Goal: Information Seeking & Learning: Learn about a topic

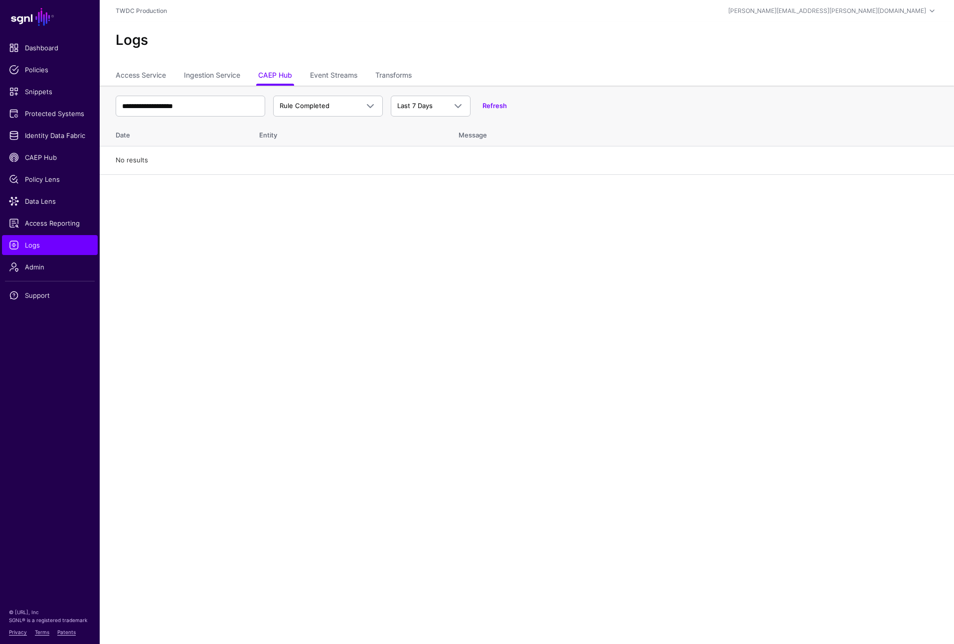
click at [497, 49] on div "Logs" at bounding box center [527, 44] width 854 height 45
click at [224, 107] on input "**********" at bounding box center [191, 106] width 150 height 21
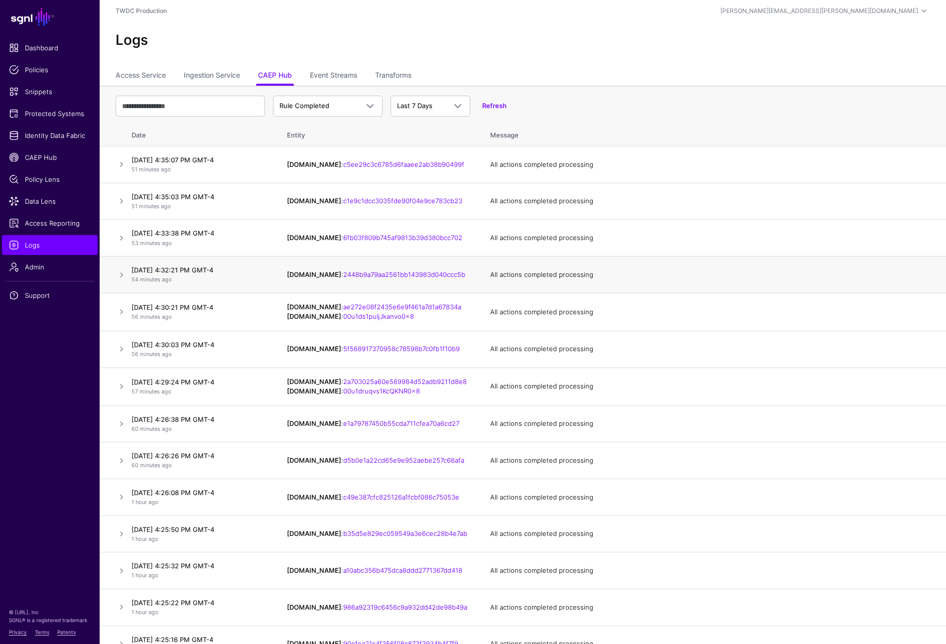
click at [329, 290] on td "IPAUsers.id : 2448b9a79aa2561bb143983d040ccc5b" at bounding box center [378, 275] width 203 height 37
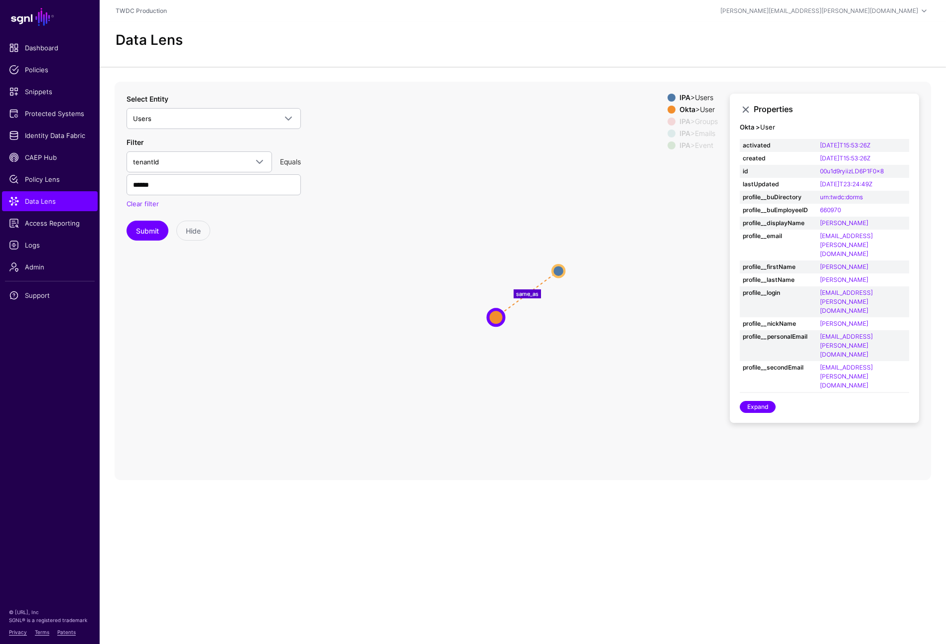
scroll to position [15, 0]
click at [46, 158] on span "CAEP Hub" at bounding box center [50, 157] width 82 height 10
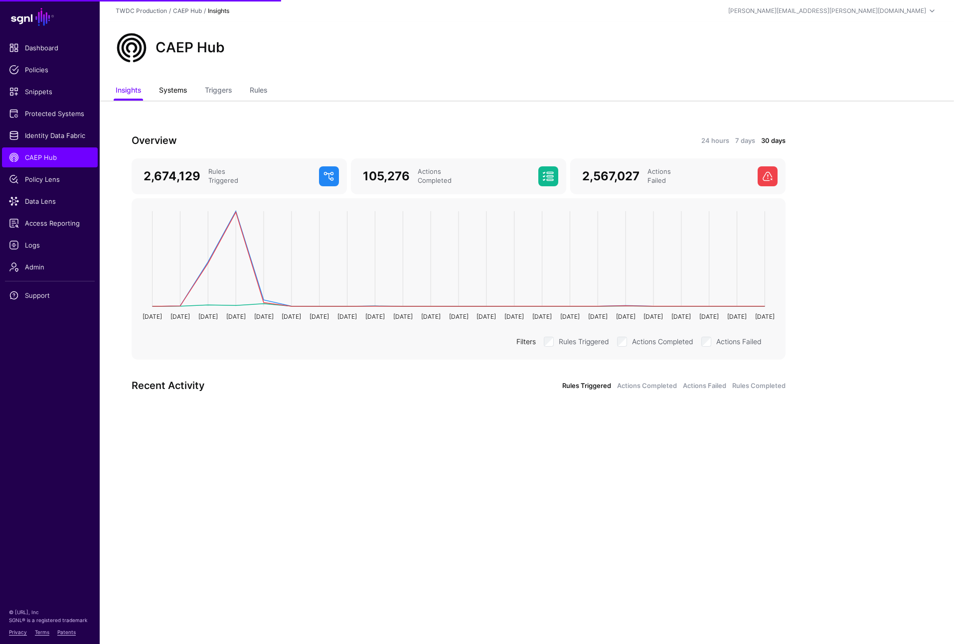
click at [172, 82] on link "Systems" at bounding box center [173, 91] width 28 height 19
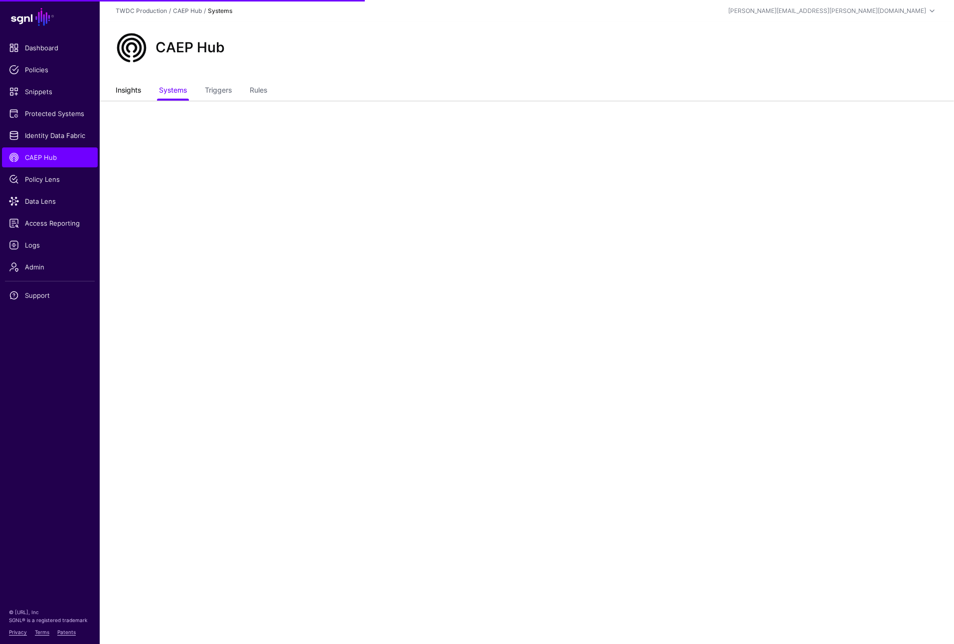
click at [137, 95] on link "Insights" at bounding box center [128, 91] width 25 height 19
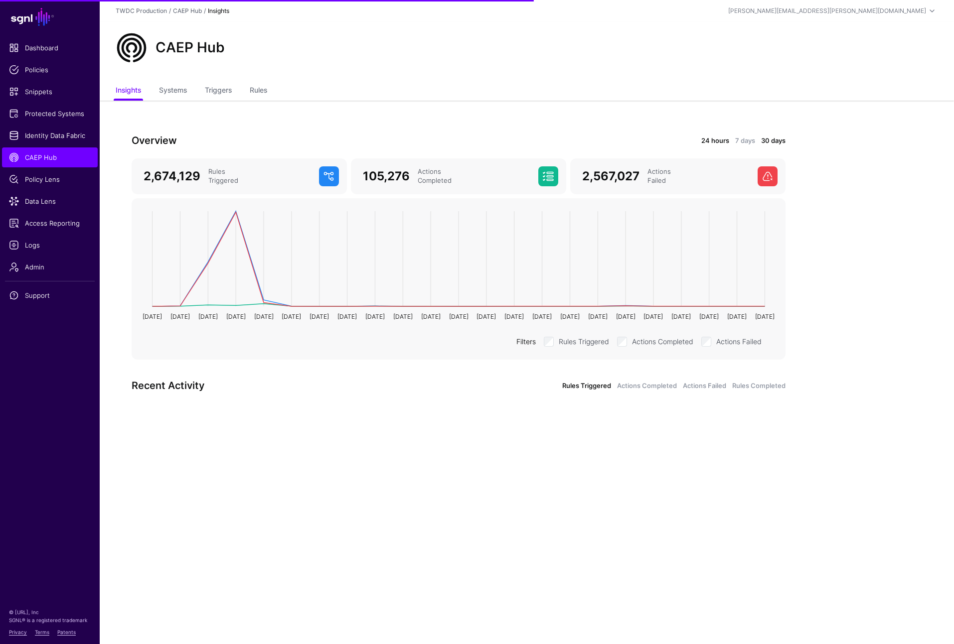
click at [720, 142] on link "24 hours" at bounding box center [715, 141] width 28 height 10
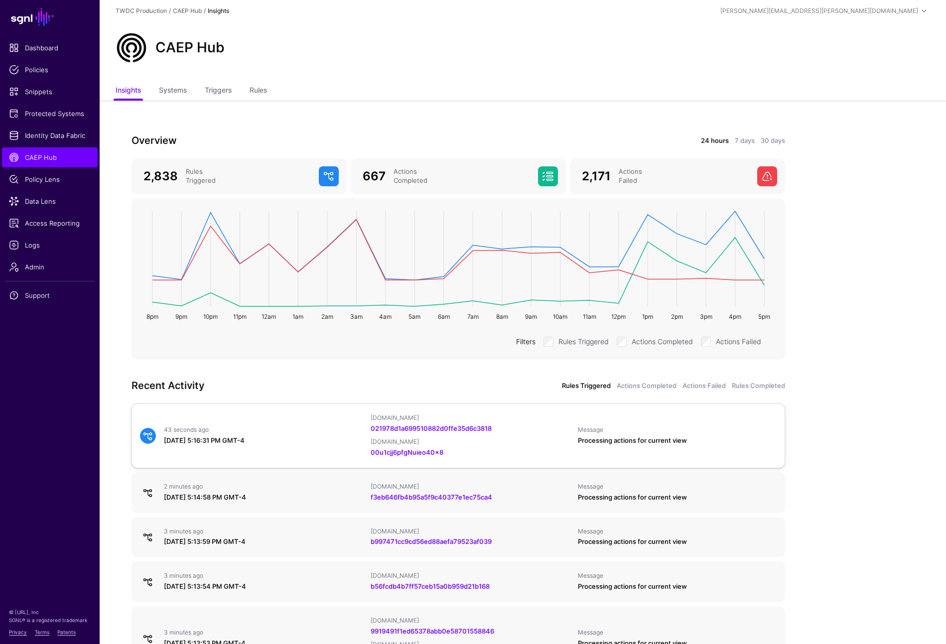
click at [232, 442] on div "September 2, 2025 at 5:16:31 PM GMT-4" at bounding box center [263, 441] width 199 height 10
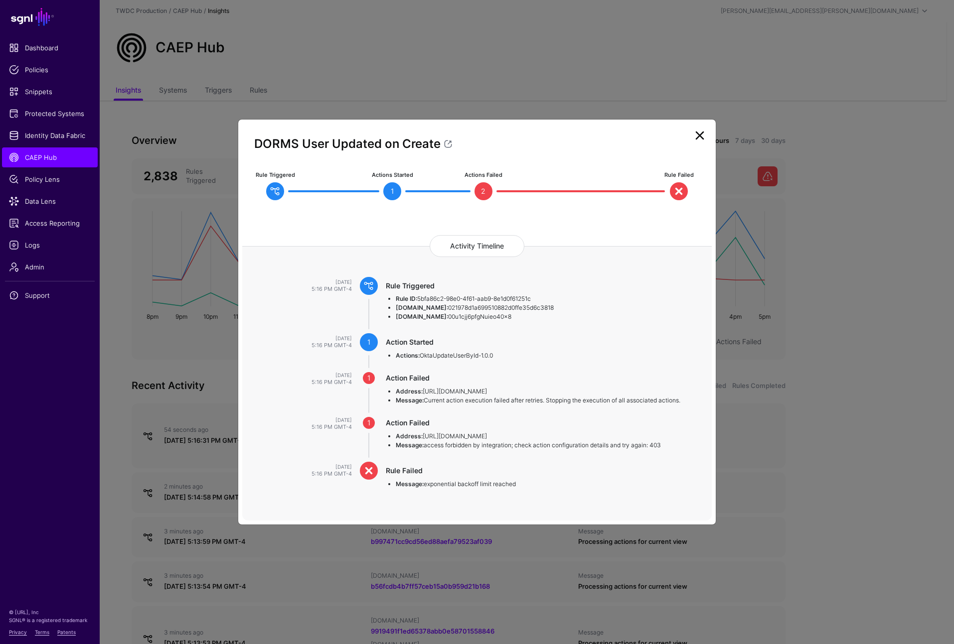
drag, startPoint x: 425, startPoint y: 484, endPoint x: 521, endPoint y: 484, distance: 96.2
click at [521, 484] on li "Message: exponential backoff limit reached" at bounding box center [544, 484] width 297 height 9
click at [911, 455] on ngb-modal-window "DORMS User Updated on Create Rule Triggered Actions Started 1 Actions Failed 2 …" at bounding box center [477, 322] width 954 height 644
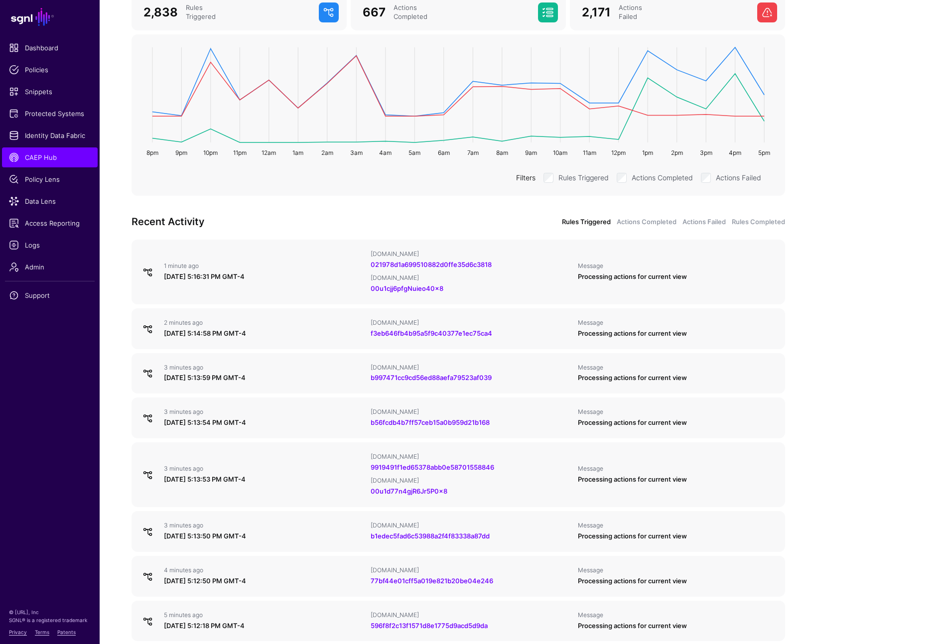
scroll to position [196, 0]
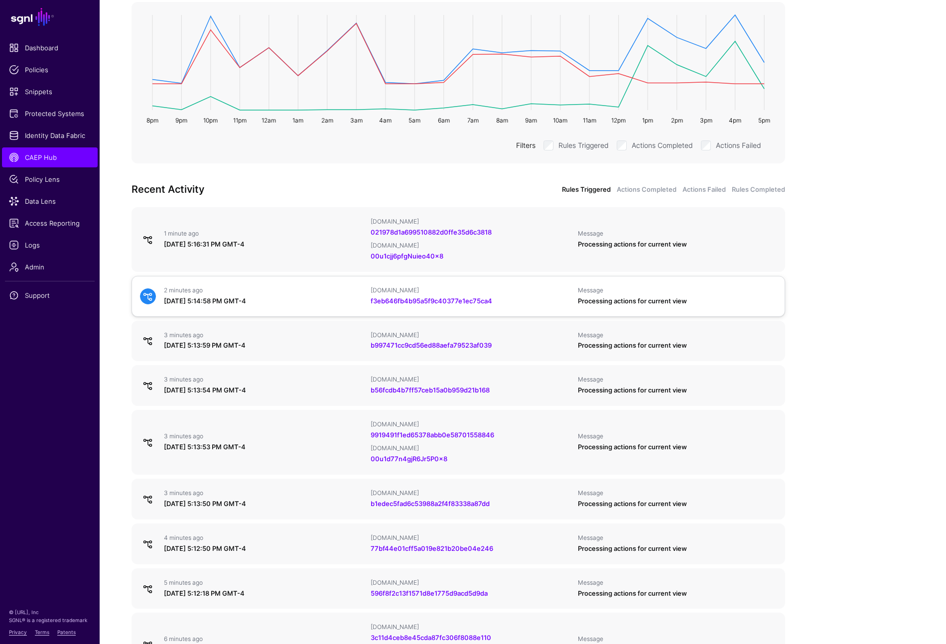
click at [279, 297] on div "September 2, 2025 at 5:14:58 PM GMT-4" at bounding box center [263, 302] width 199 height 10
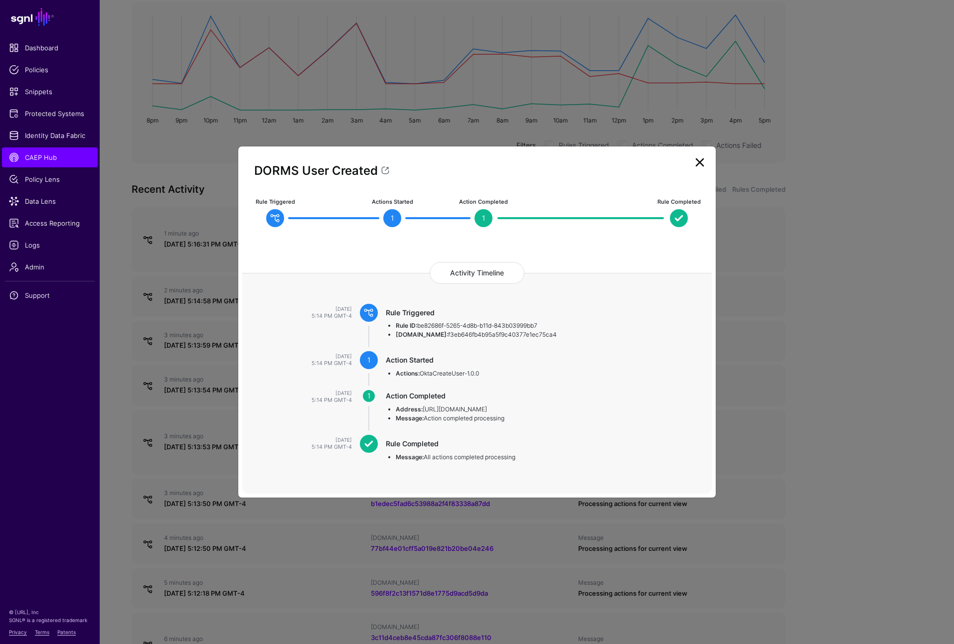
click at [851, 439] on ngb-modal-window "DORMS User Created Rule Triggered Actions Started 1 Action Completed 1 Rule Com…" at bounding box center [477, 322] width 954 height 644
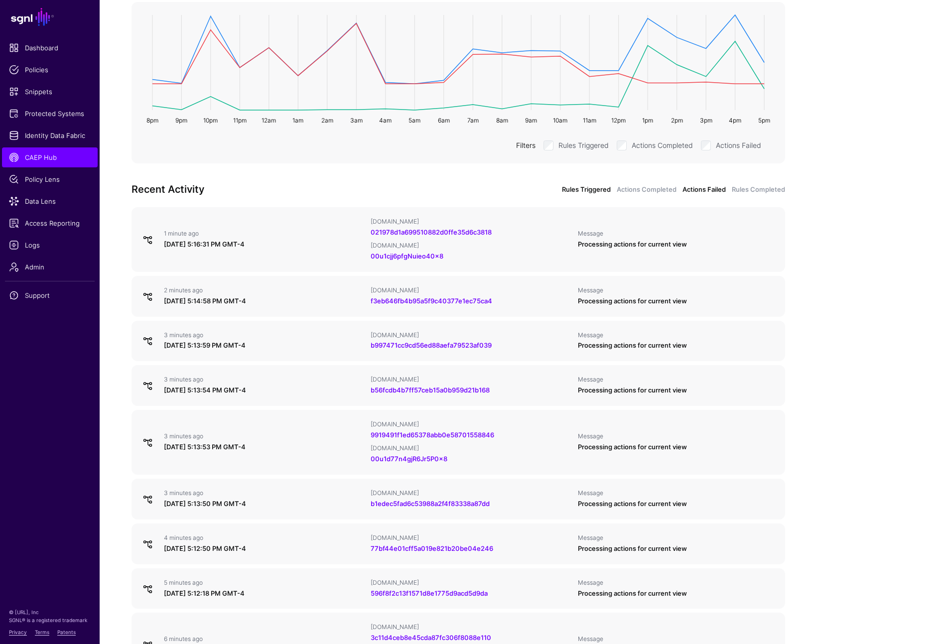
click at [709, 191] on link "Actions Failed" at bounding box center [704, 190] width 43 height 10
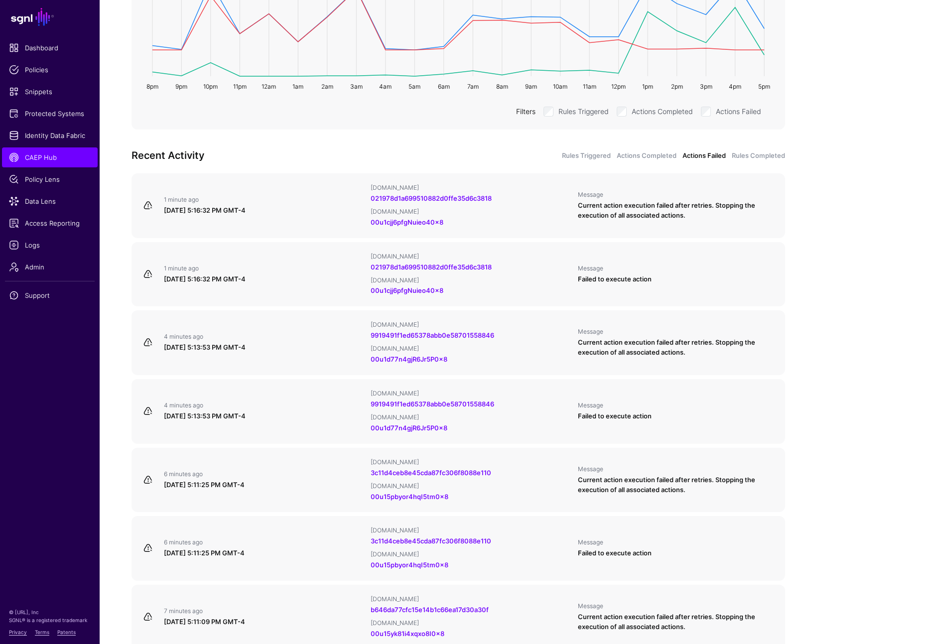
scroll to position [260, 0]
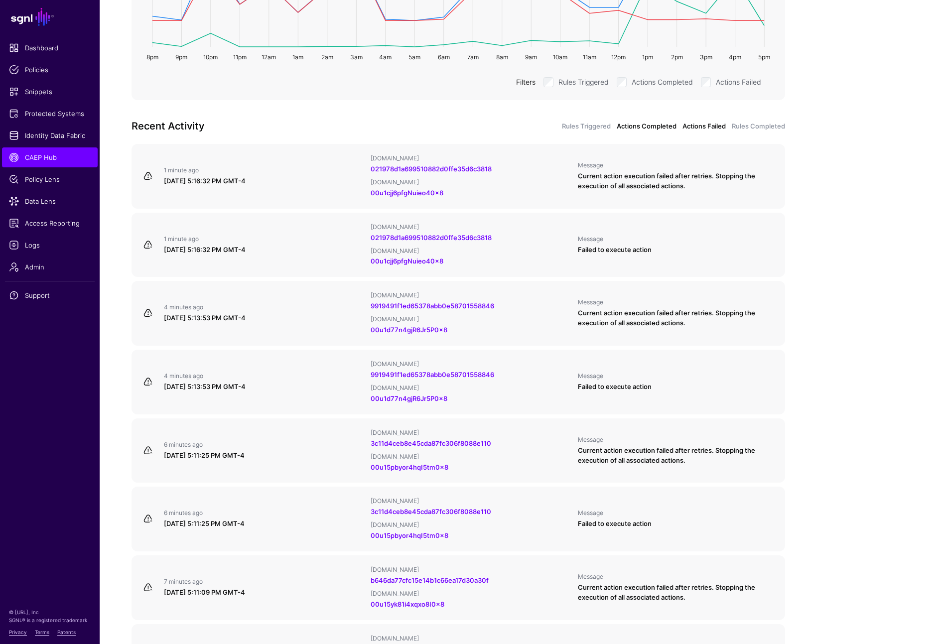
click at [657, 126] on link "Actions Completed" at bounding box center [647, 127] width 60 height 10
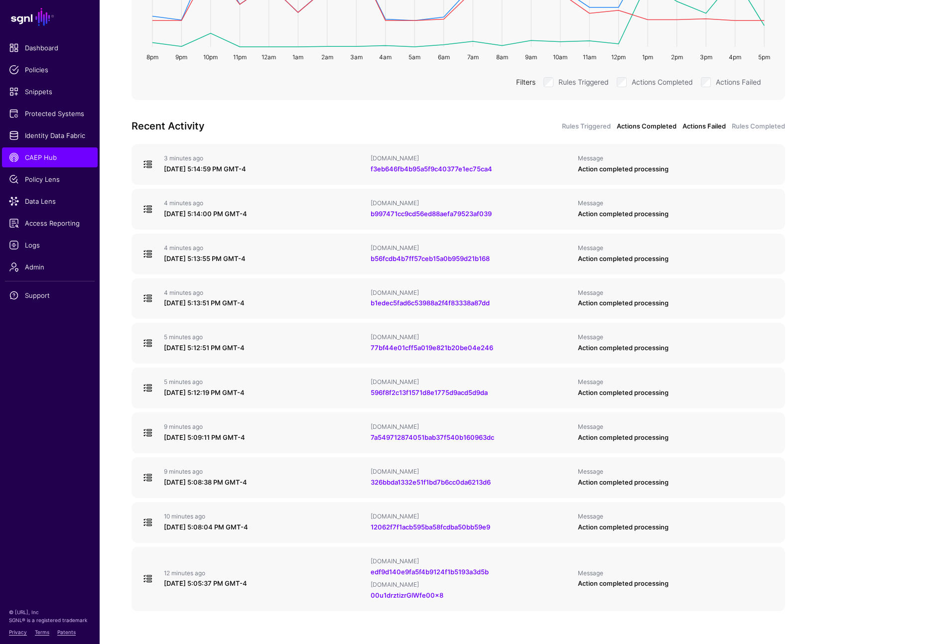
click at [700, 128] on link "Actions Failed" at bounding box center [704, 127] width 43 height 10
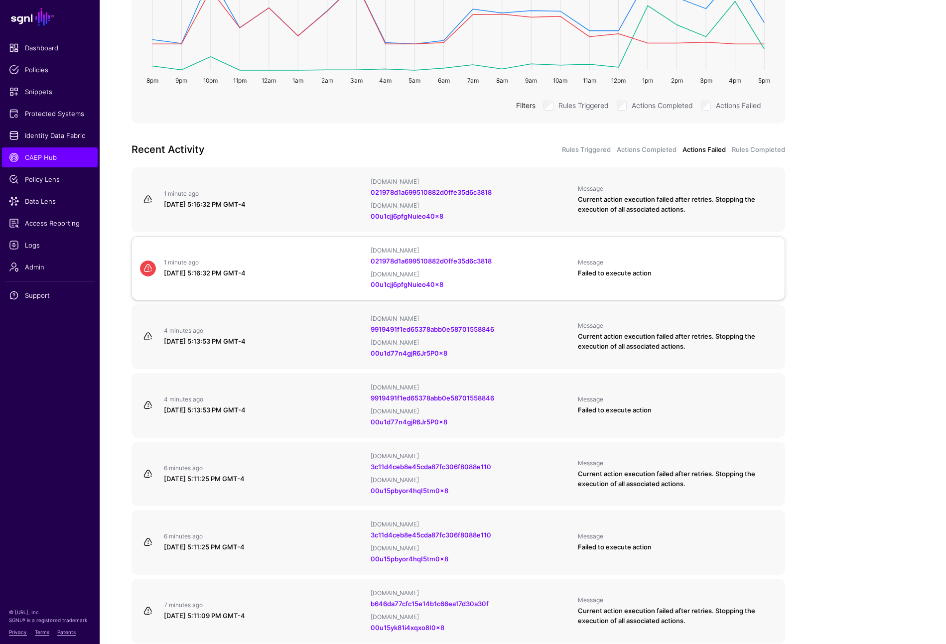
scroll to position [288, 0]
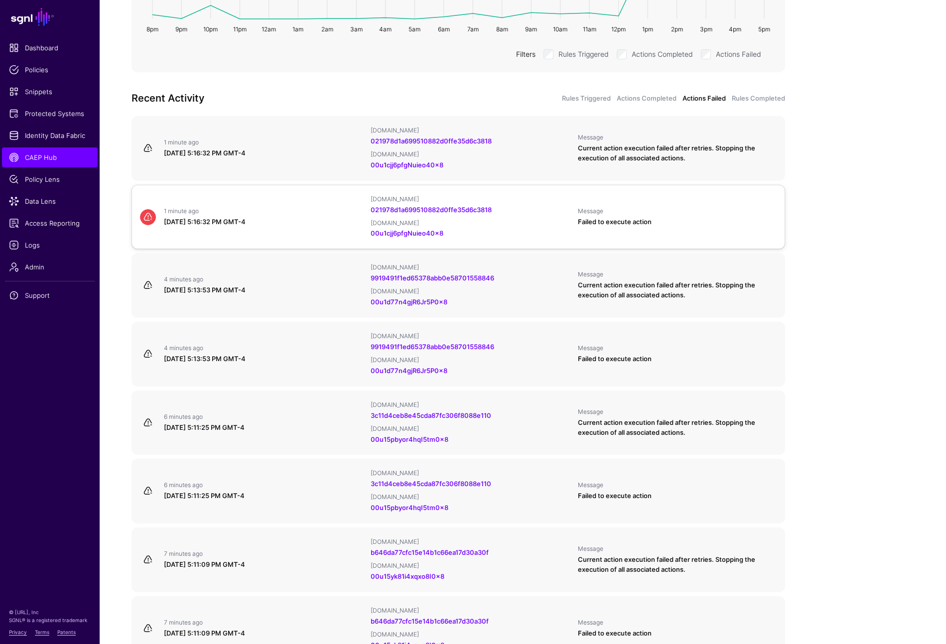
click at [294, 235] on link "1 minute ago September 2, 2025 at 5:16:32 PM GMT-4 IPAUsers.id 021978d1a6995108…" at bounding box center [459, 217] width 654 height 65
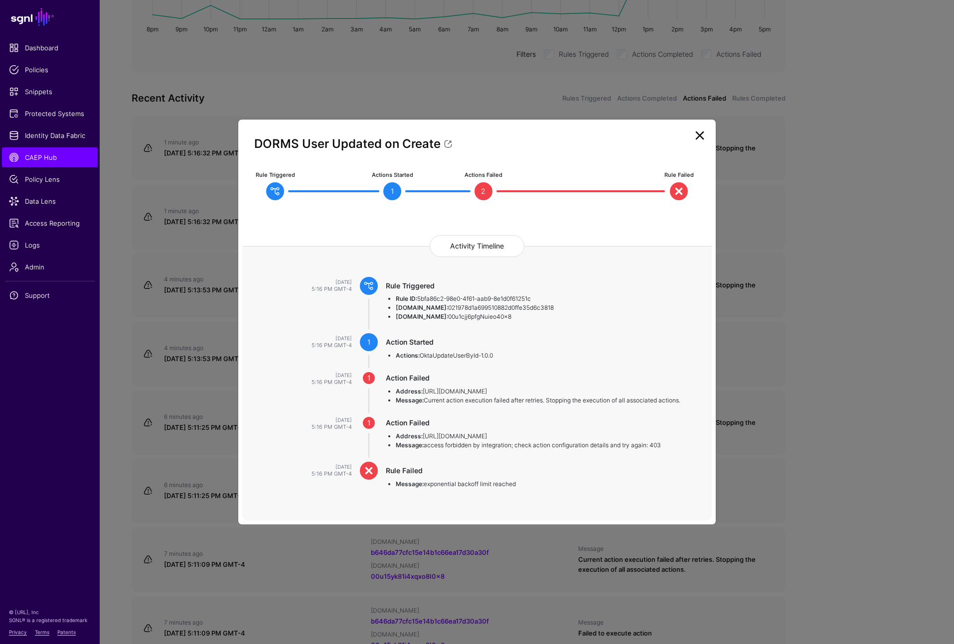
click at [855, 313] on ngb-modal-window "DORMS User Updated on Create Rule Triggered Actions Started 1 Actions Failed 2 …" at bounding box center [477, 322] width 954 height 644
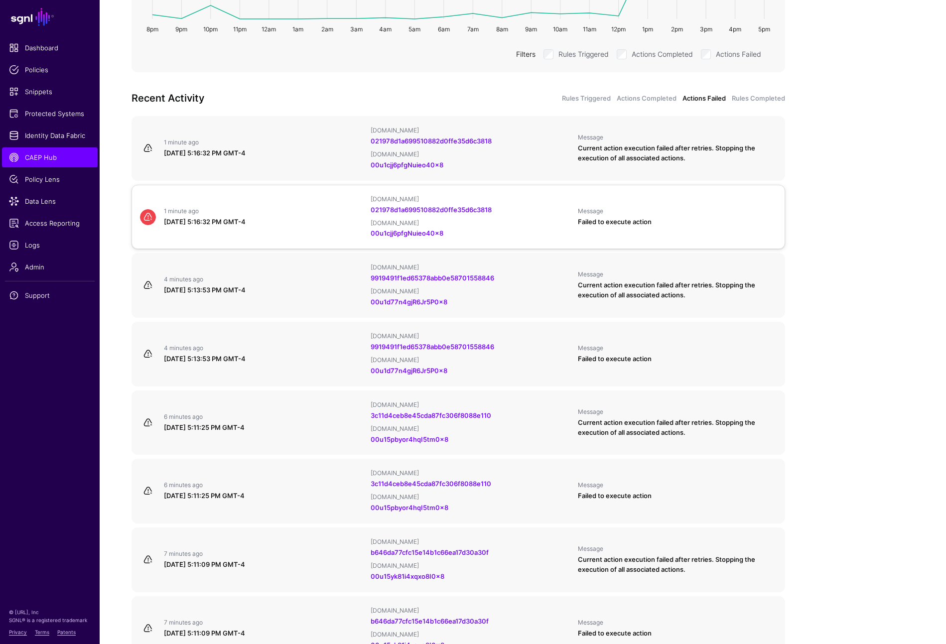
click at [287, 217] on div "September 2, 2025 at 5:16:32 PM GMT-4" at bounding box center [263, 222] width 199 height 10
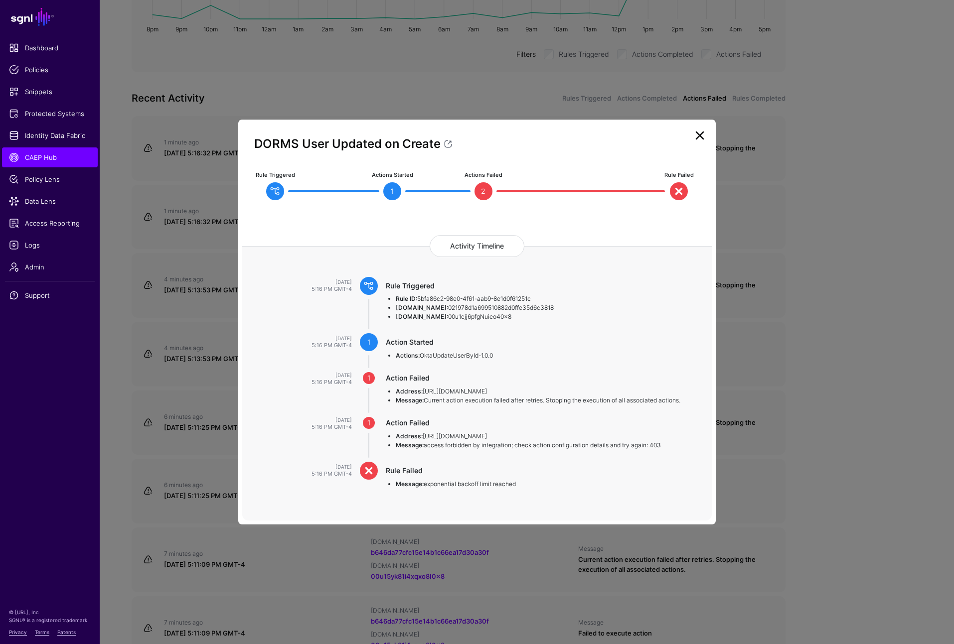
click at [828, 376] on ngb-modal-window "DORMS User Updated on Create Rule Triggered Actions Started 1 Actions Failed 2 …" at bounding box center [477, 322] width 954 height 644
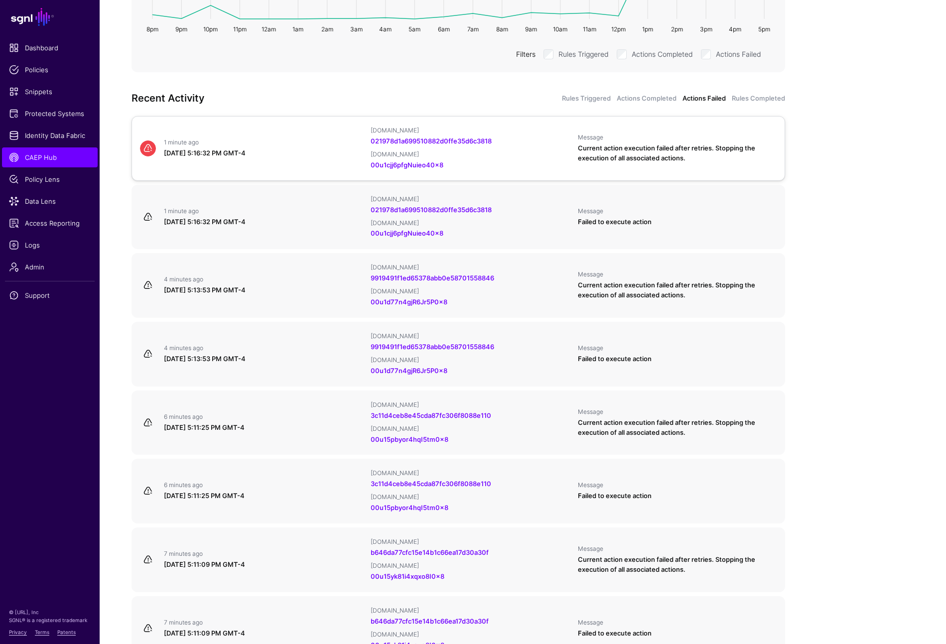
click at [294, 168] on link "1 minute ago September 2, 2025 at 5:16:32 PM GMT-4 IPAUsers.id 021978d1a6995108…" at bounding box center [459, 148] width 654 height 65
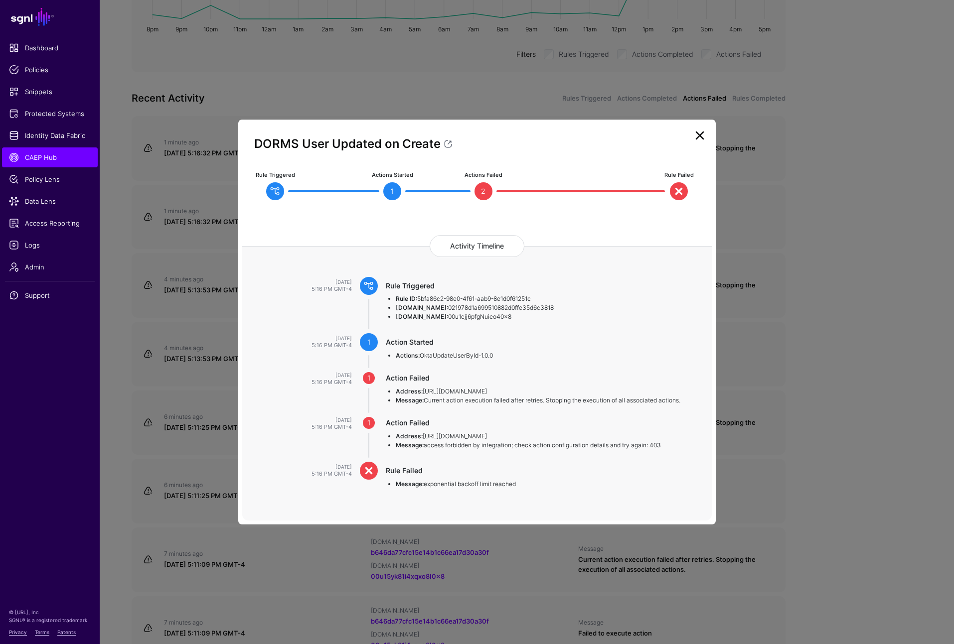
click at [891, 321] on ngb-modal-window "DORMS User Updated on Create Rule Triggered Actions Started 1 Actions Failed 2 …" at bounding box center [477, 322] width 954 height 644
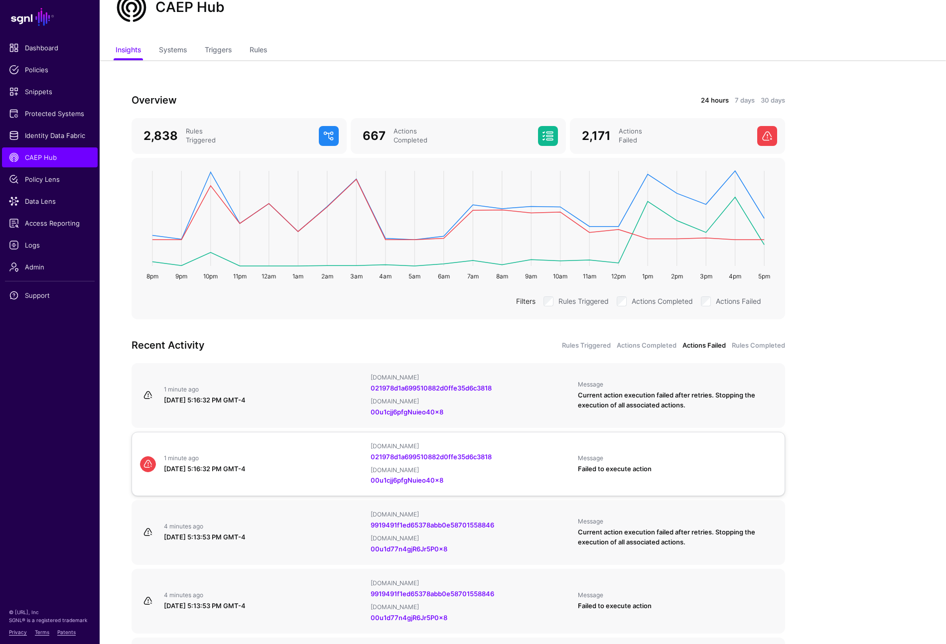
scroll to position [0, 0]
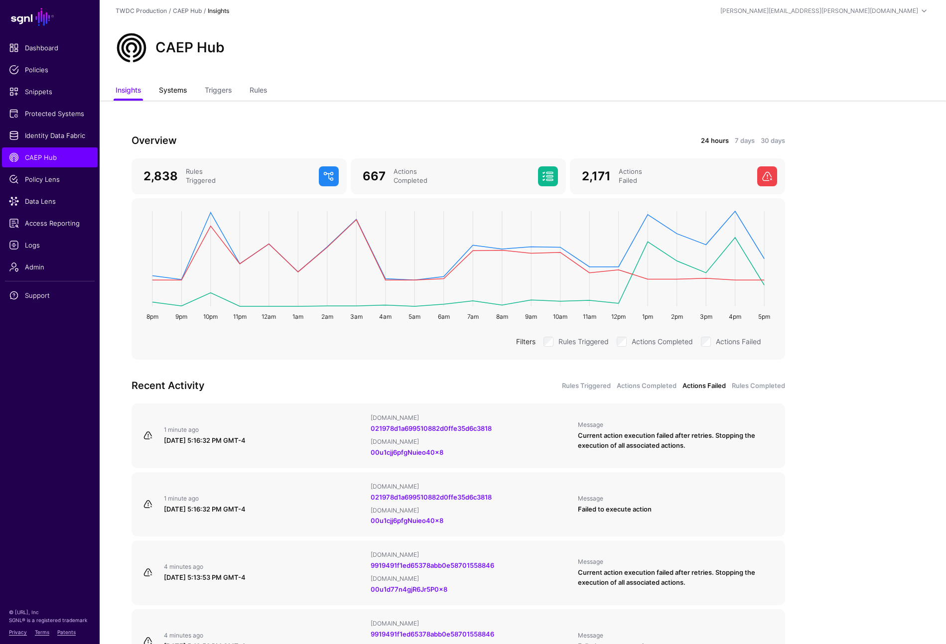
click at [173, 91] on link "Systems" at bounding box center [173, 91] width 28 height 19
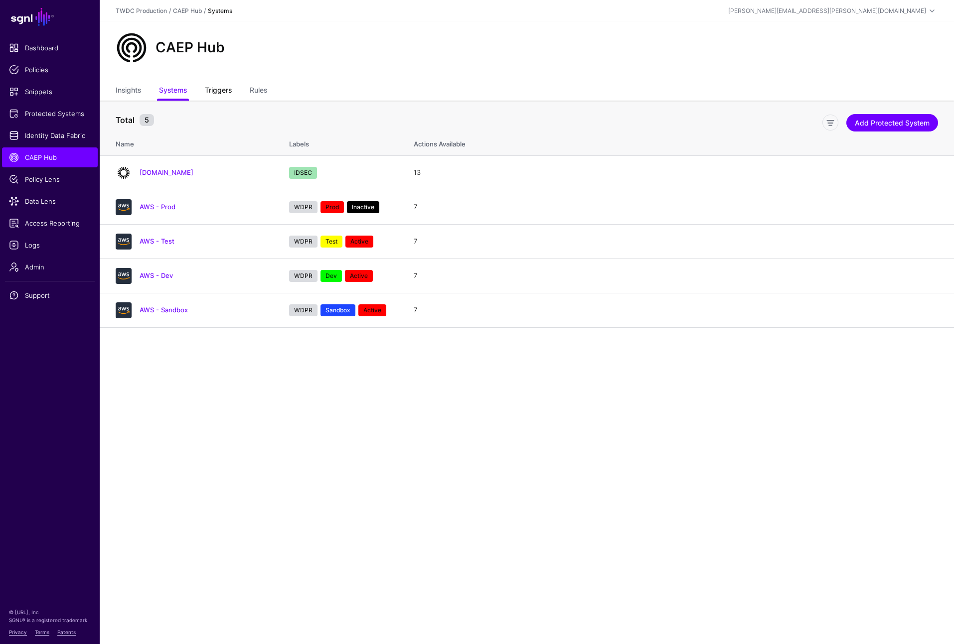
click at [215, 93] on link "Triggers" at bounding box center [218, 91] width 27 height 19
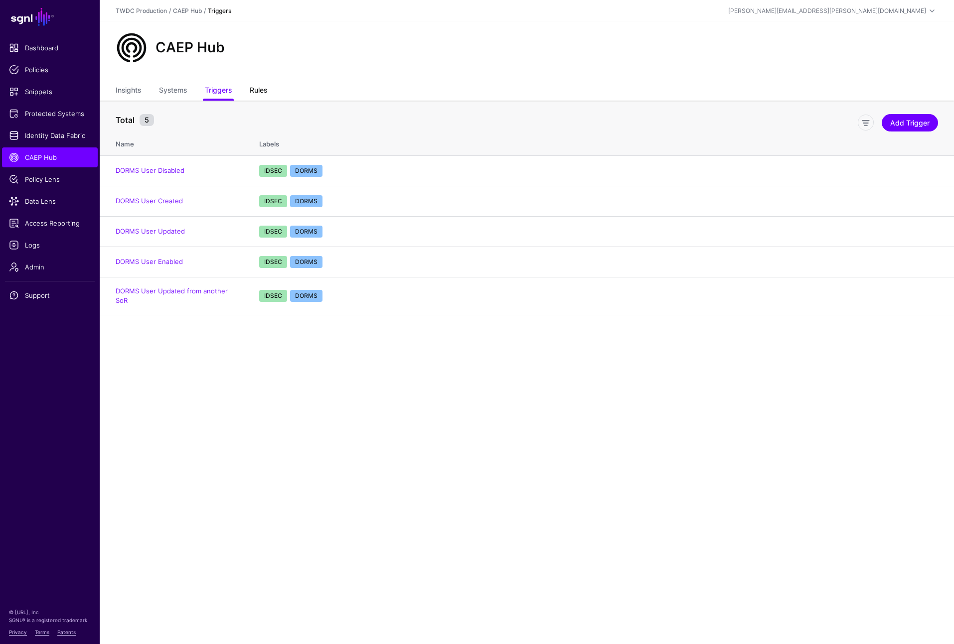
click at [261, 93] on link "Rules" at bounding box center [258, 91] width 17 height 19
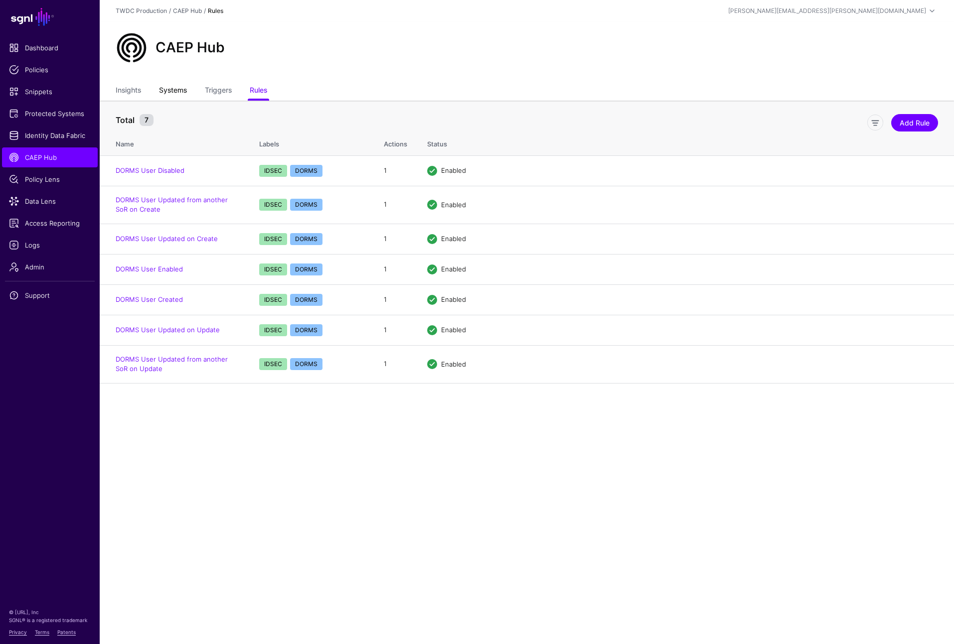
click at [171, 97] on link "Systems" at bounding box center [173, 91] width 28 height 19
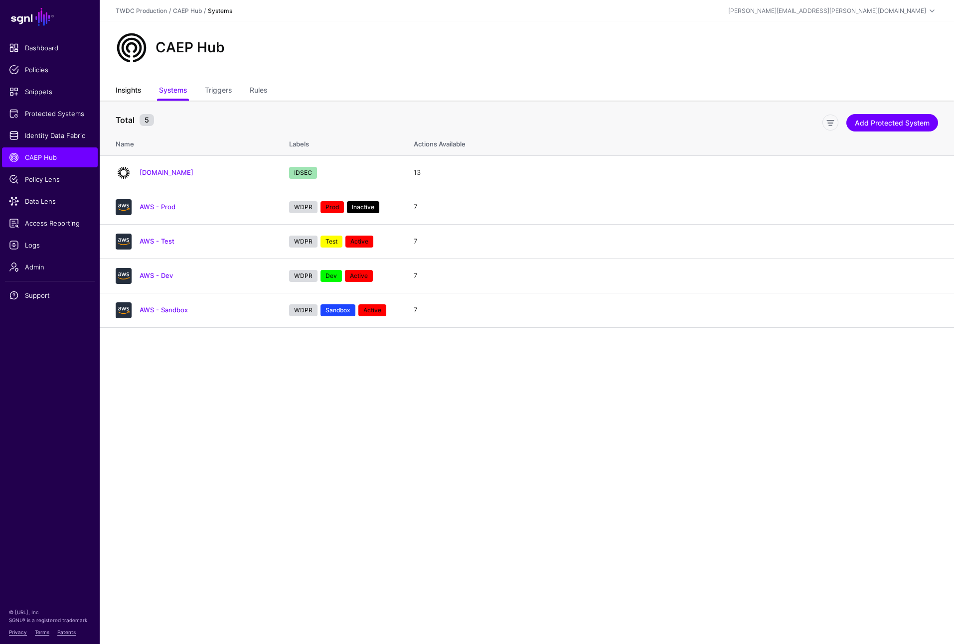
click at [136, 90] on link "Insights" at bounding box center [128, 91] width 25 height 19
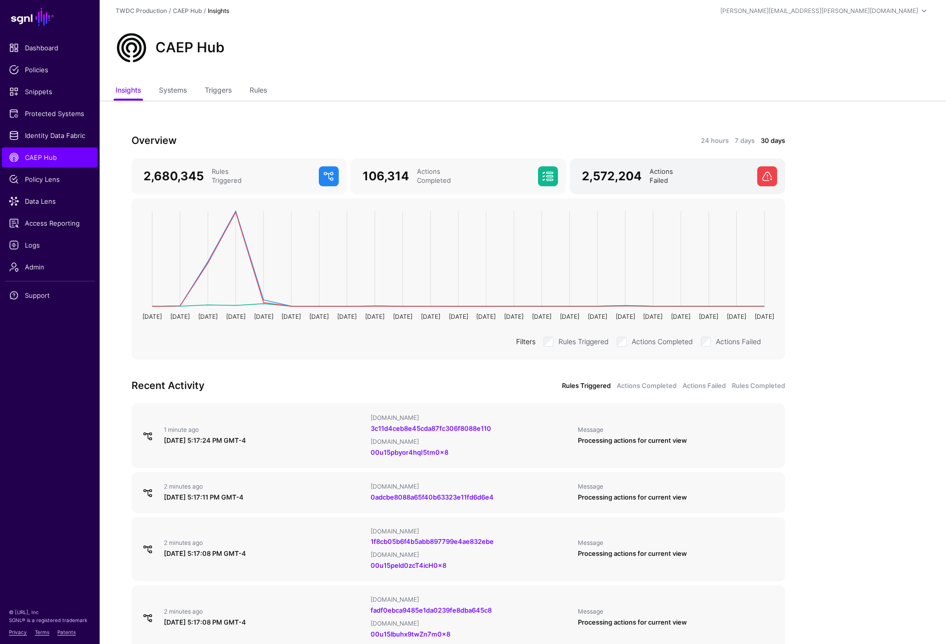
click at [764, 175] on span at bounding box center [768, 176] width 20 height 20
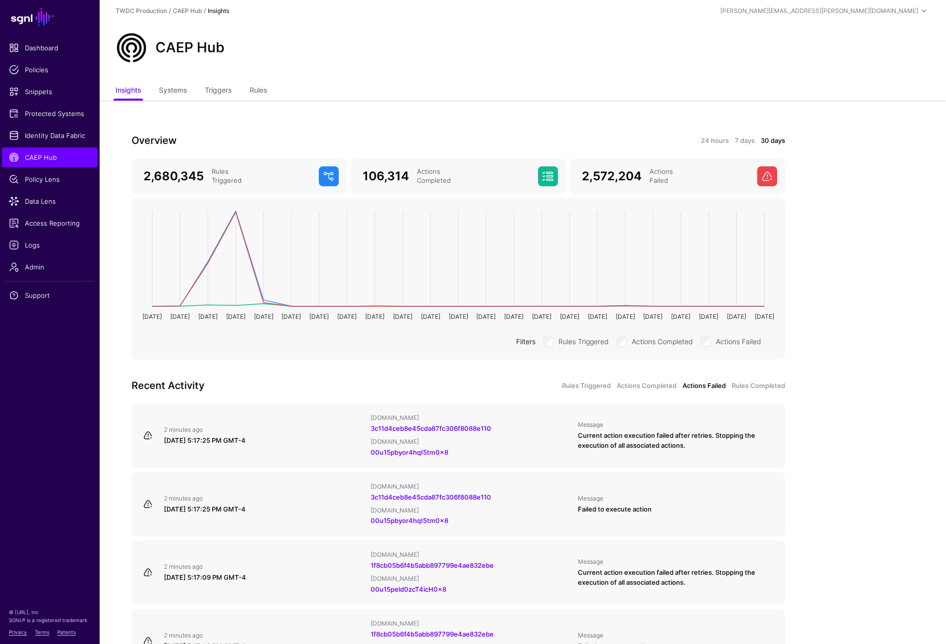
click at [745, 133] on div "Overview 24 hours 7 days 30 days 2,680,345 Rules Triggered 106,314 Actions Comp…" at bounding box center [459, 618] width 718 height 1035
click at [746, 136] on div "24 hours 7 days 30 days" at bounding box center [624, 140] width 321 height 11
click at [747, 142] on link "7 days" at bounding box center [745, 141] width 20 height 10
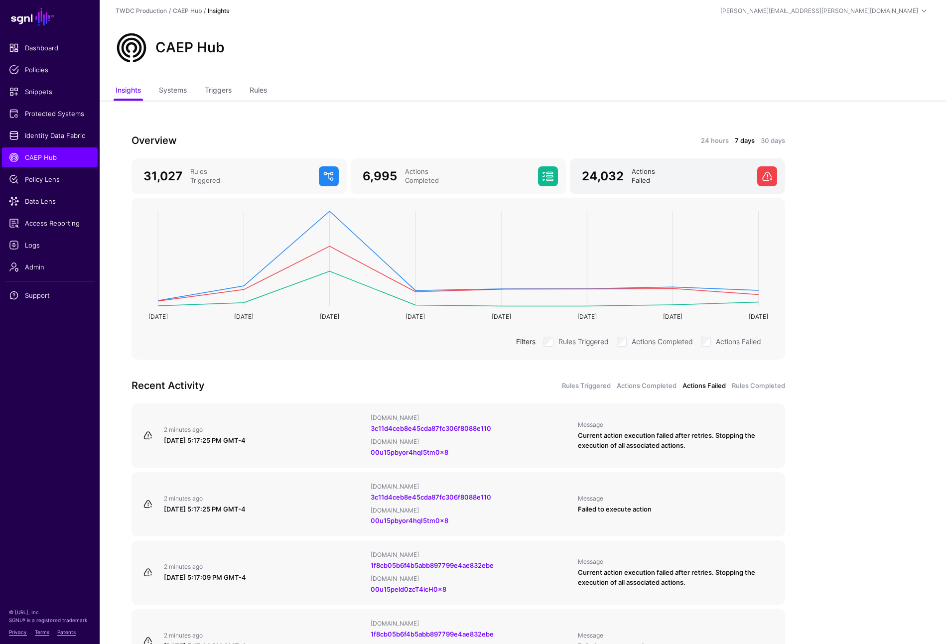
click at [607, 175] on span "24,032" at bounding box center [603, 176] width 42 height 14
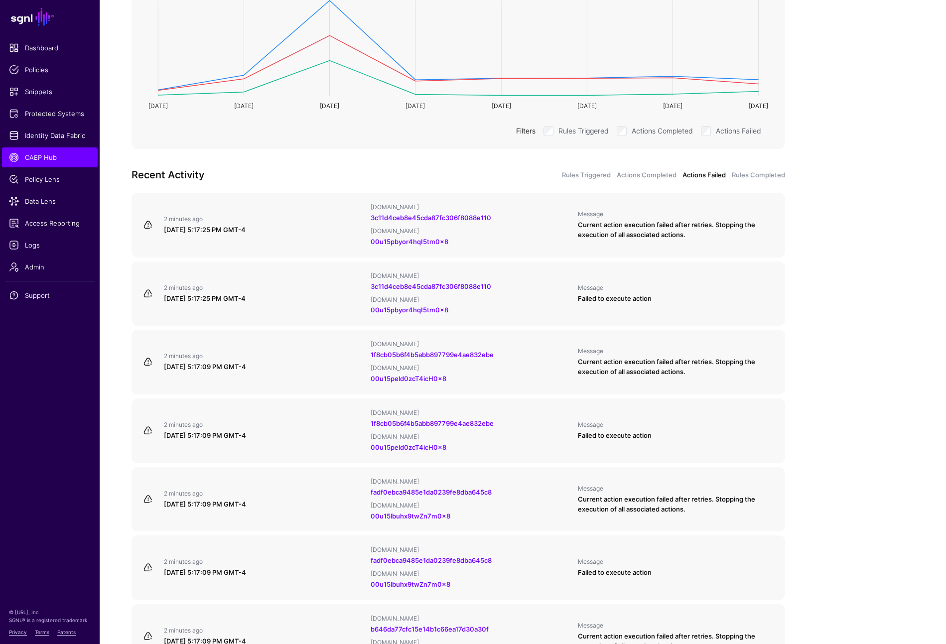
scroll to position [159, 0]
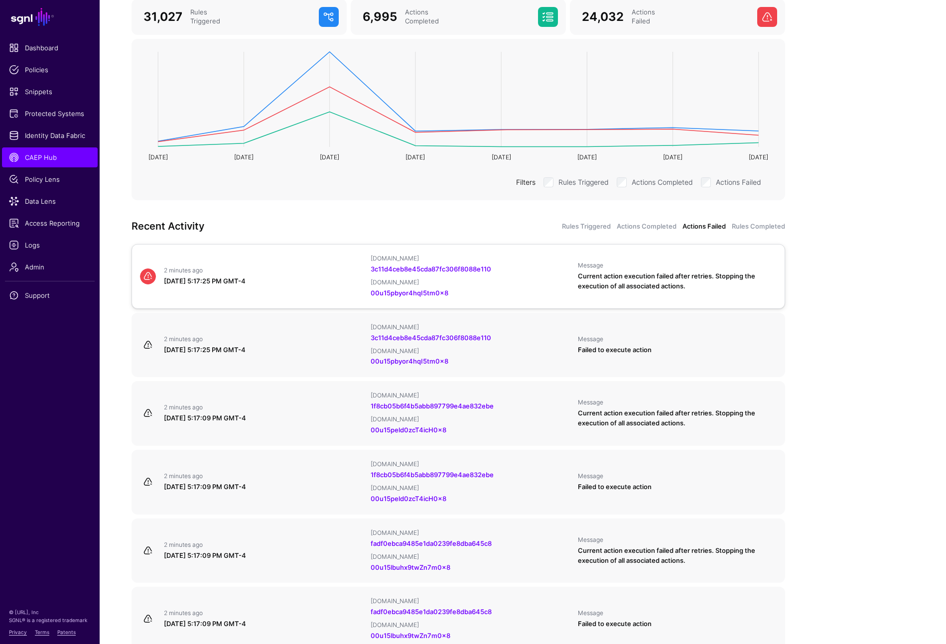
click at [265, 297] on link "2 minutes ago September 2, 2025 at 5:17:25 PM GMT-4 IPAUsers.id 3c11d4ceb8e45cd…" at bounding box center [459, 276] width 654 height 65
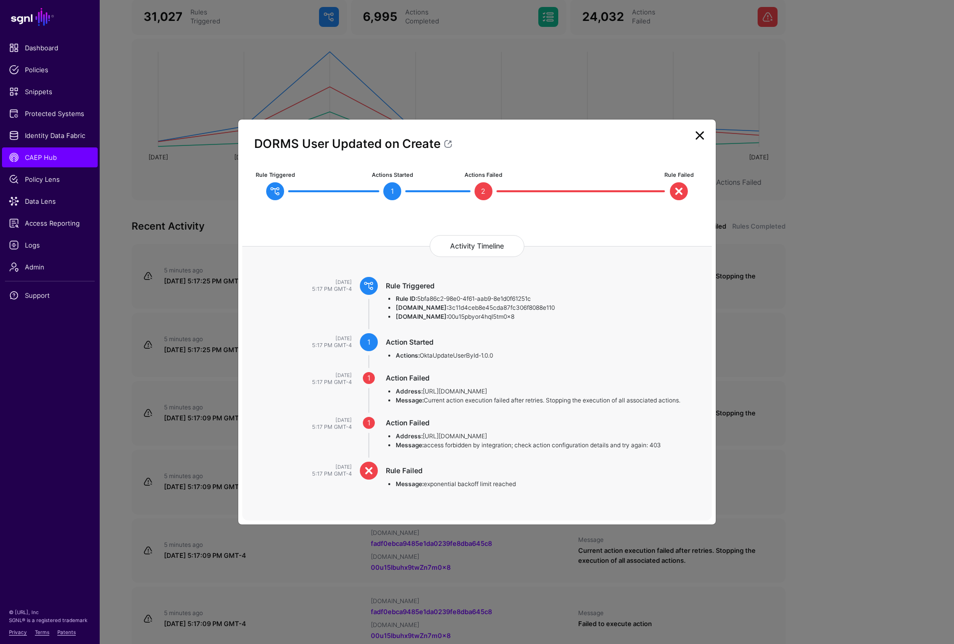
click at [36, 241] on ngb-modal-window "DORMS User Updated on Create Rule Triggered Actions Started 1 Actions Failed 2 …" at bounding box center [477, 322] width 954 height 644
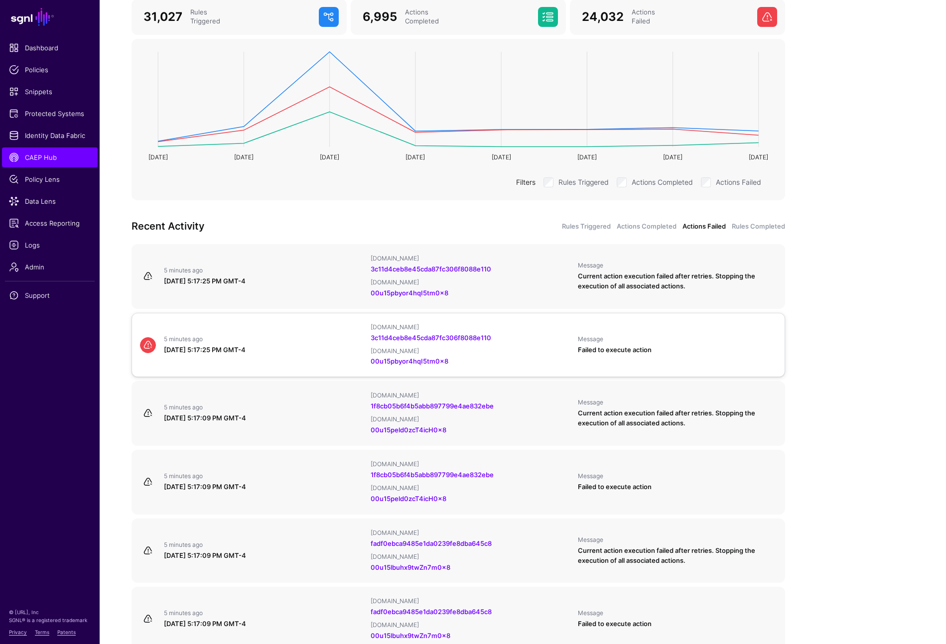
scroll to position [87, 0]
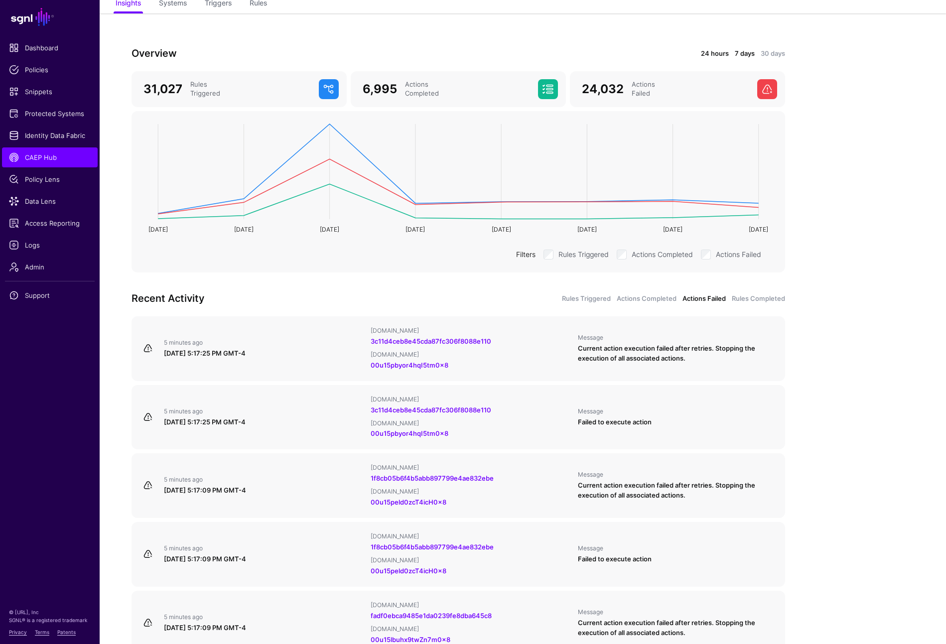
click at [715, 53] on link "24 hours" at bounding box center [715, 54] width 28 height 10
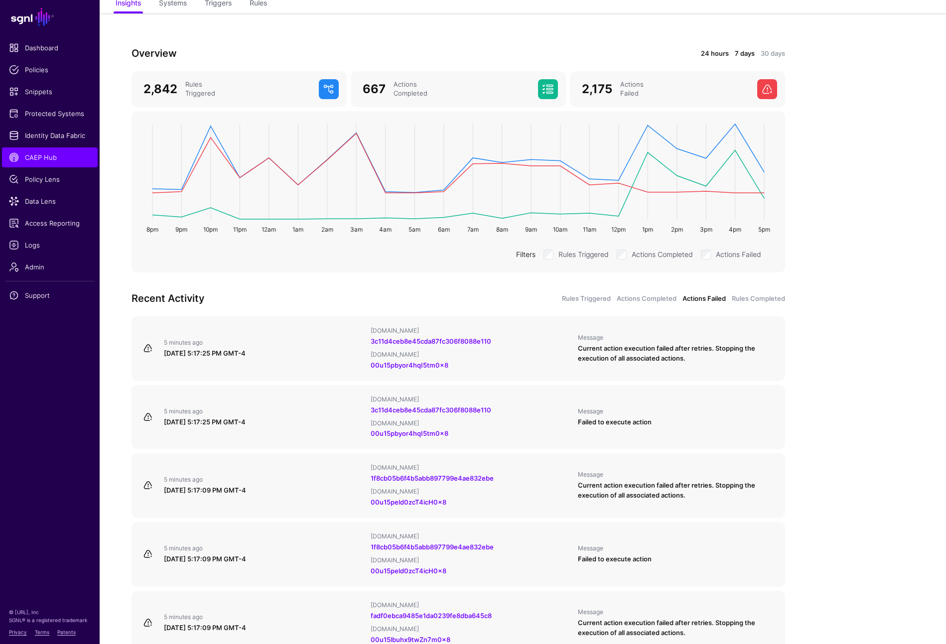
click at [746, 55] on link "7 days" at bounding box center [745, 54] width 20 height 10
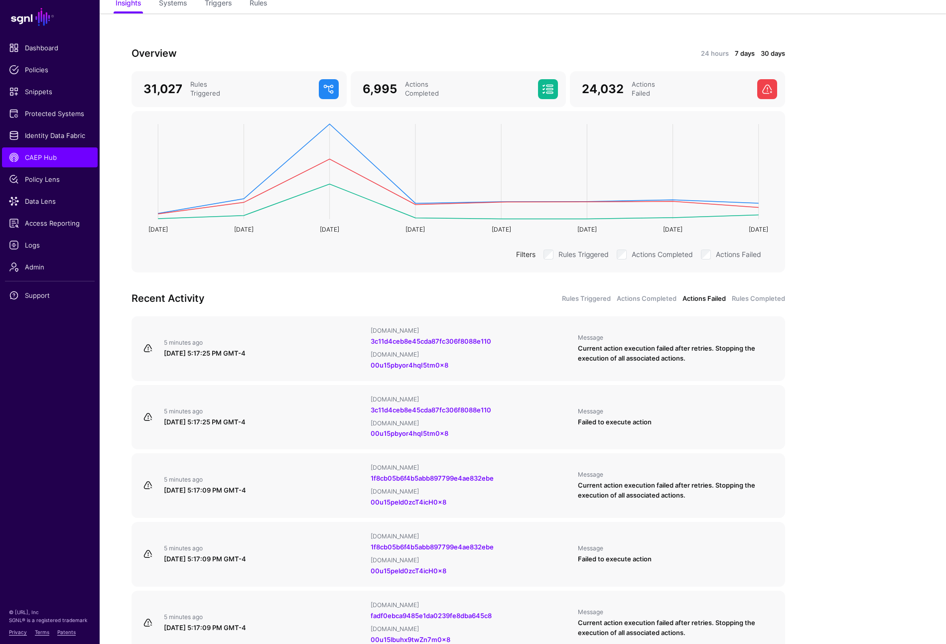
click at [775, 58] on link "30 days" at bounding box center [773, 54] width 24 height 10
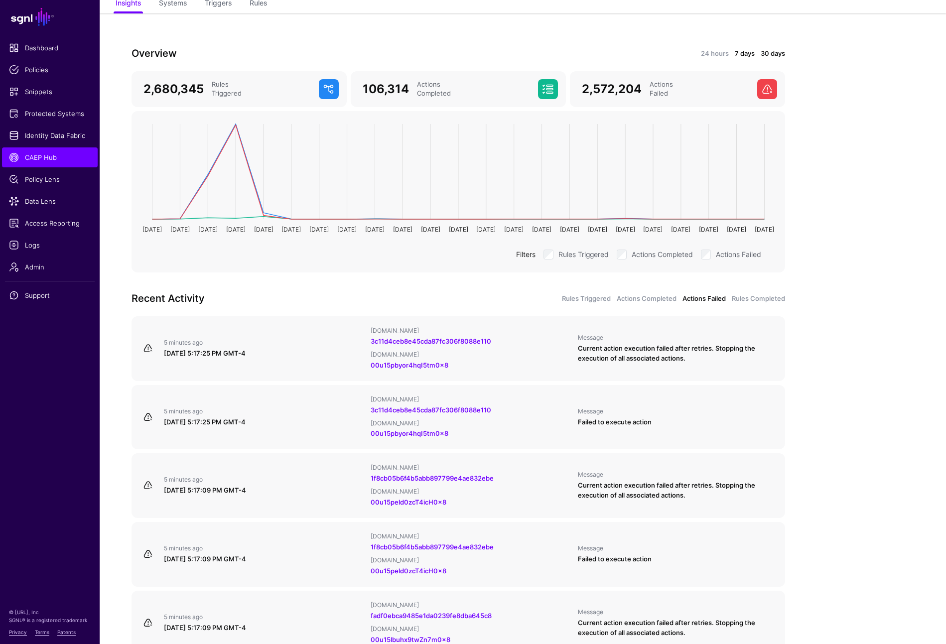
click at [746, 56] on link "7 days" at bounding box center [745, 54] width 20 height 10
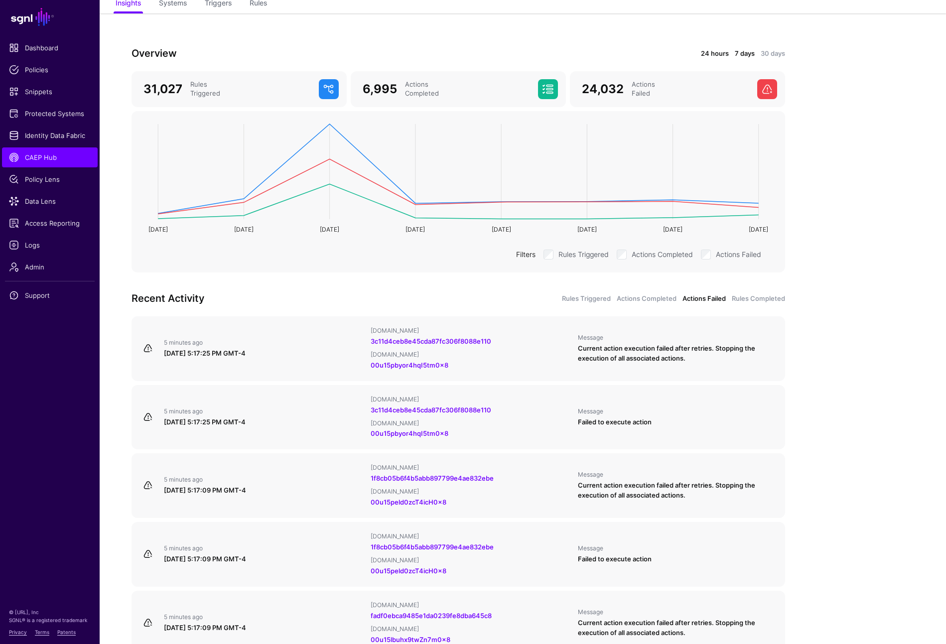
click at [725, 57] on link "24 hours" at bounding box center [715, 54] width 28 height 10
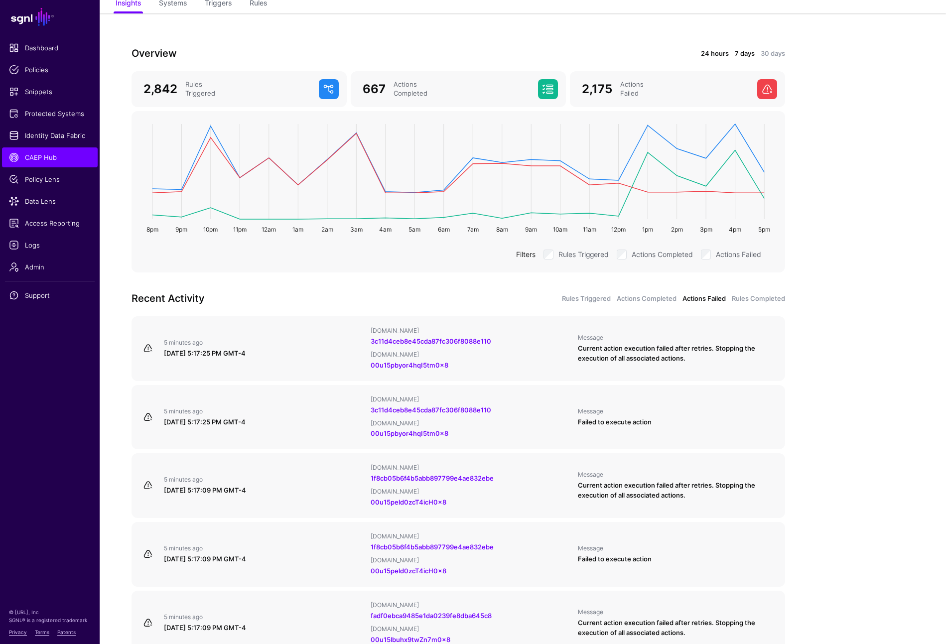
click at [740, 55] on link "7 days" at bounding box center [745, 54] width 20 height 10
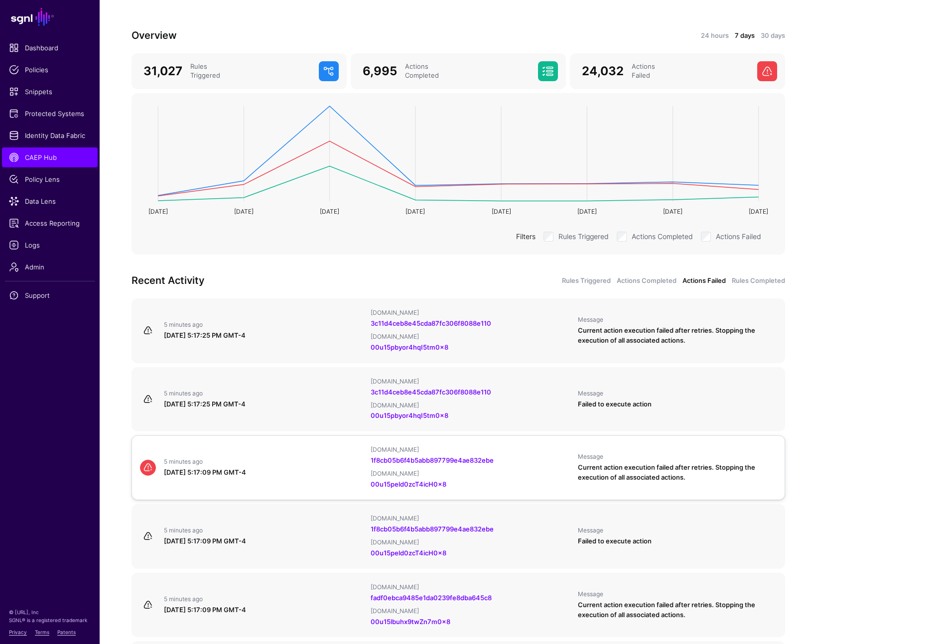
scroll to position [111, 0]
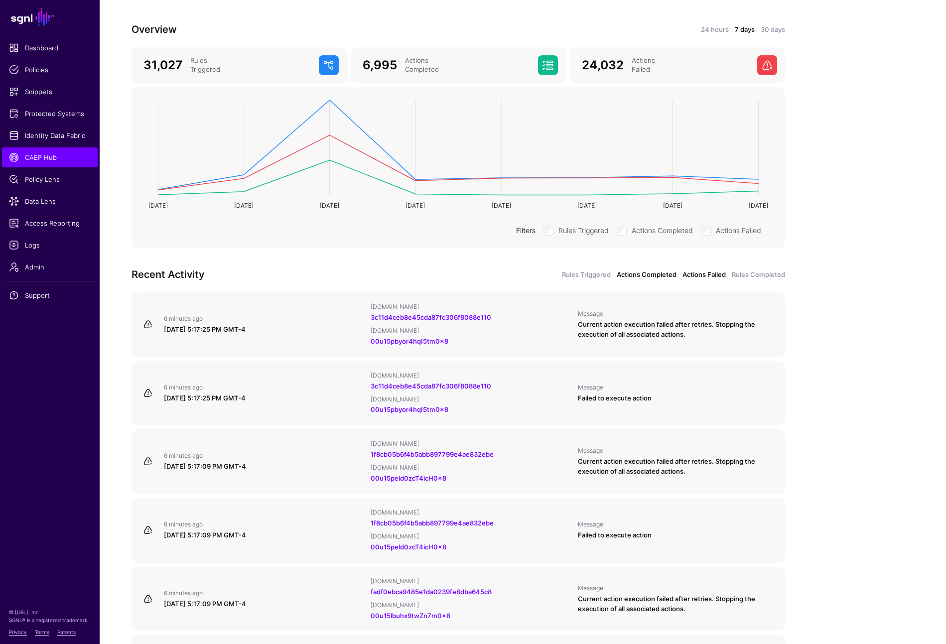
click at [636, 277] on link "Actions Completed" at bounding box center [647, 275] width 60 height 10
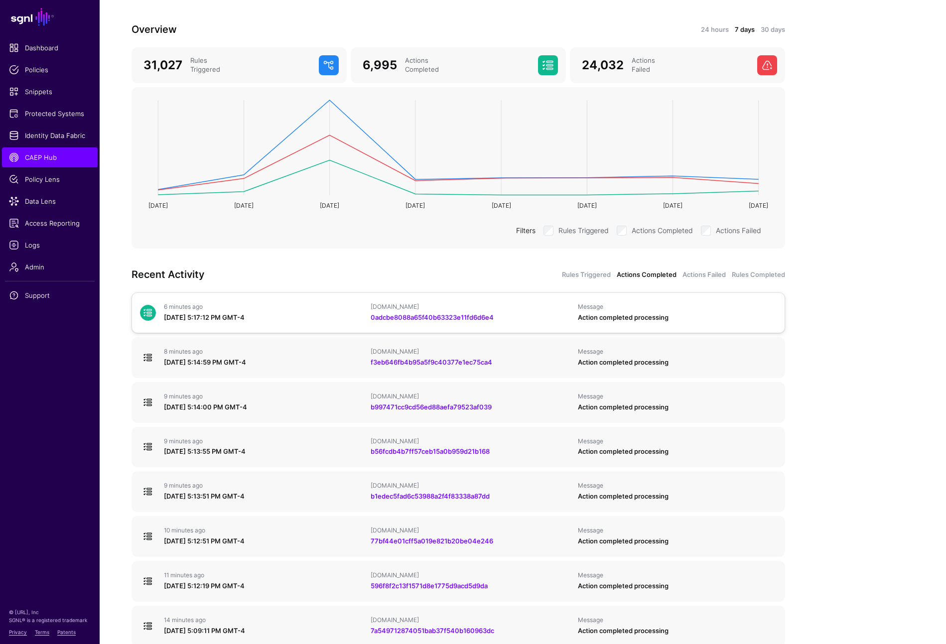
click at [226, 318] on div "September 2, 2025 at 5:17:12 PM GMT-4" at bounding box center [263, 318] width 199 height 10
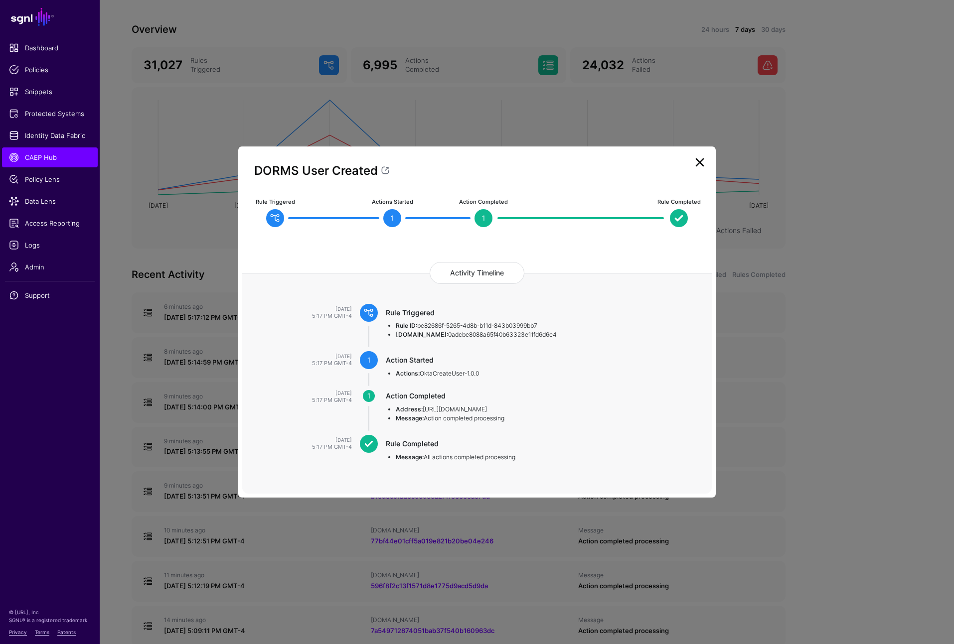
click at [702, 165] on link at bounding box center [700, 162] width 16 height 16
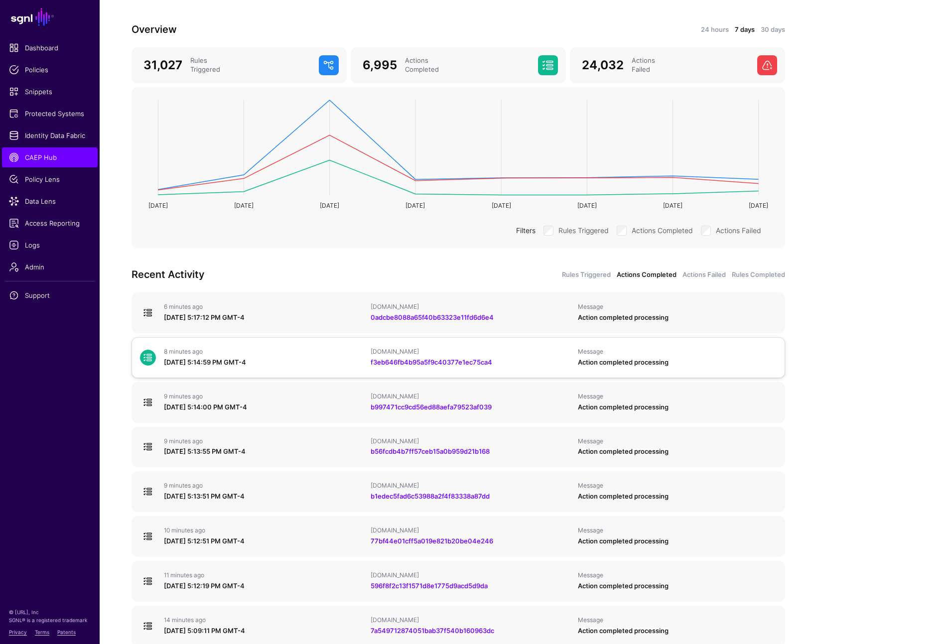
click at [227, 358] on div "September 2, 2025 at 5:14:59 PM GMT-4" at bounding box center [263, 363] width 199 height 10
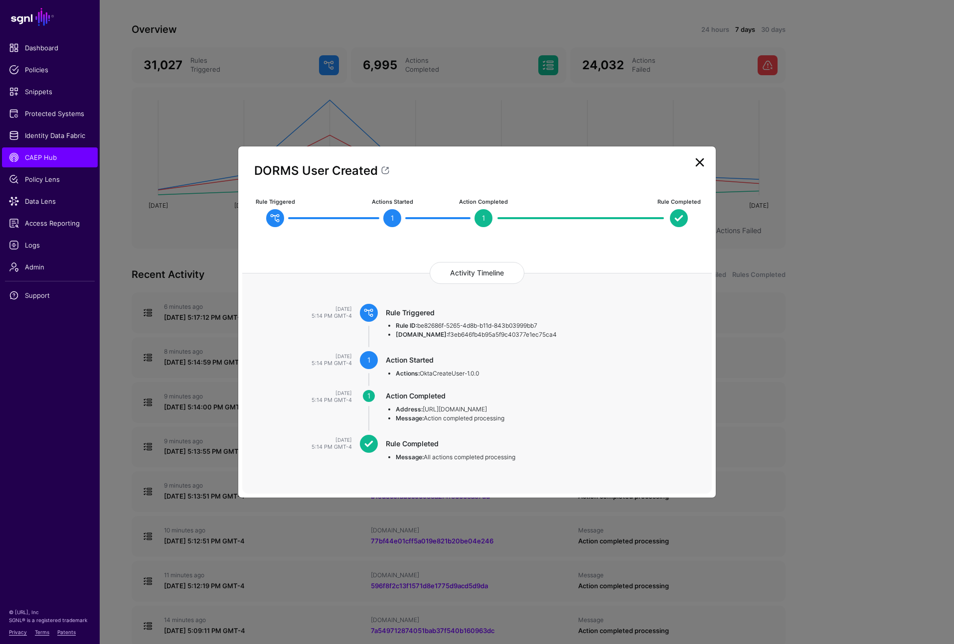
click at [697, 164] on link at bounding box center [700, 162] width 16 height 16
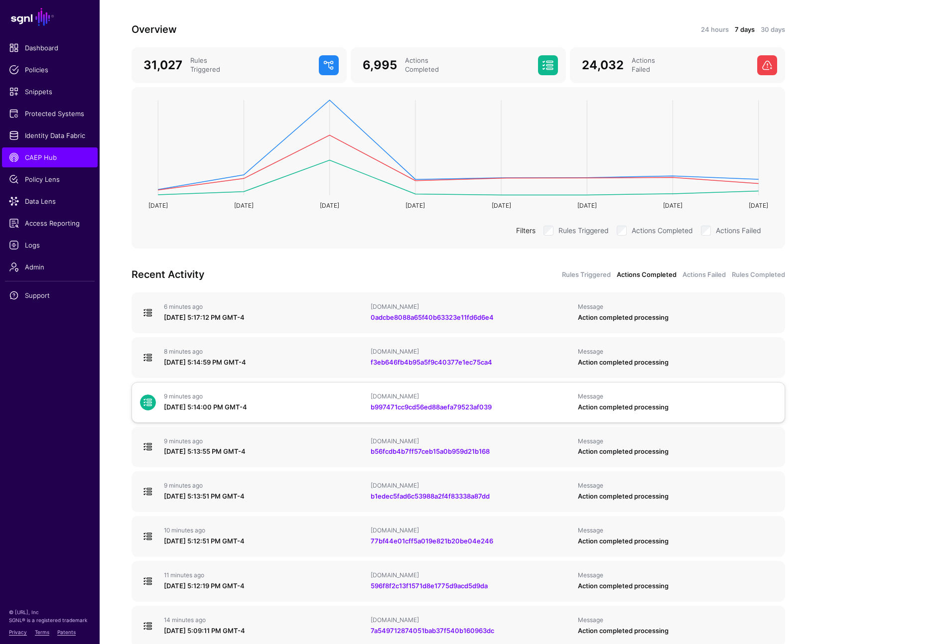
click at [251, 419] on link "9 minutes ago September 2, 2025 at 5:14:00 PM GMT-4 IPAUsers.id b997471cc9cd56e…" at bounding box center [459, 402] width 654 height 41
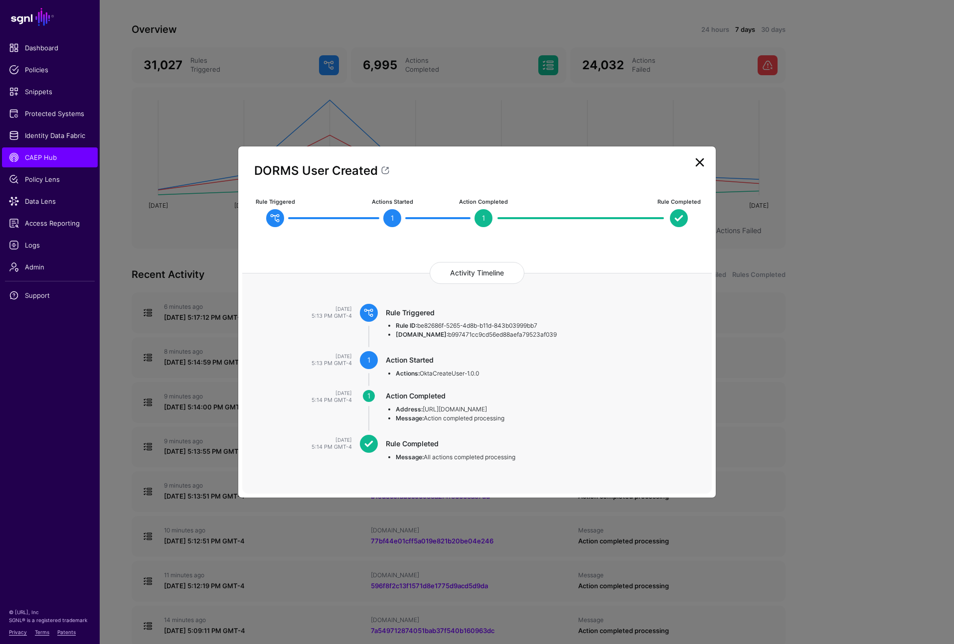
click at [699, 164] on link at bounding box center [700, 162] width 16 height 16
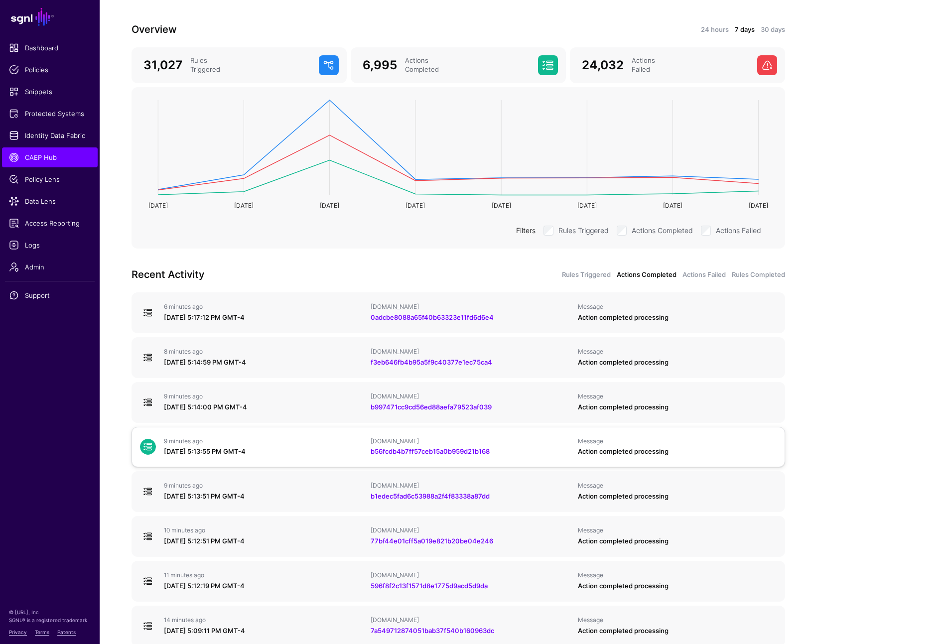
click at [284, 438] on div "9 minutes ago" at bounding box center [263, 442] width 199 height 8
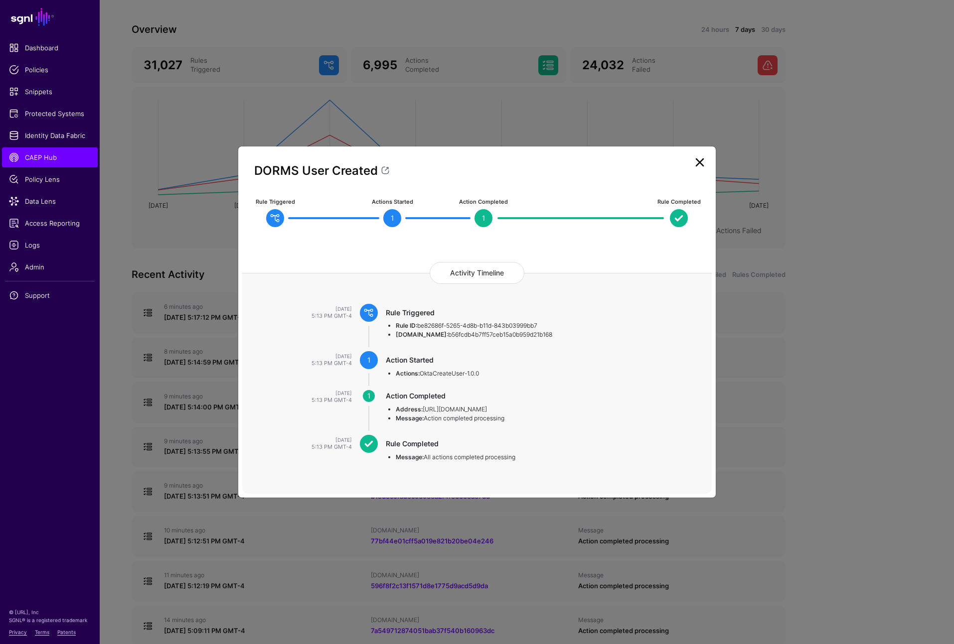
click at [698, 169] on link at bounding box center [700, 162] width 16 height 16
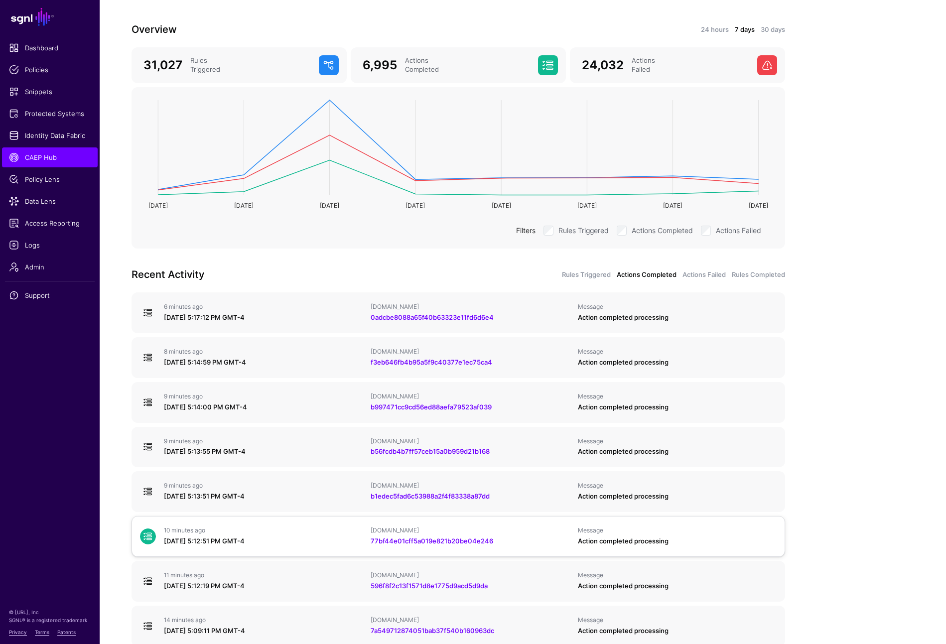
click at [258, 538] on div "September 2, 2025 at 5:12:51 PM GMT-4" at bounding box center [263, 542] width 199 height 10
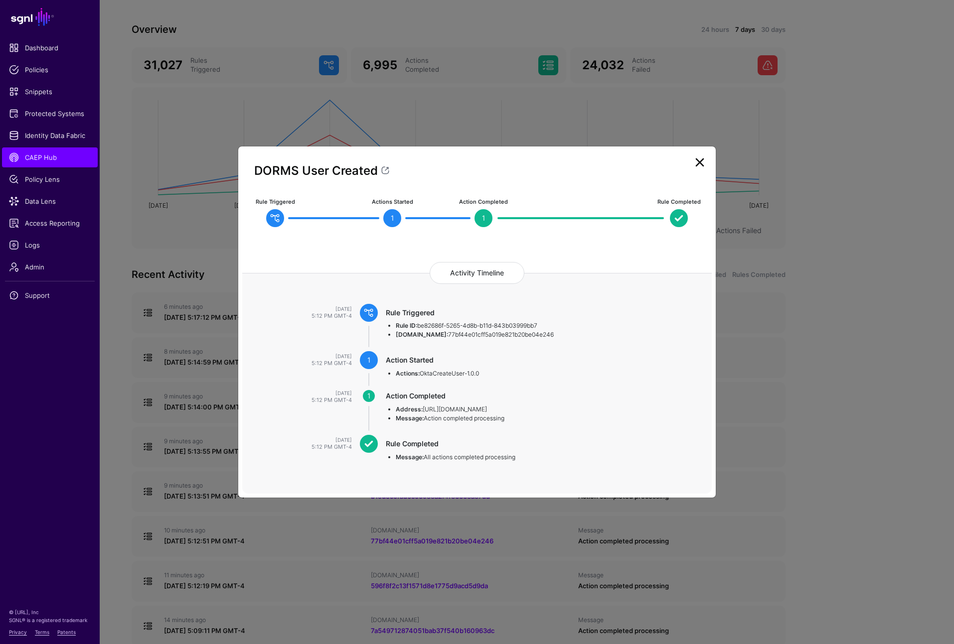
click at [701, 168] on link at bounding box center [700, 162] width 16 height 16
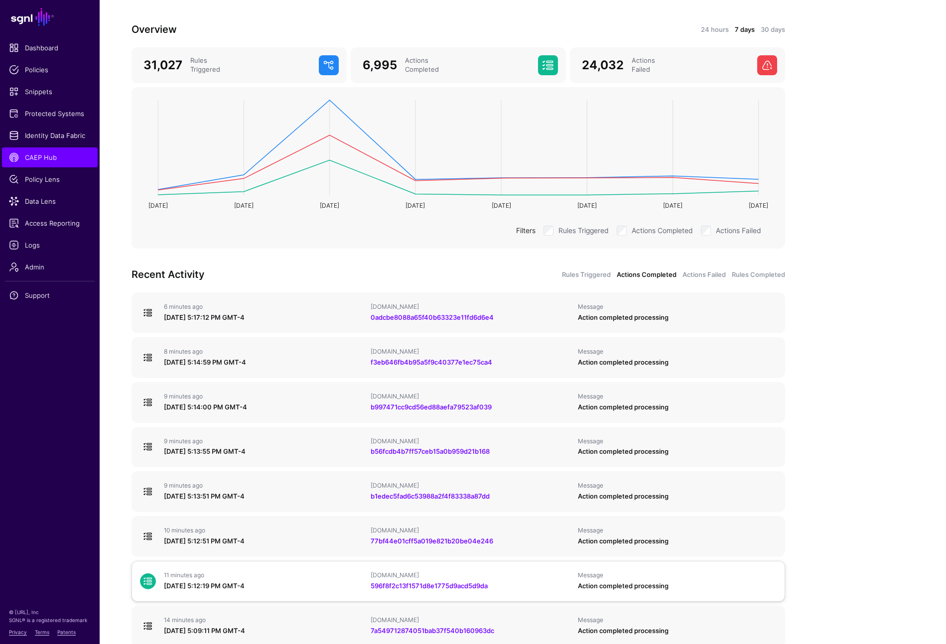
click at [304, 582] on div "September 2, 2025 at 5:12:19 PM GMT-4" at bounding box center [263, 587] width 199 height 10
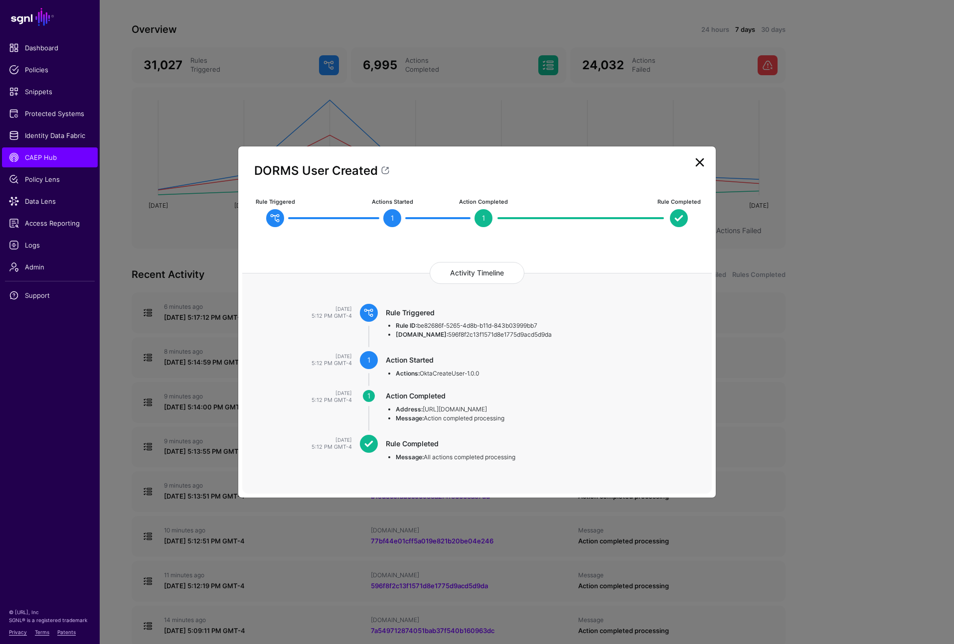
click at [703, 157] on link at bounding box center [700, 162] width 16 height 16
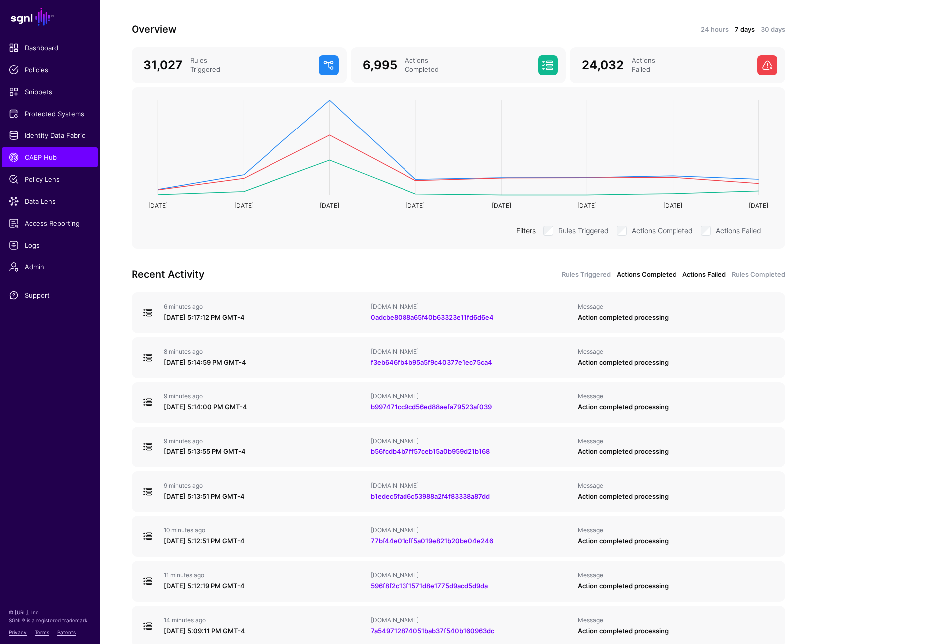
click at [696, 273] on link "Actions Failed" at bounding box center [704, 275] width 43 height 10
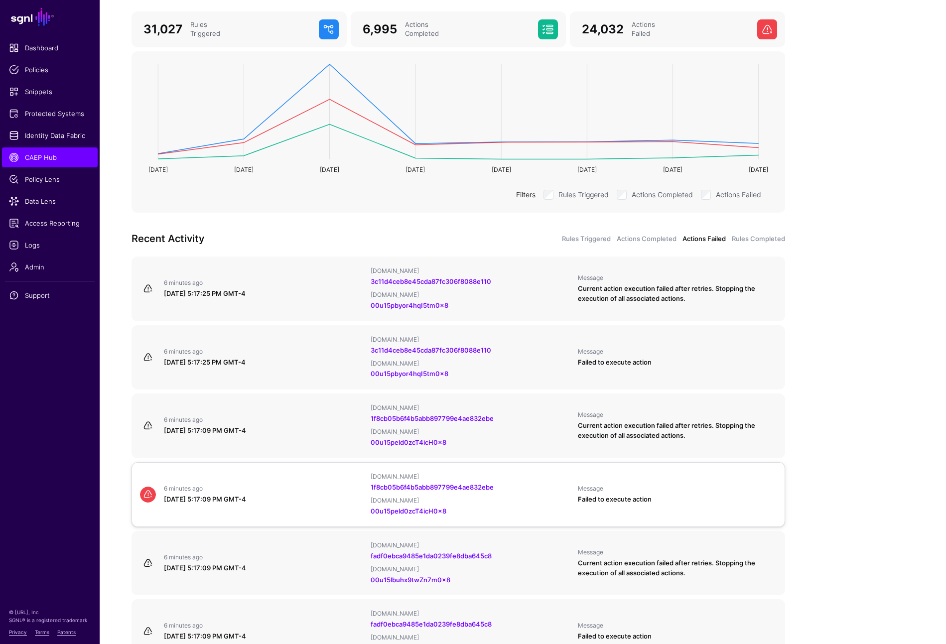
scroll to position [250, 0]
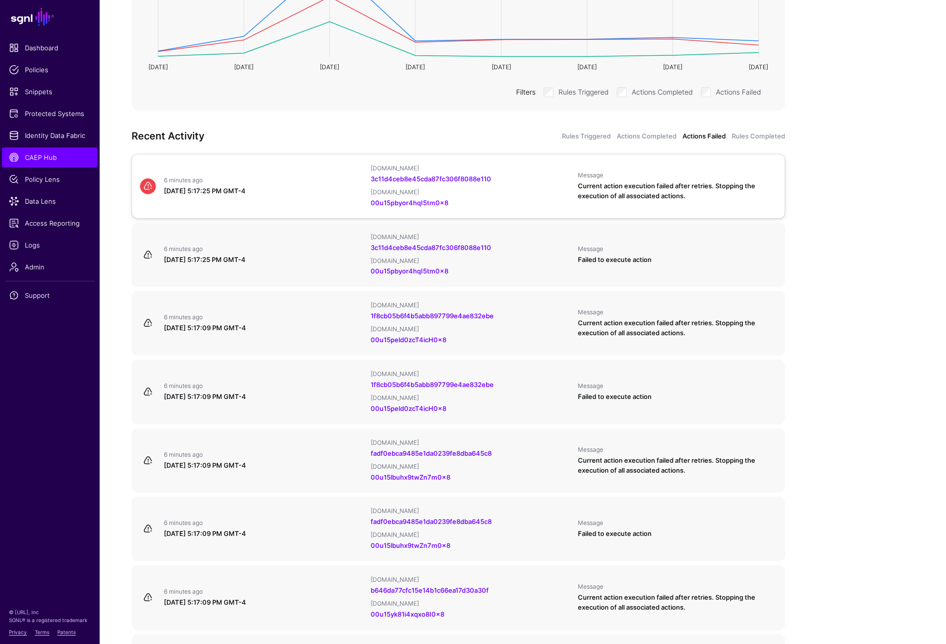
click at [310, 182] on div "6 minutes ago" at bounding box center [263, 180] width 199 height 8
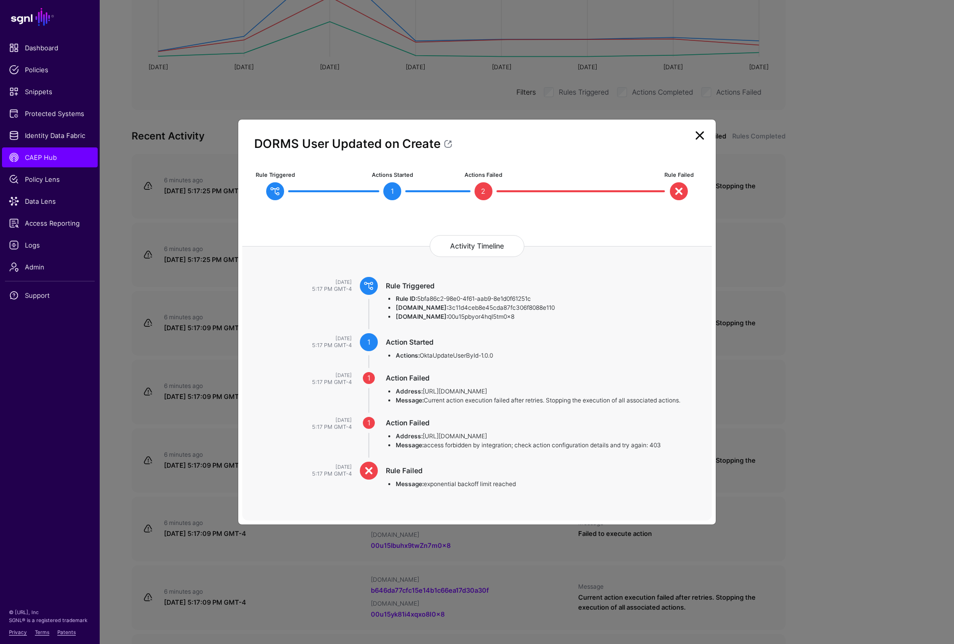
click at [699, 140] on link at bounding box center [700, 136] width 16 height 16
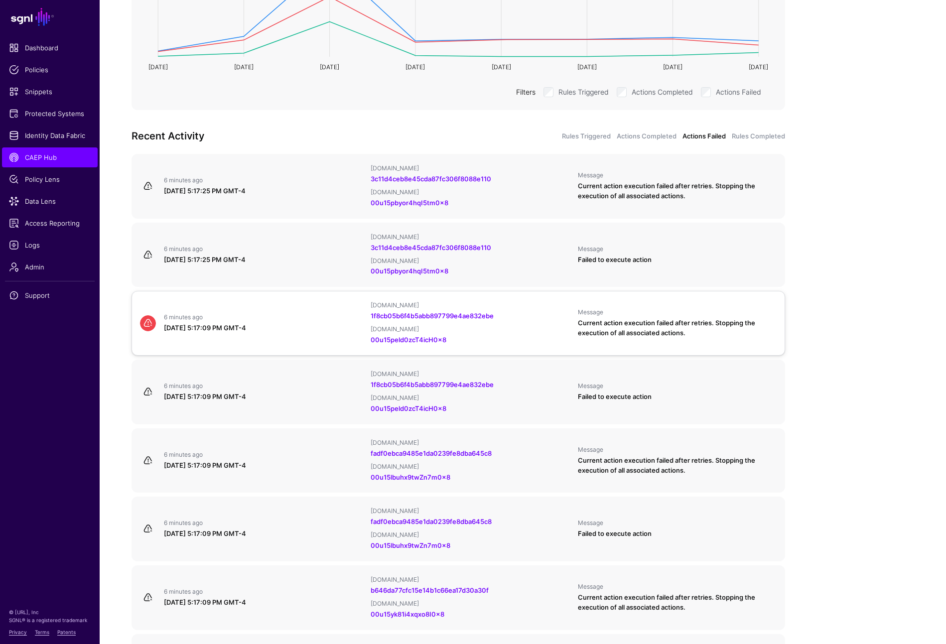
click at [278, 333] on div "6 minutes ago September 2, 2025 at 5:17:09 PM GMT-4 IPAUsers.id 1f8cb05b6f4b5ab…" at bounding box center [458, 324] width 645 height 44
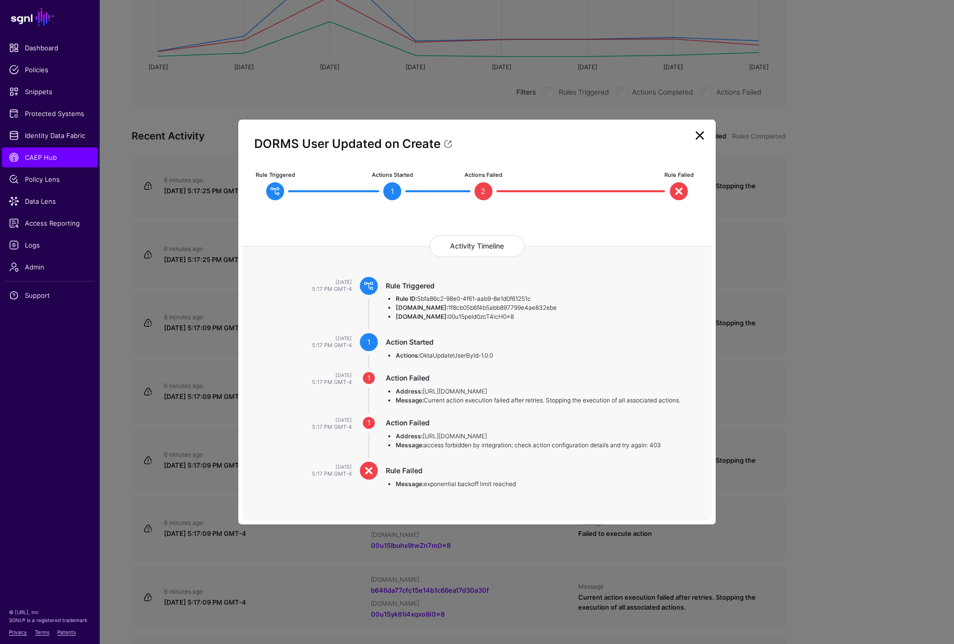
click at [700, 138] on link at bounding box center [700, 136] width 16 height 16
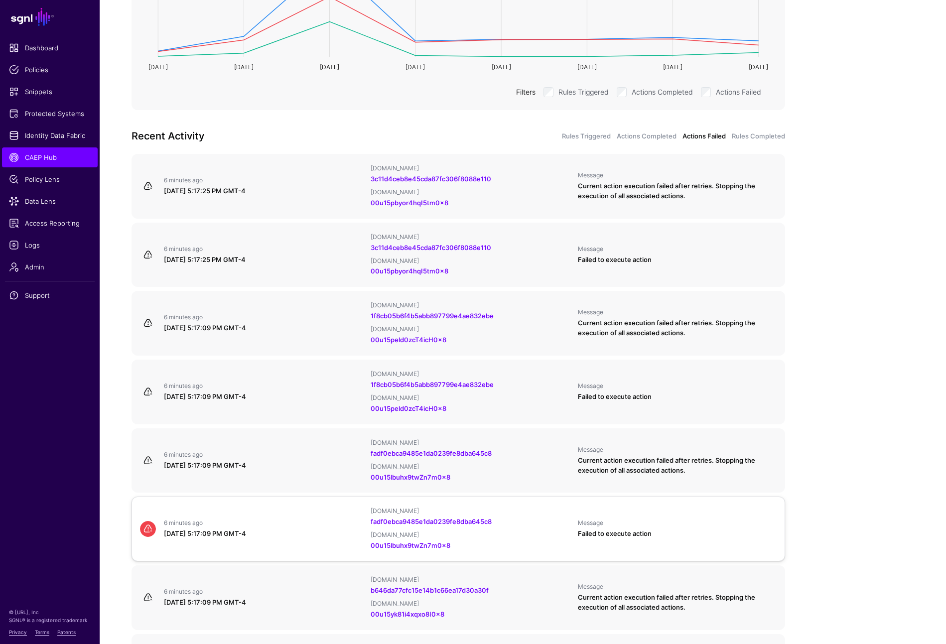
click at [299, 529] on div "September 2, 2025 at 5:17:09 PM GMT-4" at bounding box center [263, 534] width 199 height 10
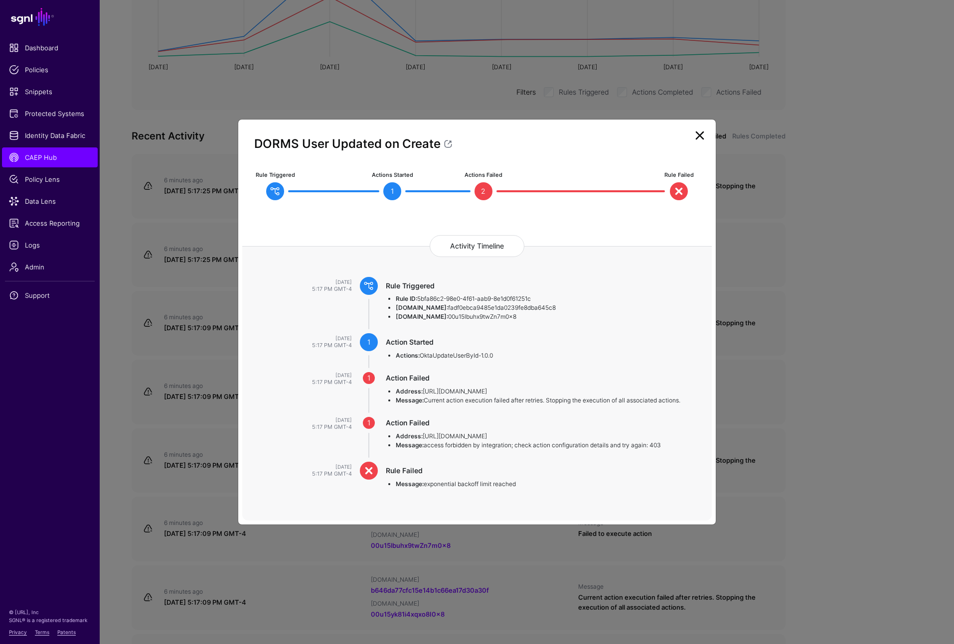
click at [702, 139] on link at bounding box center [700, 136] width 16 height 16
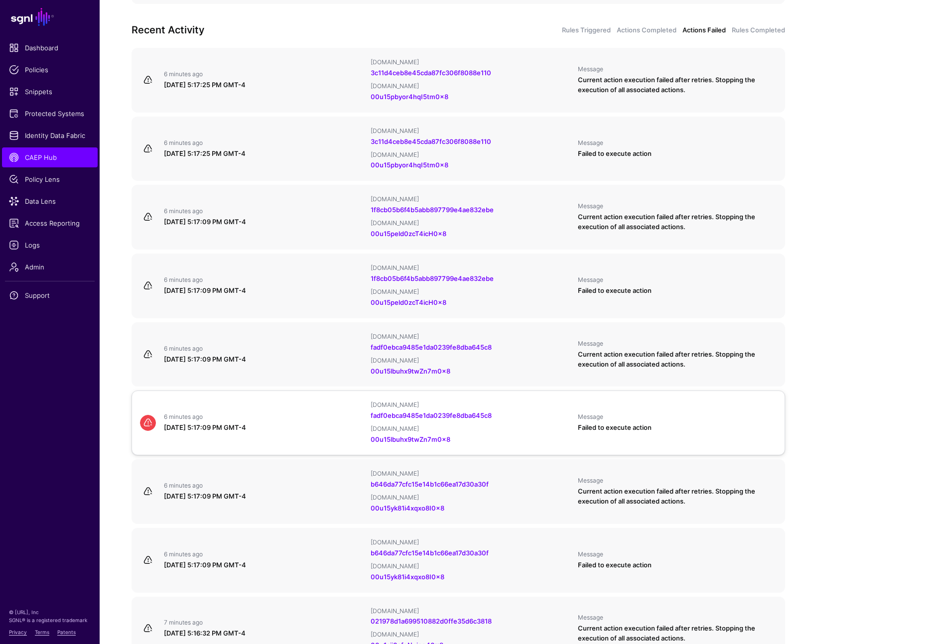
scroll to position [407, 0]
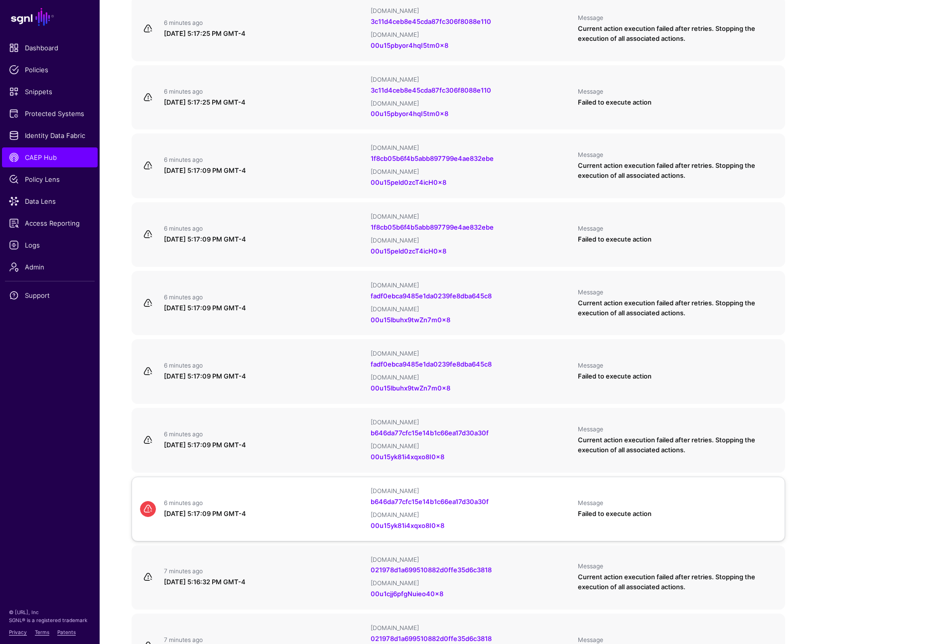
click at [309, 507] on div "6 minutes ago September 2, 2025 at 5:17:09 PM GMT-4 IPAUsers.id b646da77cfc15e1…" at bounding box center [458, 509] width 645 height 44
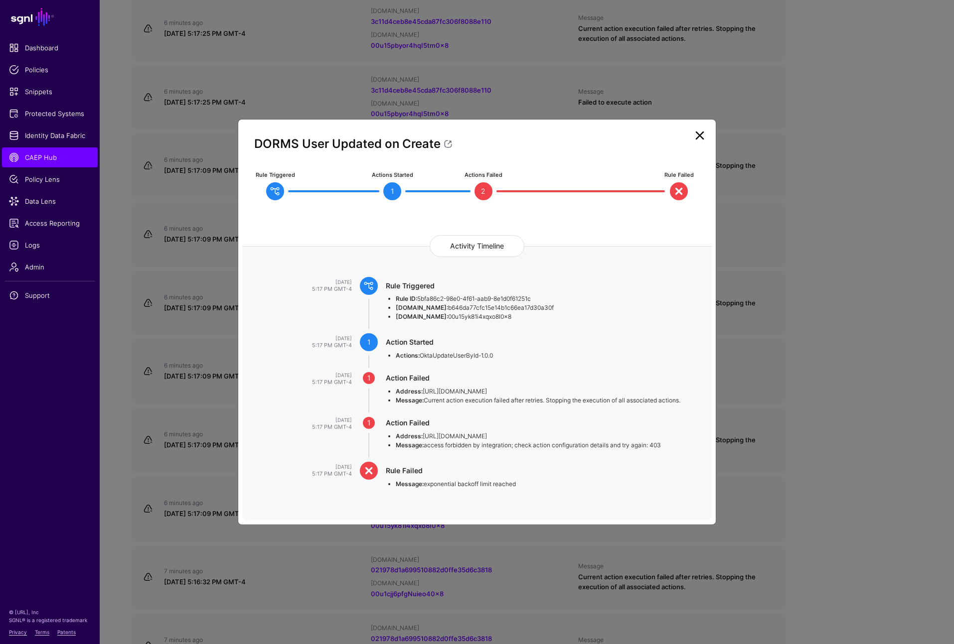
click at [700, 142] on link at bounding box center [700, 136] width 16 height 16
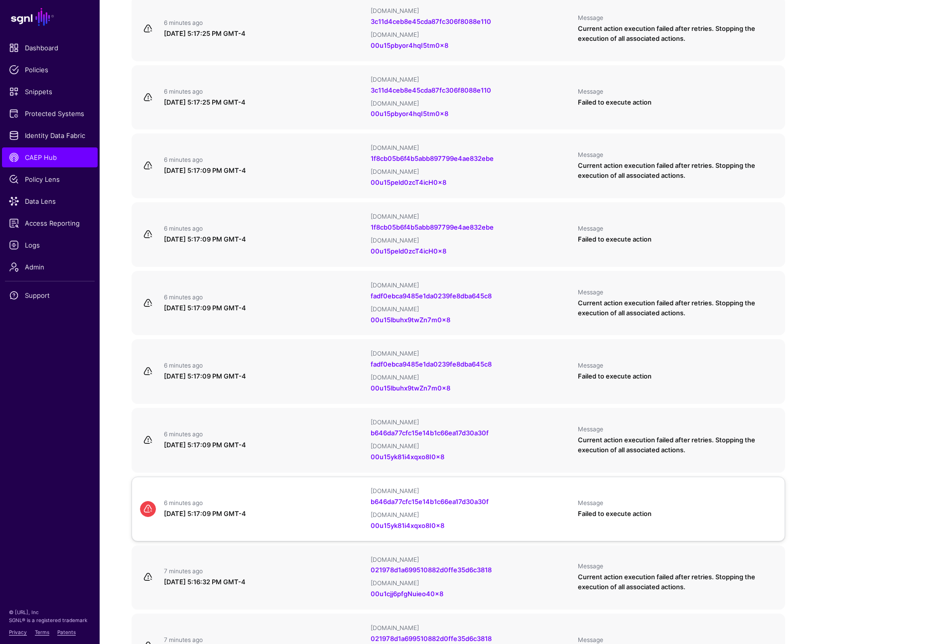
scroll to position [473, 0]
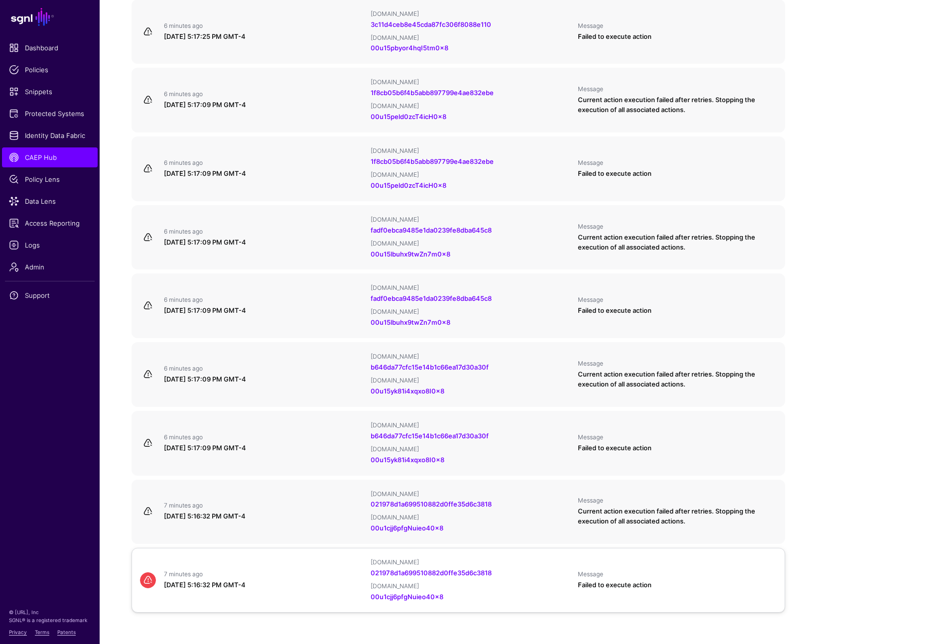
click at [305, 571] on div "7 minutes ago" at bounding box center [263, 575] width 199 height 8
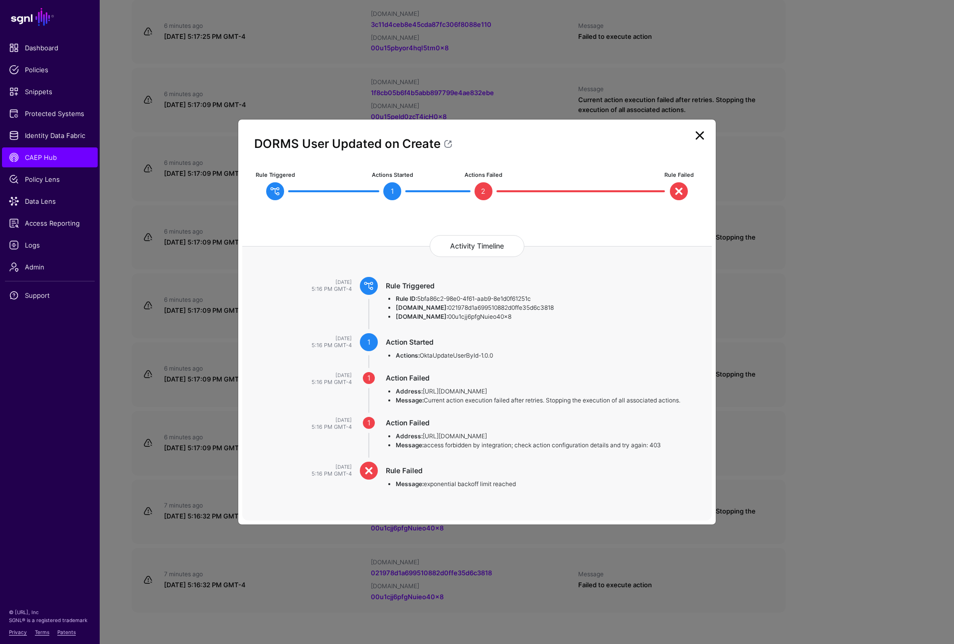
click at [702, 137] on link at bounding box center [700, 136] width 16 height 16
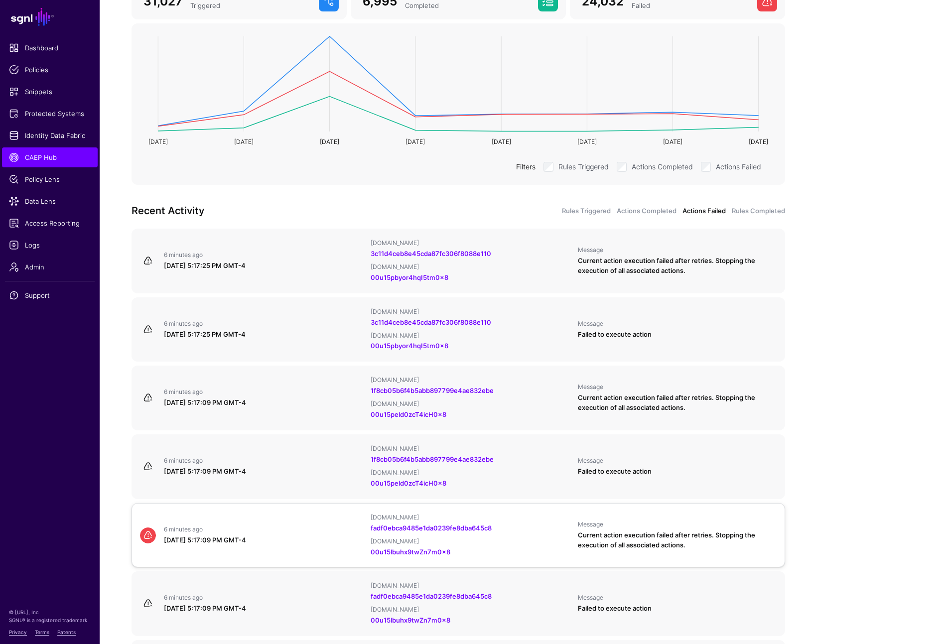
scroll to position [0, 0]
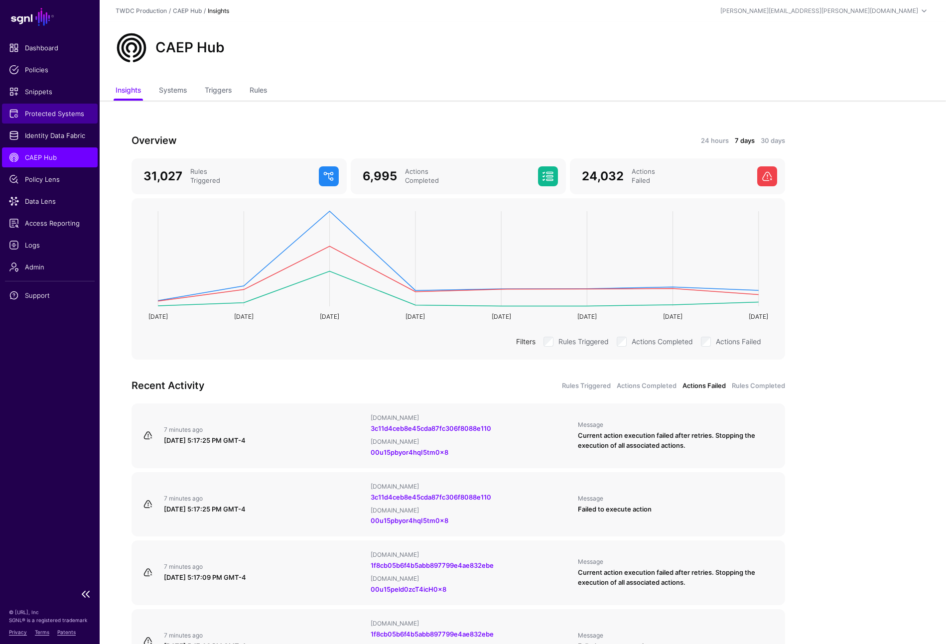
click at [50, 115] on span "Protected Systems" at bounding box center [50, 114] width 82 height 10
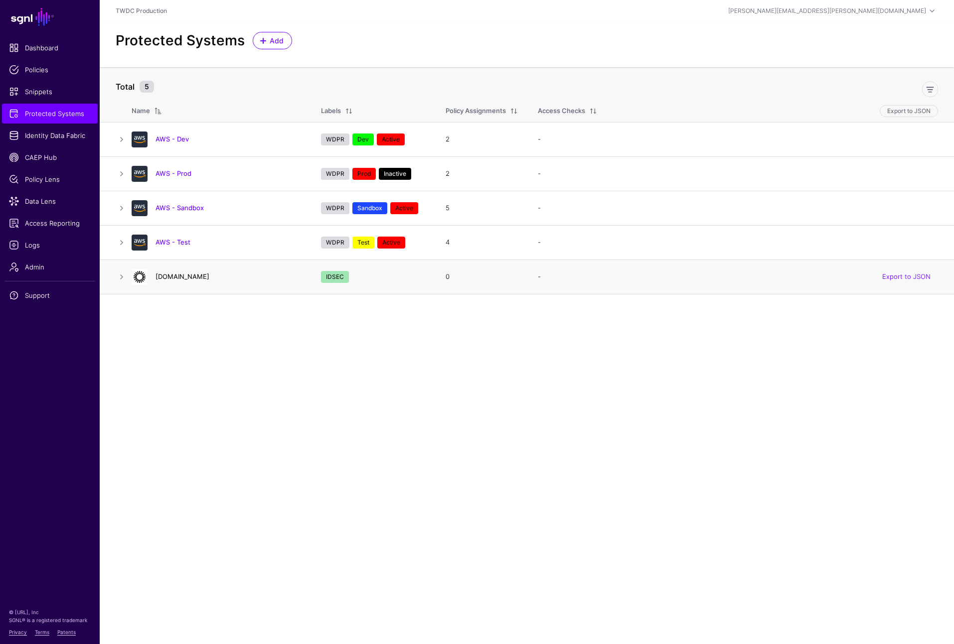
click at [166, 280] on link "disney.okta.com" at bounding box center [182, 277] width 54 height 8
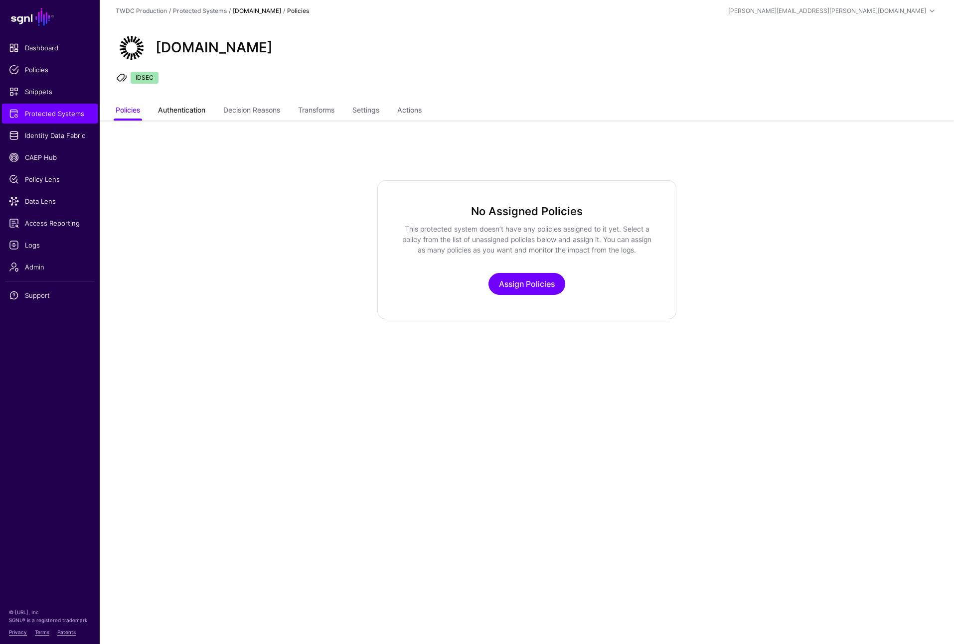
click at [190, 110] on link "Authentication" at bounding box center [181, 111] width 47 height 19
click at [258, 117] on link "Decision Reasons" at bounding box center [251, 111] width 57 height 19
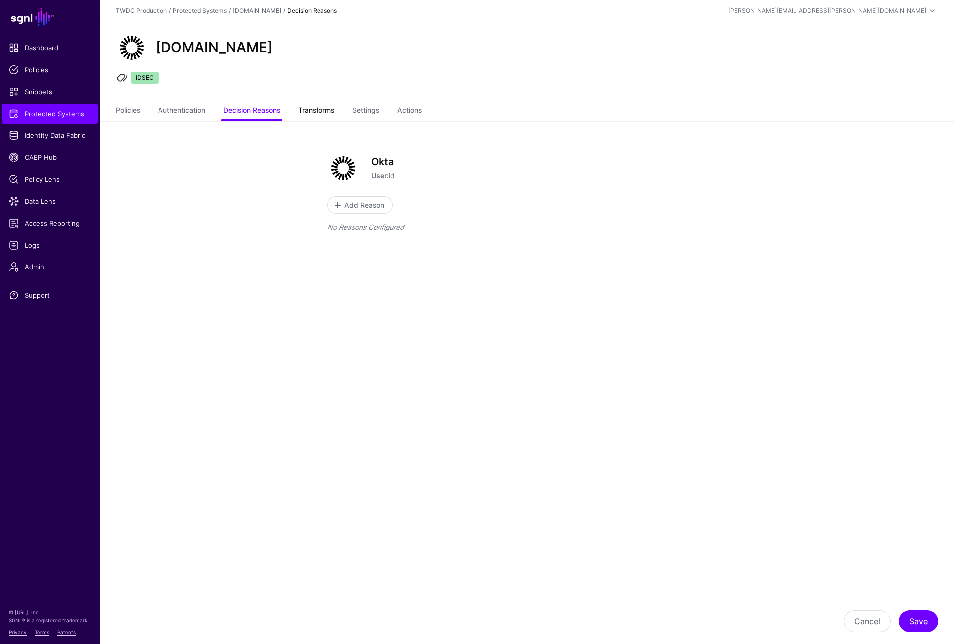
click at [328, 110] on link "Transforms" at bounding box center [316, 111] width 36 height 19
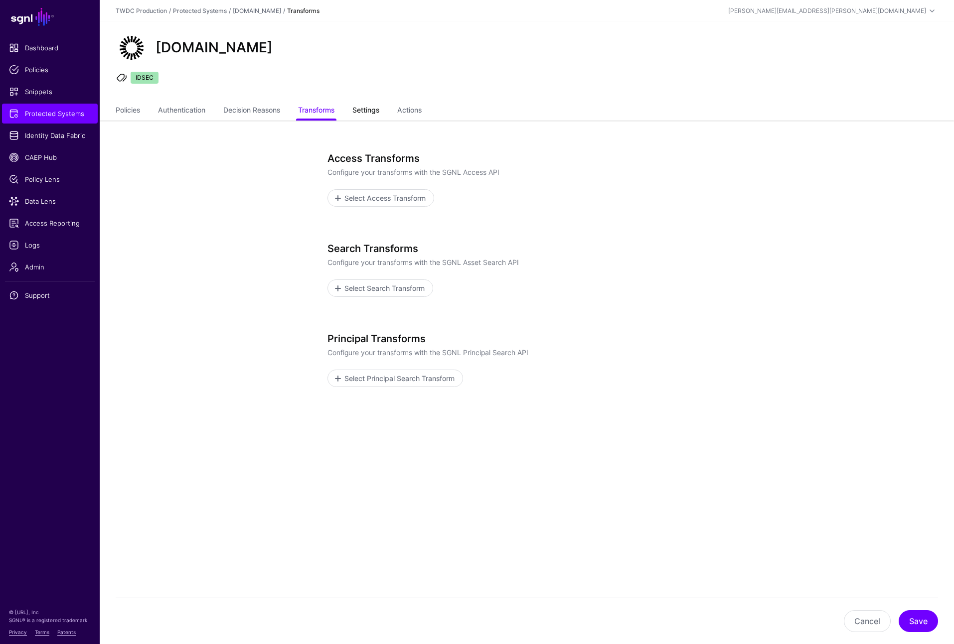
click at [365, 112] on link "Settings" at bounding box center [365, 111] width 27 height 19
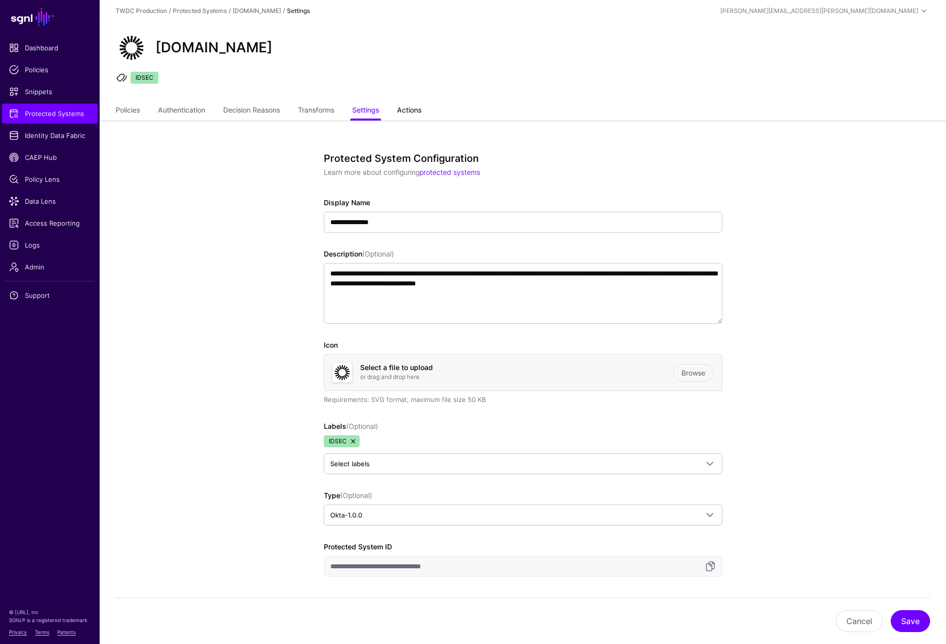
click at [417, 111] on link "Actions" at bounding box center [409, 111] width 24 height 19
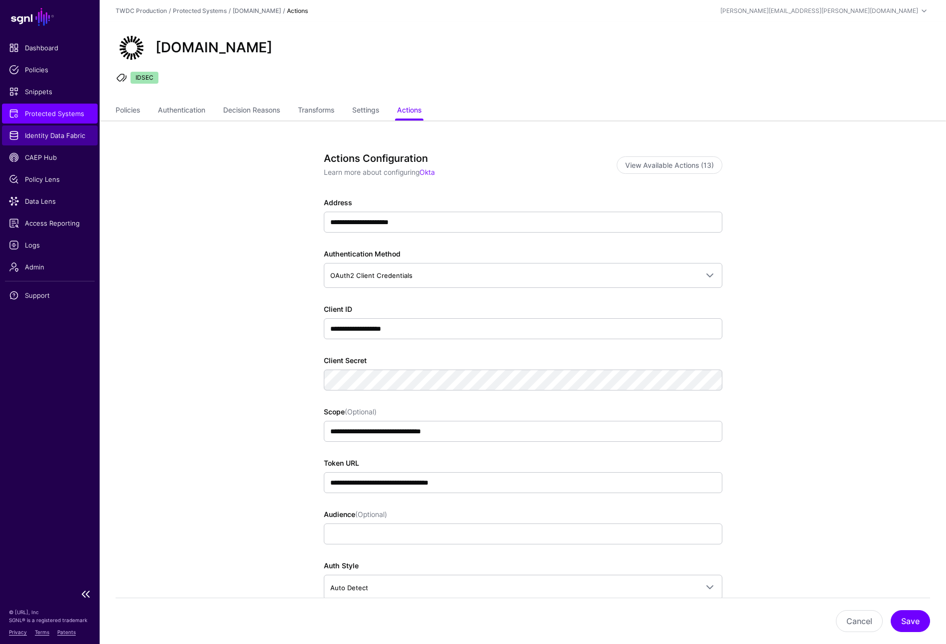
click at [64, 132] on span "Identity Data Fabric" at bounding box center [50, 136] width 82 height 10
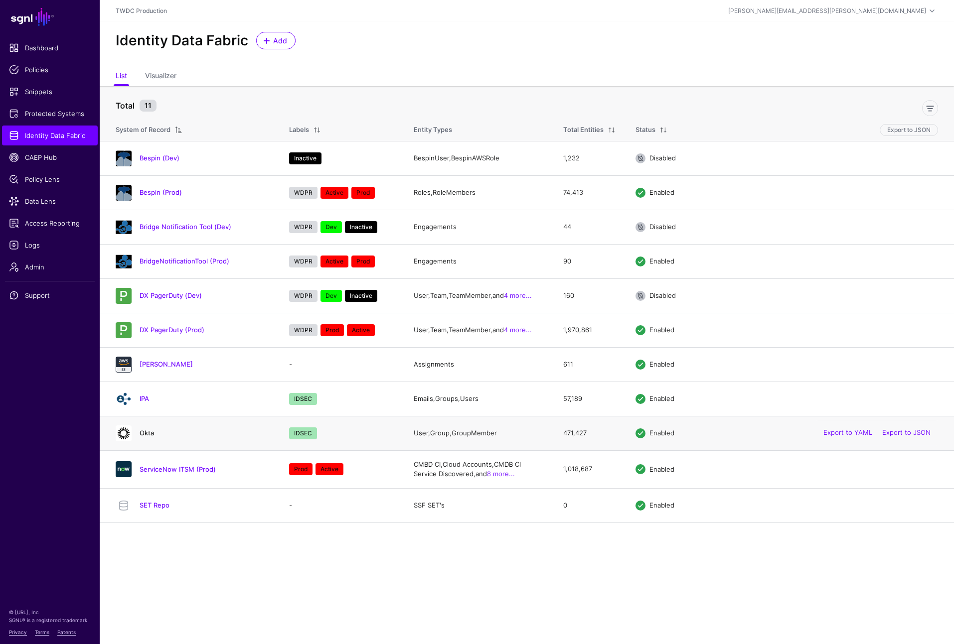
click at [149, 433] on link "Okta" at bounding box center [147, 433] width 14 height 8
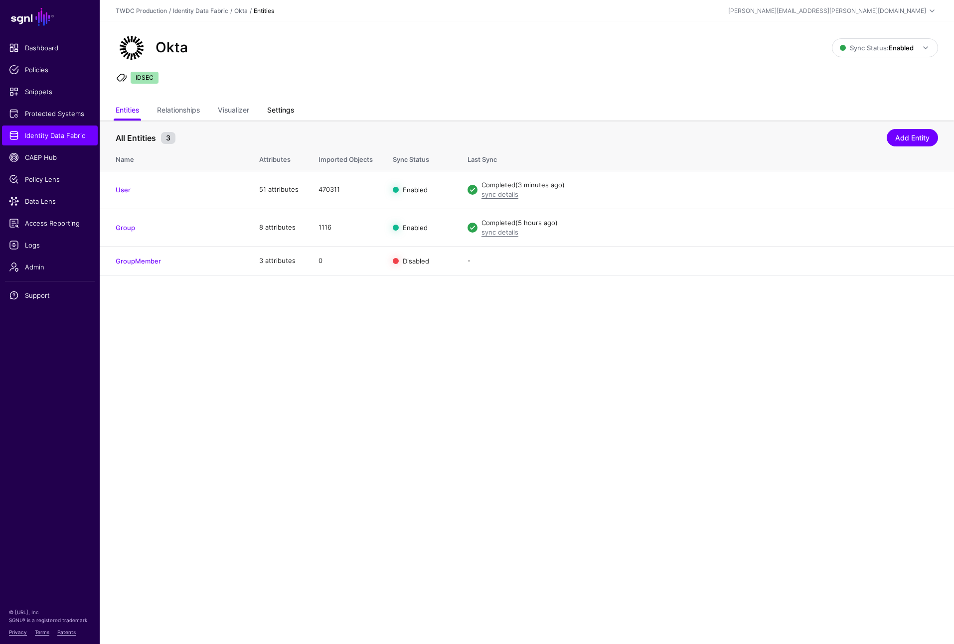
click at [292, 112] on link "Settings" at bounding box center [280, 111] width 27 height 19
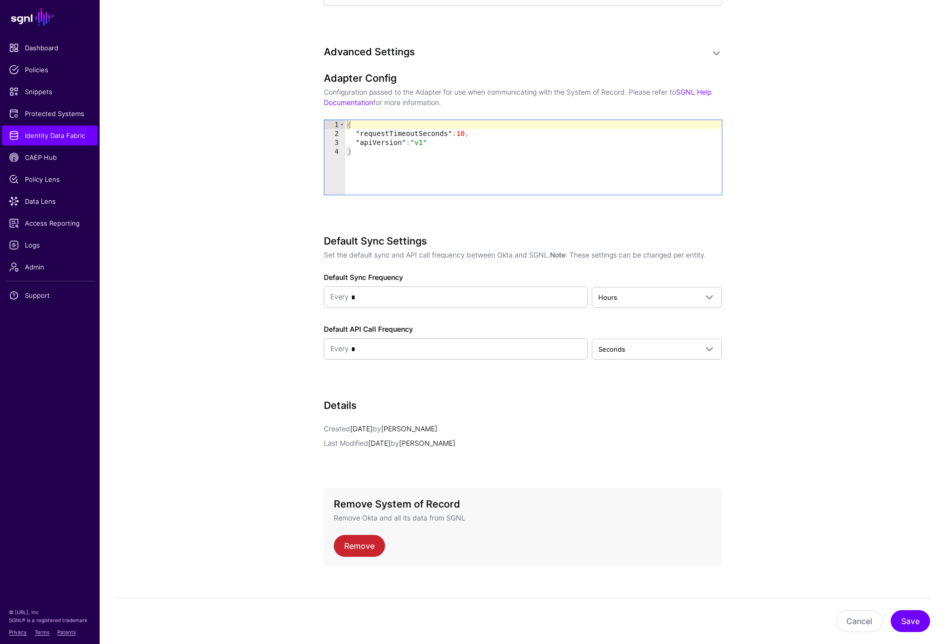
scroll to position [1103, 0]
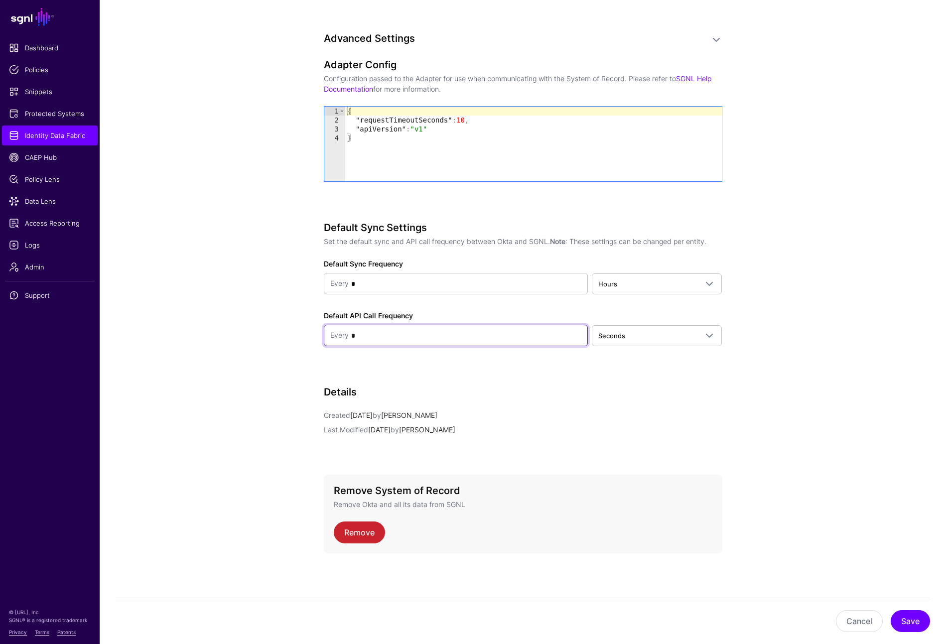
click at [383, 338] on input "*" at bounding box center [465, 336] width 233 height 20
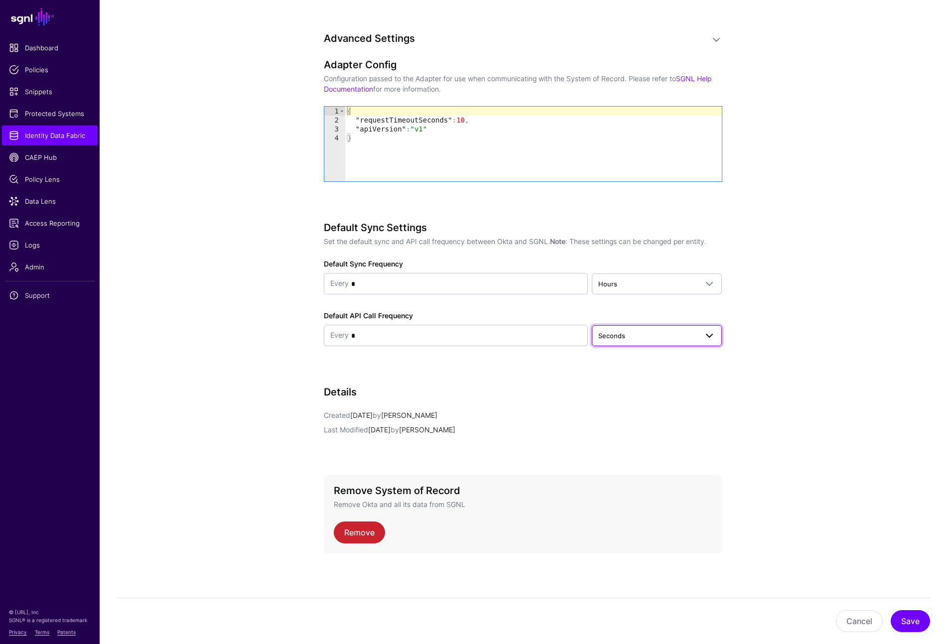
click at [710, 336] on span at bounding box center [710, 336] width 12 height 12
click at [848, 621] on button "Cancel" at bounding box center [859, 621] width 47 height 22
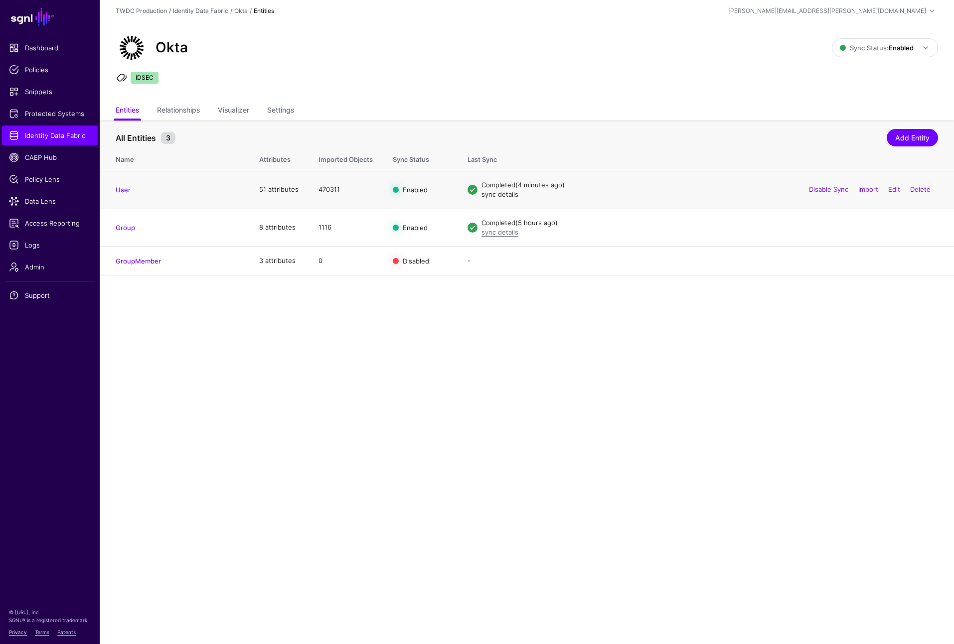
click at [506, 196] on link "sync details" at bounding box center [499, 194] width 37 height 8
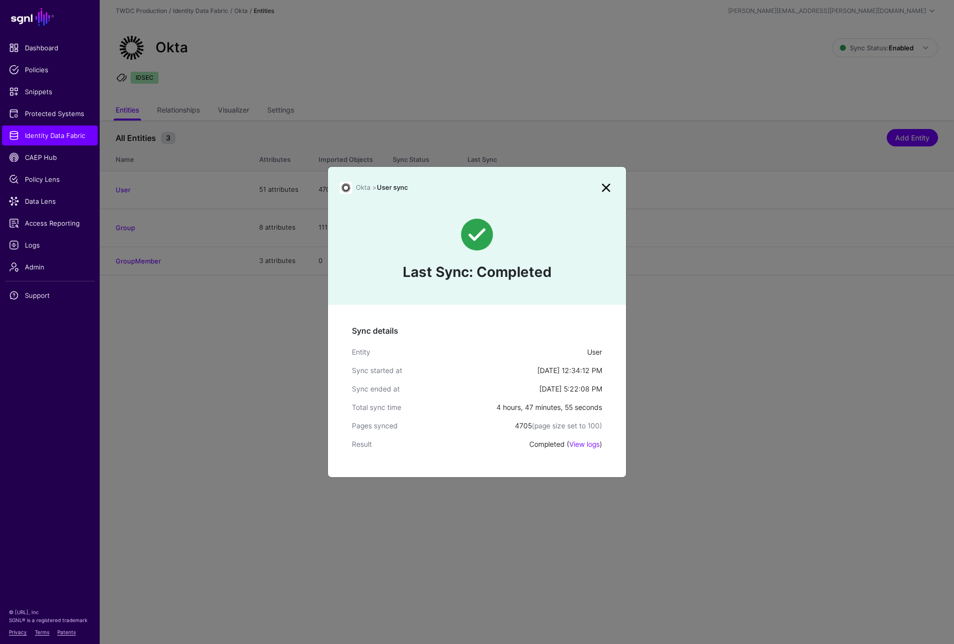
click at [606, 188] on link at bounding box center [606, 188] width 16 height 16
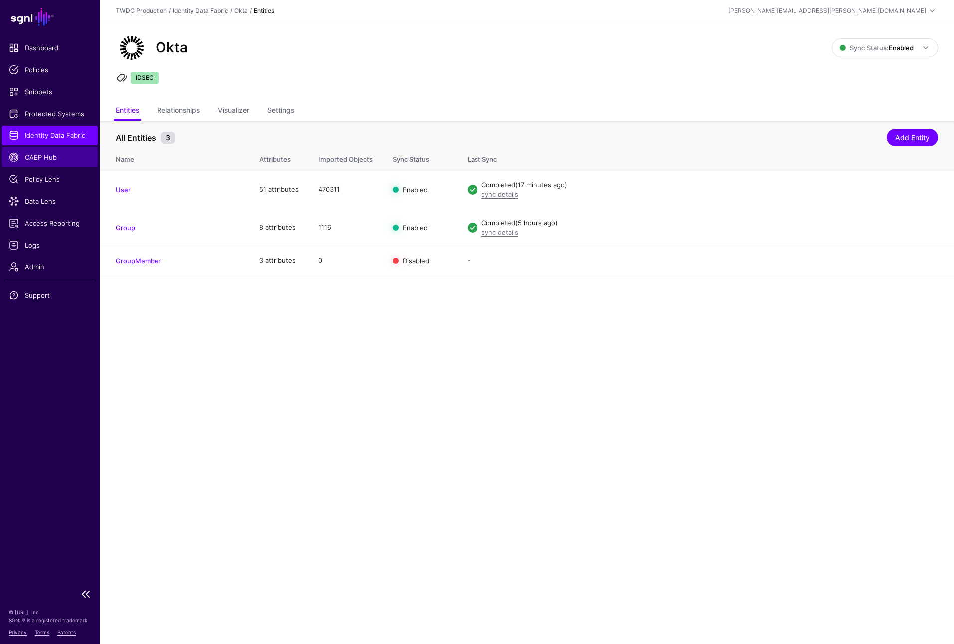
click at [33, 159] on span "CAEP Hub" at bounding box center [50, 157] width 82 height 10
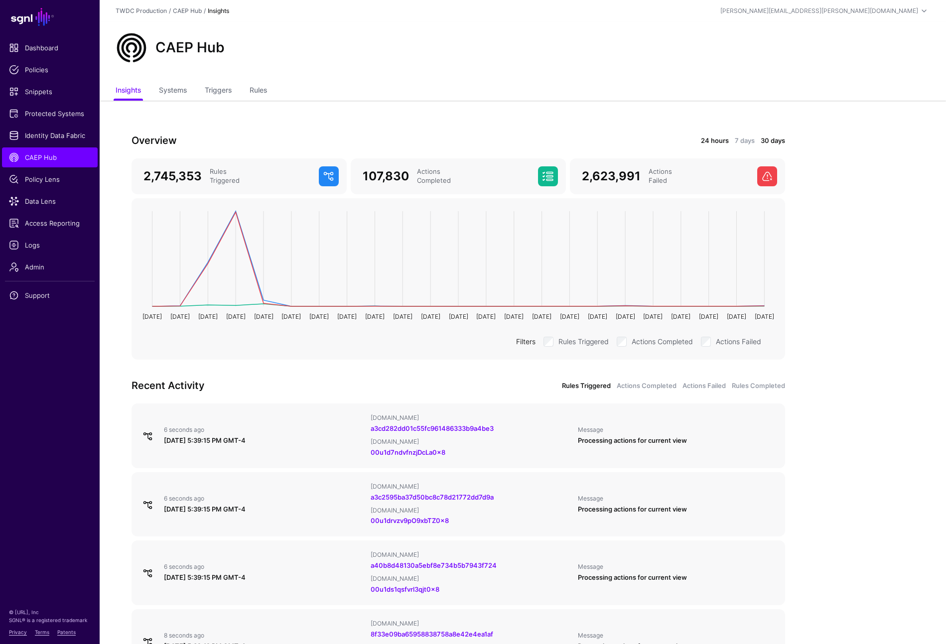
click at [728, 141] on link "24 hours" at bounding box center [715, 141] width 28 height 10
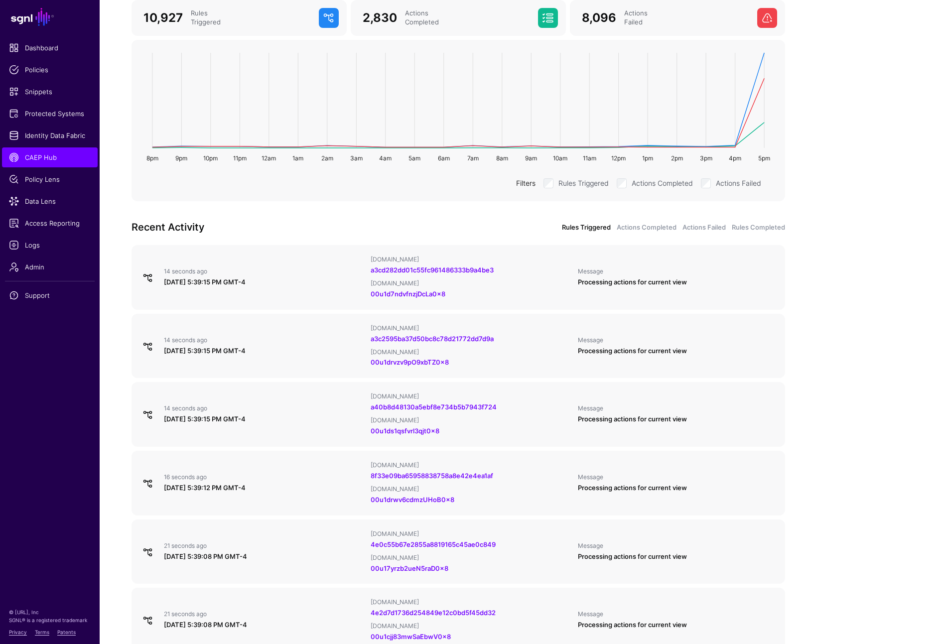
scroll to position [165, 0]
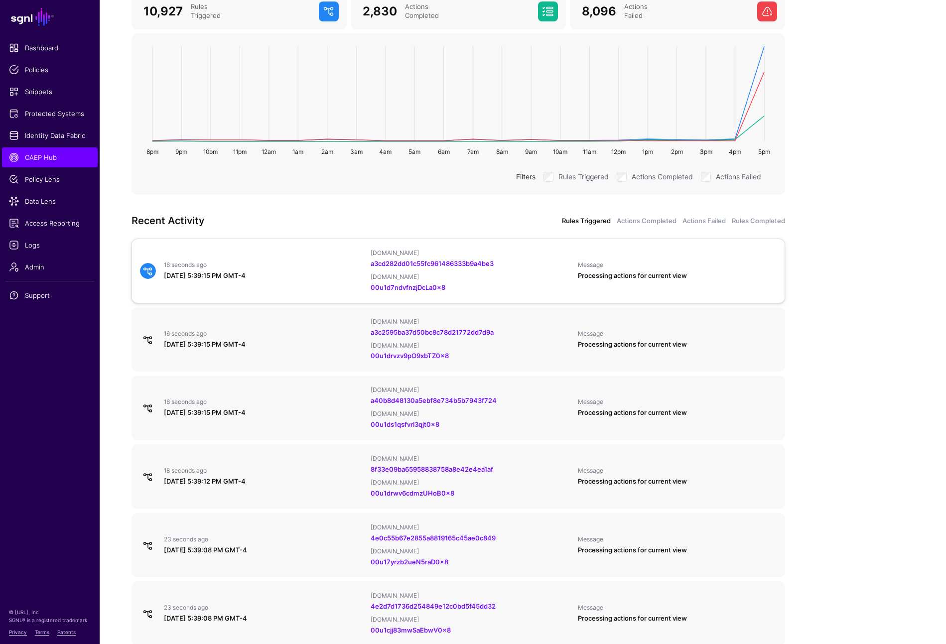
click at [243, 271] on div "September 2, 2025 at 5:39:15 PM GMT-4" at bounding box center [263, 276] width 199 height 10
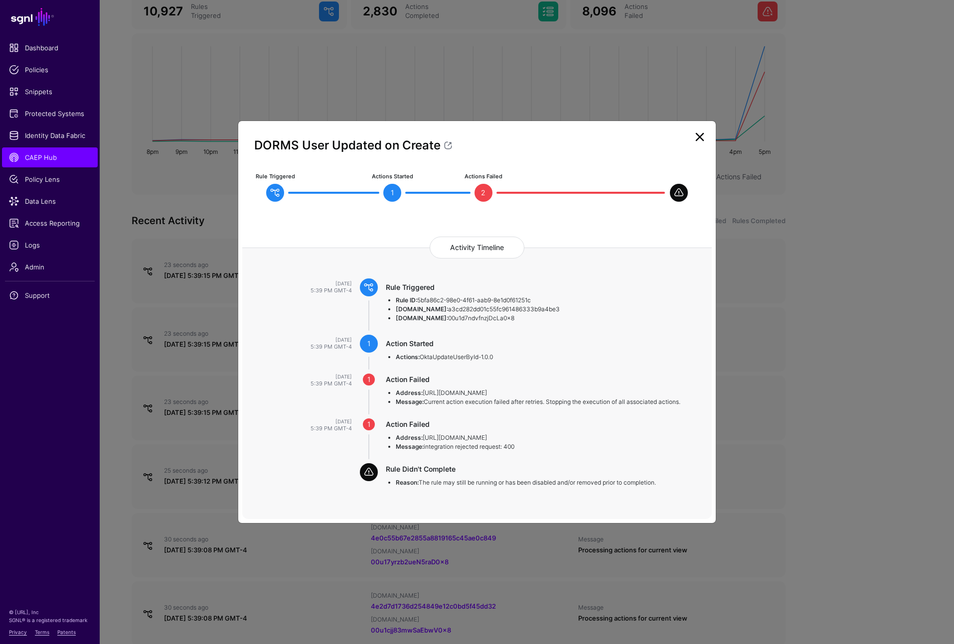
click at [825, 378] on ngb-modal-window "DORMS User Updated on Create Rule Triggered Actions Started 1 Actions Failed 2 …" at bounding box center [477, 322] width 954 height 644
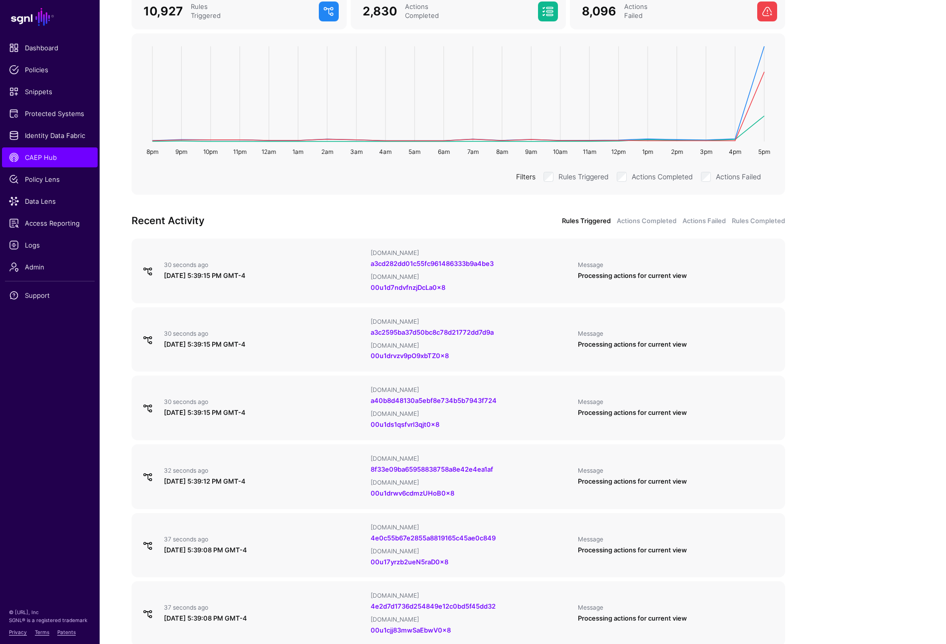
scroll to position [59, 0]
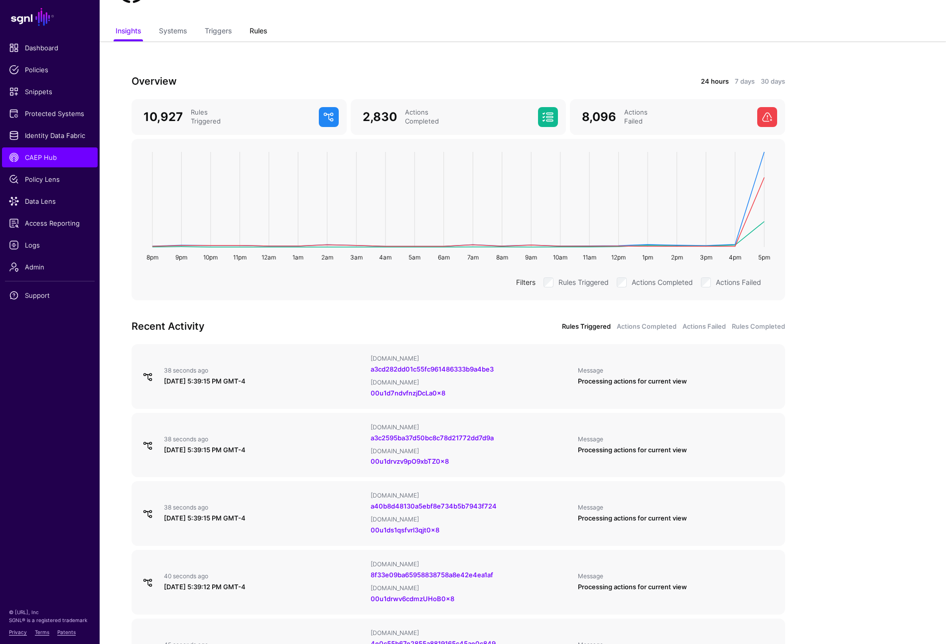
click at [256, 36] on link "Rules" at bounding box center [258, 31] width 17 height 19
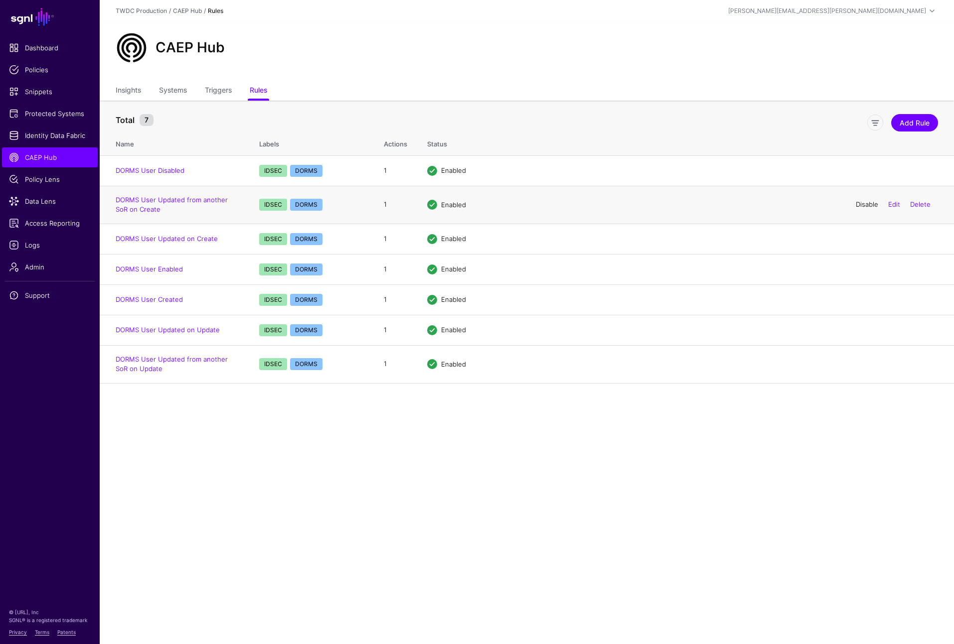
click at [863, 207] on link "Disable" at bounding box center [867, 204] width 22 height 8
click at [861, 365] on link "Disable" at bounding box center [867, 364] width 22 height 8
click at [331, 433] on main "SGNL Dashboard Policies Snippets Protected Systems Identity Data Fabric CAEP Hu…" at bounding box center [477, 322] width 954 height 644
click at [212, 92] on link "Triggers" at bounding box center [218, 91] width 27 height 19
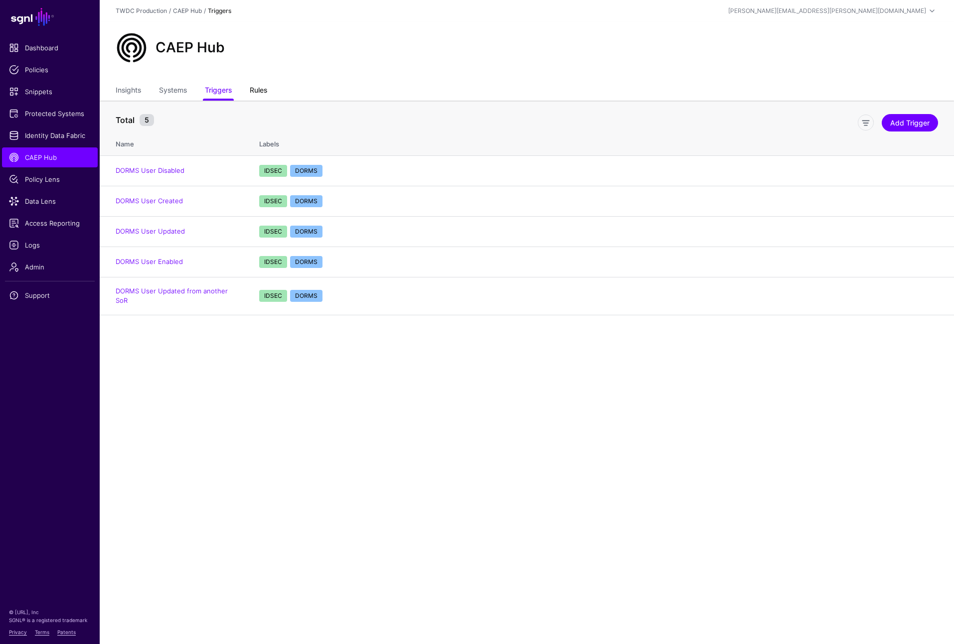
click at [254, 94] on link "Rules" at bounding box center [258, 91] width 17 height 19
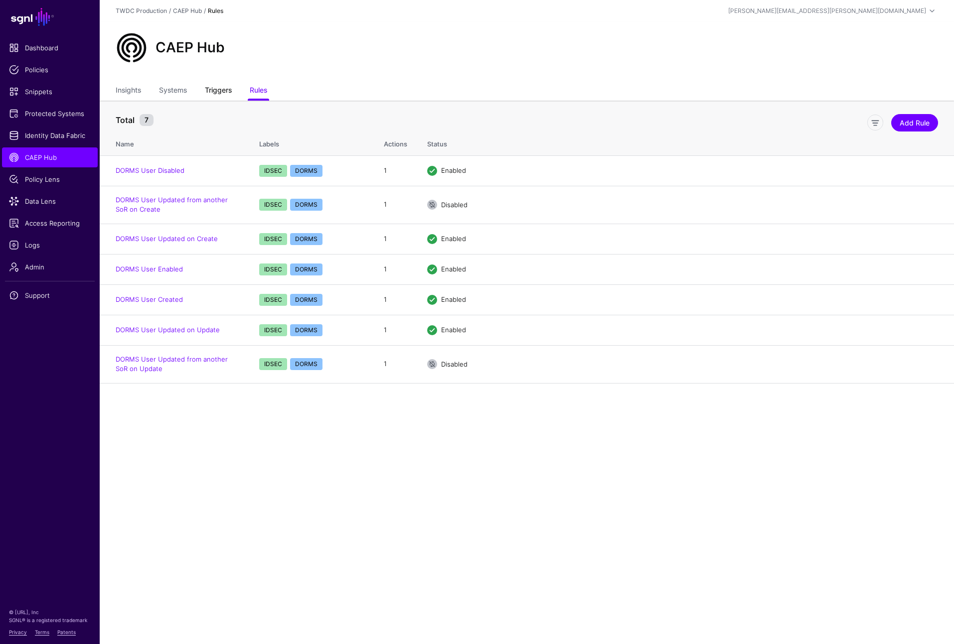
click at [220, 94] on link "Triggers" at bounding box center [218, 91] width 27 height 19
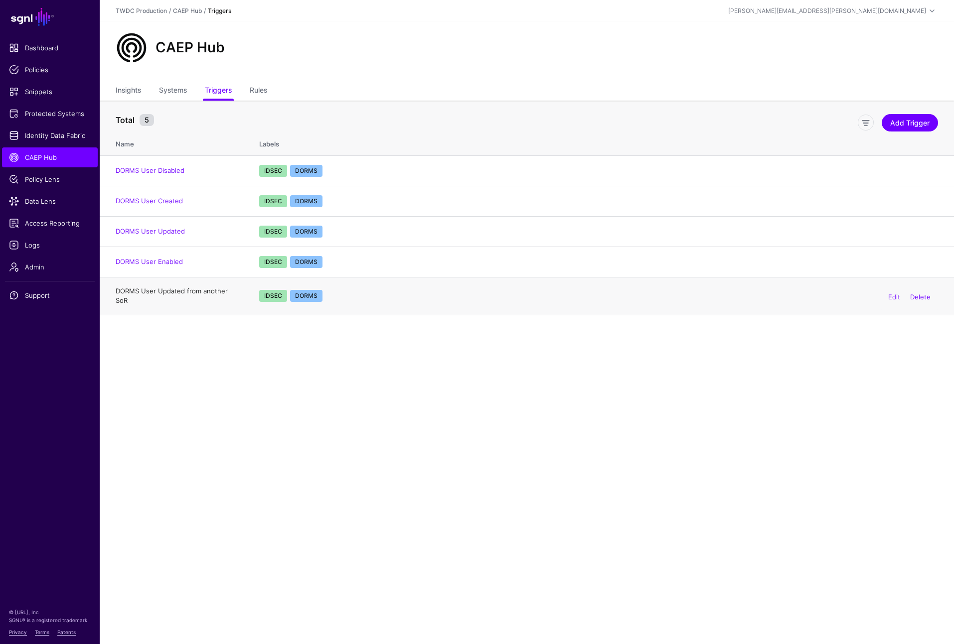
click at [211, 294] on link "DORMS User Updated from another SoR" at bounding box center [172, 296] width 112 height 18
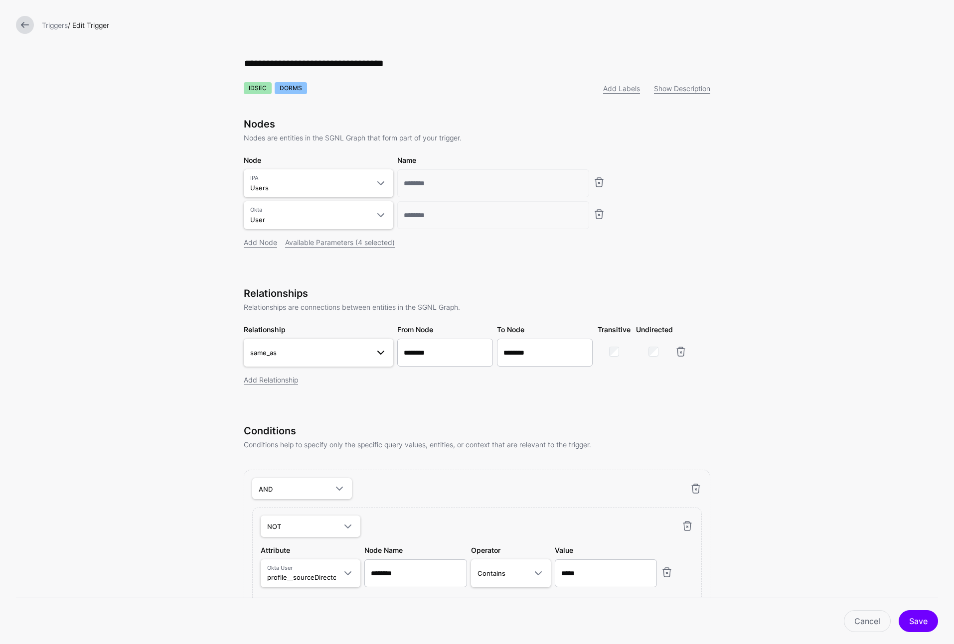
click at [364, 349] on span "same_as" at bounding box center [309, 352] width 119 height 11
click at [327, 483] on span "tenant_sub_to_bu_employee_id Users.tenantId - User.profile__buEmployeeID" at bounding box center [319, 488] width 134 height 24
click at [854, 453] on form "**********" at bounding box center [477, 436] width 954 height 873
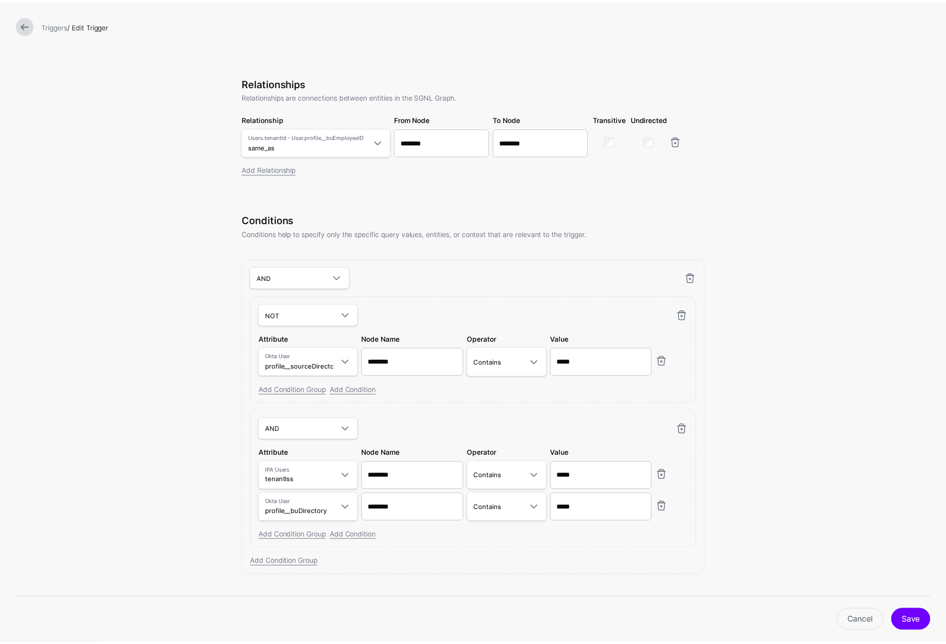
scroll to position [230, 0]
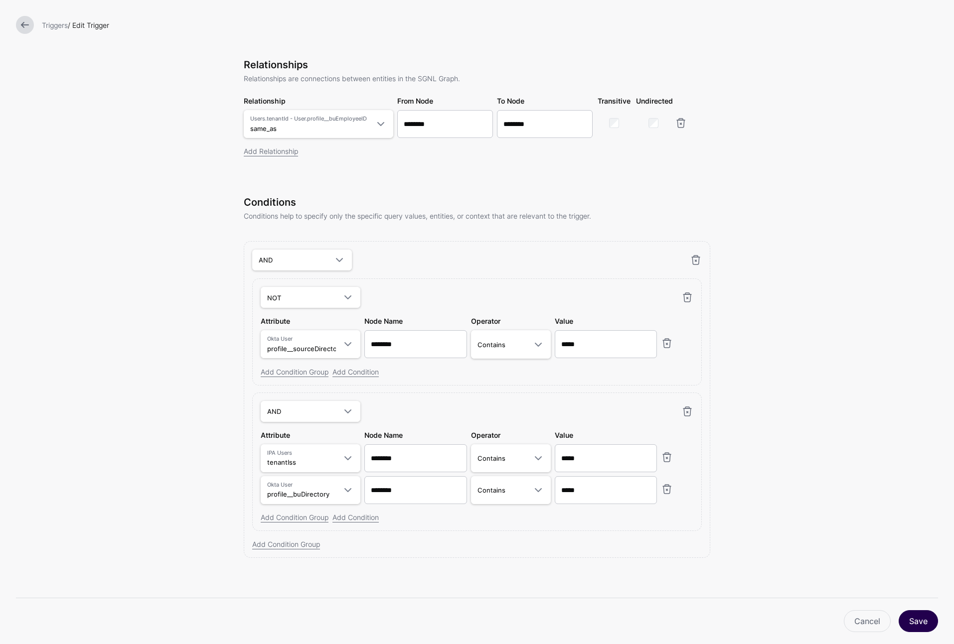
click at [924, 626] on button "Save" at bounding box center [918, 621] width 39 height 22
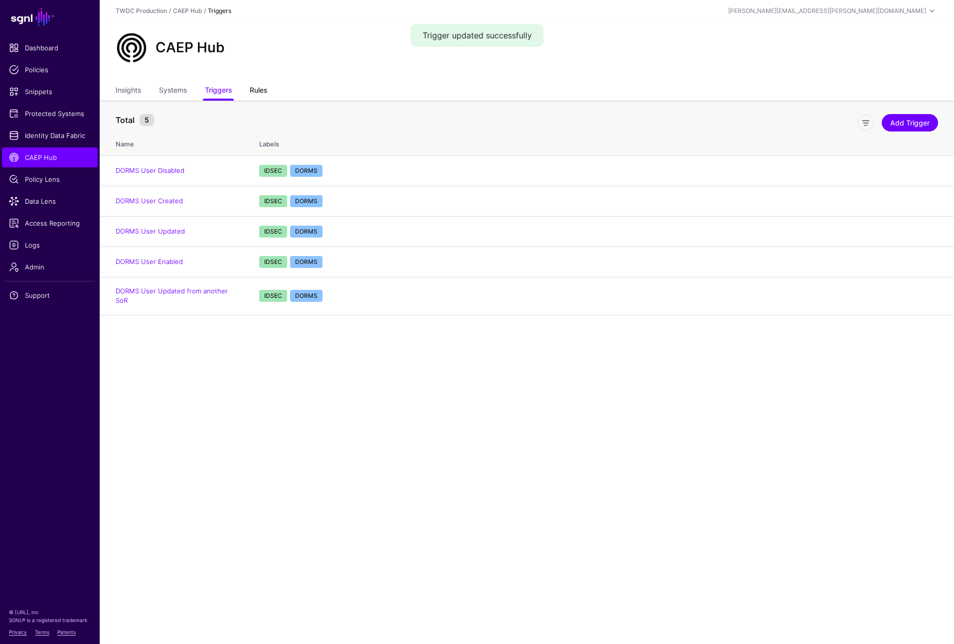
click at [261, 86] on link "Rules" at bounding box center [258, 91] width 17 height 19
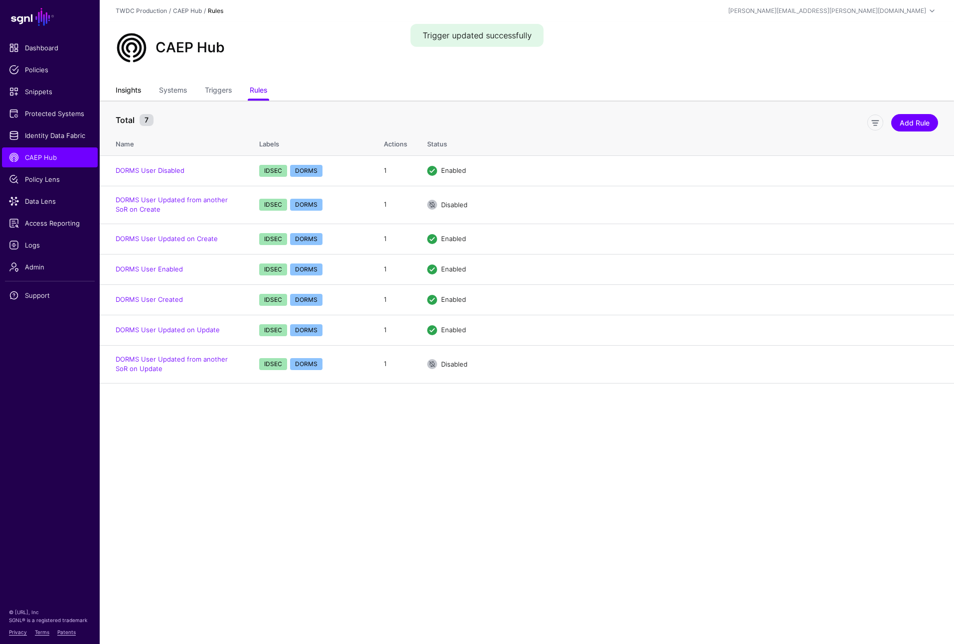
click at [132, 88] on link "Insights" at bounding box center [128, 91] width 25 height 19
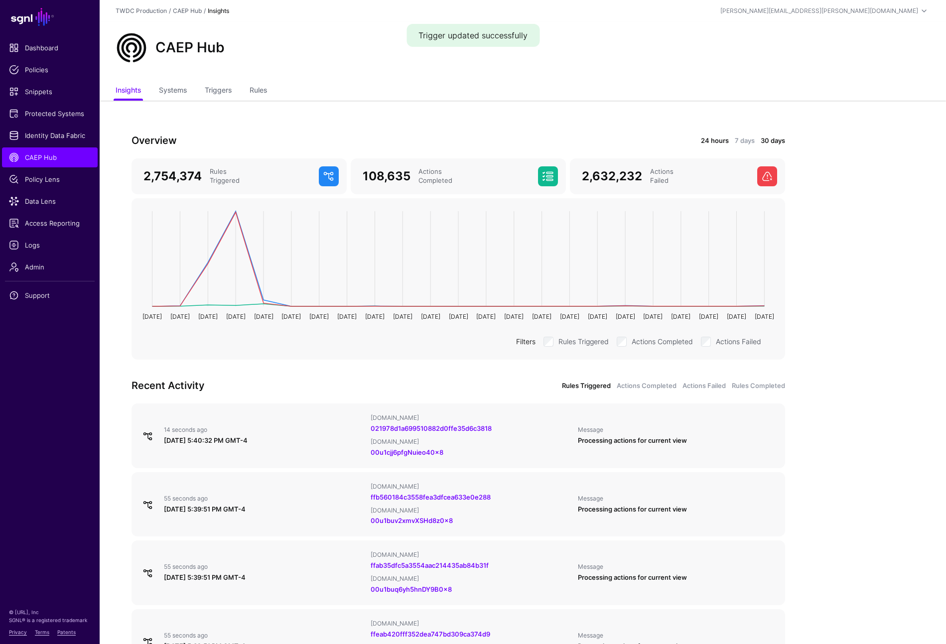
click at [714, 144] on link "24 hours" at bounding box center [715, 141] width 28 height 10
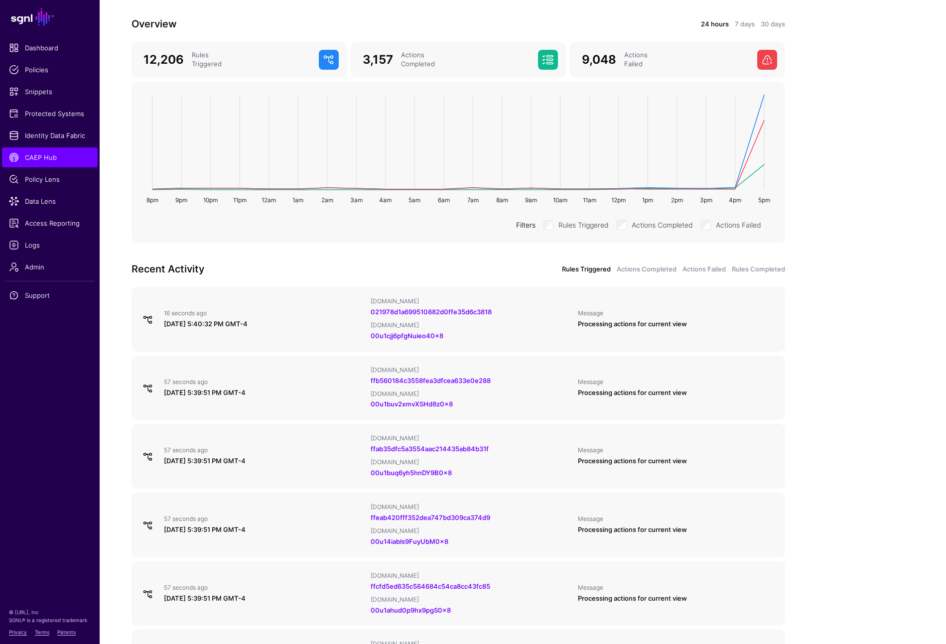
scroll to position [136, 0]
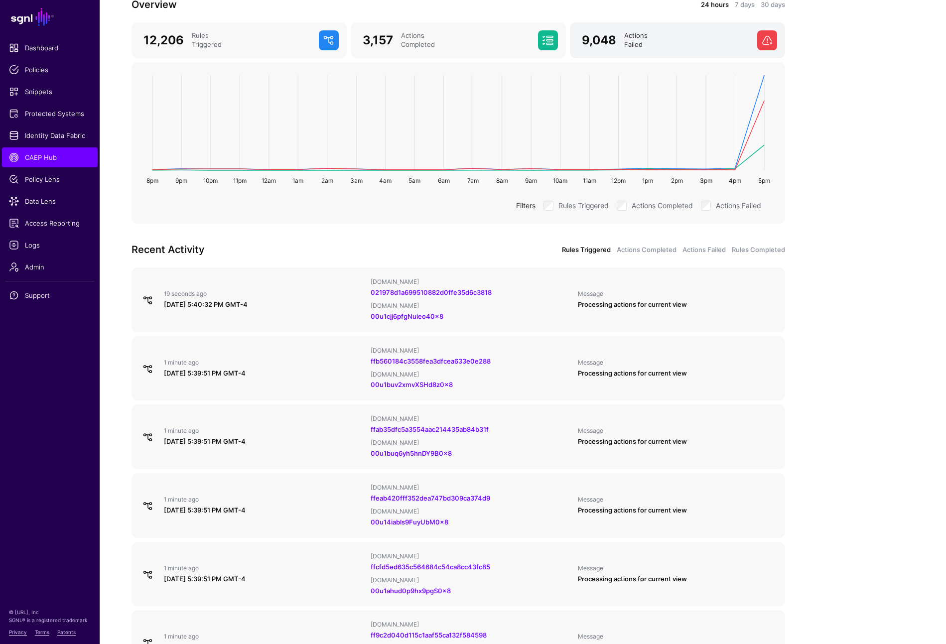
click at [674, 47] on div "Actions Failed" at bounding box center [686, 40] width 133 height 18
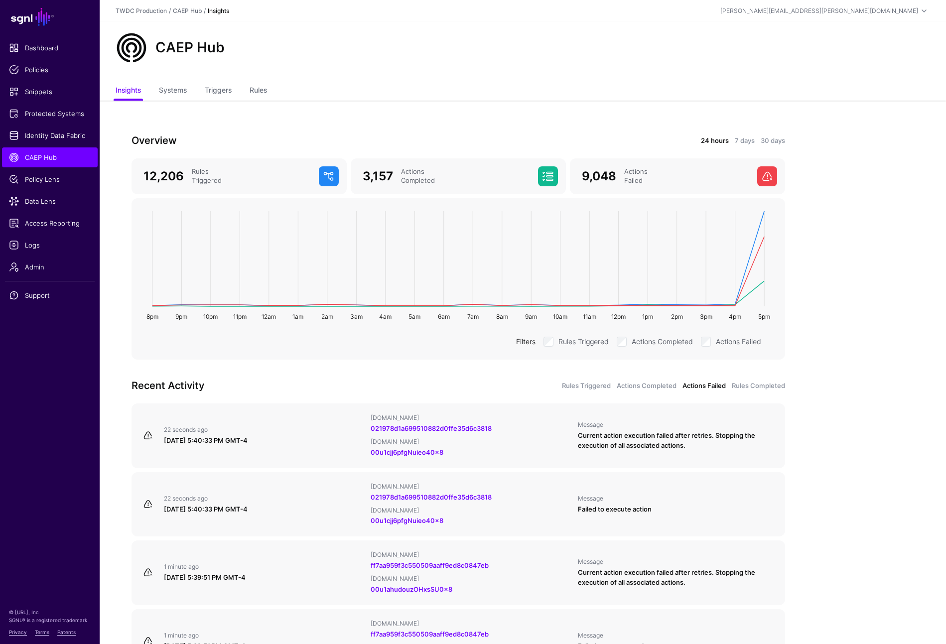
scroll to position [151, 0]
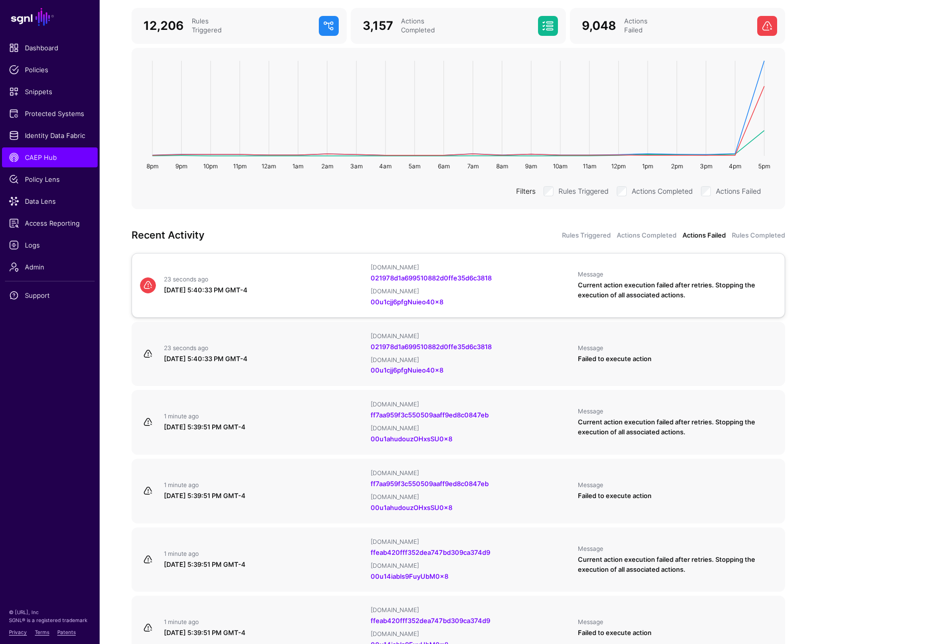
click at [333, 277] on div "23 seconds ago" at bounding box center [263, 280] width 199 height 8
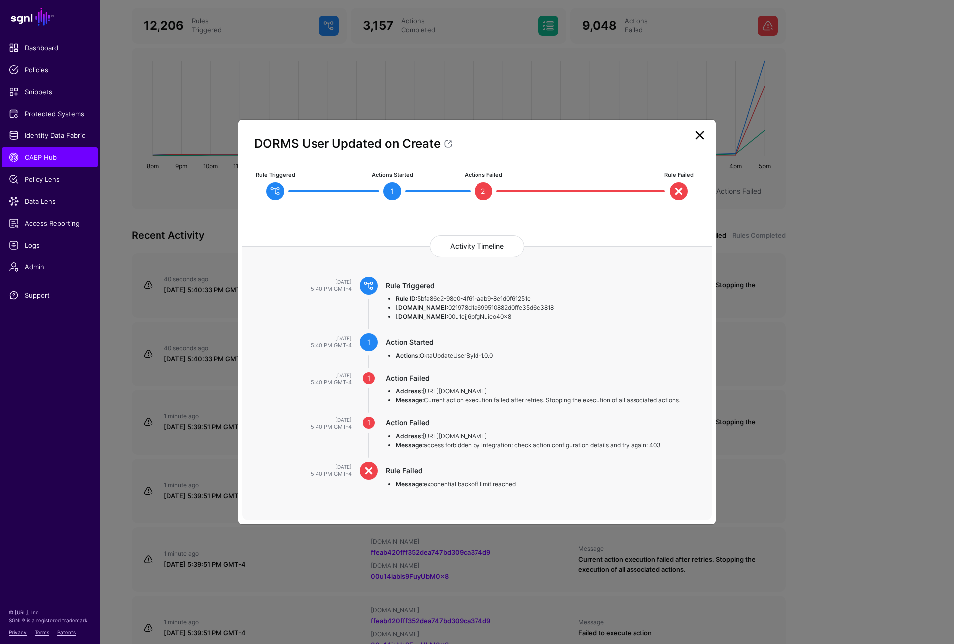
click at [700, 137] on link at bounding box center [700, 136] width 16 height 16
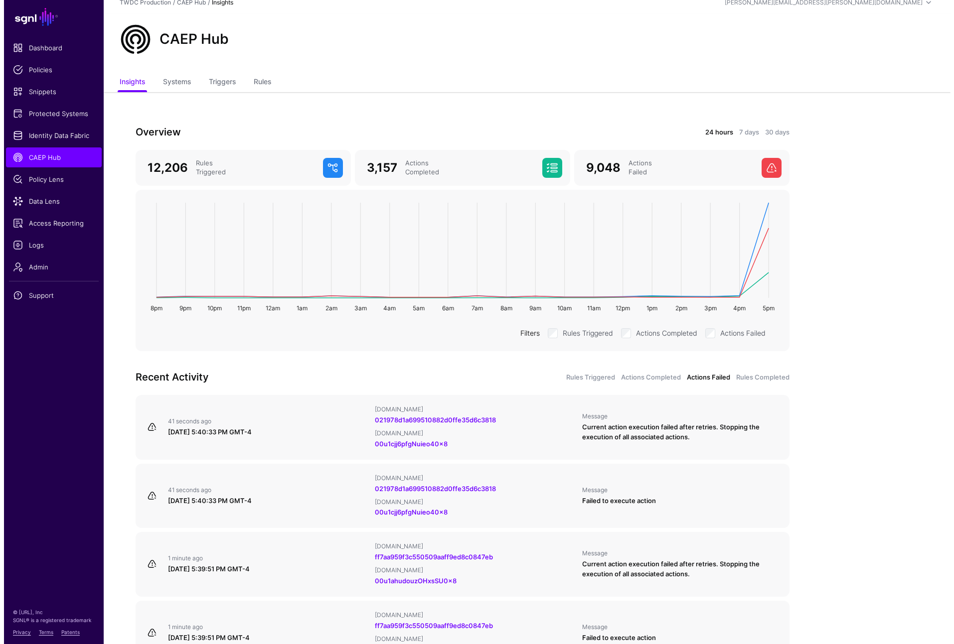
scroll to position [0, 0]
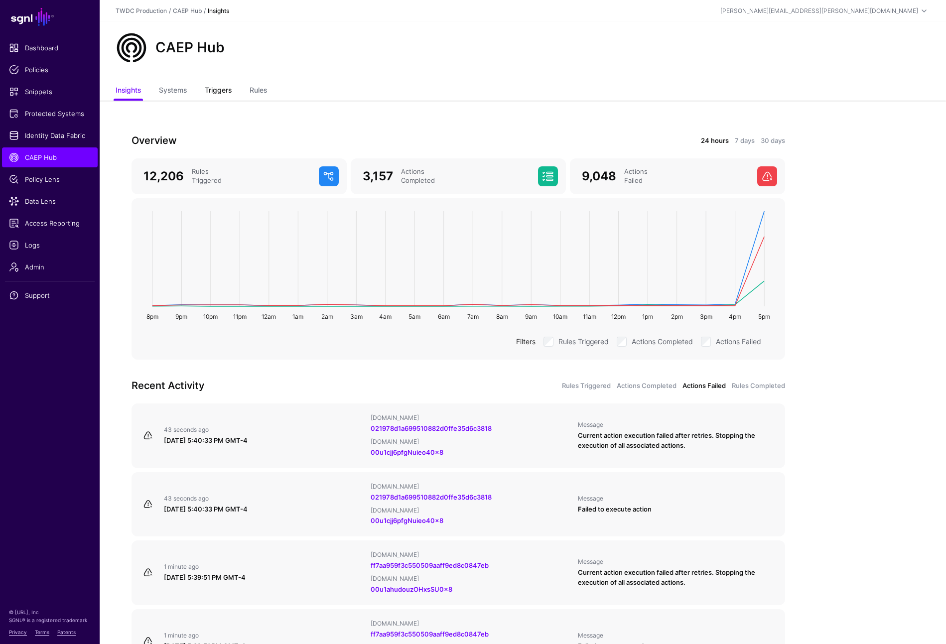
click at [220, 91] on link "Triggers" at bounding box center [218, 91] width 27 height 19
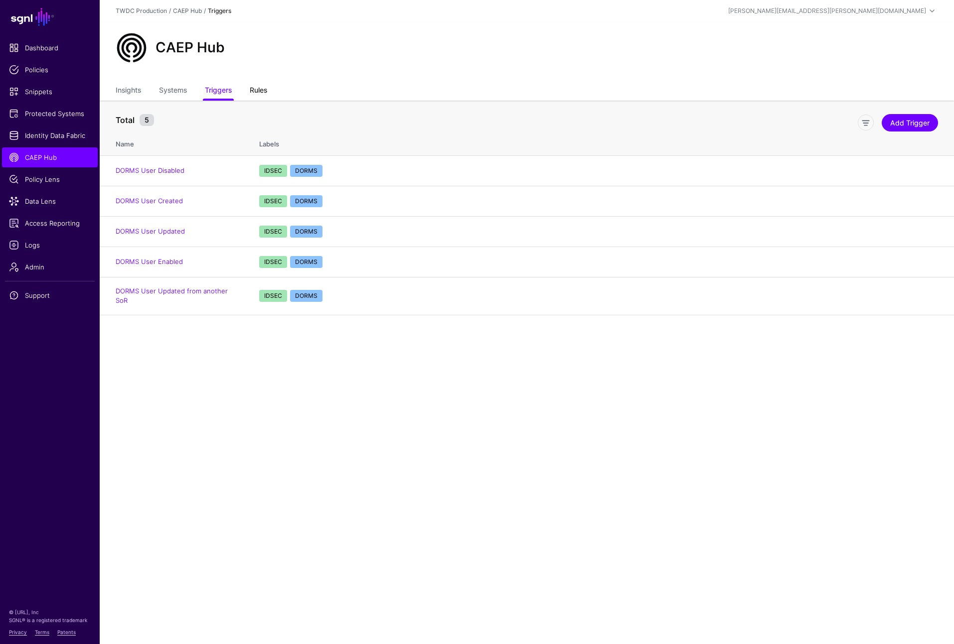
click at [262, 94] on link "Rules" at bounding box center [258, 91] width 17 height 19
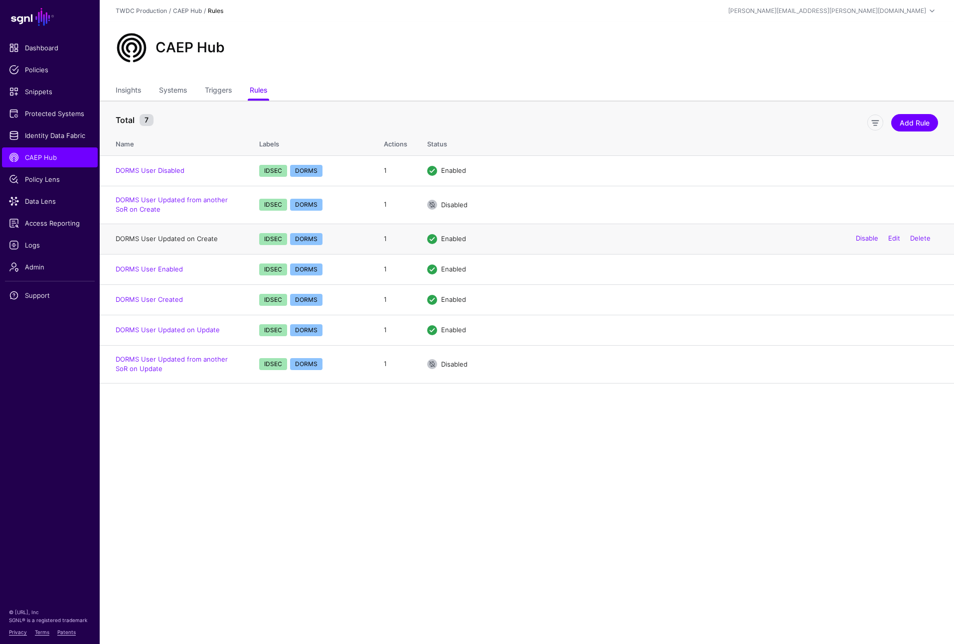
click at [203, 237] on link "DORMS User Updated on Create" at bounding box center [167, 239] width 102 height 8
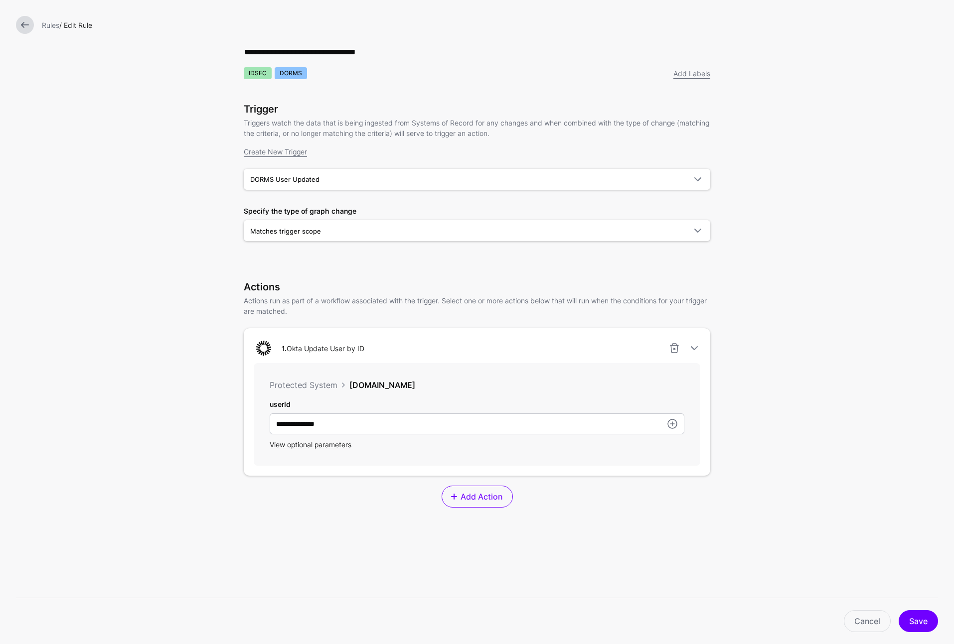
scroll to position [96, 0]
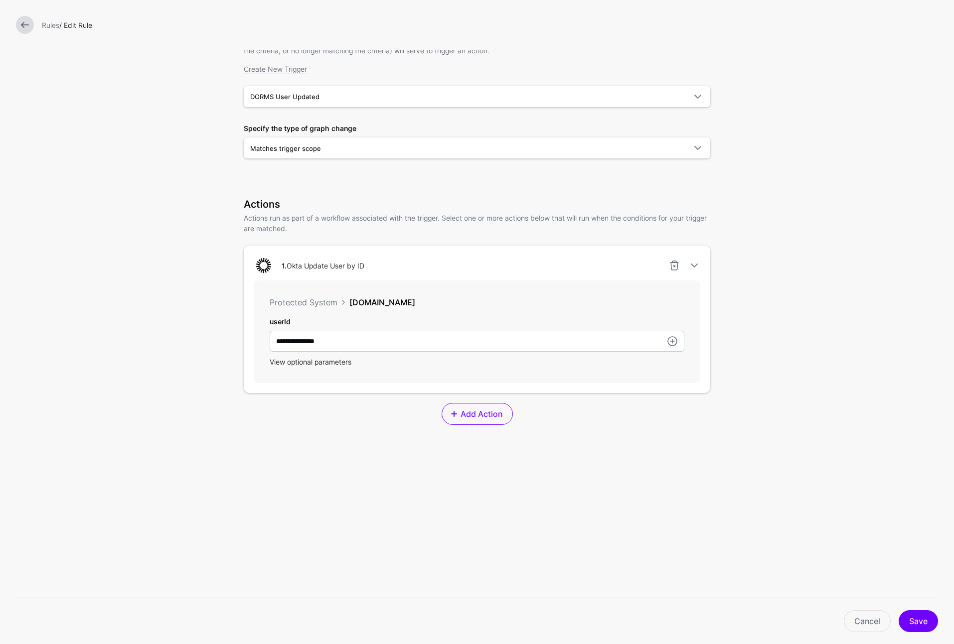
click at [328, 361] on span "View optional parameters" at bounding box center [311, 362] width 82 height 8
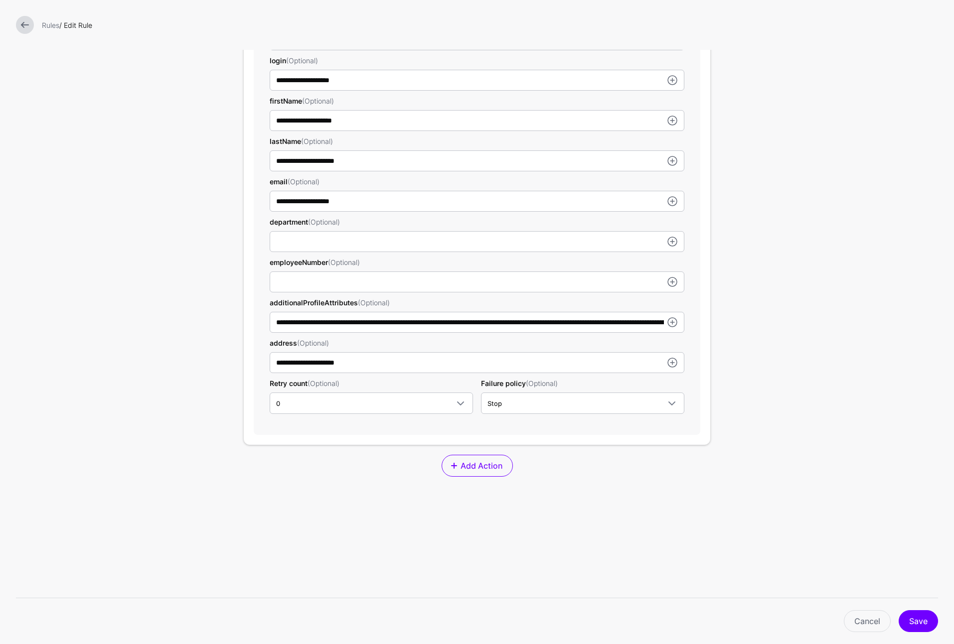
scroll to position [409, 0]
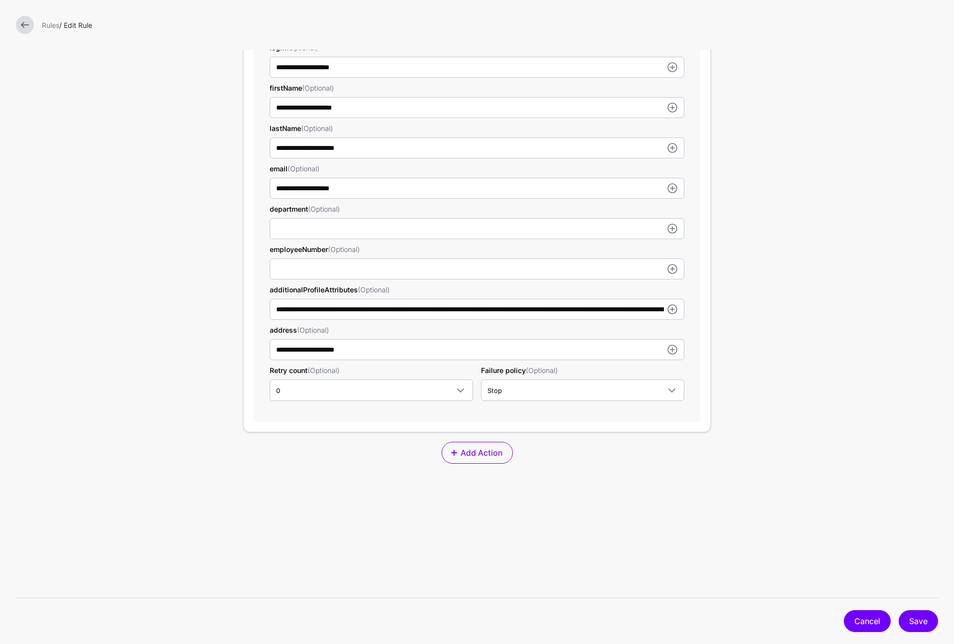
click at [872, 622] on link "Cancel" at bounding box center [867, 621] width 47 height 22
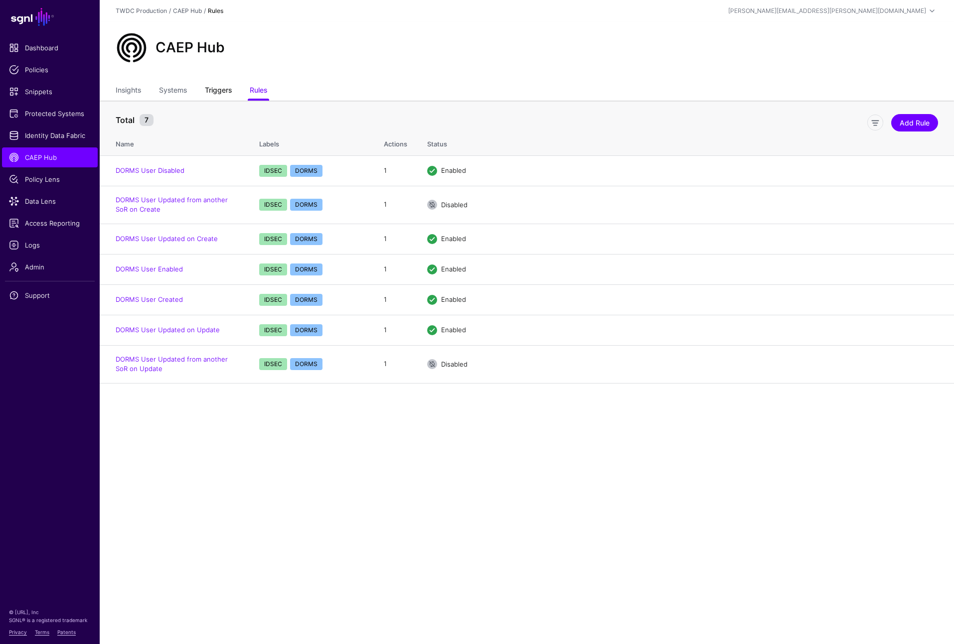
click at [220, 88] on link "Triggers" at bounding box center [218, 91] width 27 height 19
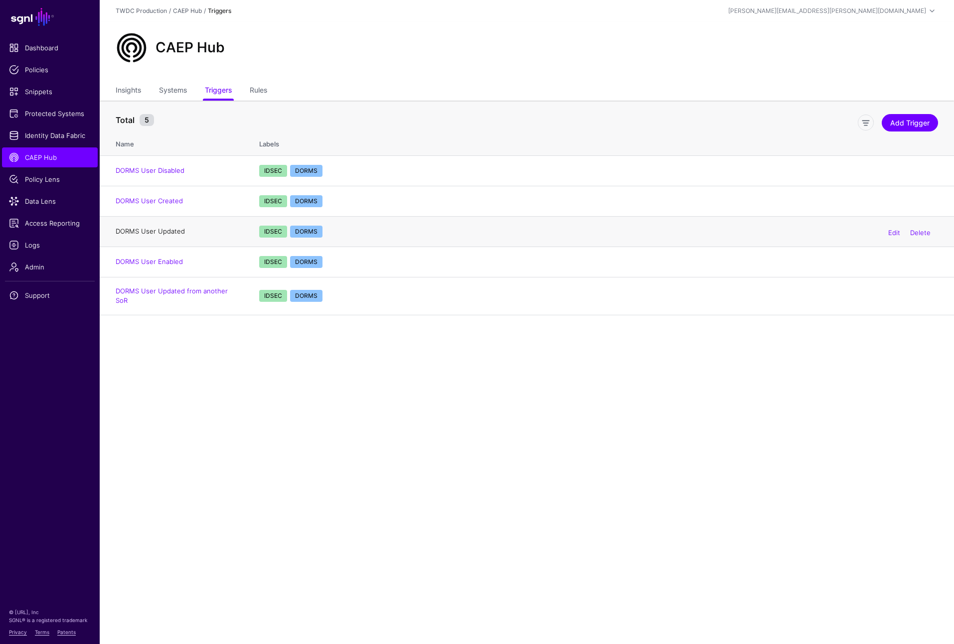
click at [173, 232] on link "DORMS User Updated" at bounding box center [150, 231] width 69 height 8
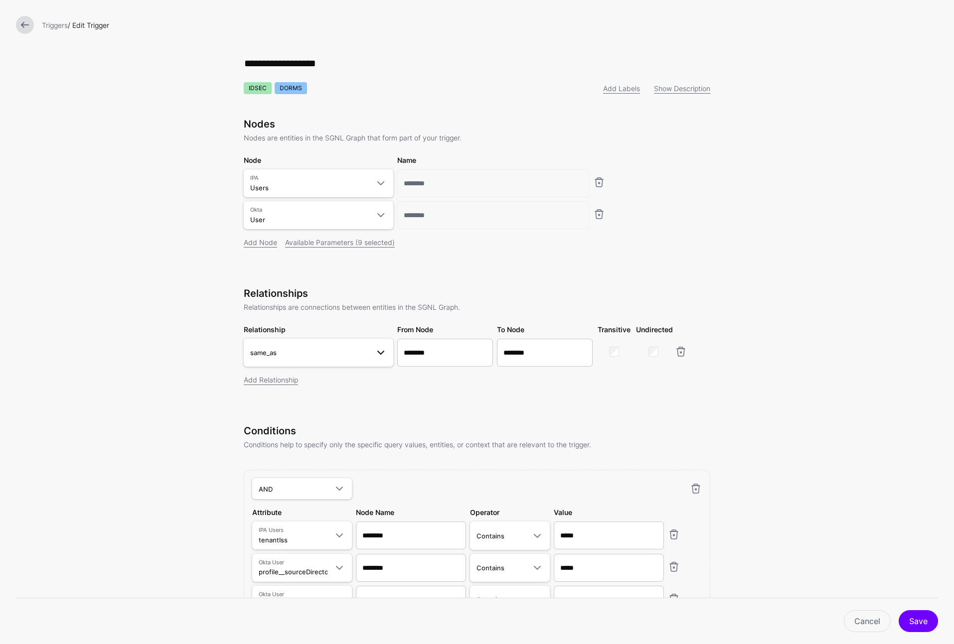
click at [344, 362] on link "same_as" at bounding box center [319, 353] width 150 height 28
click at [829, 404] on form "**********" at bounding box center [477, 363] width 954 height 727
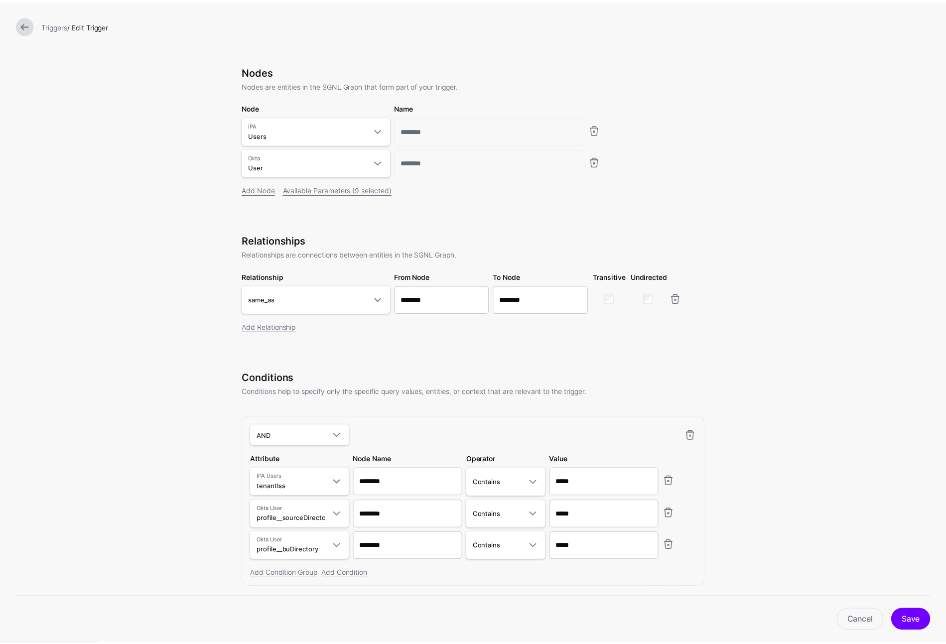
scroll to position [82, 0]
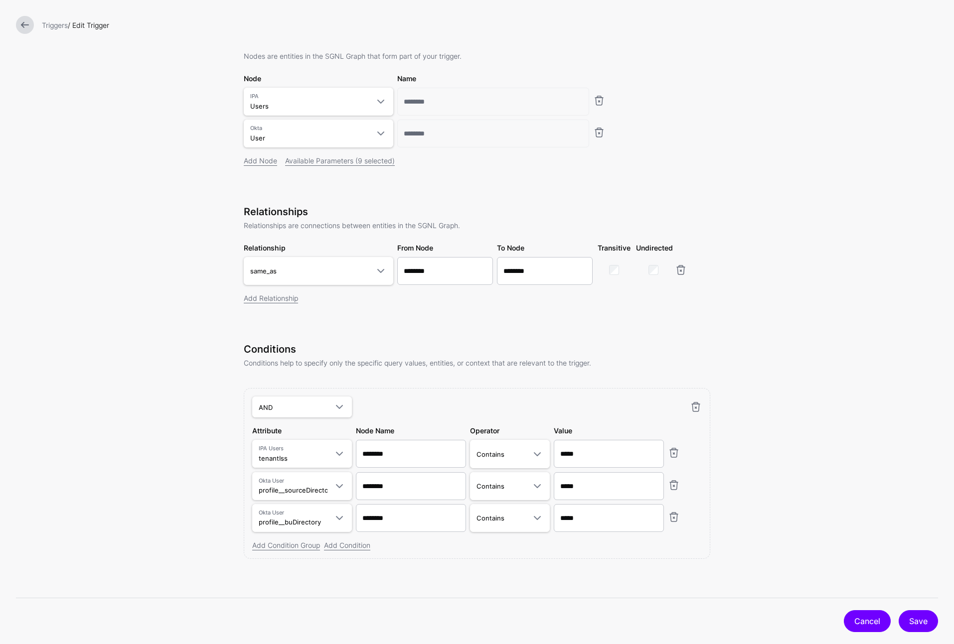
click at [866, 611] on link "Cancel" at bounding box center [867, 621] width 47 height 22
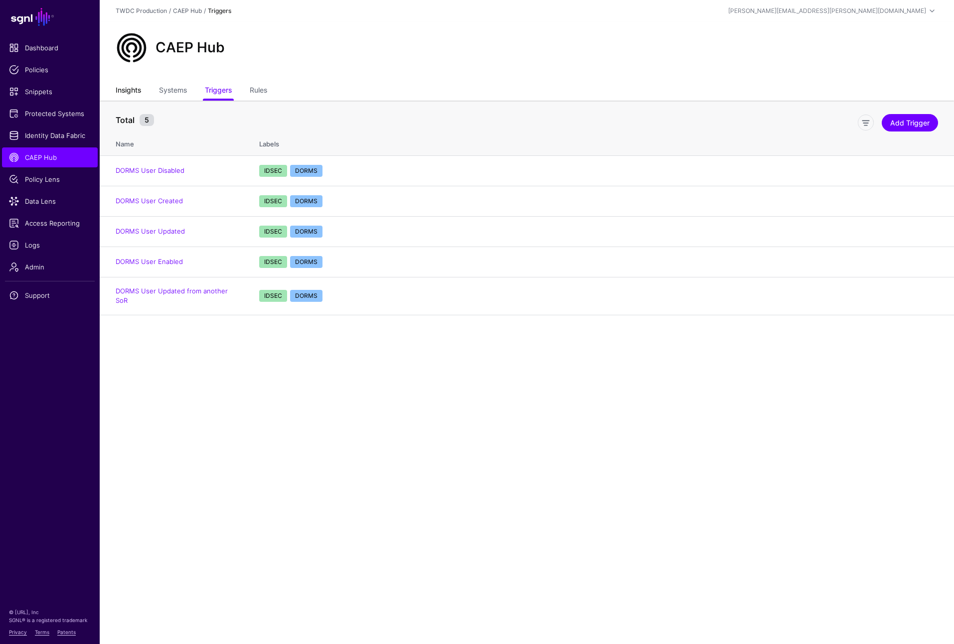
click at [135, 91] on link "Insights" at bounding box center [128, 91] width 25 height 19
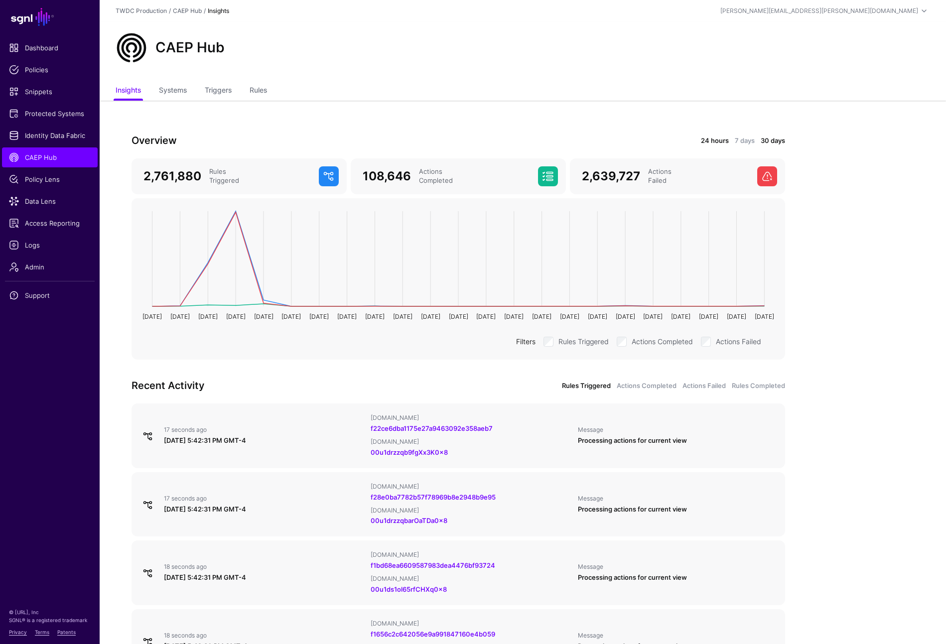
click at [723, 136] on link "24 hours" at bounding box center [715, 141] width 28 height 10
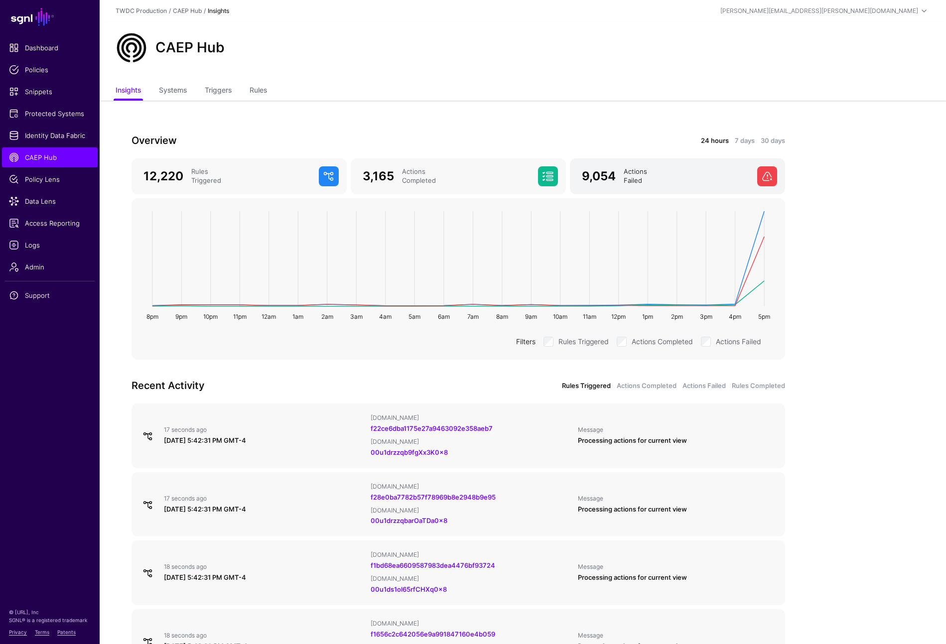
click at [704, 171] on div "Actions Failed" at bounding box center [687, 176] width 134 height 18
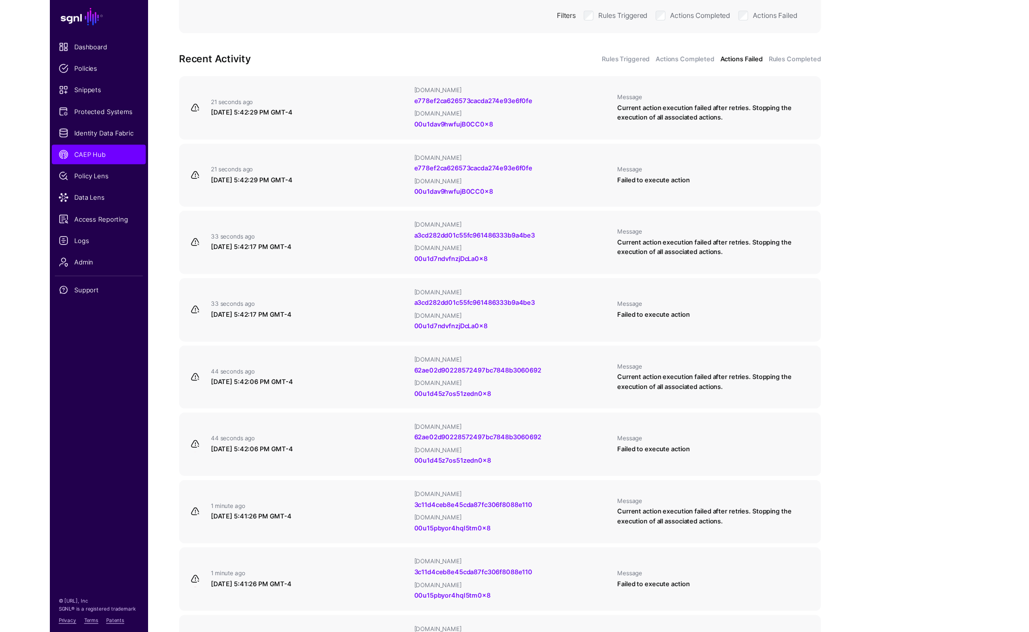
scroll to position [378, 0]
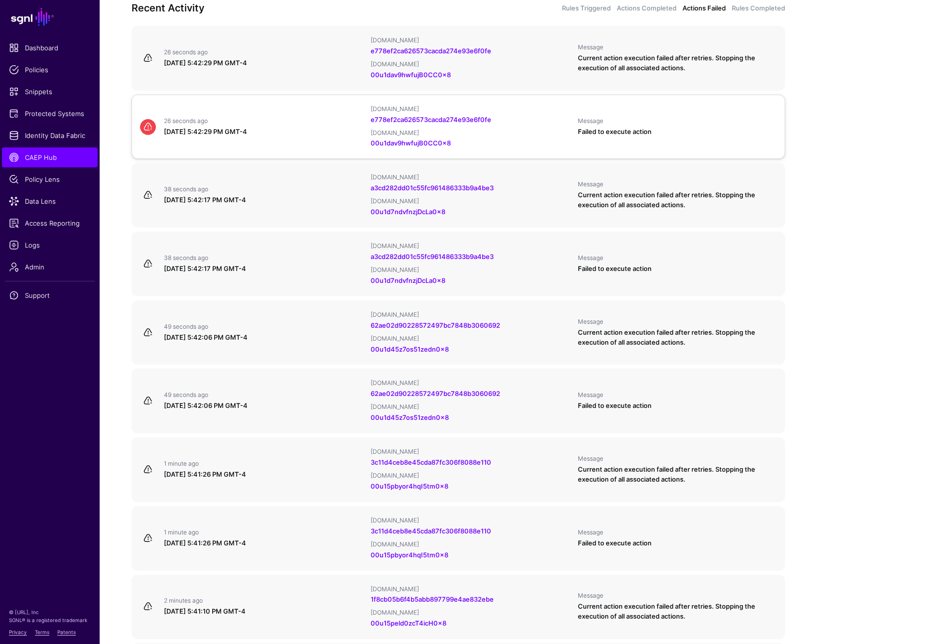
click at [310, 131] on div "September 2, 2025 at 5:42:29 PM GMT-4" at bounding box center [263, 132] width 199 height 10
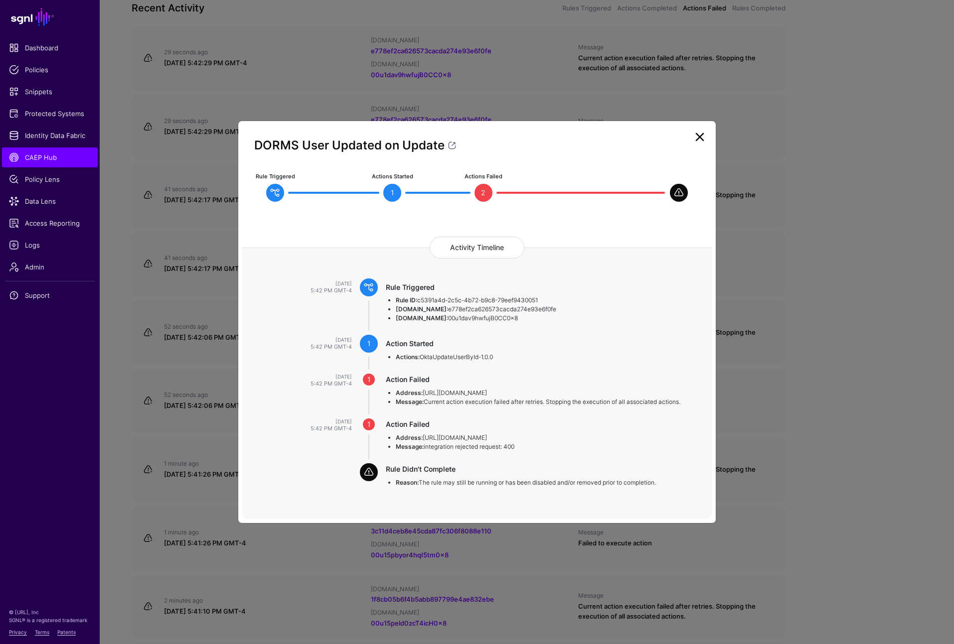
click at [698, 138] on link at bounding box center [700, 137] width 16 height 16
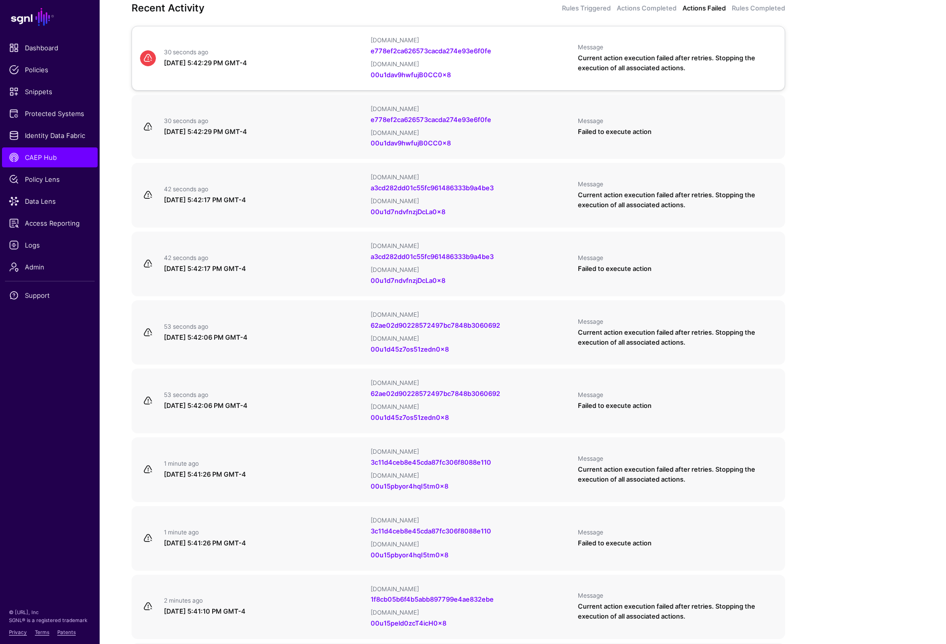
click at [337, 65] on div "September 2, 2025 at 5:42:29 PM GMT-4" at bounding box center [263, 63] width 199 height 10
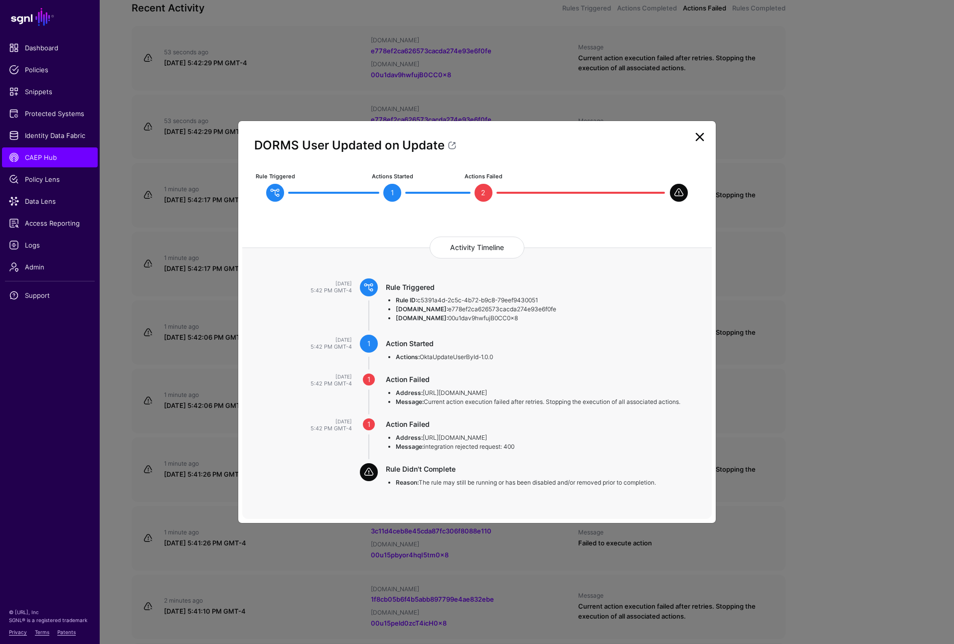
click at [700, 137] on link at bounding box center [700, 137] width 16 height 16
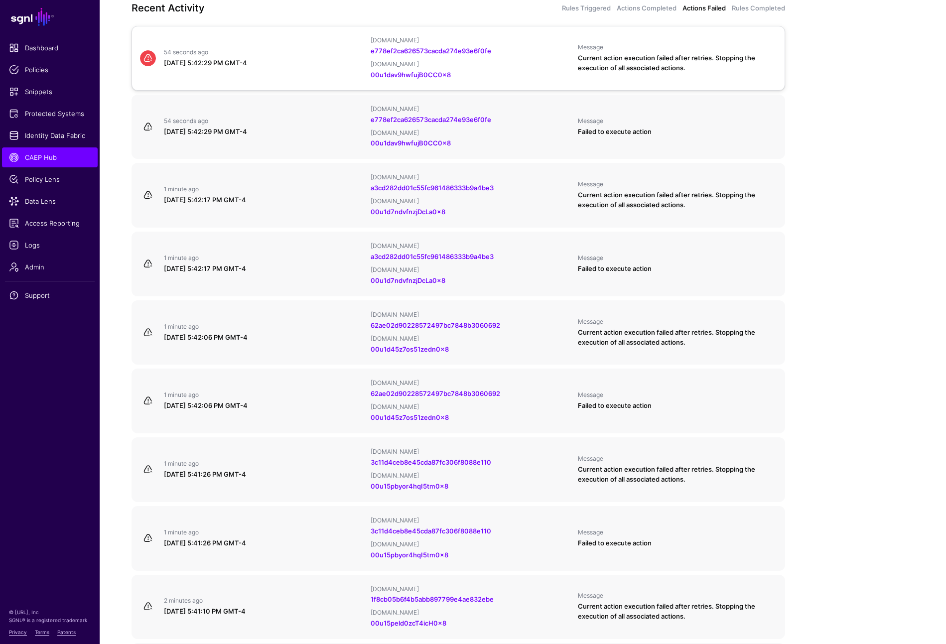
click at [291, 63] on div "September 2, 2025 at 5:42:29 PM GMT-4" at bounding box center [263, 63] width 199 height 10
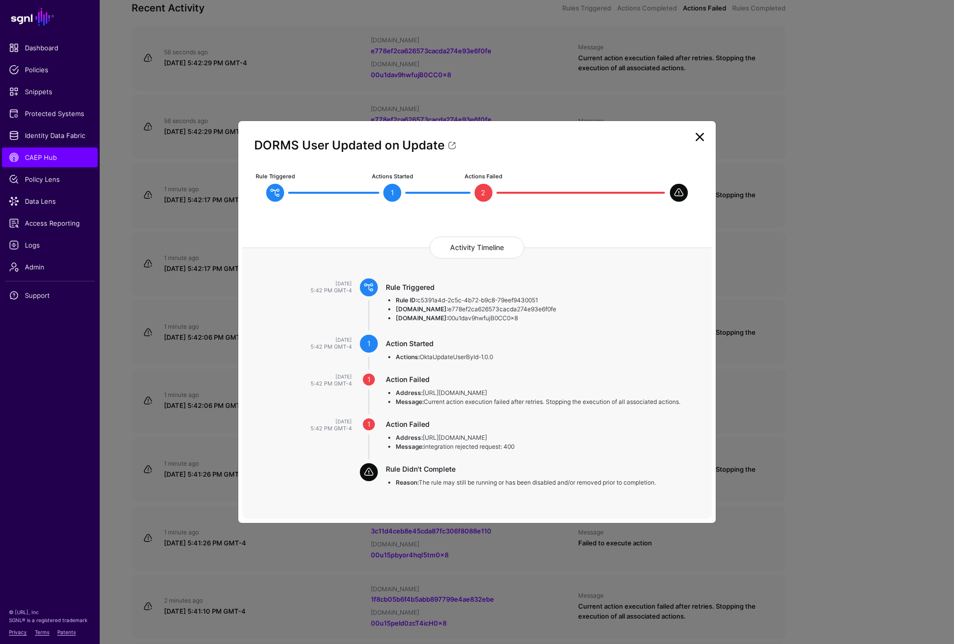
click at [700, 140] on link at bounding box center [700, 137] width 16 height 16
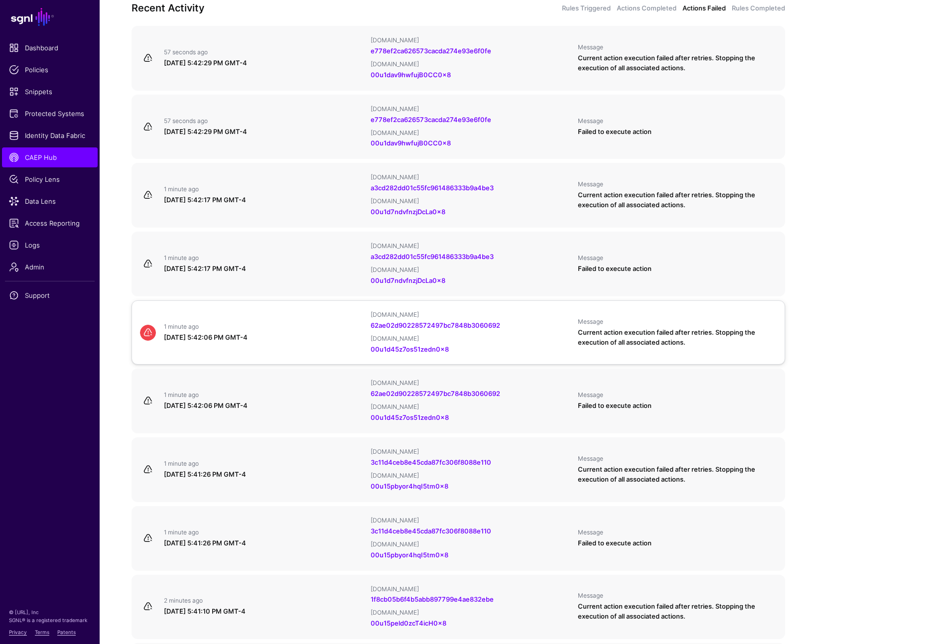
click at [310, 323] on div "1 minute ago" at bounding box center [263, 327] width 199 height 8
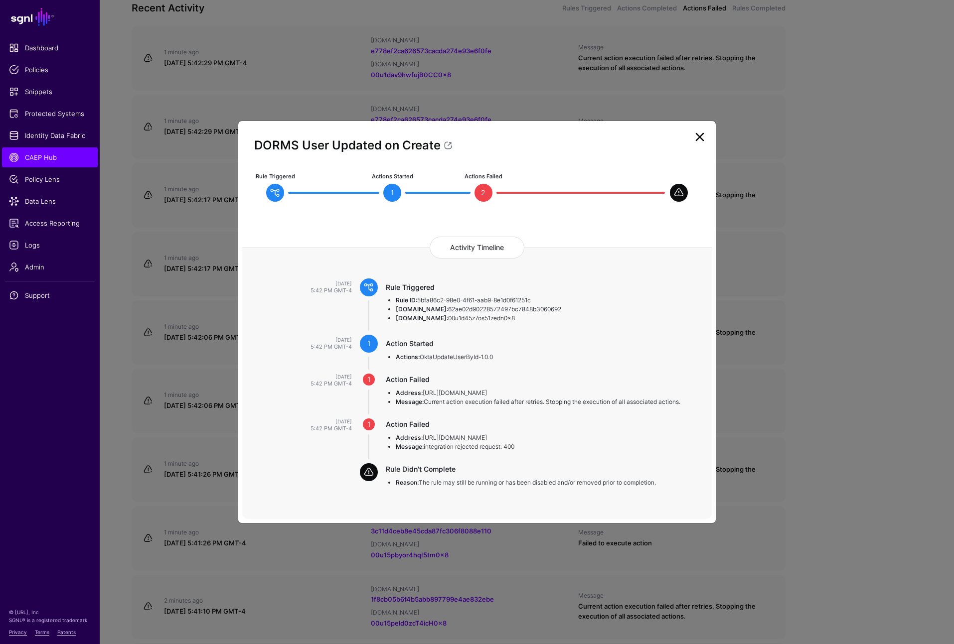
click at [702, 141] on link at bounding box center [700, 137] width 16 height 16
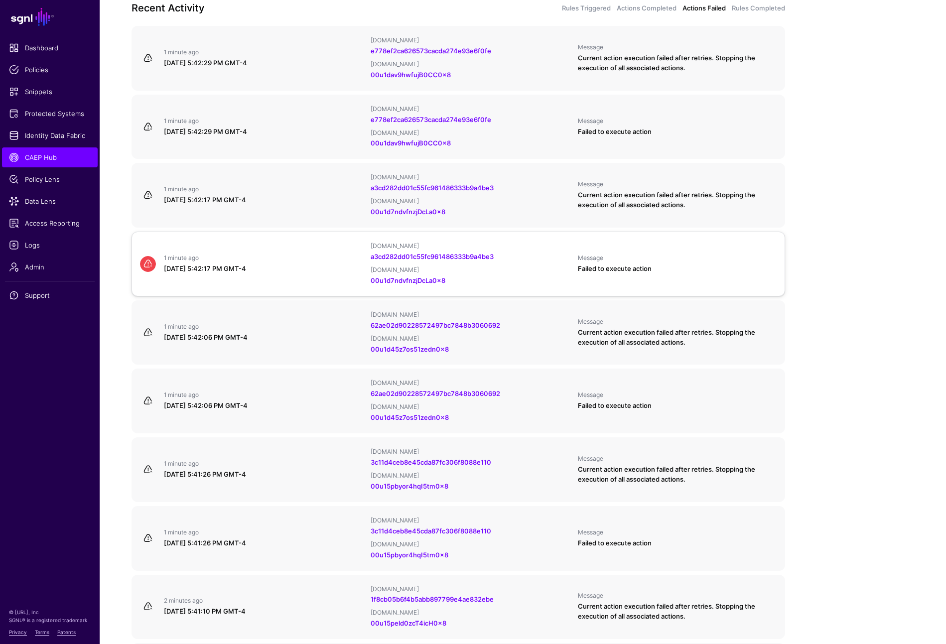
click at [299, 275] on div "1 minute ago September 2, 2025 at 5:42:17 PM GMT-4 IPAUsers.id a3cd282dd01c55fc…" at bounding box center [458, 264] width 645 height 44
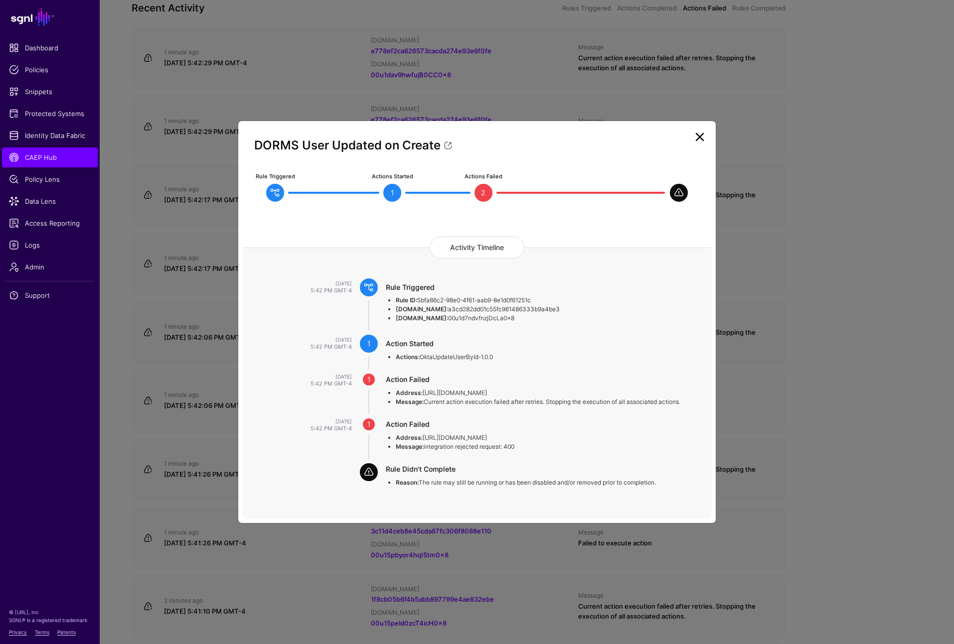
click at [698, 137] on link at bounding box center [700, 137] width 16 height 16
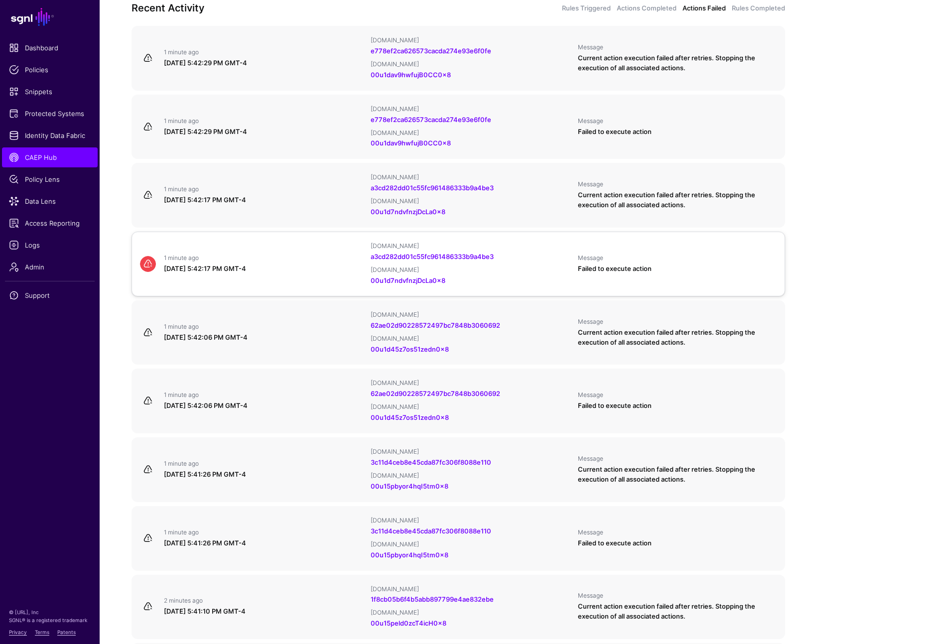
click at [331, 254] on div "1 minute ago" at bounding box center [263, 258] width 199 height 8
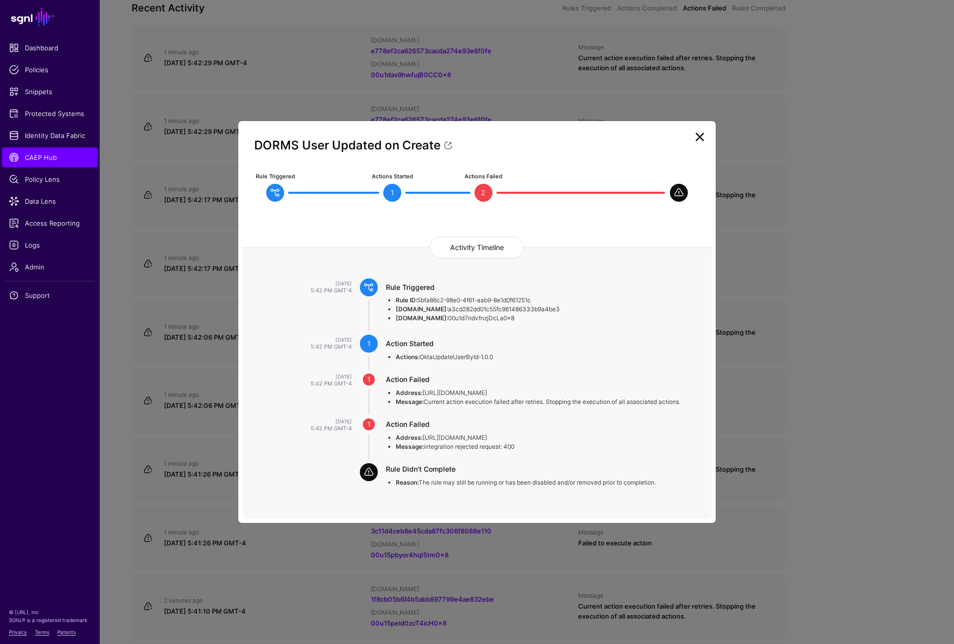
click at [703, 139] on link at bounding box center [700, 137] width 16 height 16
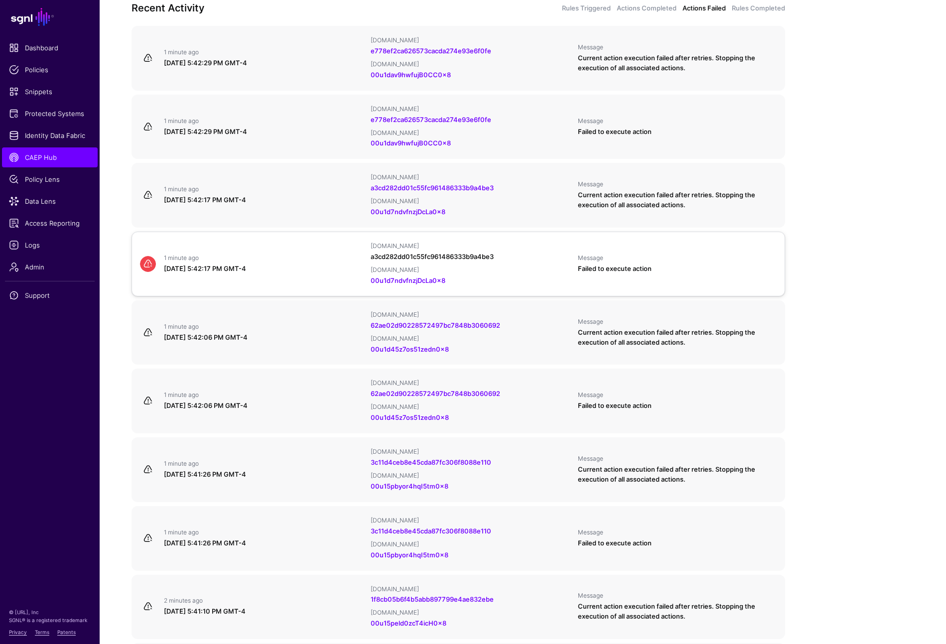
click at [445, 253] on link "a3cd282dd01c55fc961486333b9a4be3" at bounding box center [432, 257] width 123 height 8
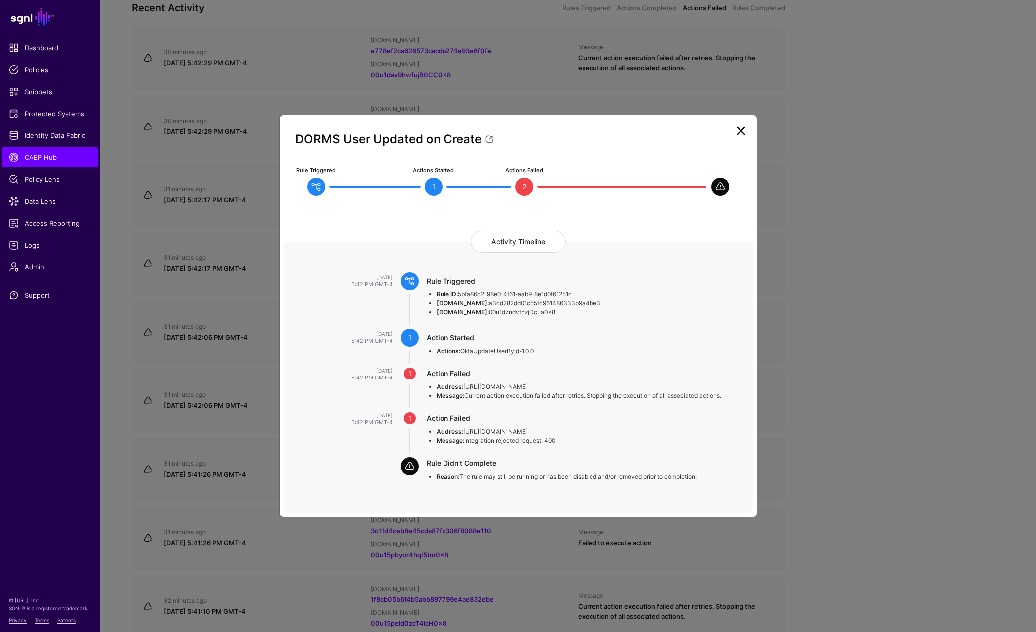
click at [739, 136] on link at bounding box center [741, 131] width 16 height 16
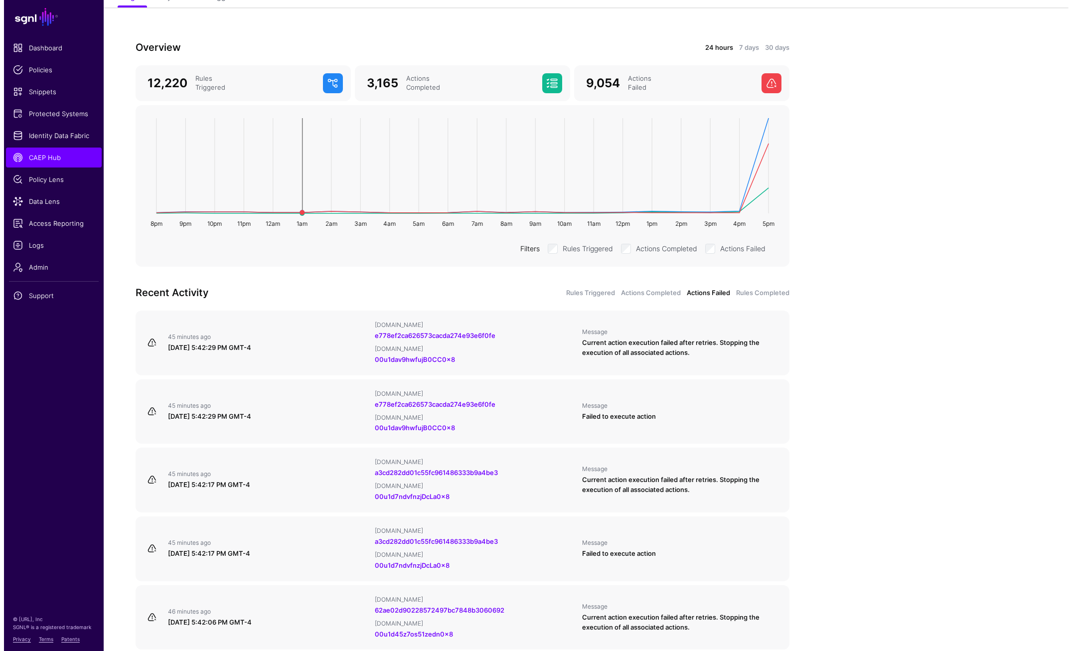
scroll to position [0, 0]
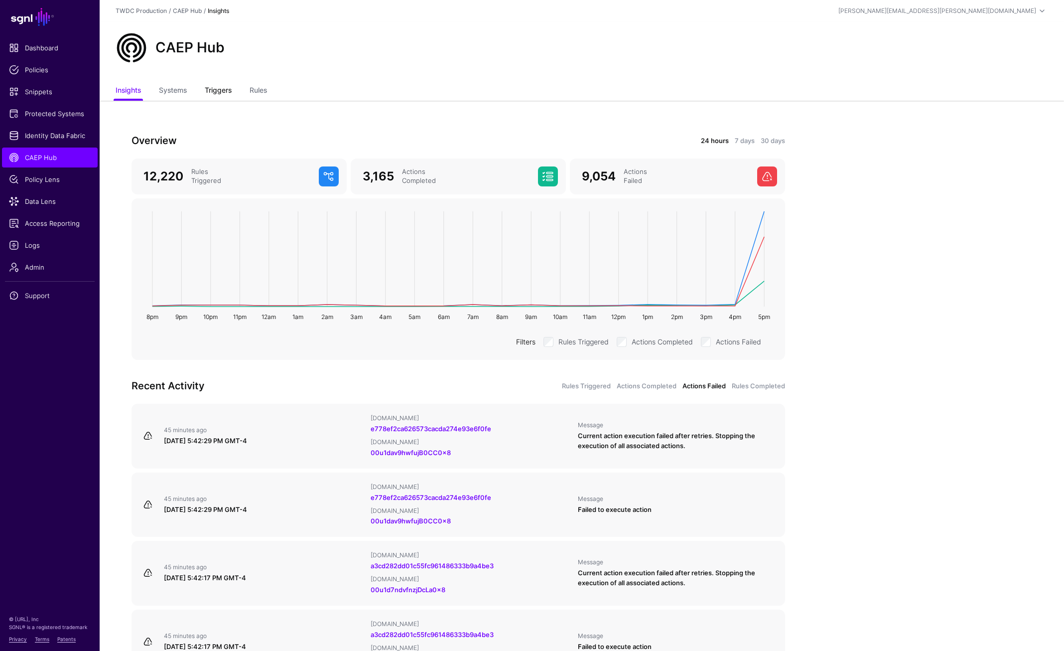
click at [214, 92] on link "Triggers" at bounding box center [218, 91] width 27 height 19
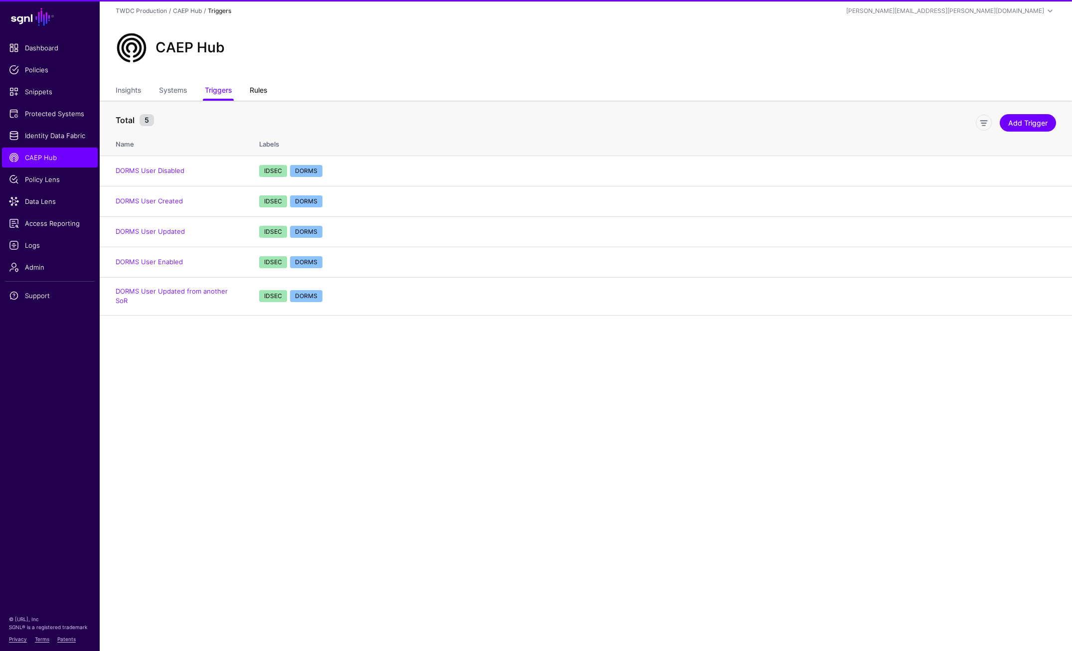
click at [259, 89] on link "Rules" at bounding box center [258, 91] width 17 height 19
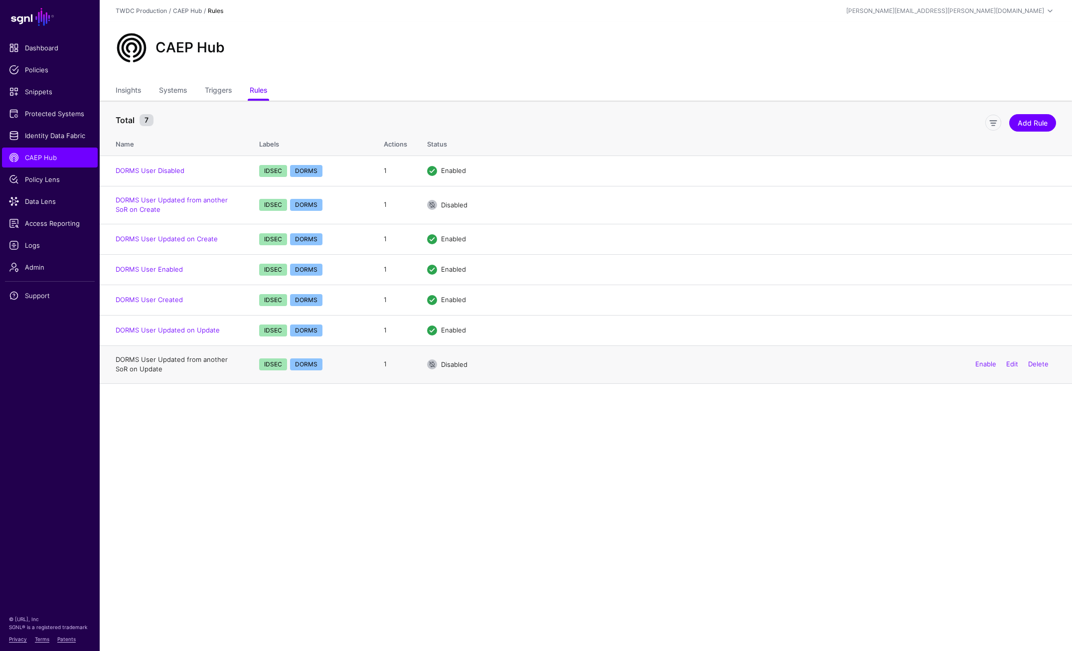
click at [179, 358] on link "DORMS User Updated from another SoR on Update" at bounding box center [172, 364] width 112 height 18
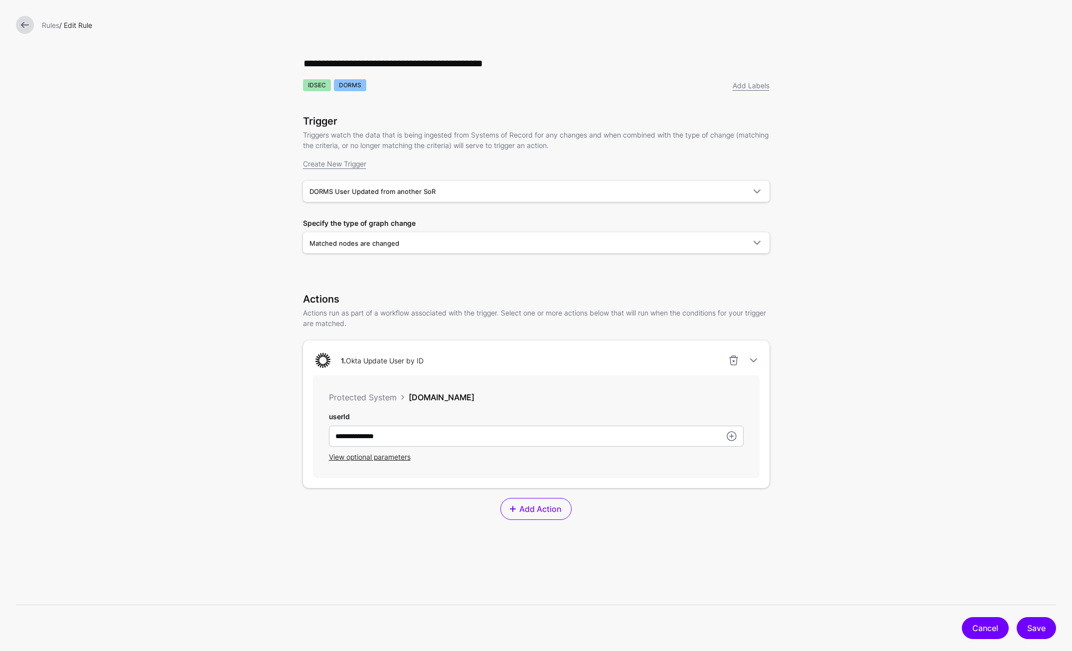
click at [946, 630] on link "Cancel" at bounding box center [985, 628] width 47 height 22
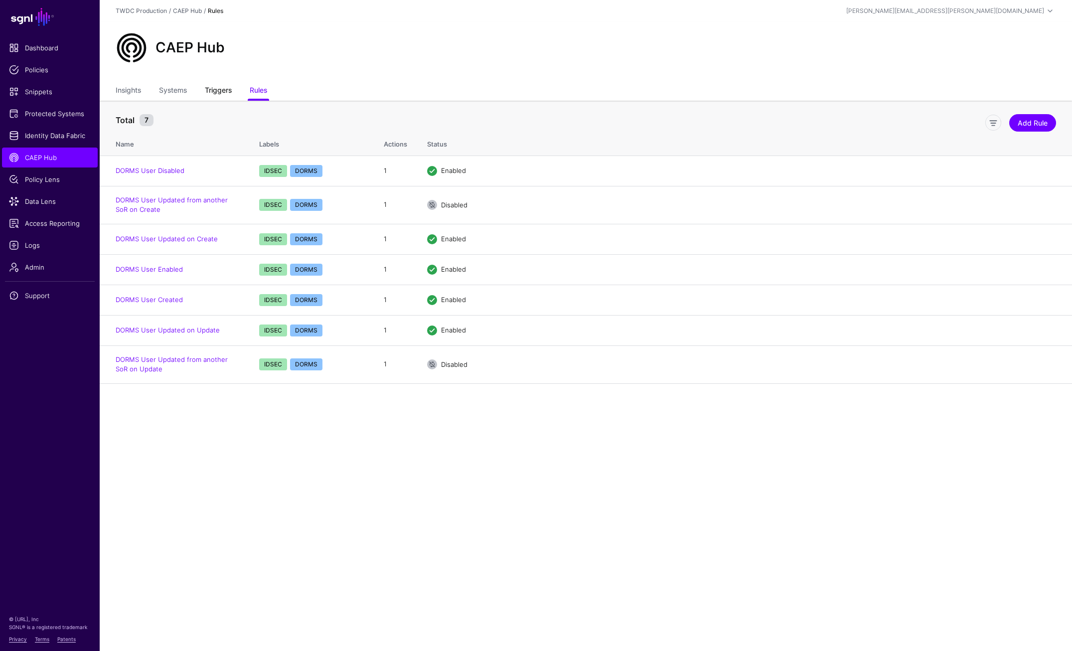
click at [228, 95] on link "Triggers" at bounding box center [218, 91] width 27 height 19
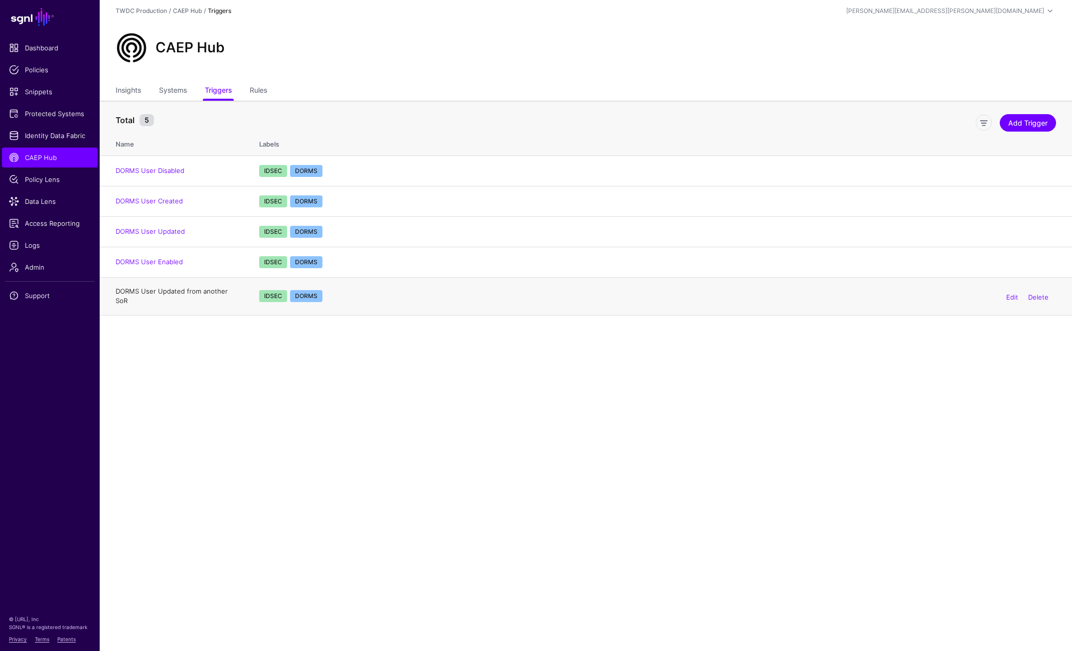
click at [201, 295] on link "DORMS User Updated from another SoR" at bounding box center [172, 296] width 112 height 18
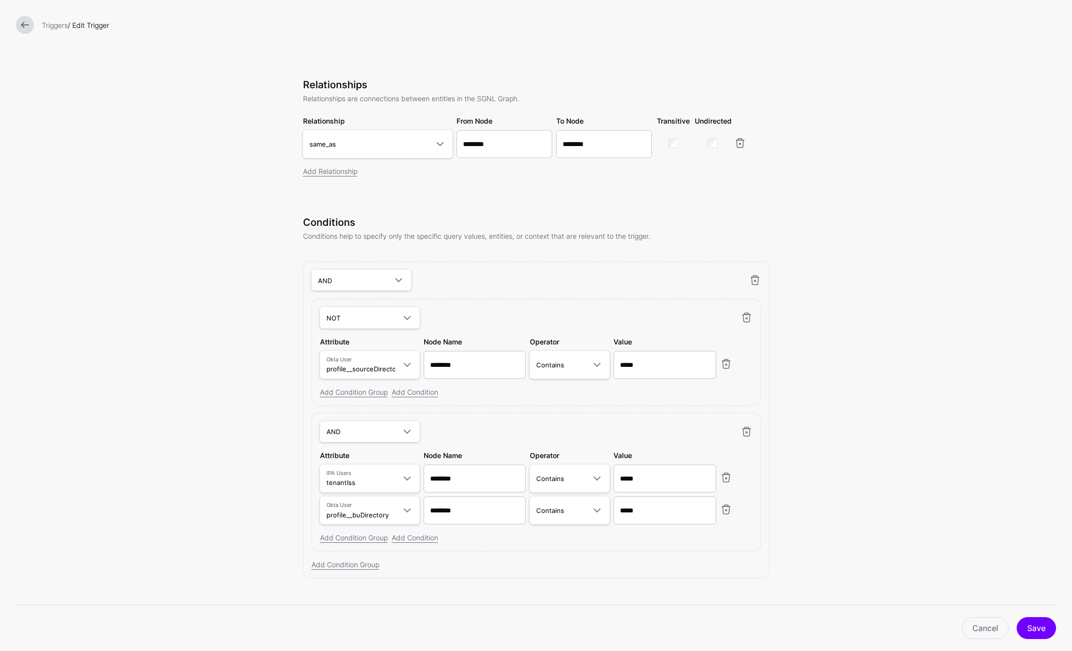
scroll to position [223, 0]
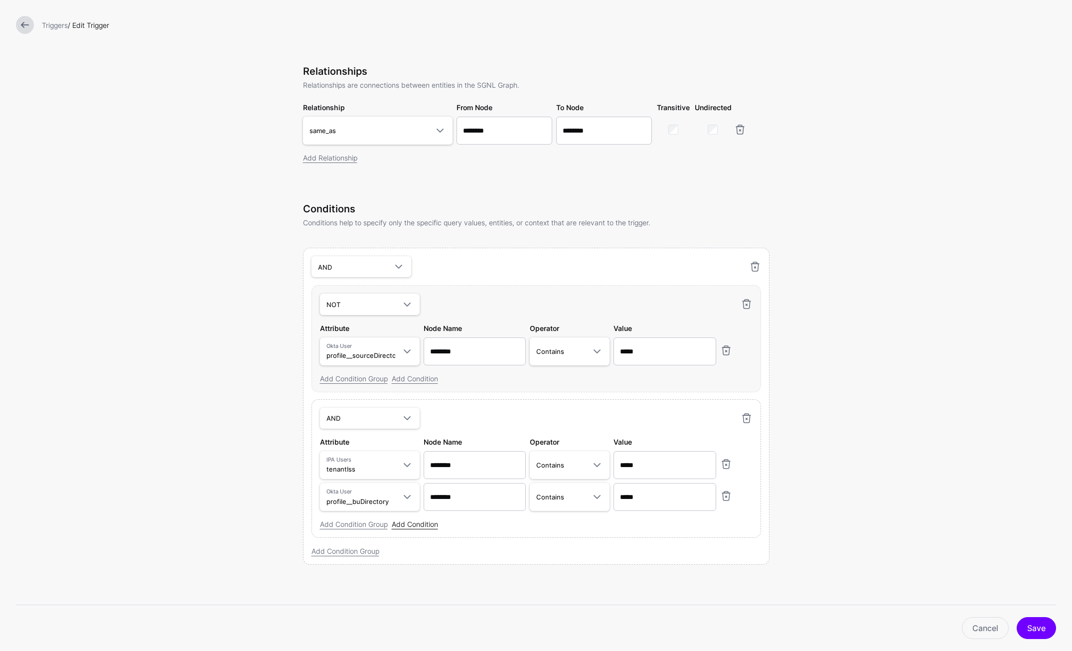
click at [407, 526] on link "Add Condition" at bounding box center [415, 524] width 46 height 8
click at [401, 531] on span at bounding box center [407, 528] width 12 height 12
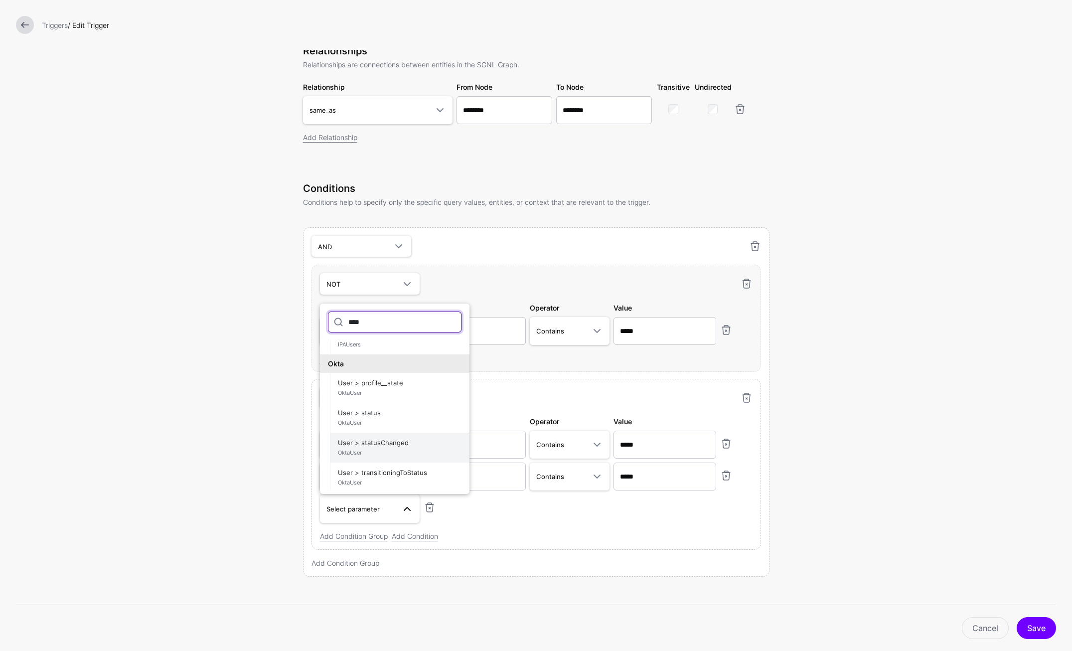
scroll to position [249, 0]
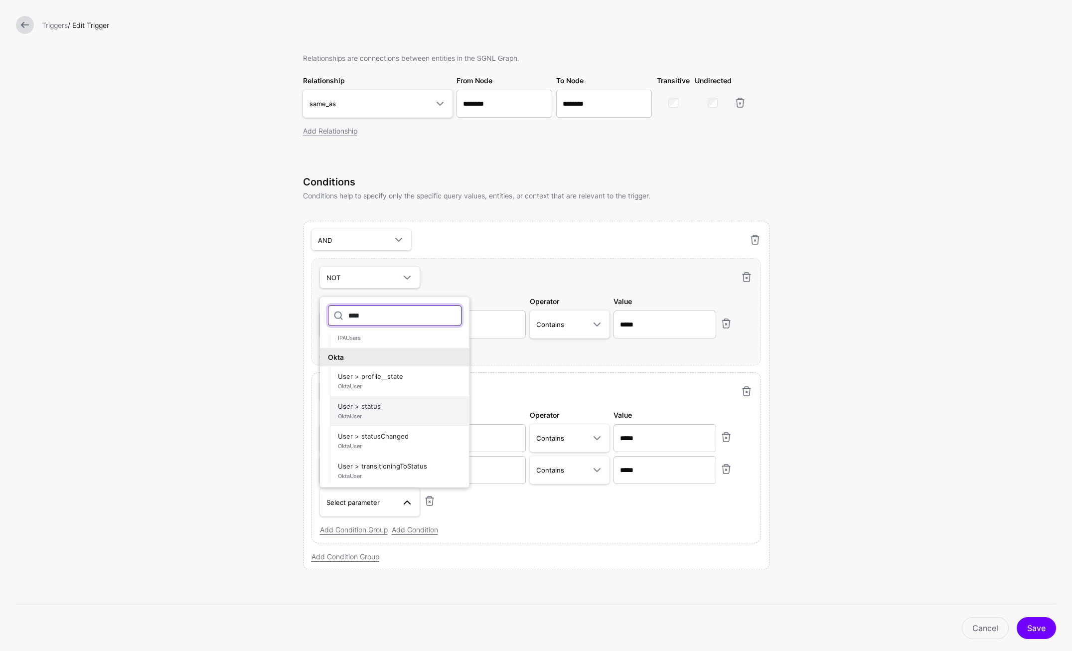
type input "****"
click at [363, 412] on span "User > status OktaUser" at bounding box center [400, 411] width 124 height 24
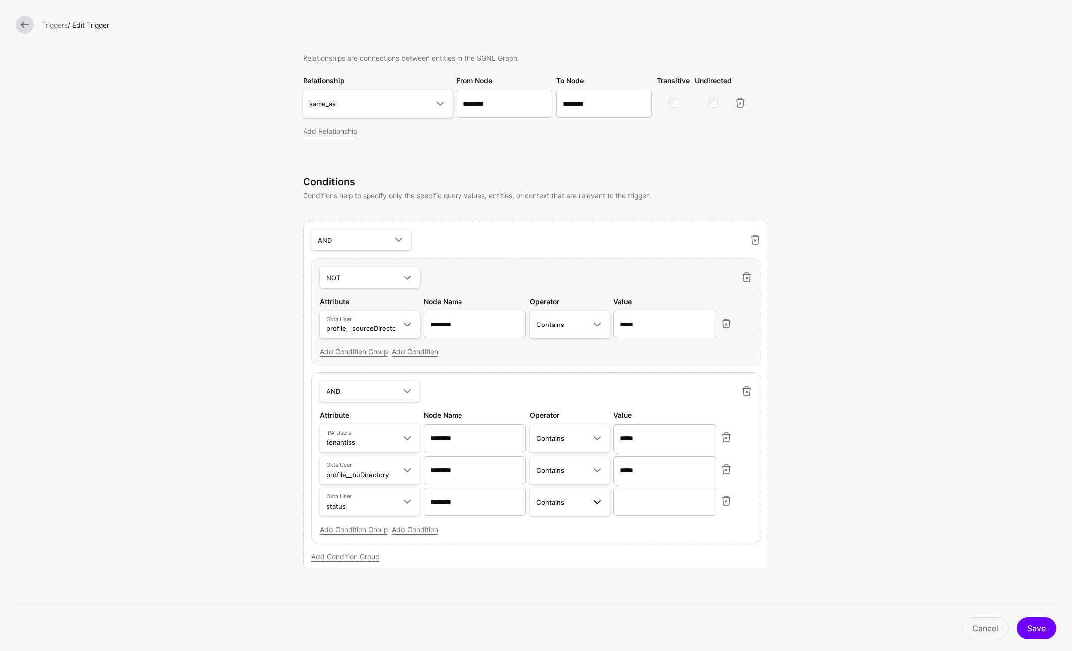
click at [560, 508] on span "Contains" at bounding box center [569, 502] width 67 height 12
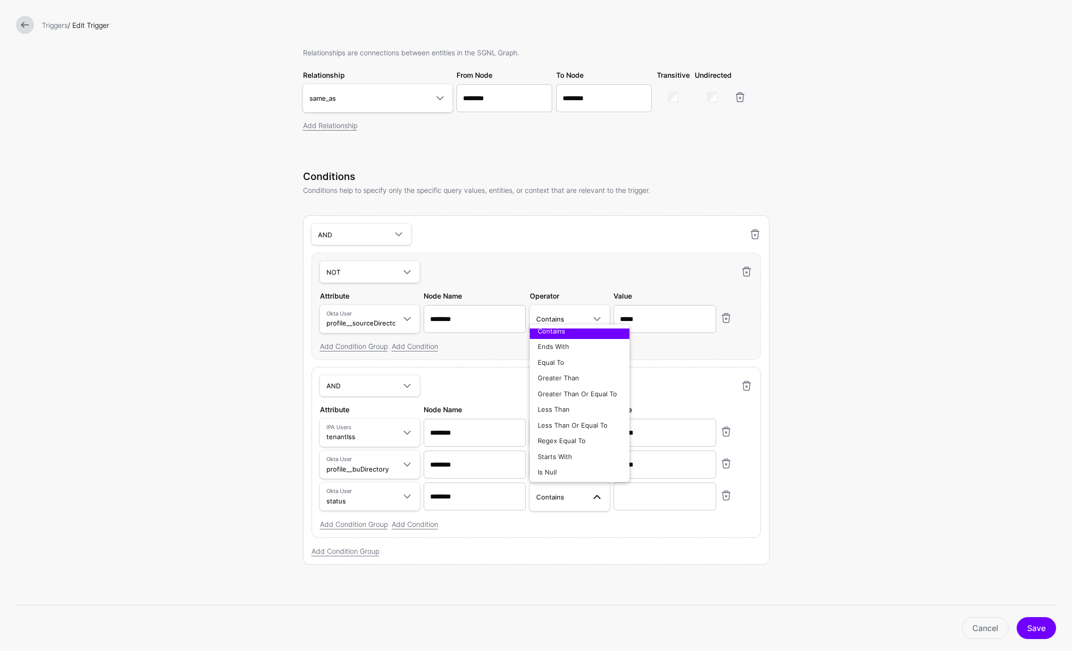
click at [571, 530] on div "AND AND NOT OR Attribute IPA Users tenantIss Query Parameters Current Time IPA …" at bounding box center [536, 452] width 450 height 171
click at [946, 633] on link "Cancel" at bounding box center [985, 628] width 47 height 22
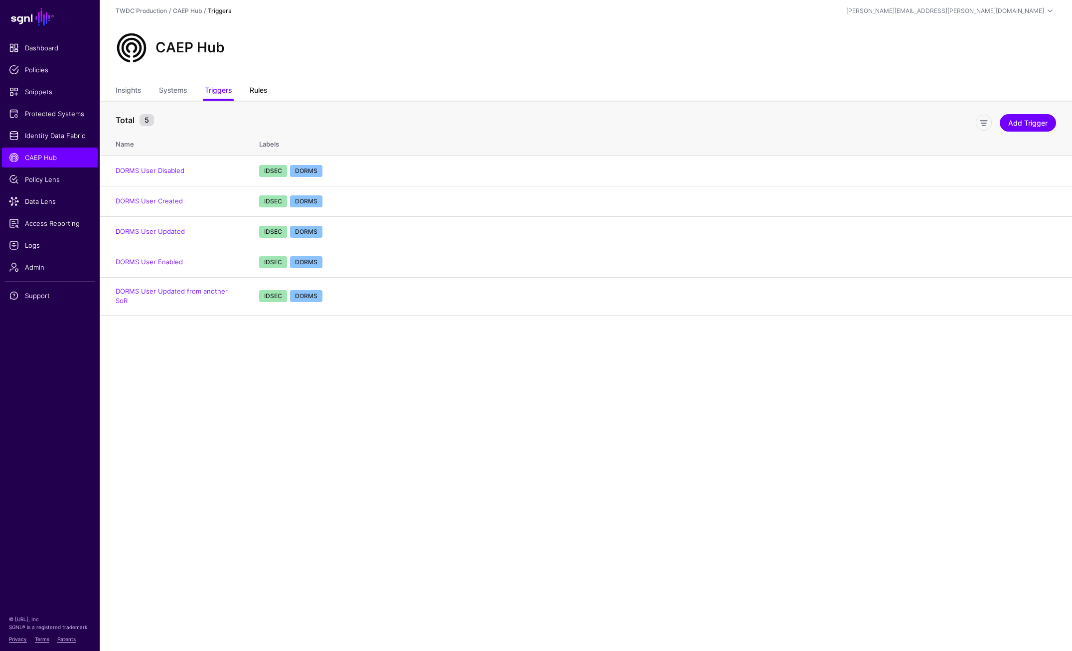
click at [256, 87] on link "Rules" at bounding box center [258, 91] width 17 height 19
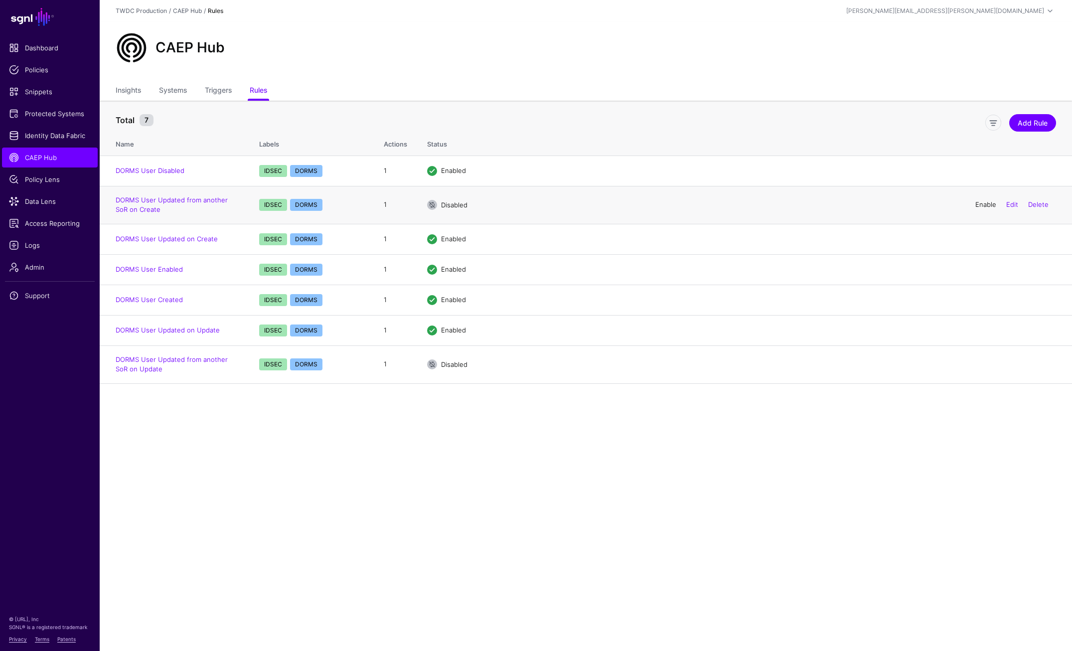
click at [946, 207] on link "Enable" at bounding box center [985, 204] width 21 height 8
click at [946, 364] on link "Enable" at bounding box center [985, 364] width 21 height 8
click at [946, 203] on link "Disable" at bounding box center [985, 204] width 22 height 8
click at [946, 363] on link "Disable" at bounding box center [985, 364] width 22 height 8
click at [946, 364] on link "Enable" at bounding box center [985, 364] width 21 height 8
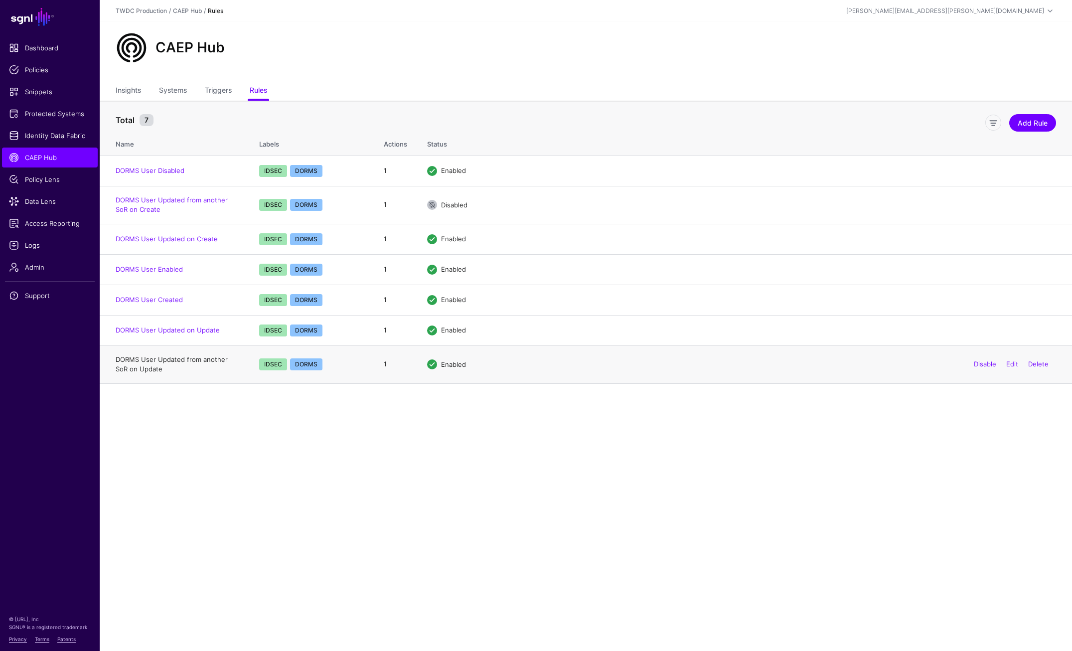
click at [196, 359] on link "DORMS User Updated from another SoR on Update" at bounding box center [172, 364] width 112 height 18
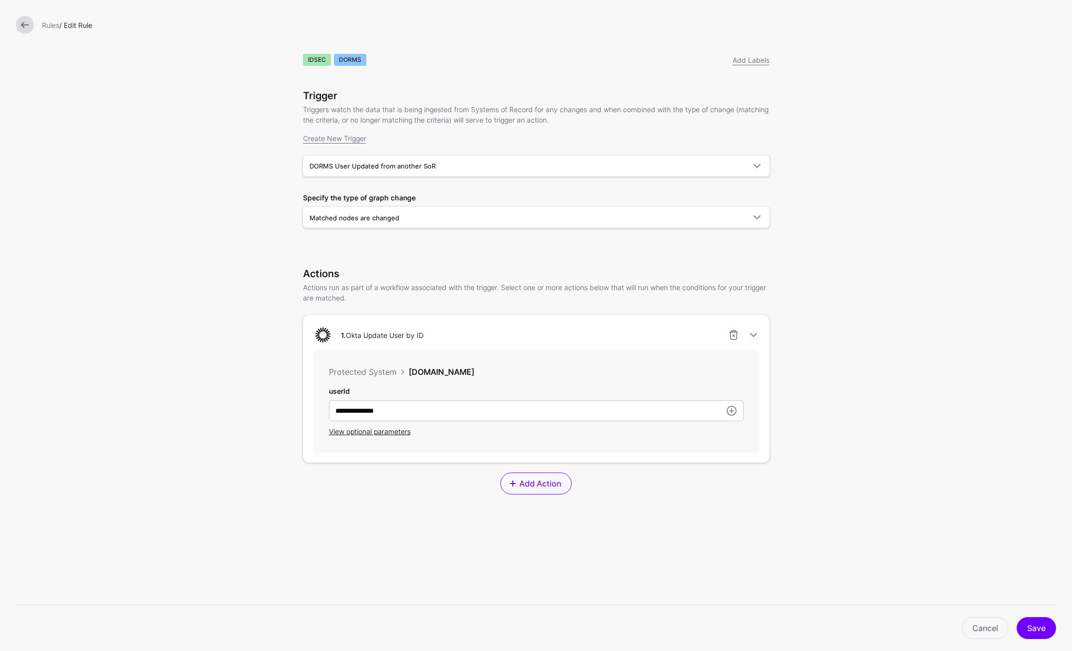
scroll to position [89, 0]
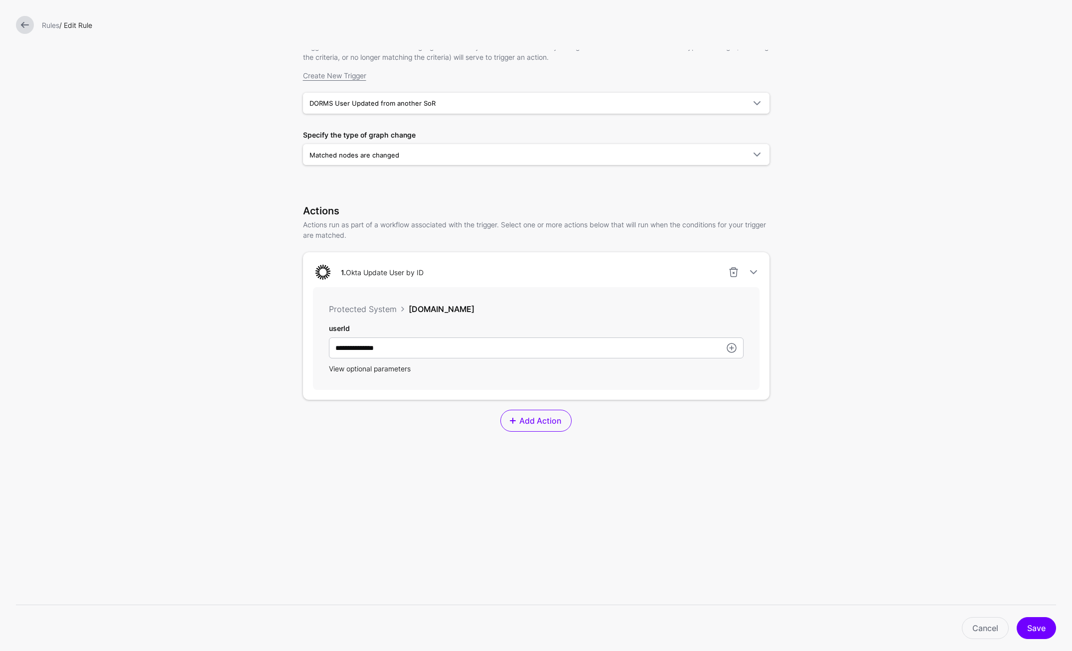
click at [371, 367] on span "View optional parameters" at bounding box center [370, 368] width 82 height 8
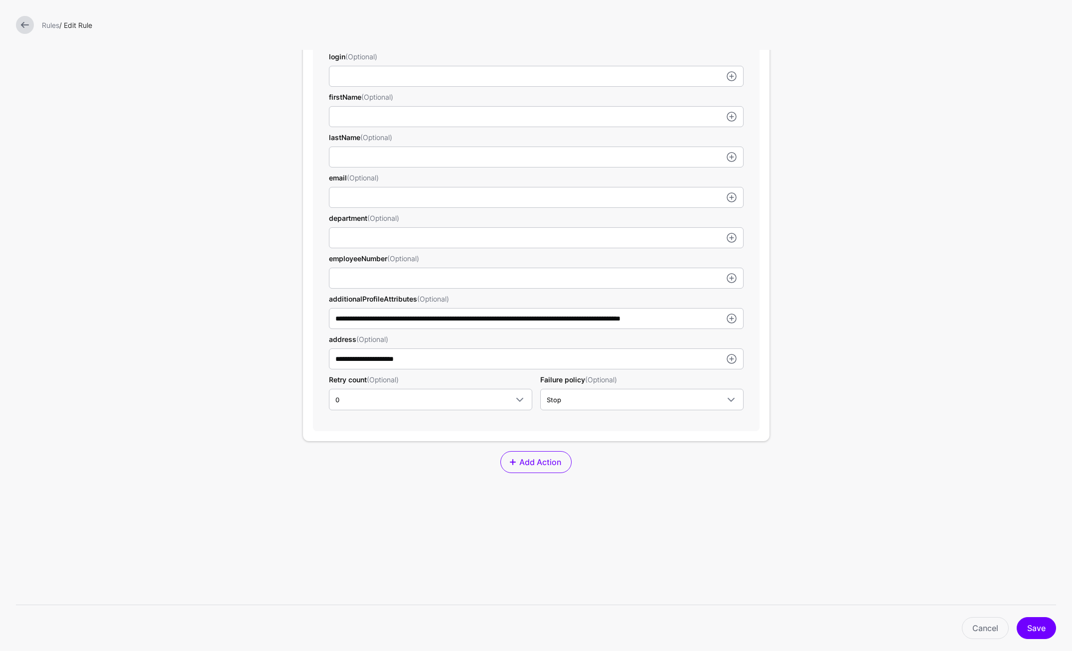
scroll to position [443, 0]
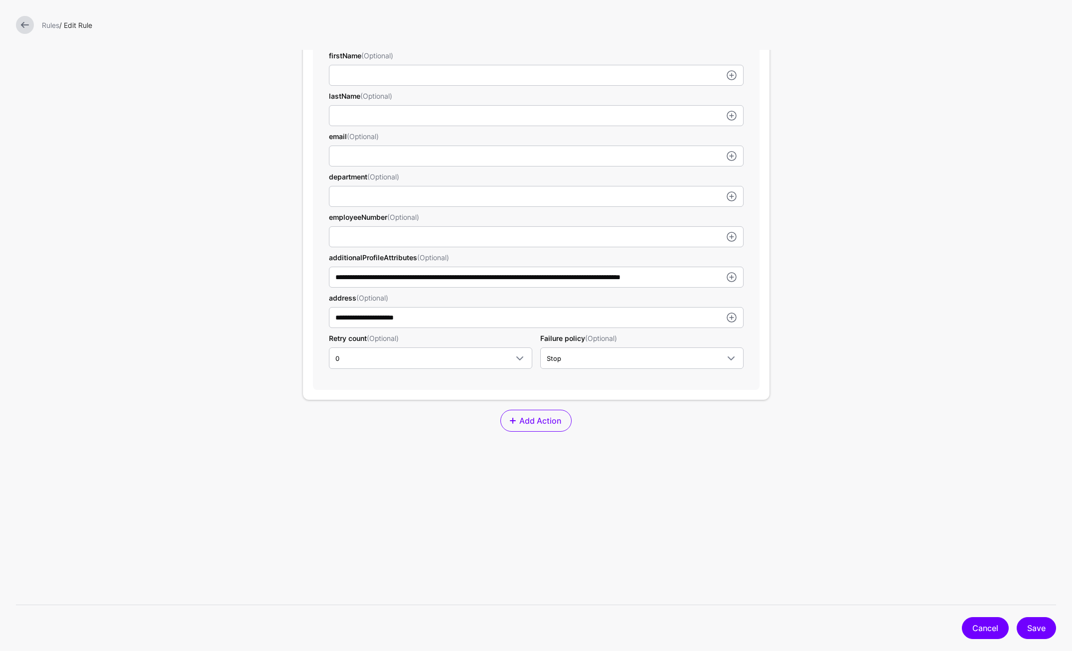
click at [946, 627] on link "Cancel" at bounding box center [985, 628] width 47 height 22
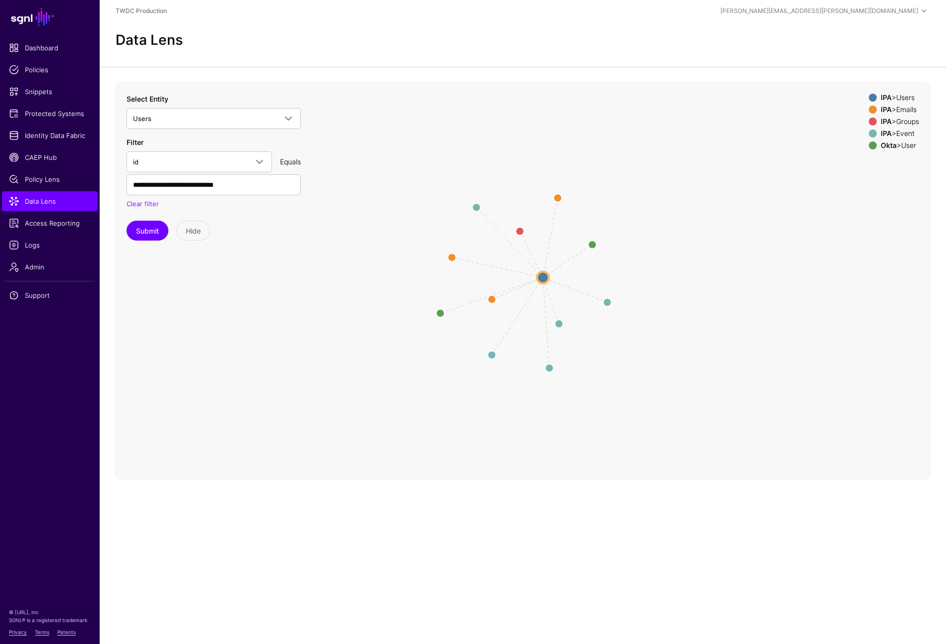
click at [901, 112] on div "IPA > Emails" at bounding box center [900, 110] width 42 height 8
click at [904, 120] on div "IPA > Groups" at bounding box center [900, 122] width 42 height 8
click at [905, 132] on div "IPA > Event" at bounding box center [900, 134] width 42 height 8
click at [593, 246] on circle at bounding box center [593, 245] width 16 height 16
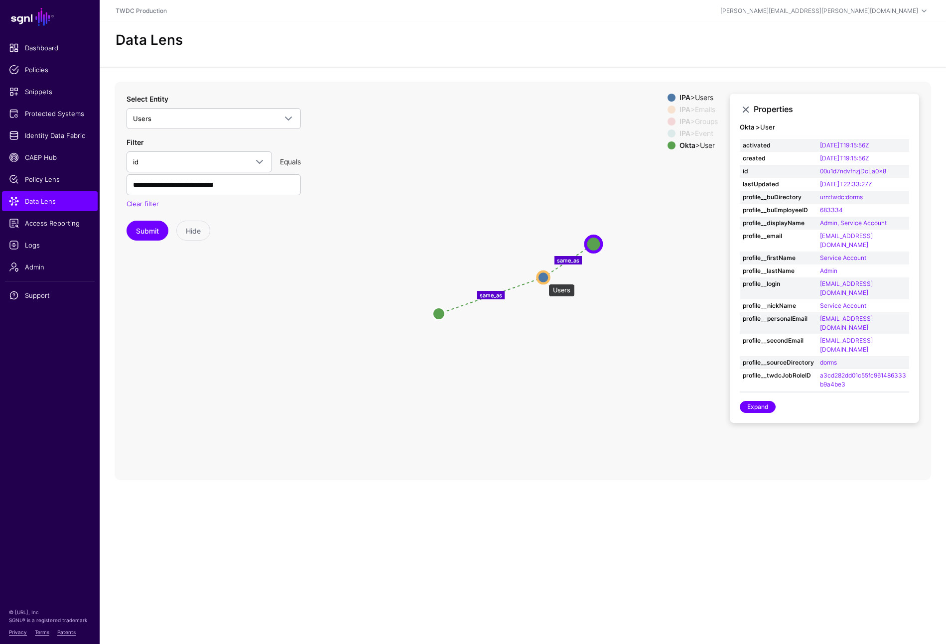
click at [544, 279] on circle at bounding box center [544, 278] width 12 height 12
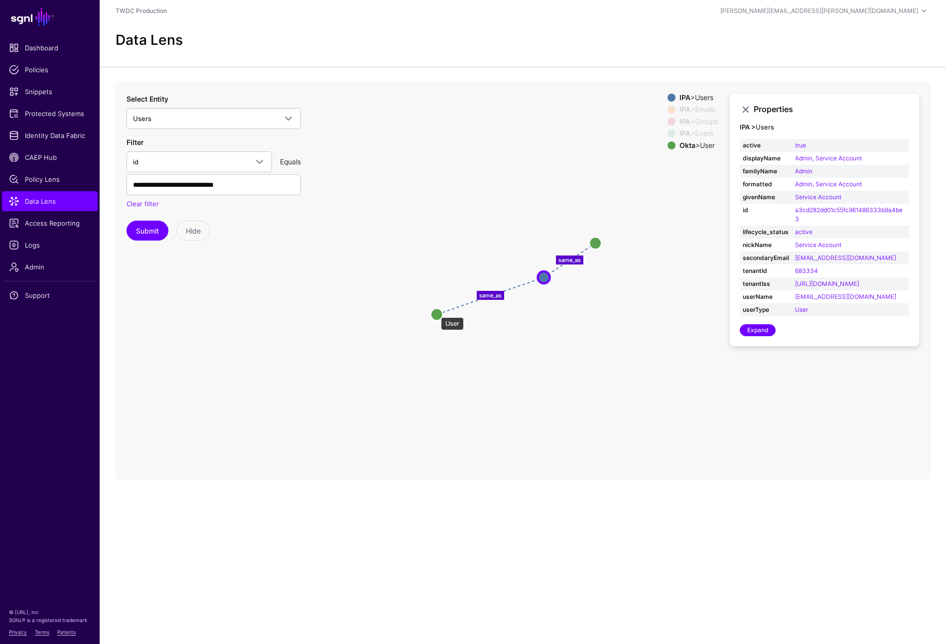
click at [436, 312] on circle at bounding box center [437, 314] width 12 height 12
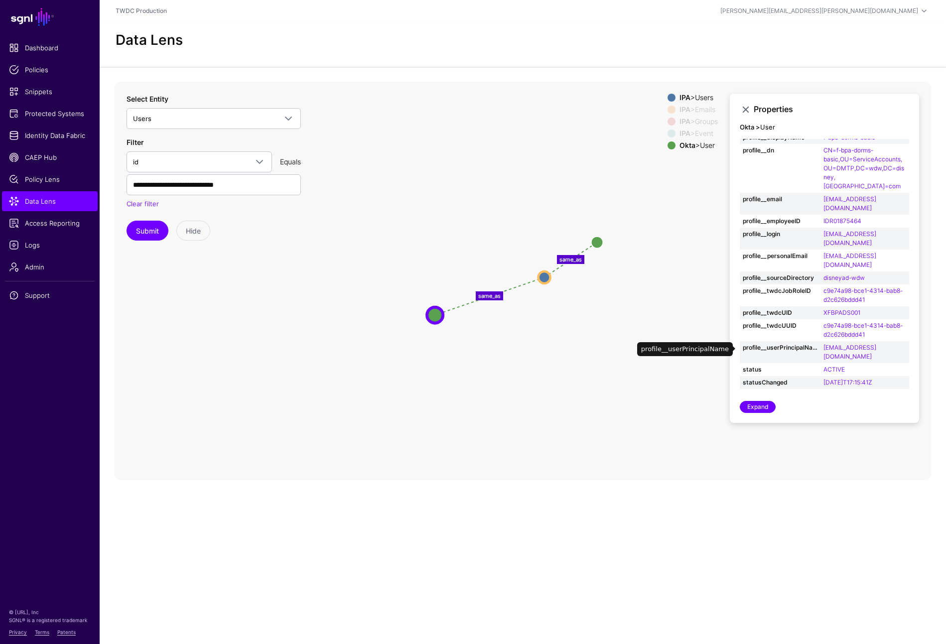
scroll to position [82, 0]
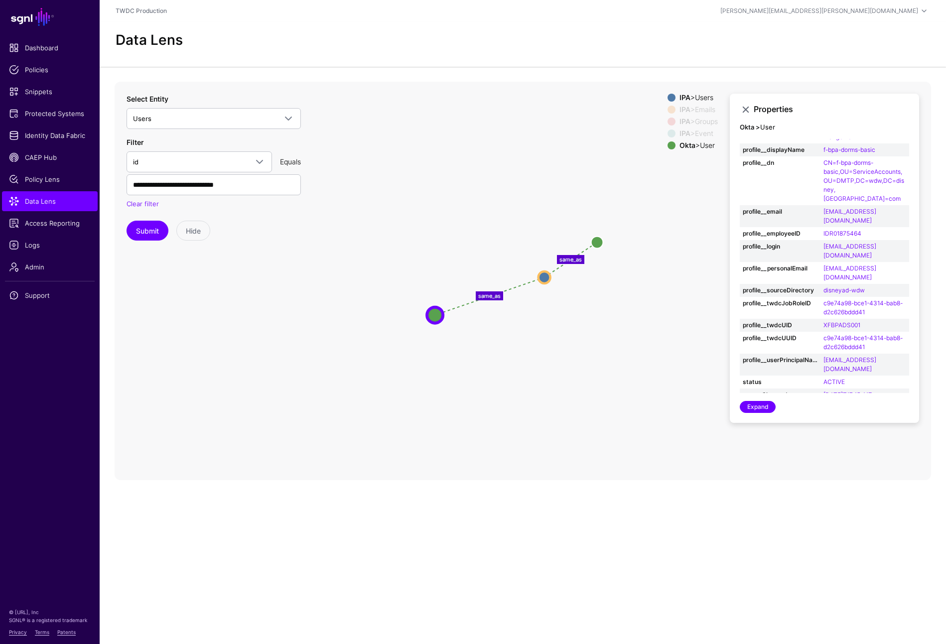
click at [494, 292] on text "same_as" at bounding box center [489, 295] width 22 height 7
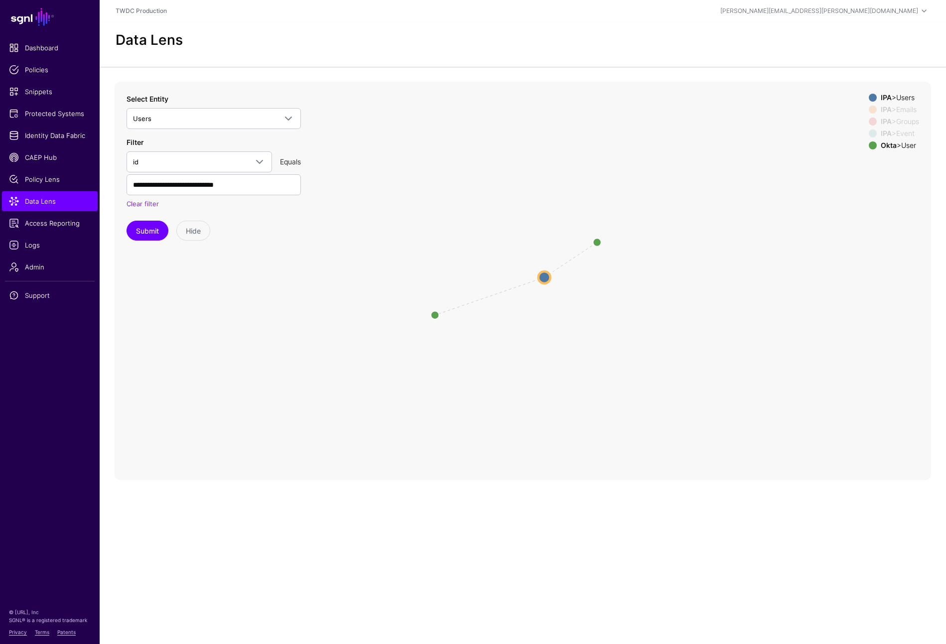
click at [537, 269] on icon "changed parent changed changed changed parent changed parent parent same_as sam…" at bounding box center [523, 281] width 817 height 399
click at [544, 272] on circle at bounding box center [545, 278] width 12 height 12
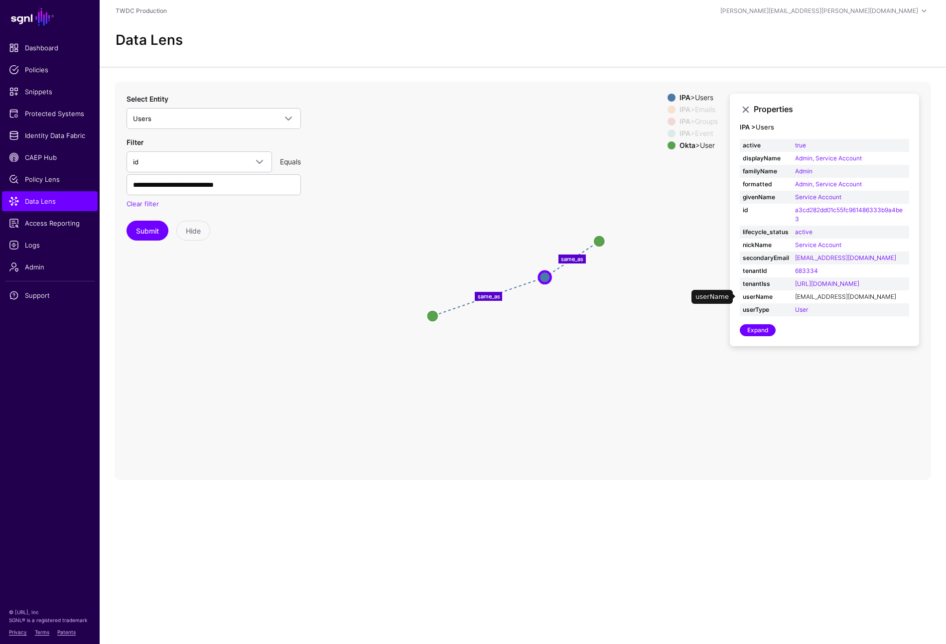
scroll to position [0, 0]
click at [599, 244] on circle at bounding box center [600, 241] width 12 height 12
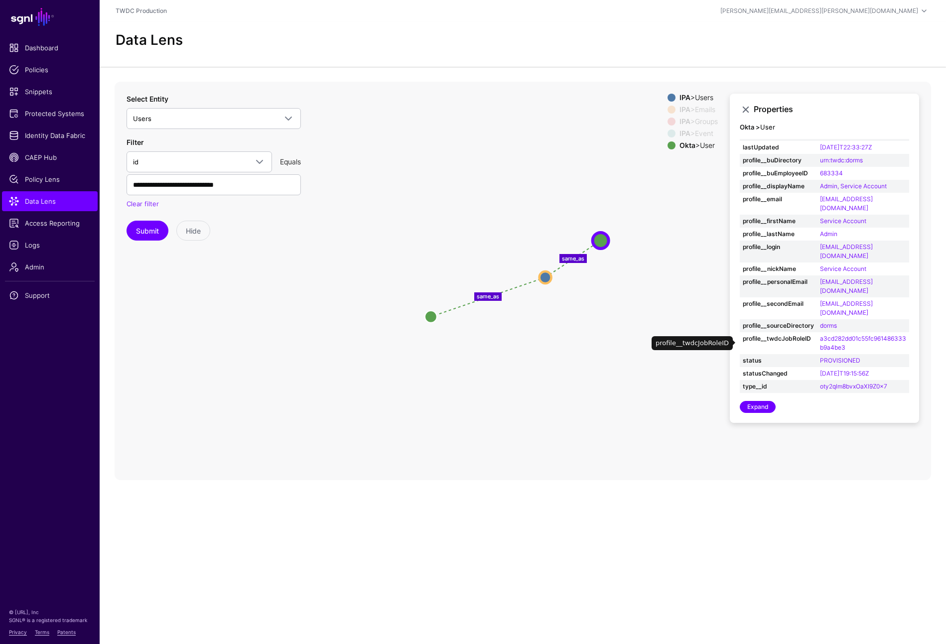
scroll to position [15, 0]
click at [429, 310] on circle at bounding box center [431, 316] width 12 height 12
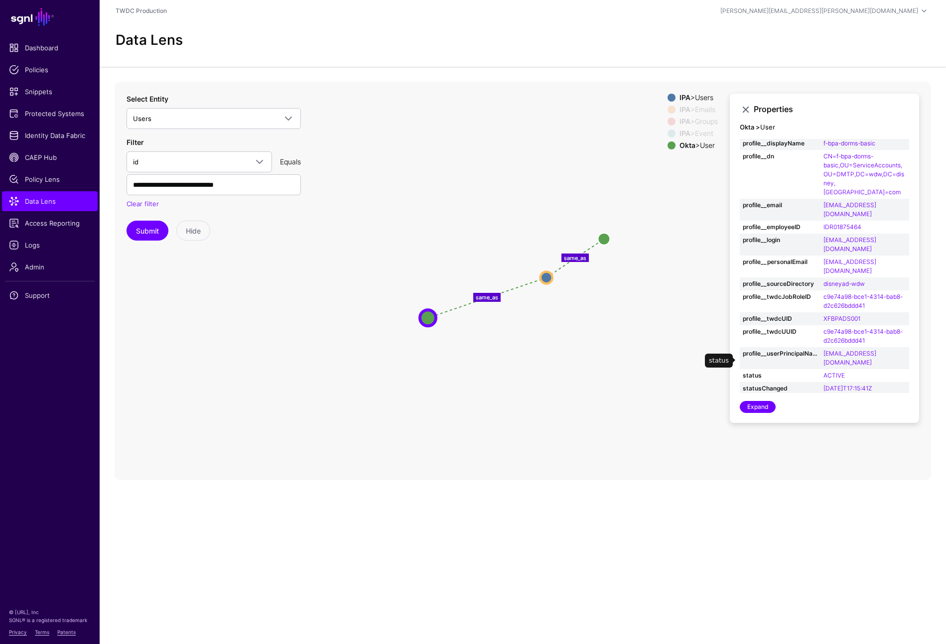
scroll to position [95, 0]
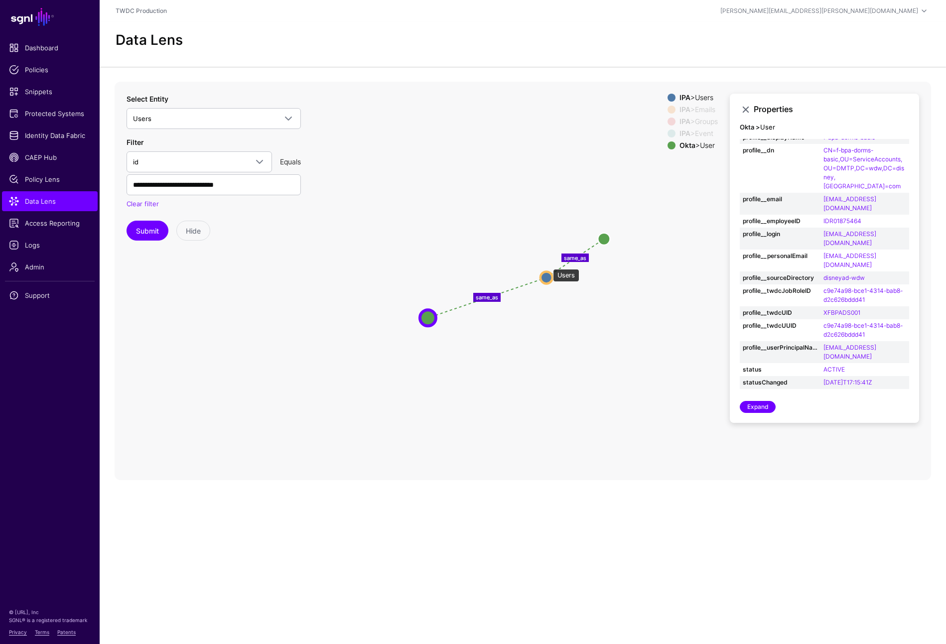
click at [548, 272] on circle at bounding box center [547, 278] width 12 height 12
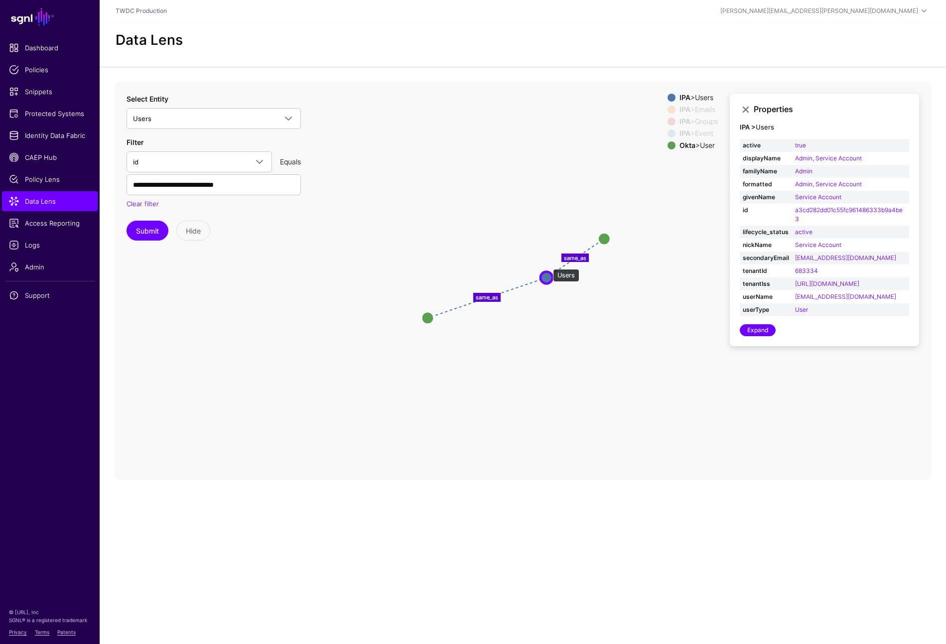
scroll to position [0, 0]
click at [423, 312] on circle at bounding box center [427, 318] width 12 height 12
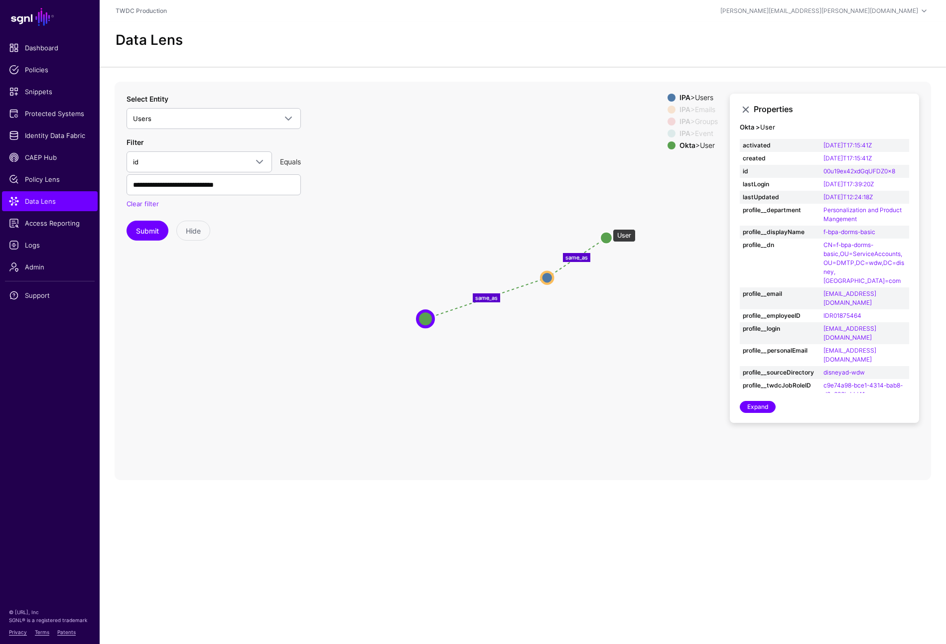
click at [608, 232] on circle at bounding box center [607, 238] width 12 height 12
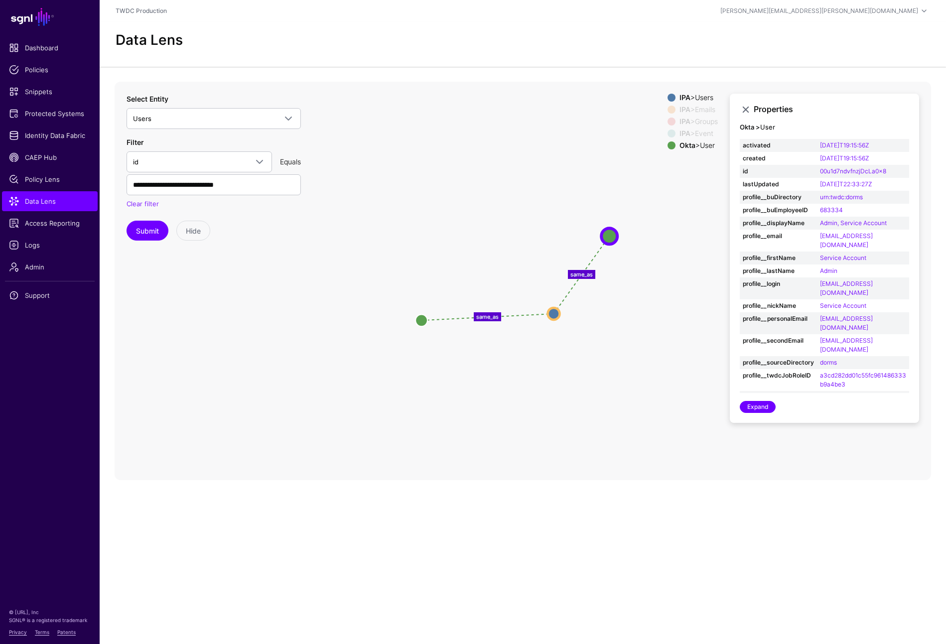
drag, startPoint x: 546, startPoint y: 265, endPoint x: 552, endPoint y: 301, distance: 36.4
click at [552, 308] on circle at bounding box center [554, 314] width 12 height 12
click at [616, 226] on circle at bounding box center [613, 234] width 16 height 16
click at [558, 306] on circle at bounding box center [554, 312] width 12 height 12
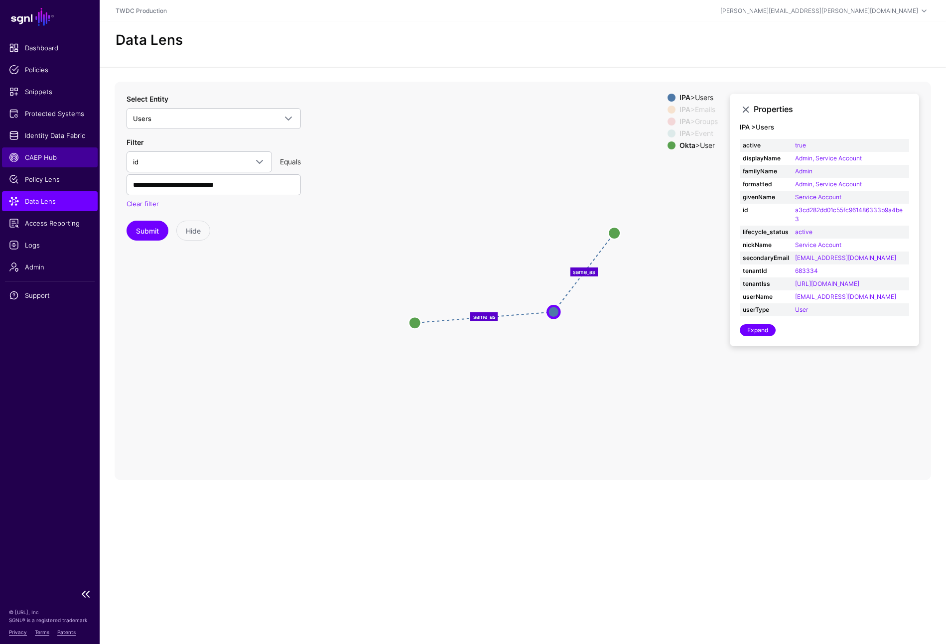
click at [51, 156] on span "CAEP Hub" at bounding box center [50, 157] width 82 height 10
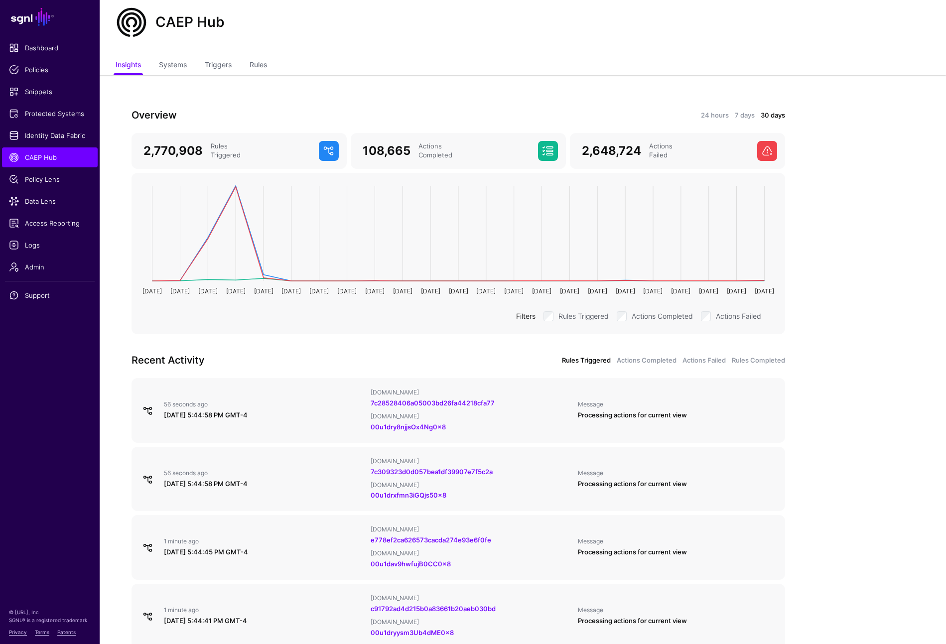
scroll to position [108, 0]
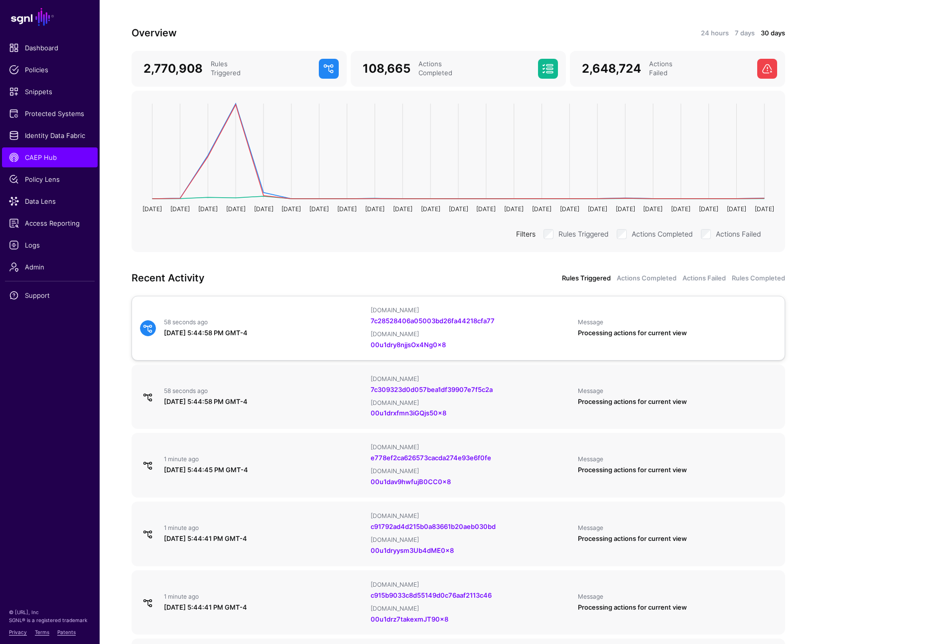
click at [353, 333] on div "September 2, 2025 at 5:44:58 PM GMT-4" at bounding box center [263, 333] width 199 height 10
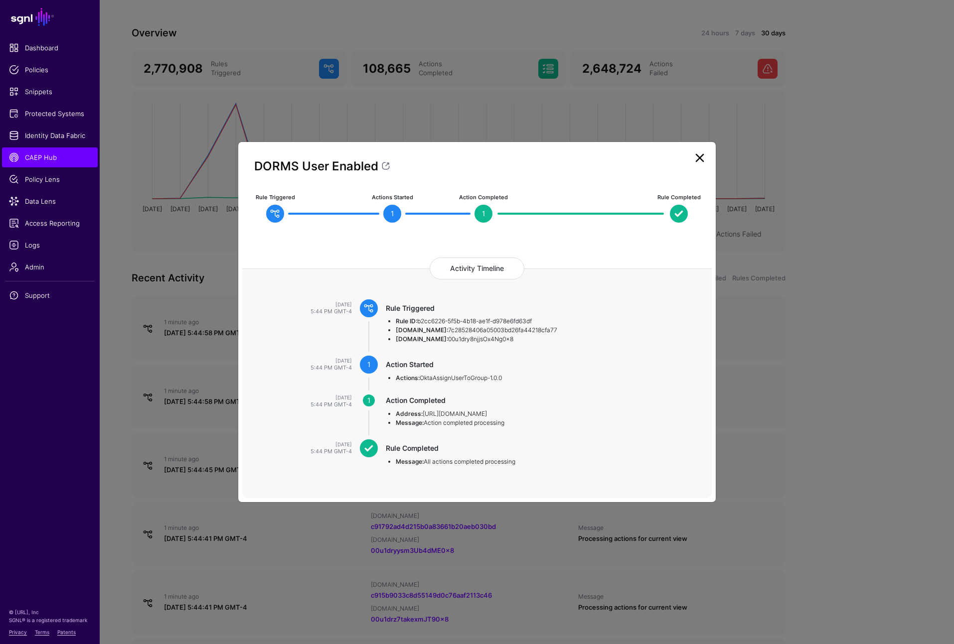
click at [699, 153] on link at bounding box center [700, 158] width 16 height 16
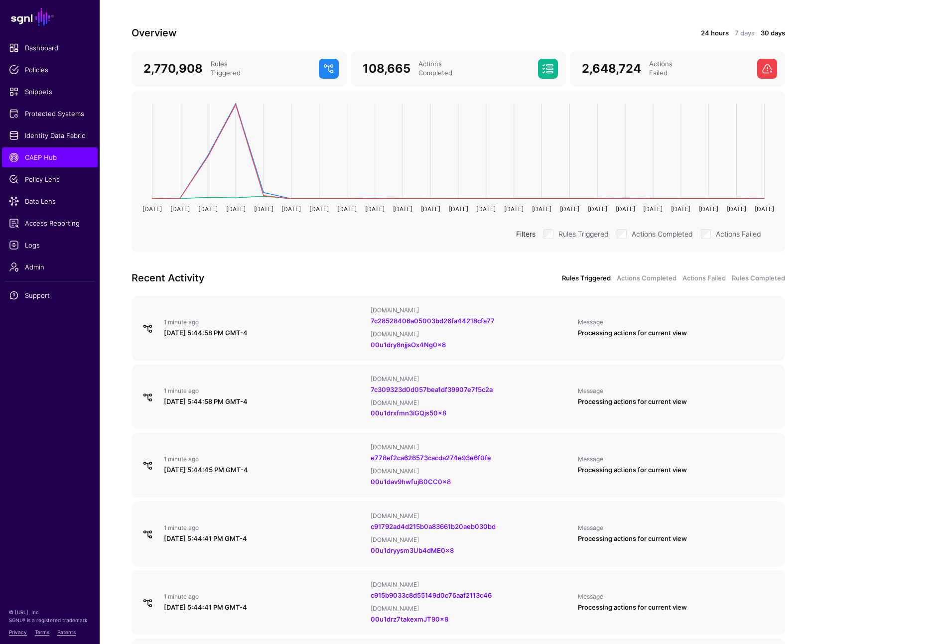
click at [724, 36] on link "24 hours" at bounding box center [715, 33] width 28 height 10
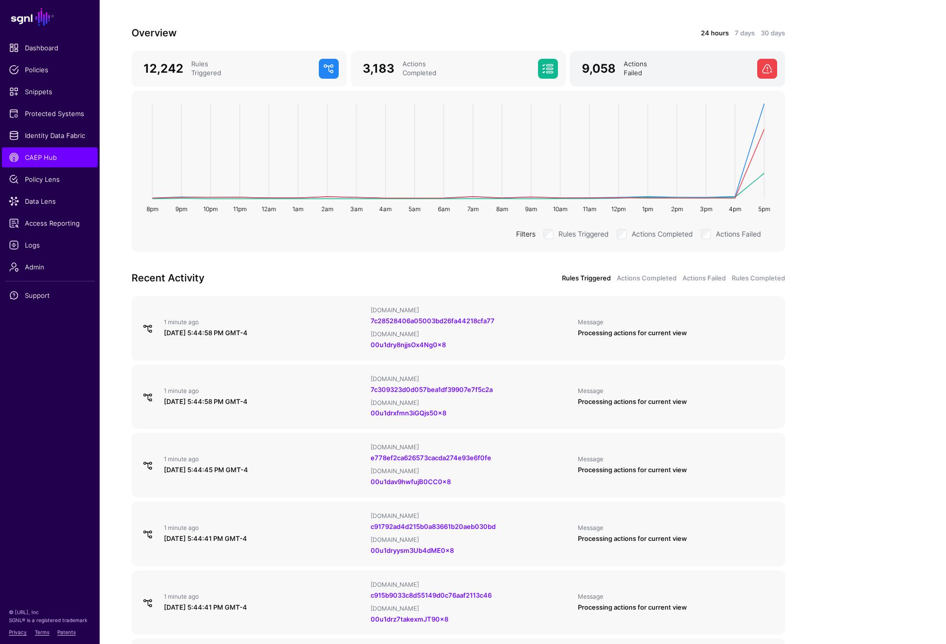
click at [710, 66] on div "Actions Failed" at bounding box center [687, 69] width 134 height 18
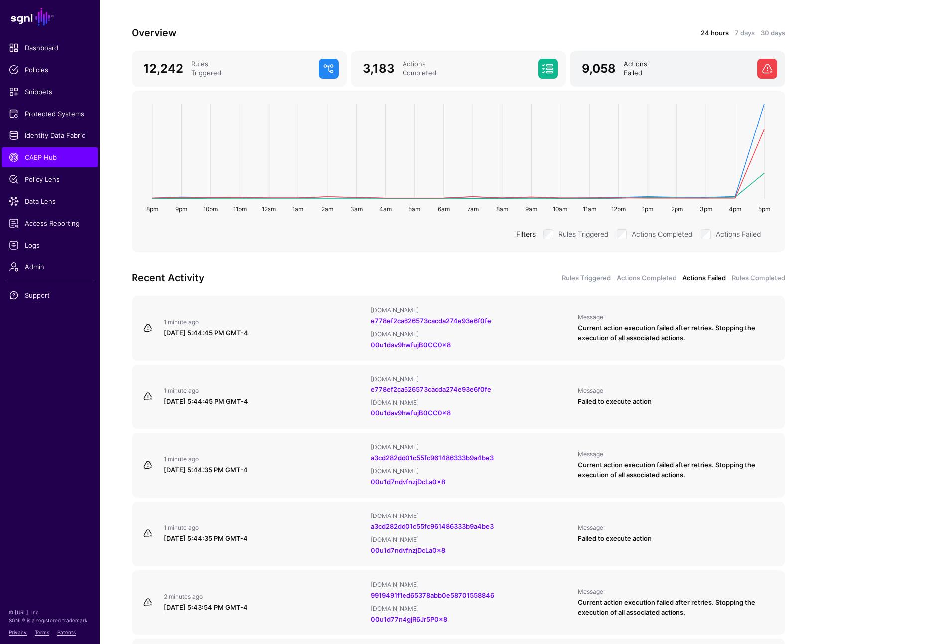
scroll to position [378, 0]
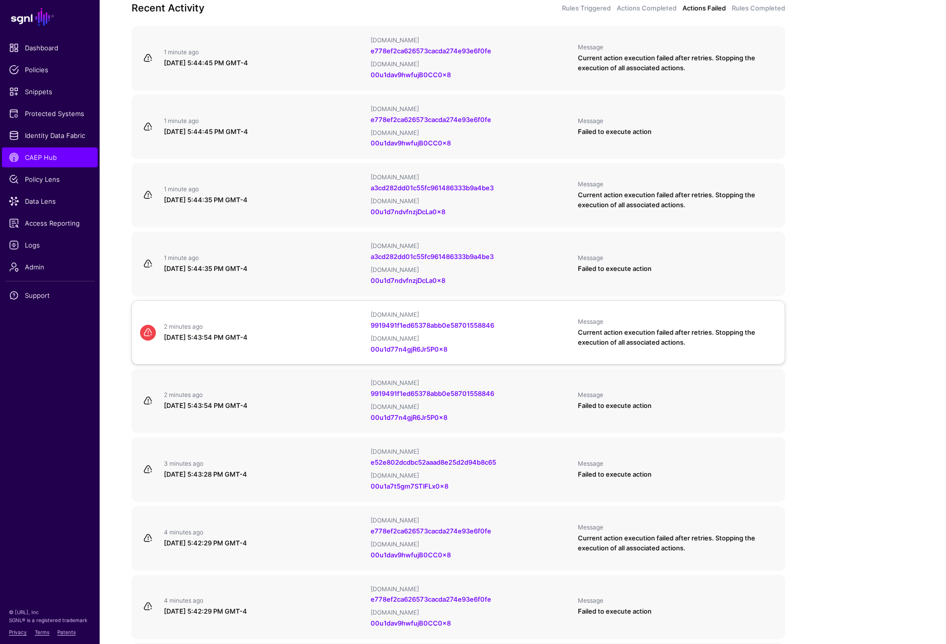
click at [320, 323] on div "2 minutes ago" at bounding box center [263, 327] width 199 height 8
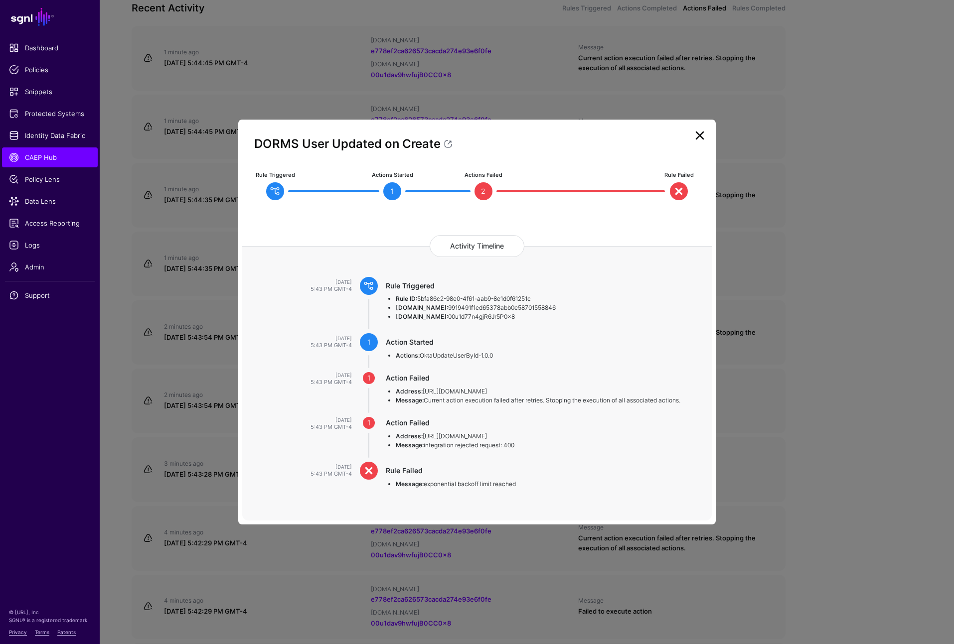
click at [705, 135] on link at bounding box center [700, 136] width 16 height 16
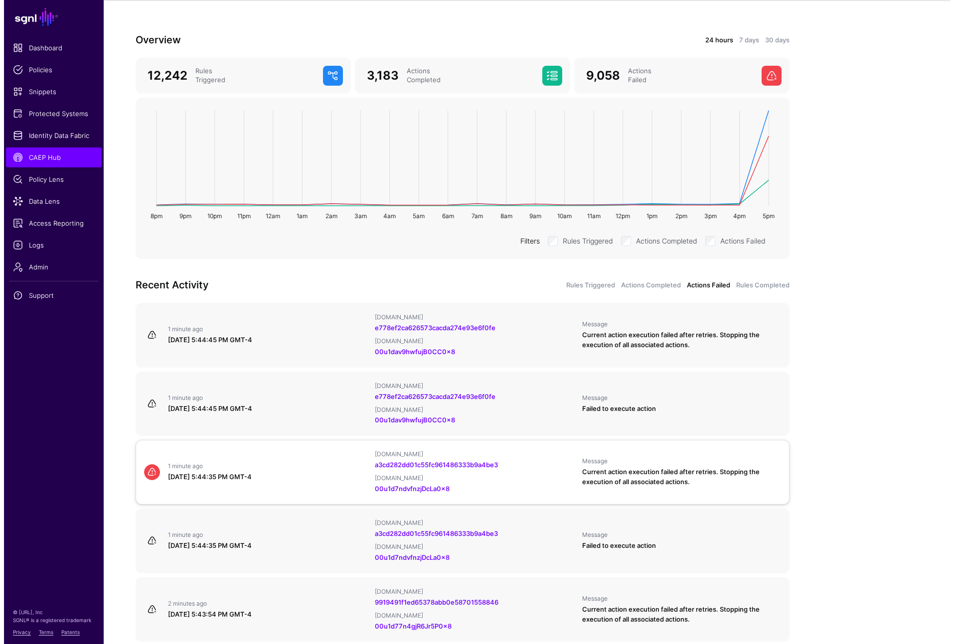
scroll to position [152, 0]
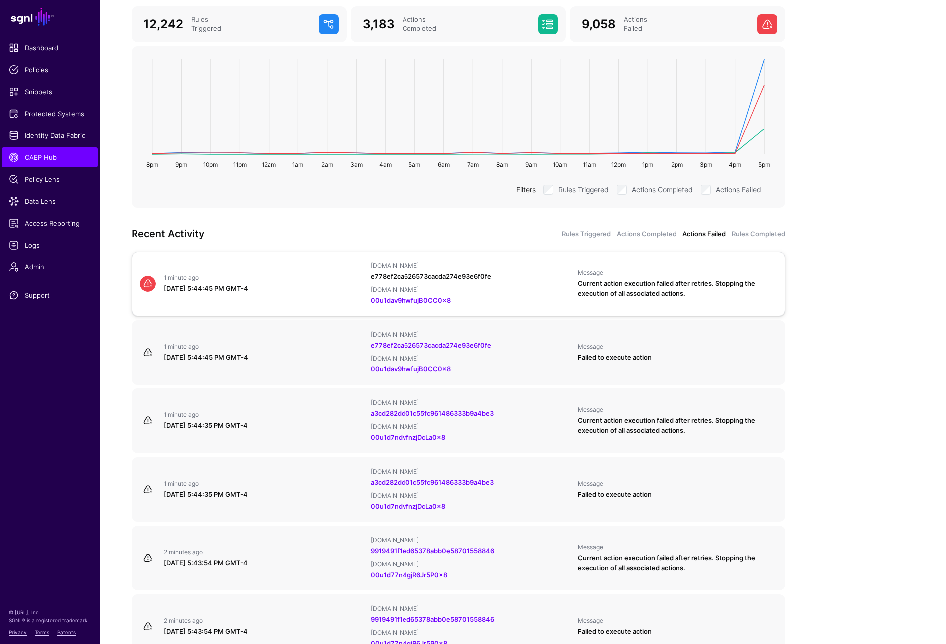
click at [468, 277] on link "e778ef2ca626573cacda274e93e6f0fe" at bounding box center [431, 277] width 121 height 8
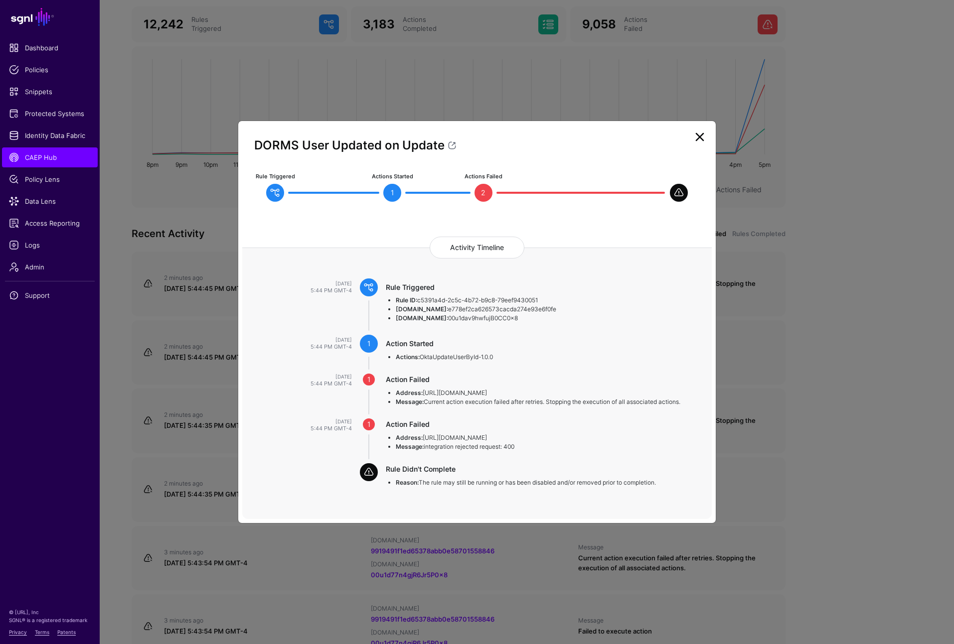
click at [701, 137] on link at bounding box center [700, 137] width 16 height 16
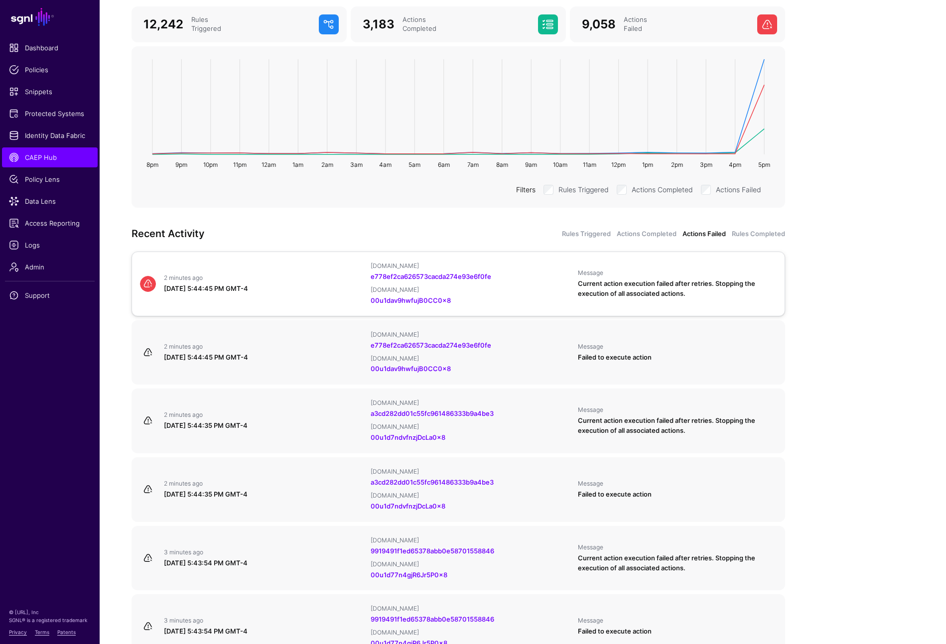
click at [533, 294] on div "IPAUsers.id e778ef2ca626573cacda274e93e6f0fe OktaUser.id 00u1dav9hwfujB0CC0x8" at bounding box center [470, 284] width 207 height 44
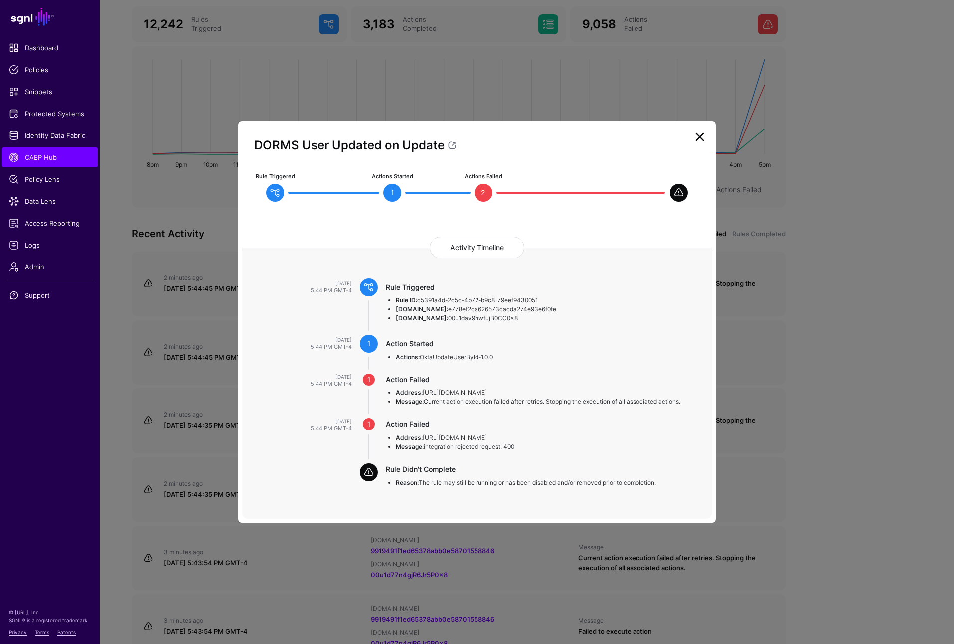
click at [862, 390] on ngb-modal-window "DORMS User Updated on Update Rule Triggered Actions Started 1 Actions Failed 2 …" at bounding box center [477, 322] width 954 height 644
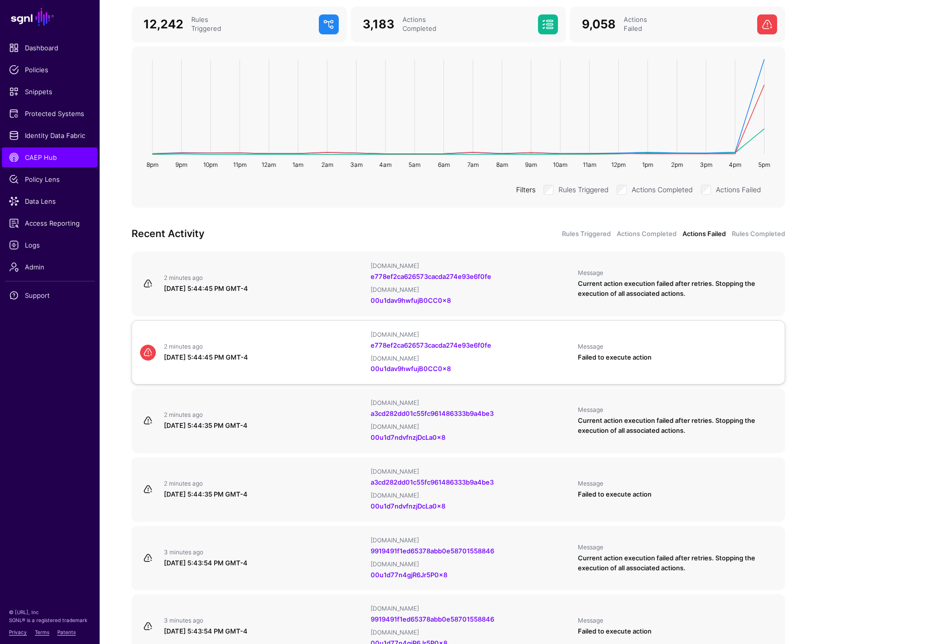
click at [548, 348] on div "IPAUsers.id e778ef2ca626573cacda274e93e6f0fe OktaUser.id 00u1dav9hwfujB0CC0x8" at bounding box center [470, 353] width 207 height 44
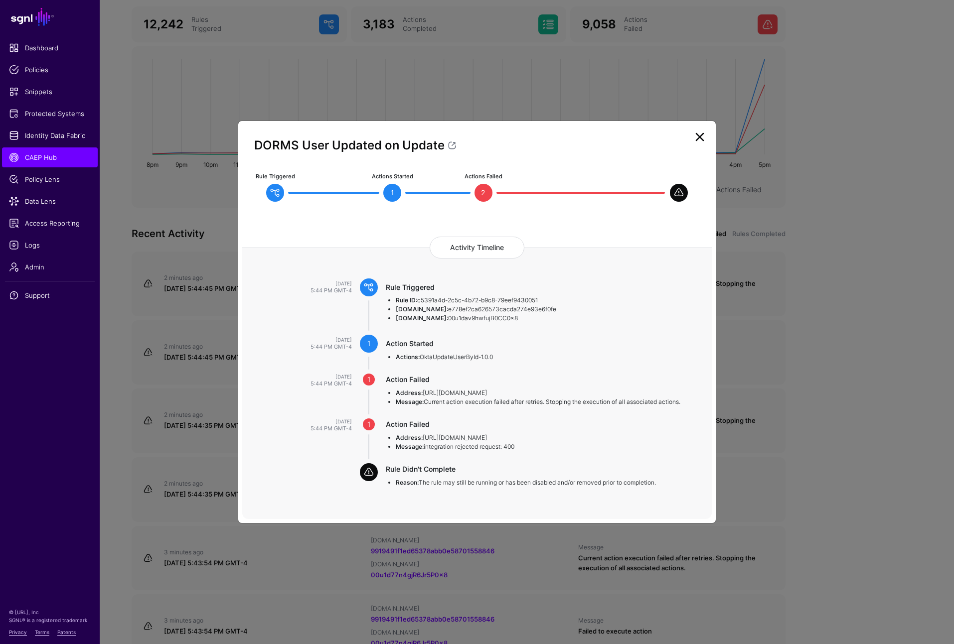
click at [878, 382] on ngb-modal-window "DORMS User Updated on Update Rule Triggered Actions Started 1 Actions Failed 2 …" at bounding box center [477, 322] width 954 height 644
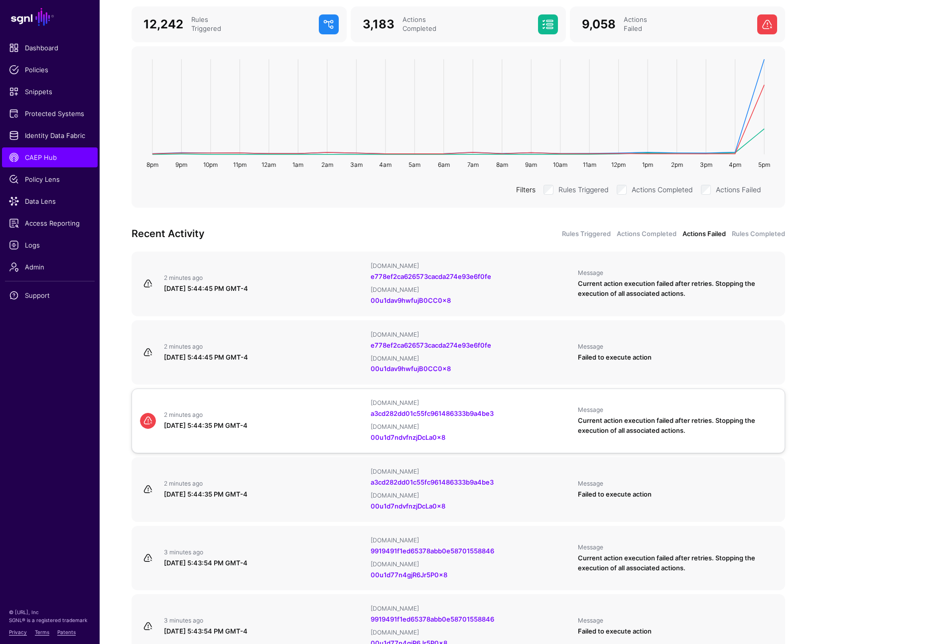
click at [553, 409] on div "a3cd282dd01c55fc961486333b9a4be3" at bounding box center [470, 414] width 199 height 10
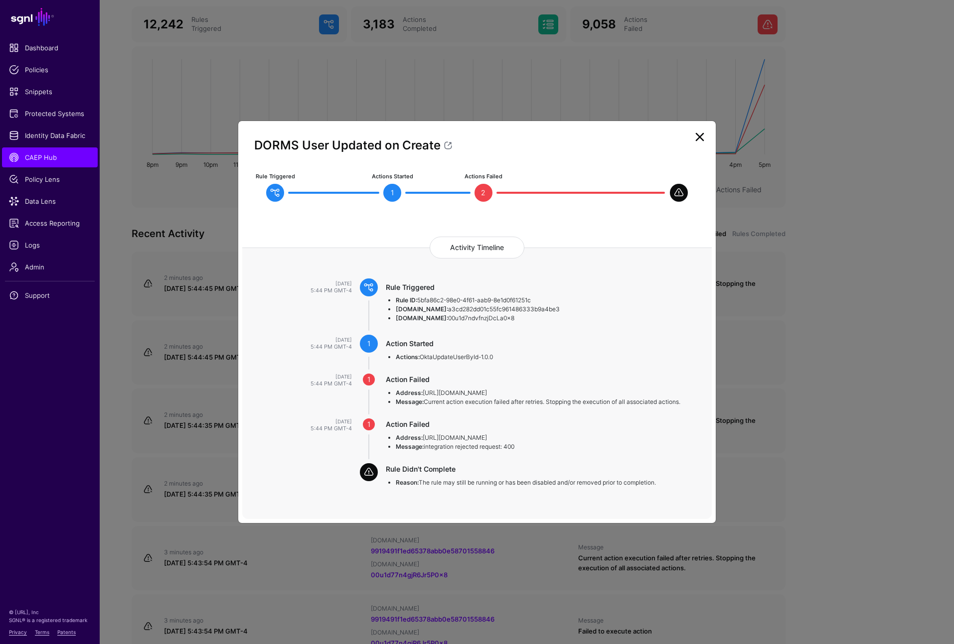
click at [855, 440] on ngb-modal-window "DORMS User Updated on Create Rule Triggered Actions Started 1 Actions Failed 2 …" at bounding box center [477, 322] width 954 height 644
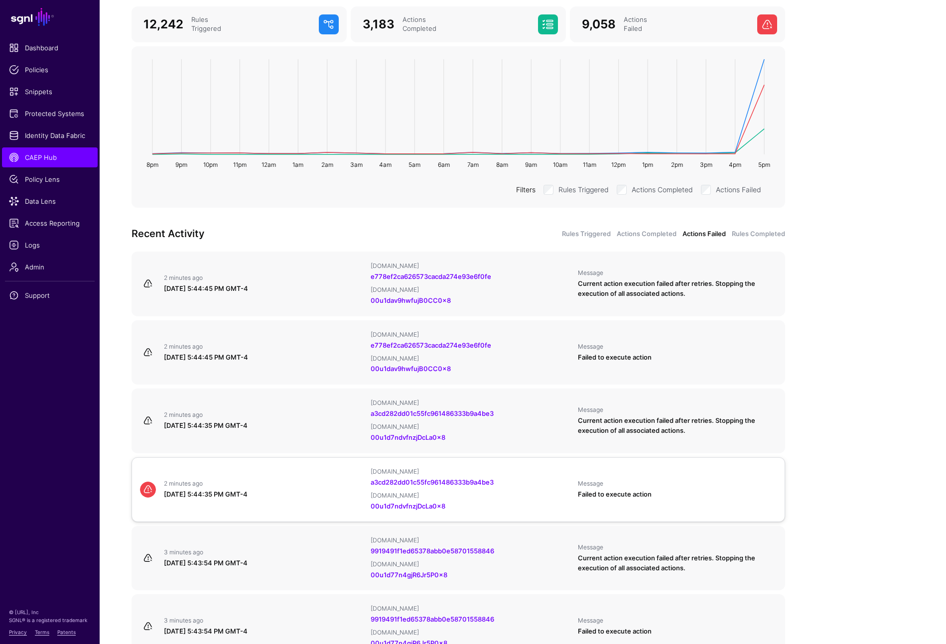
click at [553, 482] on div "IPAUsers.id a3cd282dd01c55fc961486333b9a4be3 OktaUser.id 00u1d7ndvfnzjDcLa0x8" at bounding box center [470, 490] width 207 height 44
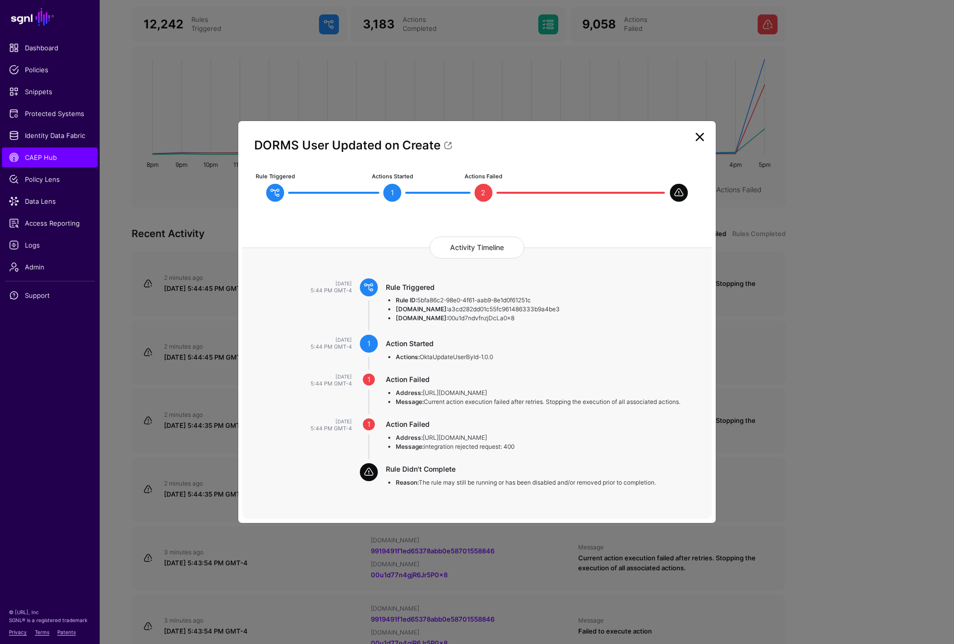
click at [857, 472] on ngb-modal-window "DORMS User Updated on Create Rule Triggered Actions Started 1 Actions Failed 2 …" at bounding box center [477, 322] width 954 height 644
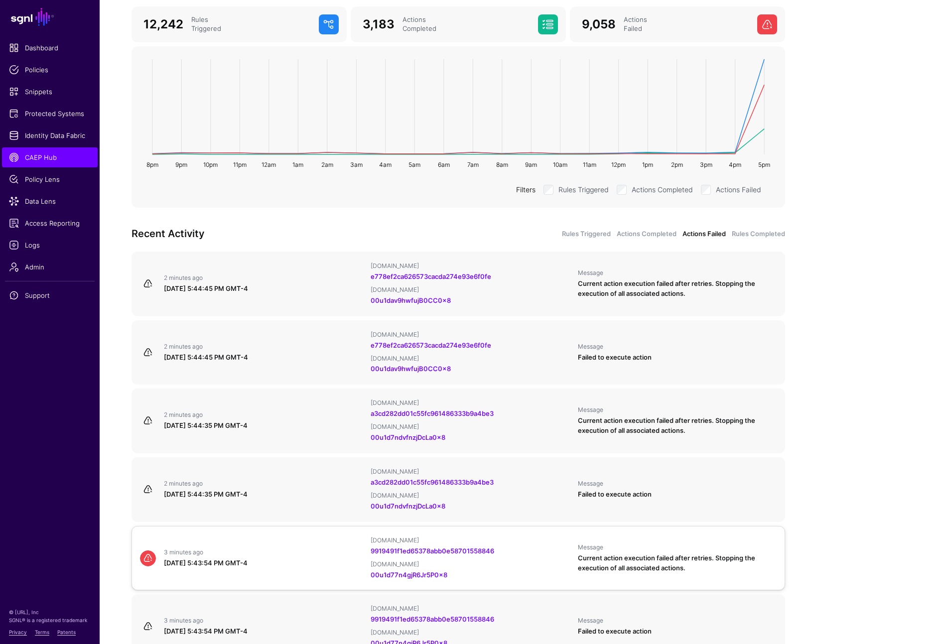
click at [519, 561] on div "IPAUsers.id 9919491f1ed65378abb0e58701558846 OktaUser.id 00u1d77n4gjR6Jr5P0x8" at bounding box center [470, 559] width 207 height 44
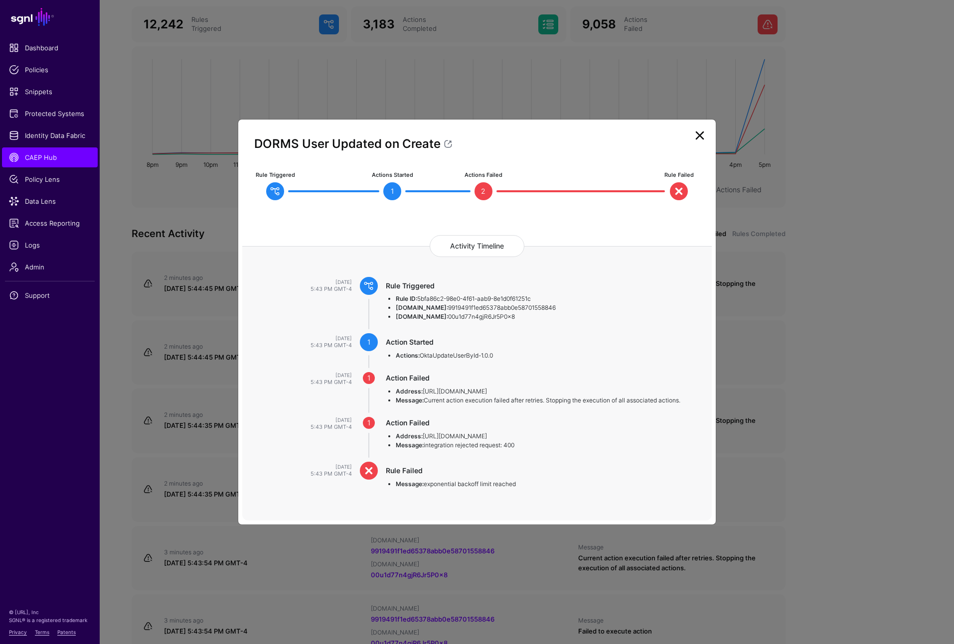
click at [819, 526] on ngb-modal-window "DORMS User Updated on Create Rule Triggered Actions Started 1 Actions Failed 2 …" at bounding box center [477, 322] width 954 height 644
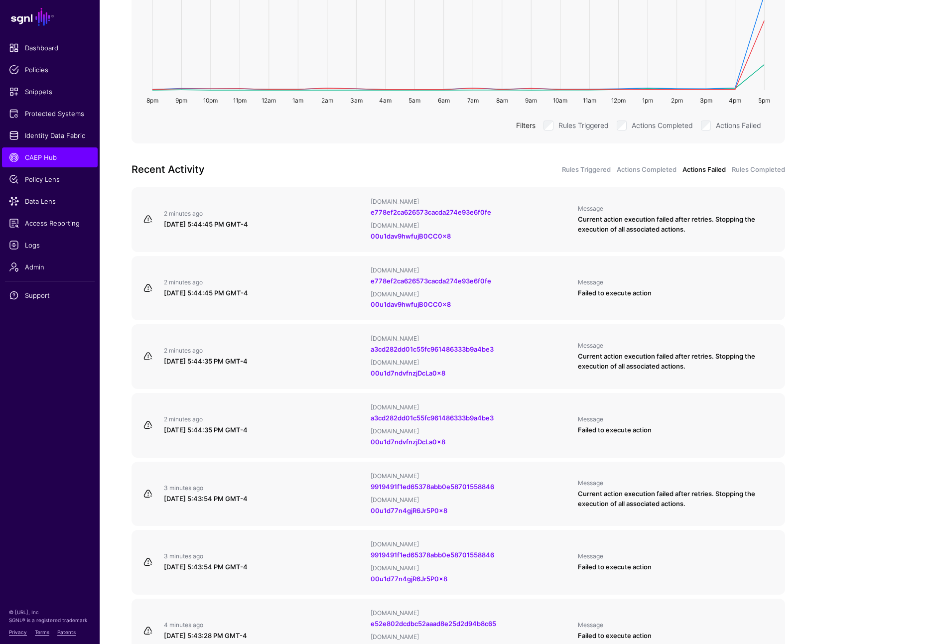
scroll to position [313, 0]
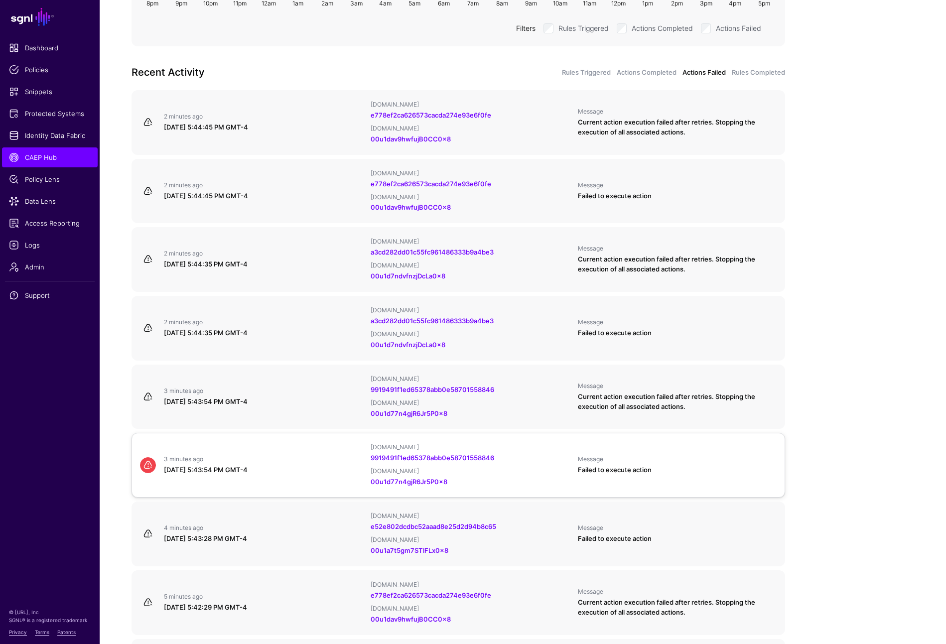
click at [539, 455] on div "IPAUsers.id 9919491f1ed65378abb0e58701558846 OktaUser.id 00u1d77n4gjR6Jr5P0x8" at bounding box center [470, 466] width 207 height 44
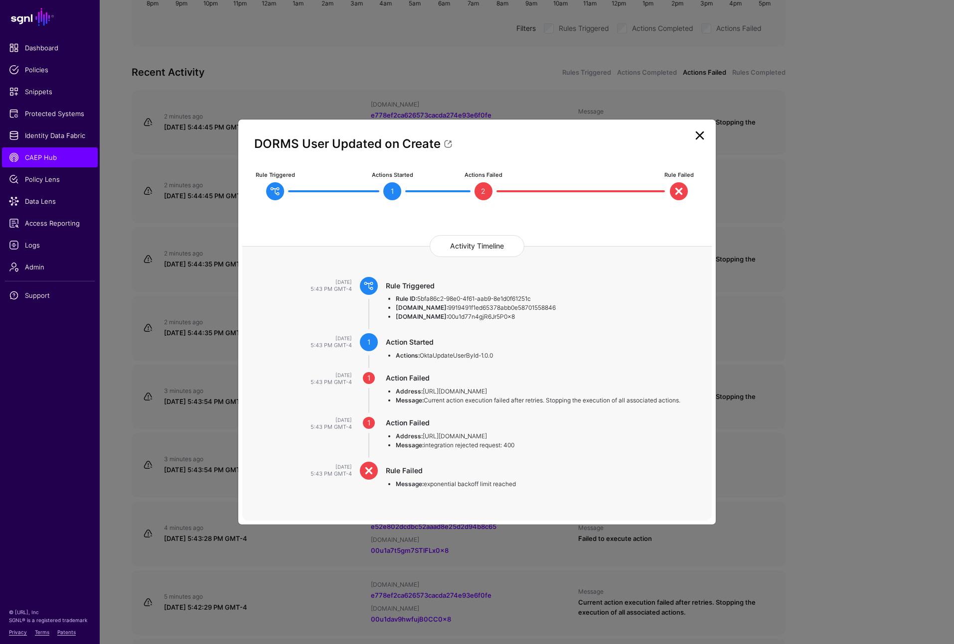
click at [820, 474] on ngb-modal-window "DORMS User Updated on Create Rule Triggered Actions Started 1 Actions Failed 2 …" at bounding box center [477, 322] width 954 height 644
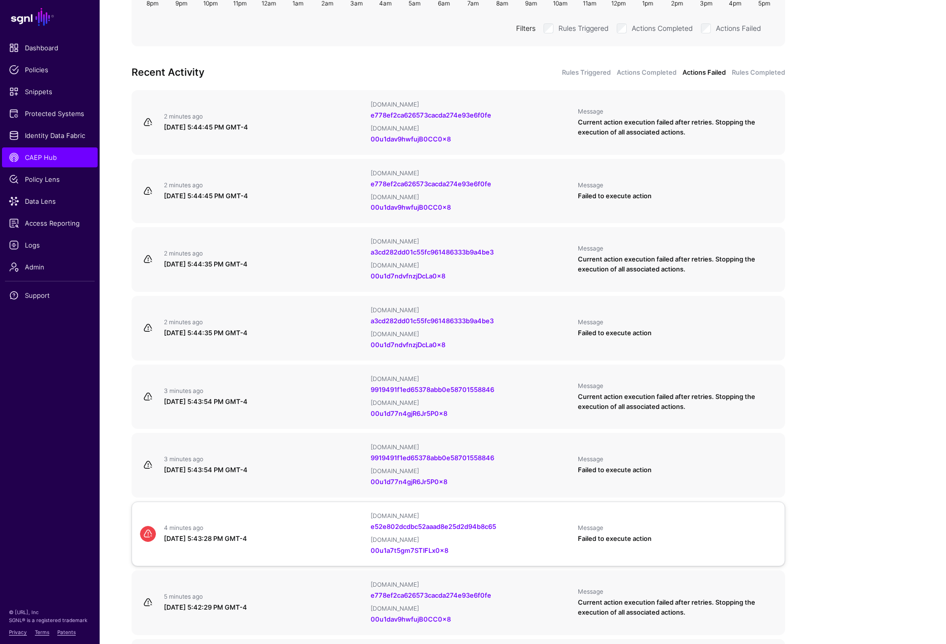
click at [525, 536] on div "[DOMAIN_NAME]" at bounding box center [470, 540] width 199 height 8
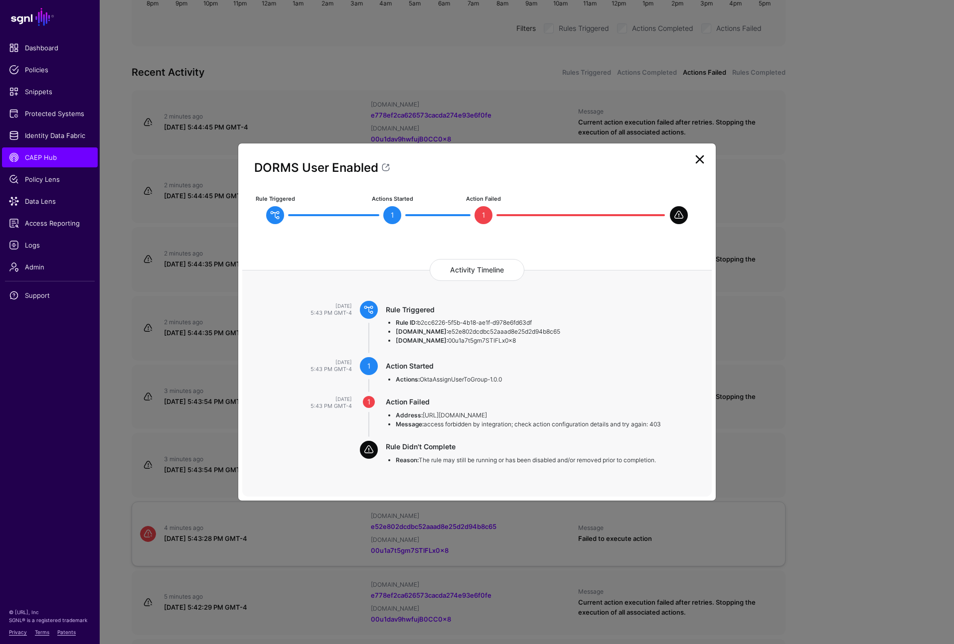
click at [525, 527] on ngb-modal-window "DORMS User Enabled Rule Triggered Actions Started 1 Action Failed 1 Activity Ti…" at bounding box center [477, 322] width 954 height 644
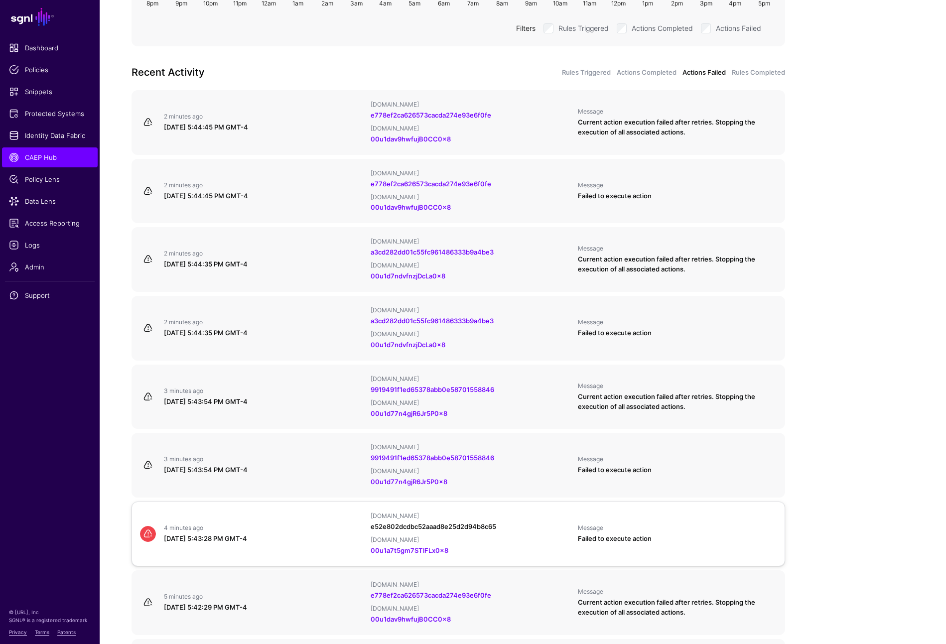
click at [475, 523] on link "e52e802dcdbc52aaad8e25d2d94b8c65" at bounding box center [434, 527] width 126 height 8
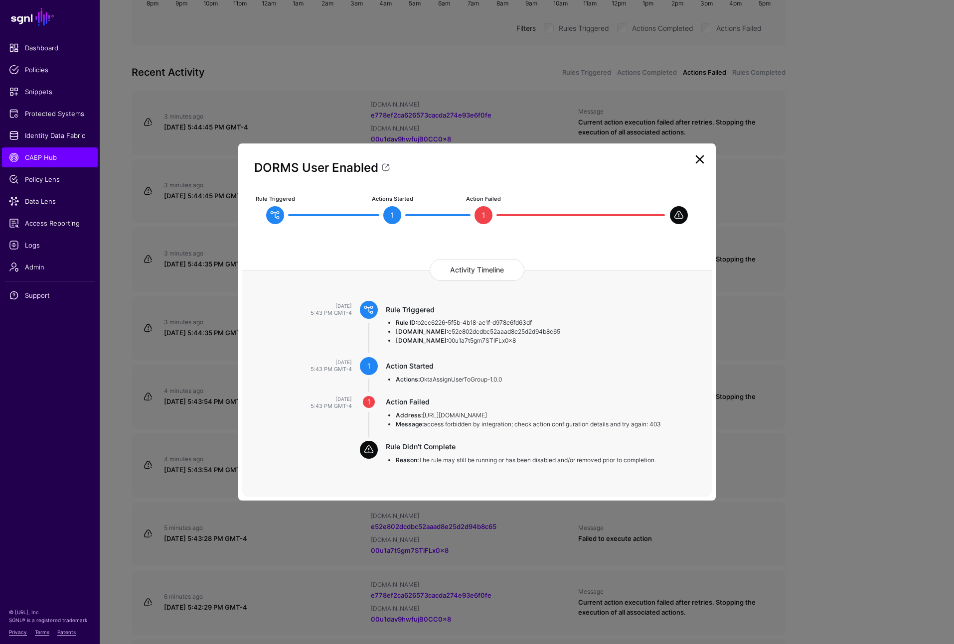
click at [699, 161] on link at bounding box center [700, 160] width 16 height 16
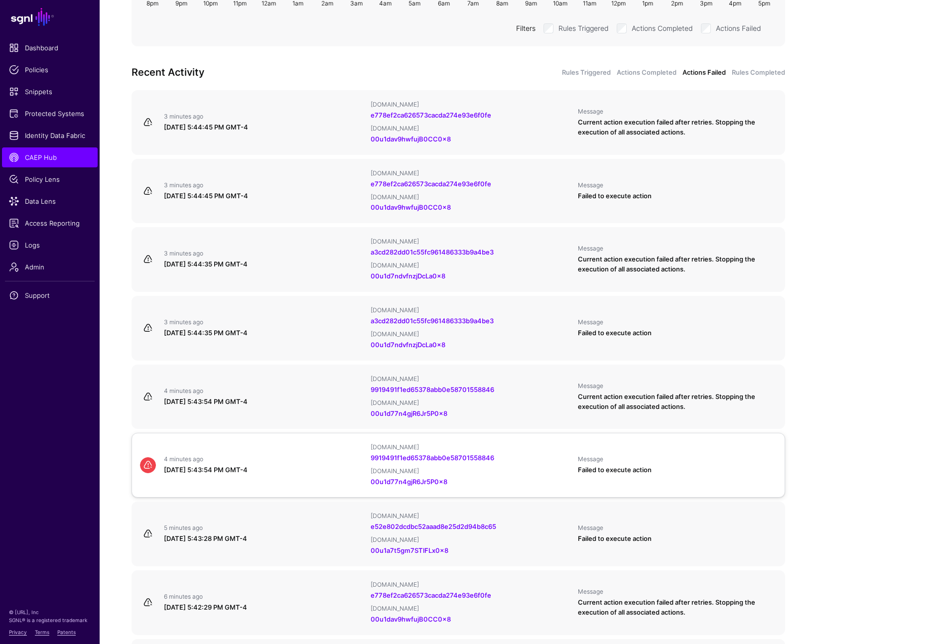
click at [692, 465] on div "Failed to execute action" at bounding box center [677, 470] width 199 height 10
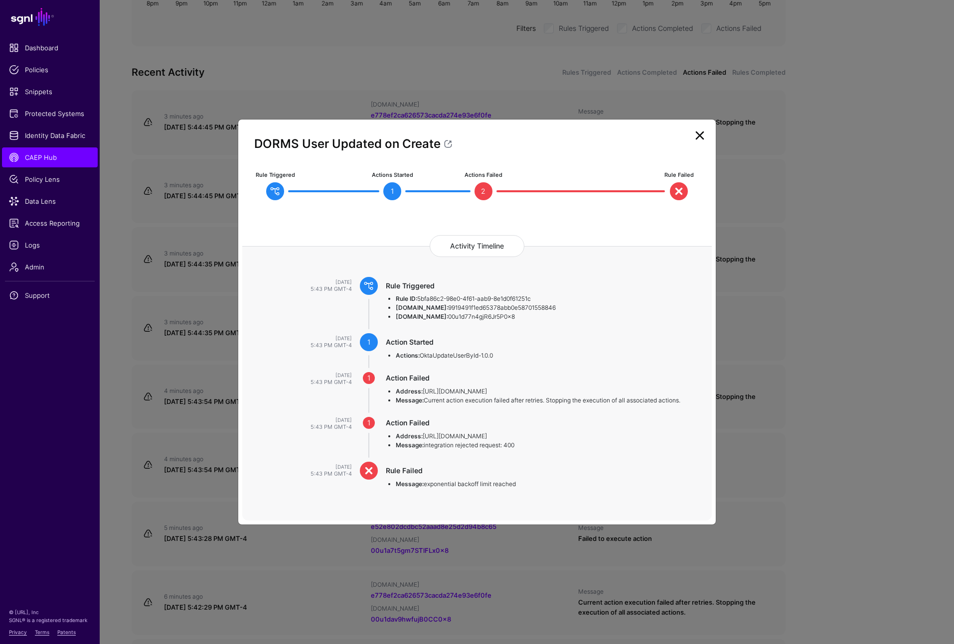
click at [703, 136] on link at bounding box center [700, 136] width 16 height 16
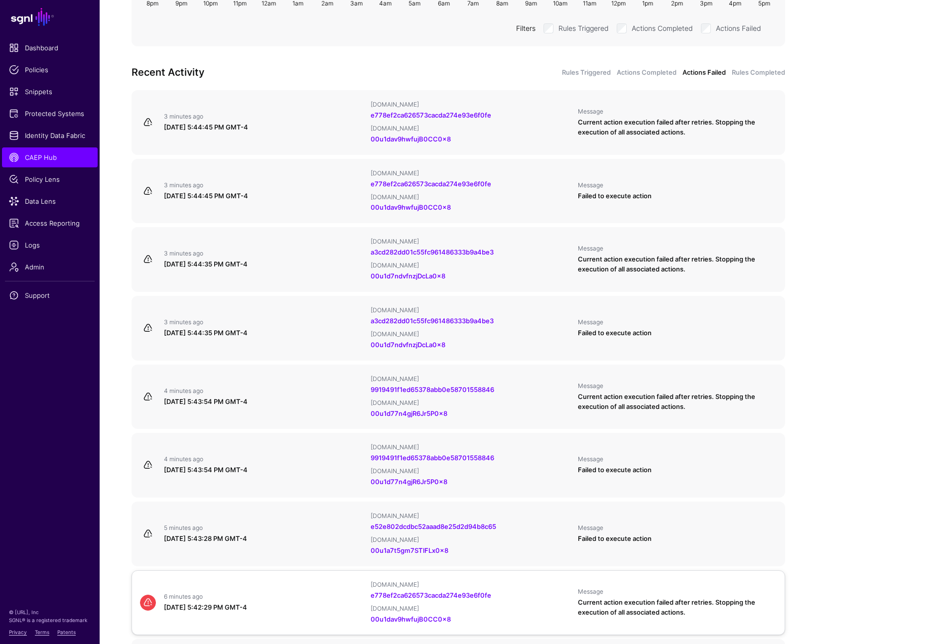
click at [705, 598] on div "Current action execution failed after retries. Stopping the execution of all as…" at bounding box center [677, 608] width 199 height 20
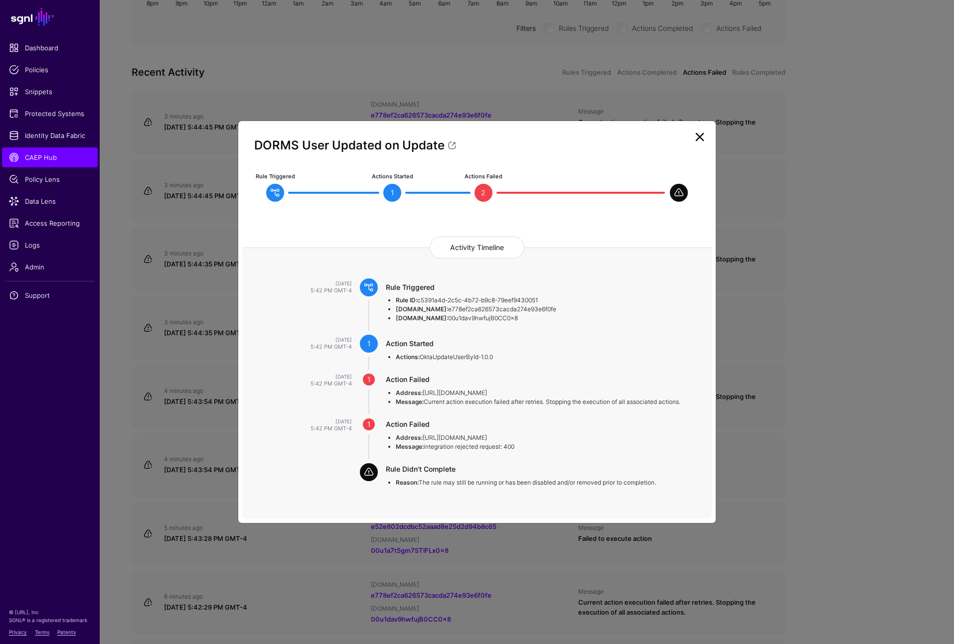
click at [702, 136] on link at bounding box center [700, 137] width 16 height 16
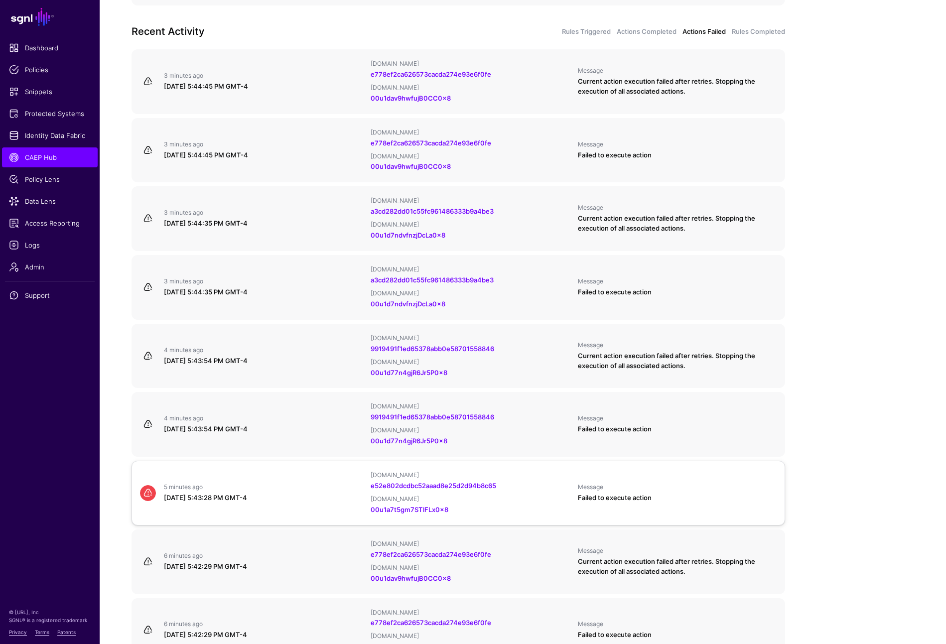
scroll to position [455, 0]
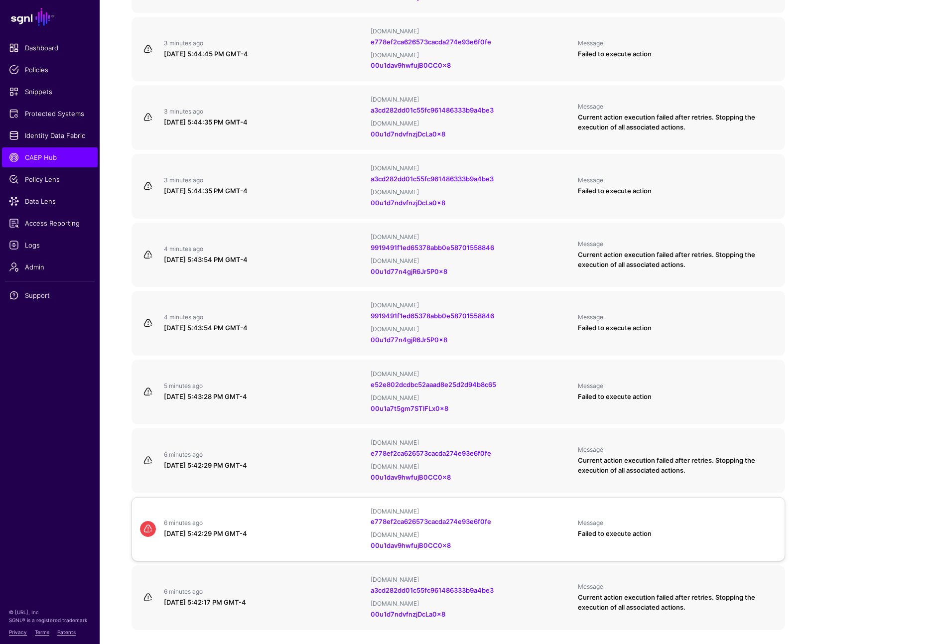
click at [725, 508] on div "6 minutes ago September 2, 2025 at 5:42:29 PM GMT-4 IPAUsers.id e778ef2ca626573…" at bounding box center [458, 530] width 645 height 44
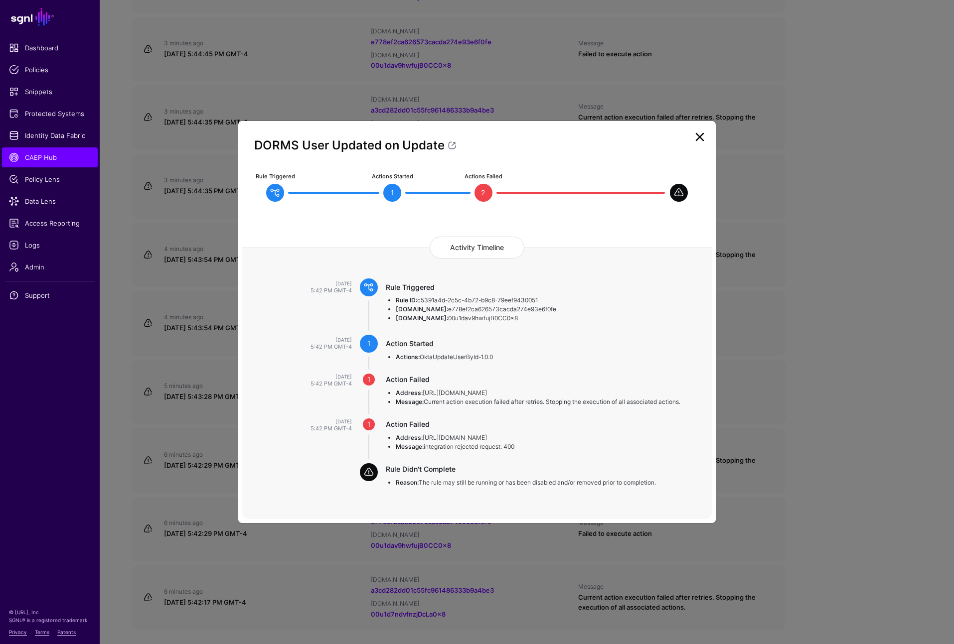
click at [696, 135] on link at bounding box center [700, 137] width 16 height 16
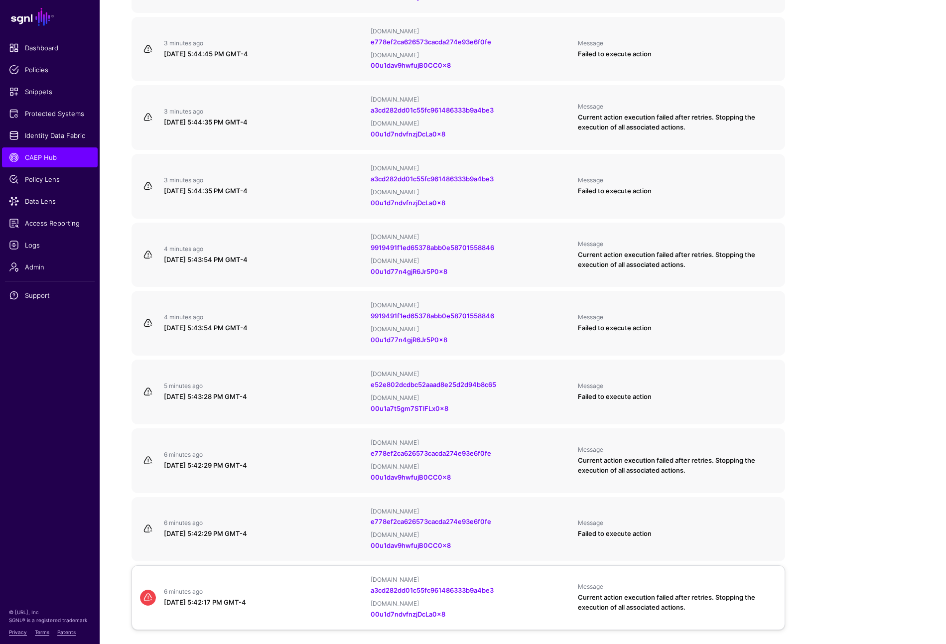
scroll to position [473, 0]
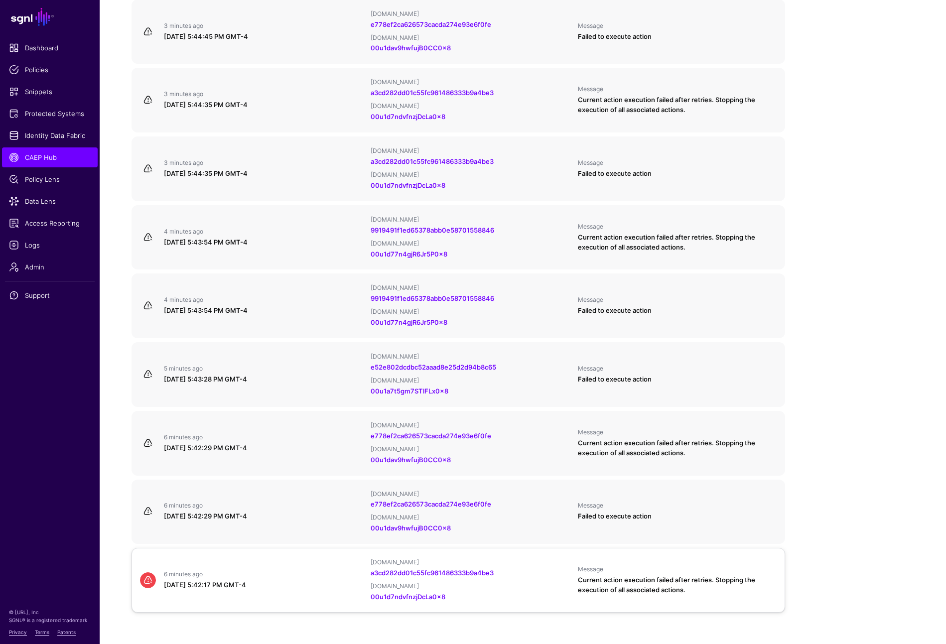
click at [700, 566] on div "Message" at bounding box center [677, 570] width 199 height 8
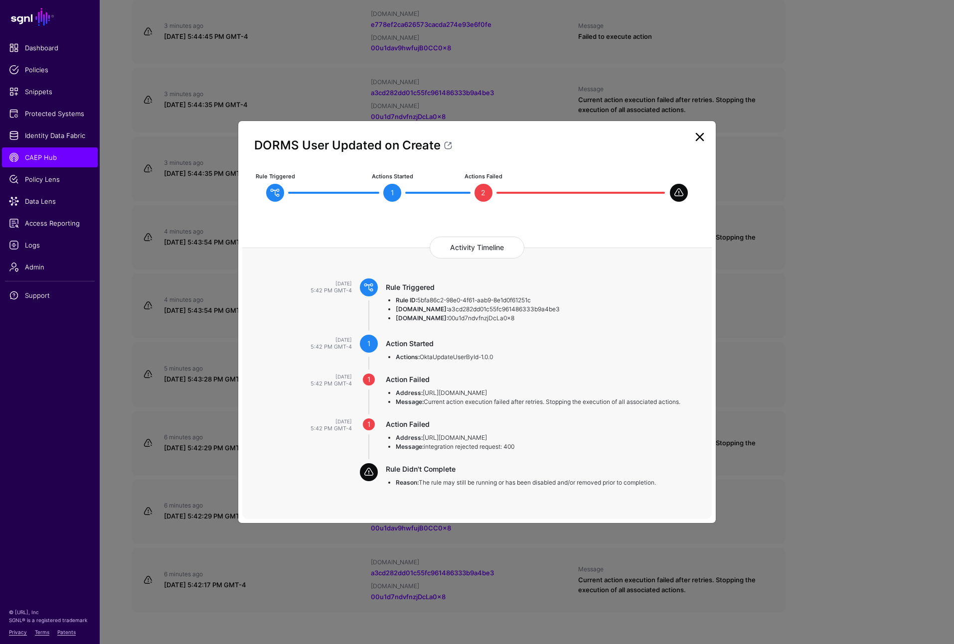
click at [700, 142] on link at bounding box center [700, 137] width 16 height 16
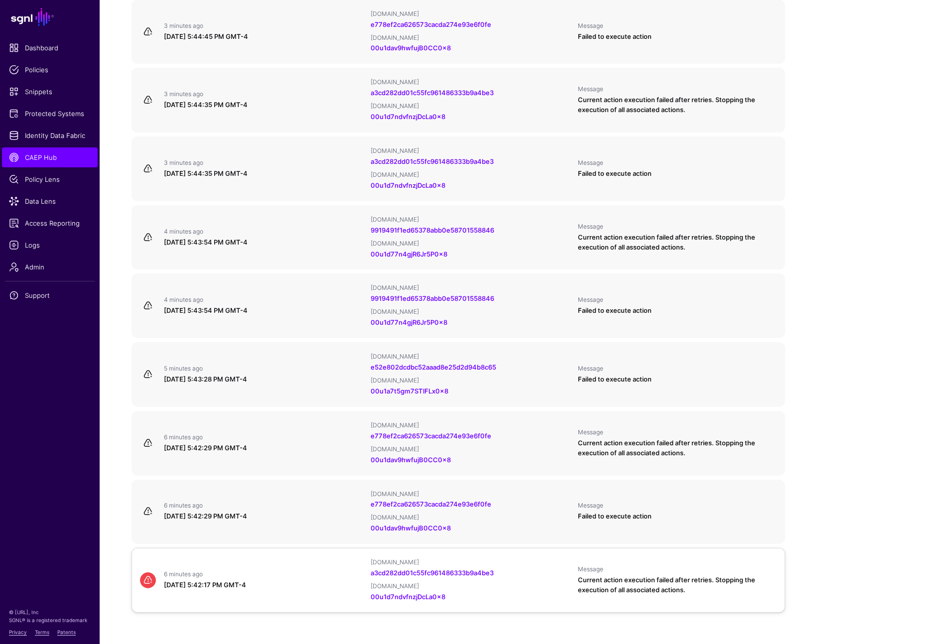
click at [687, 576] on div "Current action execution failed after retries. Stopping the execution of all as…" at bounding box center [677, 586] width 199 height 20
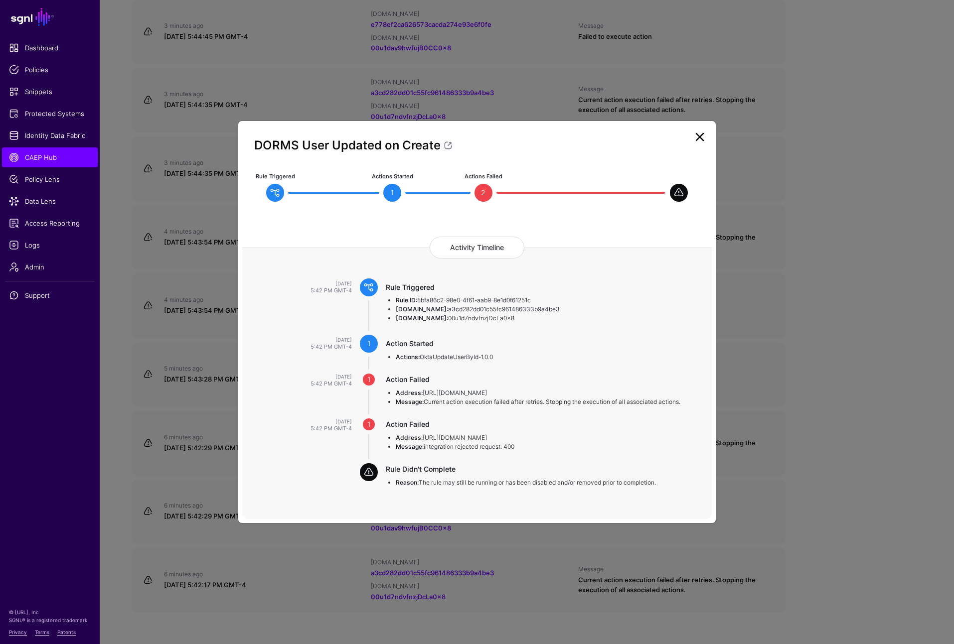
click at [823, 526] on ngb-modal-window "DORMS User Updated on Create Rule Triggered Actions Started 1 Actions Failed 2 …" at bounding box center [477, 322] width 954 height 644
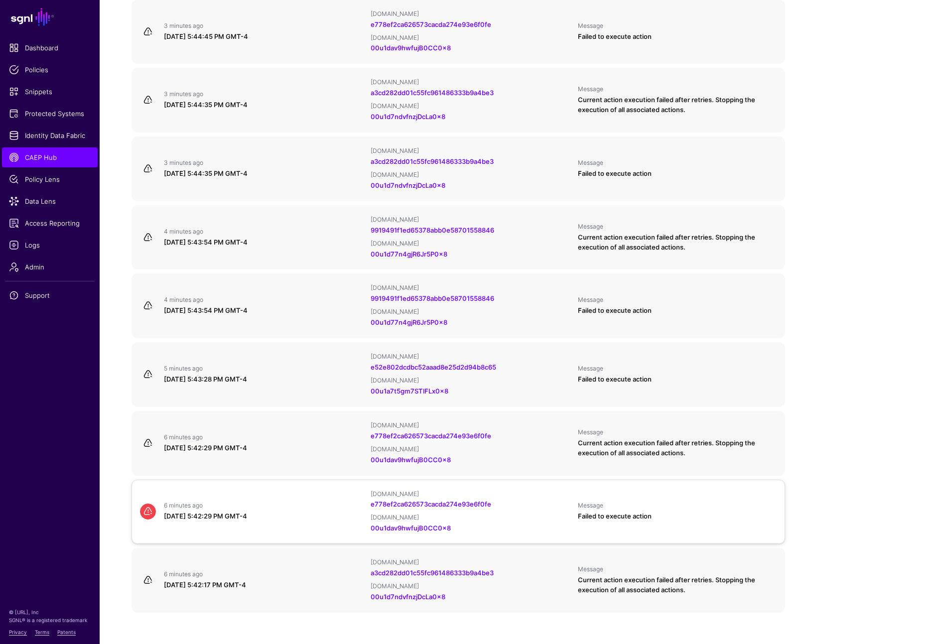
click at [724, 490] on div "6 minutes ago September 2, 2025 at 5:42:29 PM GMT-4 IPAUsers.id e778ef2ca626573…" at bounding box center [458, 512] width 645 height 44
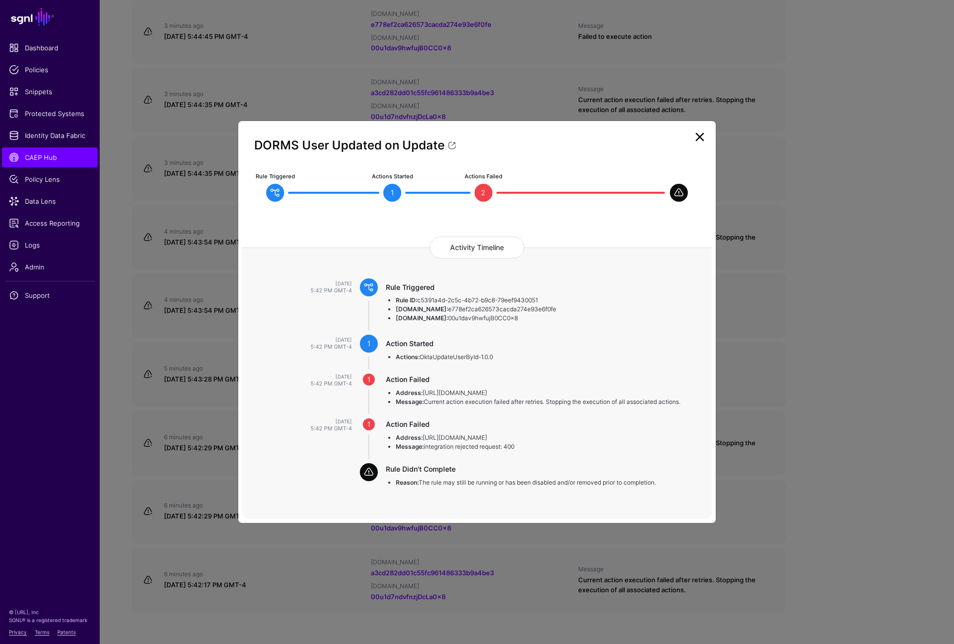
click at [877, 470] on ngb-modal-window "DORMS User Updated on Update Rule Triggered Actions Started 1 Actions Failed 2 …" at bounding box center [477, 322] width 954 height 644
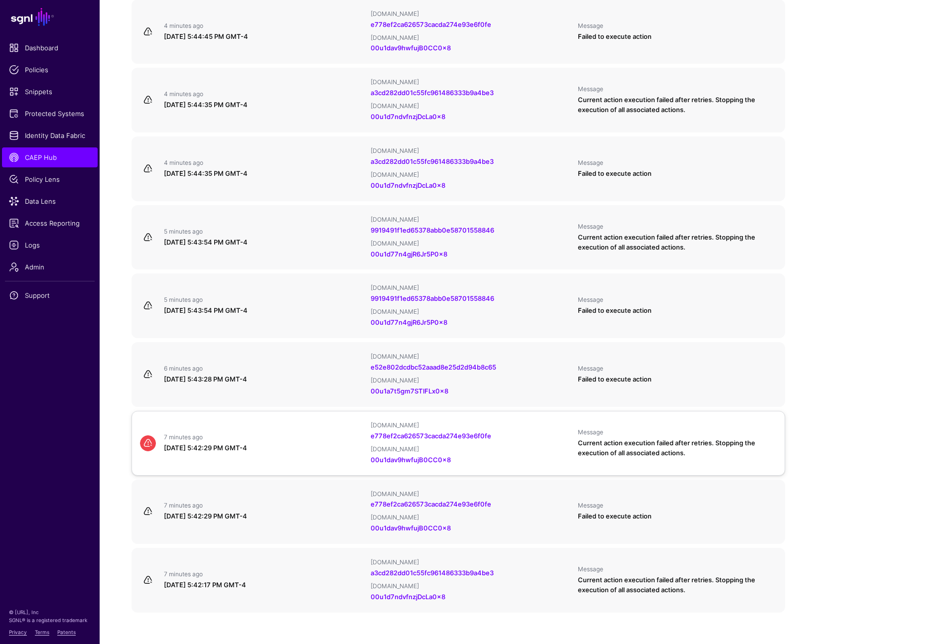
click at [721, 422] on div "7 minutes ago September 2, 2025 at 5:42:29 PM GMT-4 IPAUsers.id e778ef2ca626573…" at bounding box center [458, 444] width 645 height 44
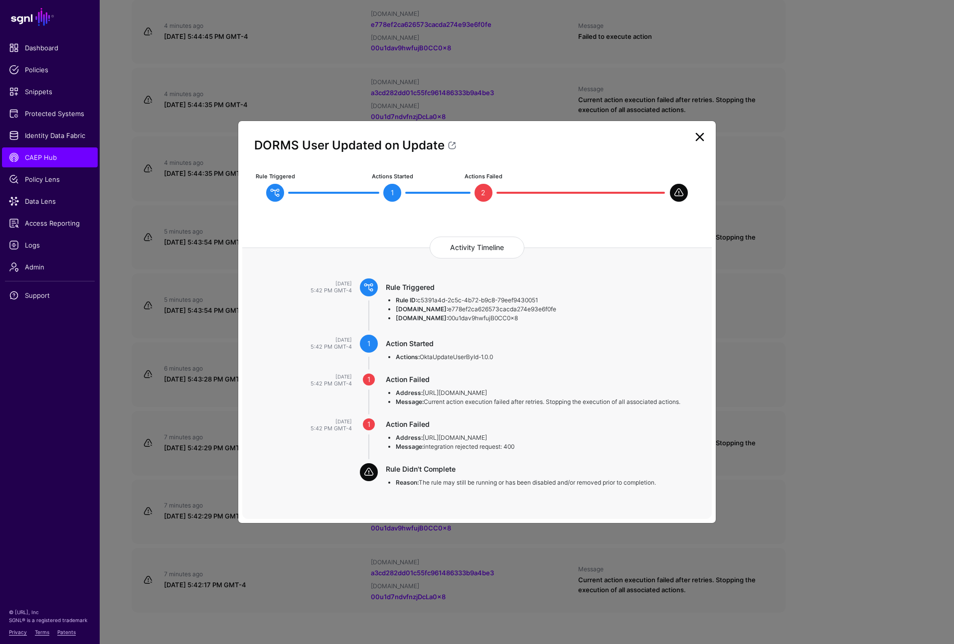
click at [869, 424] on ngb-modal-window "DORMS User Updated on Update Rule Triggered Actions Started 1 Actions Failed 2 …" at bounding box center [477, 322] width 954 height 644
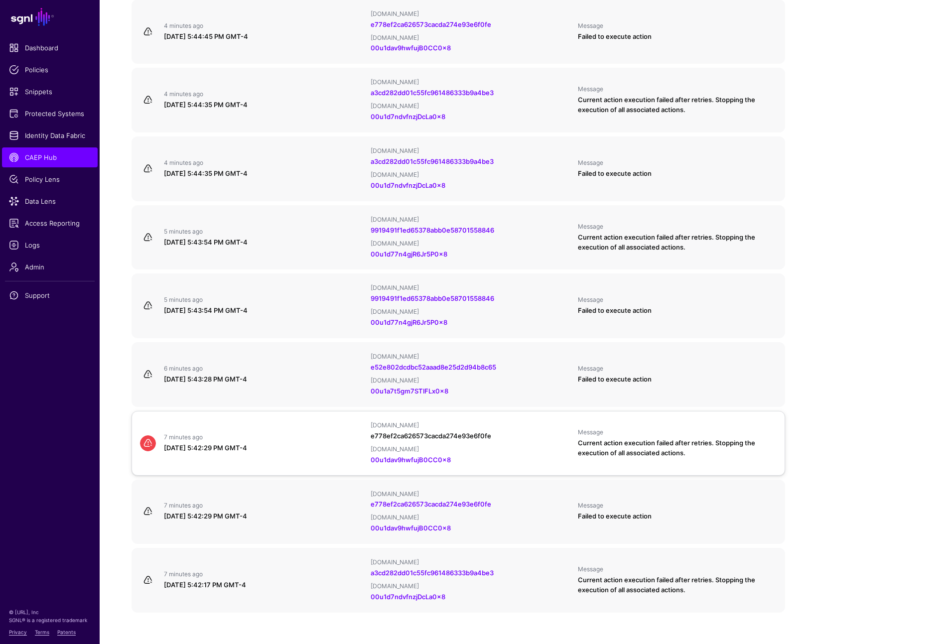
click at [444, 432] on link "e778ef2ca626573cacda274e93e6f0fe" at bounding box center [431, 436] width 121 height 8
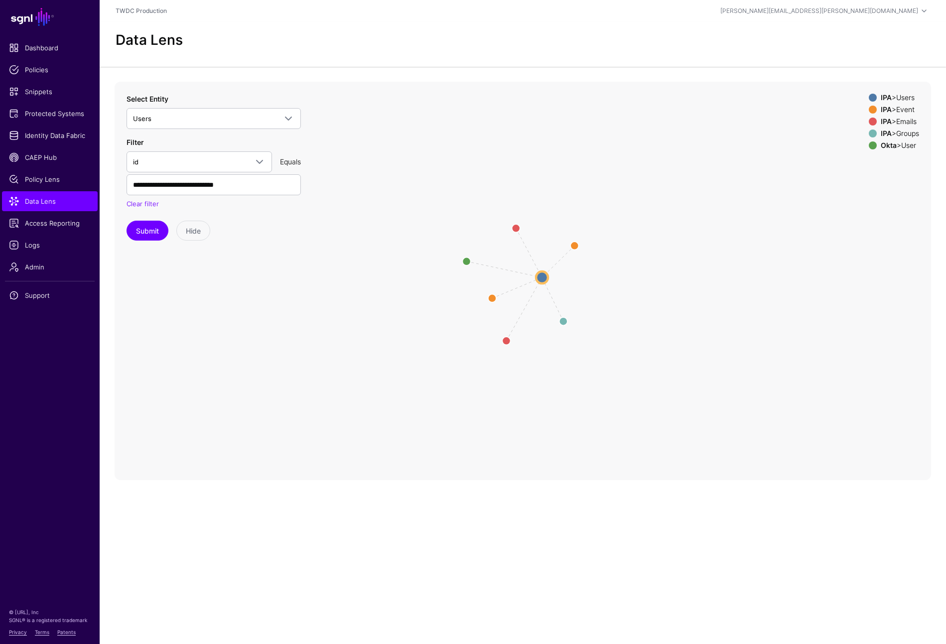
click at [907, 106] on div "IPA > Event" at bounding box center [900, 110] width 42 height 8
click at [908, 119] on div "IPA > Emails" at bounding box center [900, 122] width 42 height 8
click at [909, 133] on div "IPA > Groups" at bounding box center [900, 134] width 42 height 8
click at [546, 277] on circle at bounding box center [543, 277] width 12 height 12
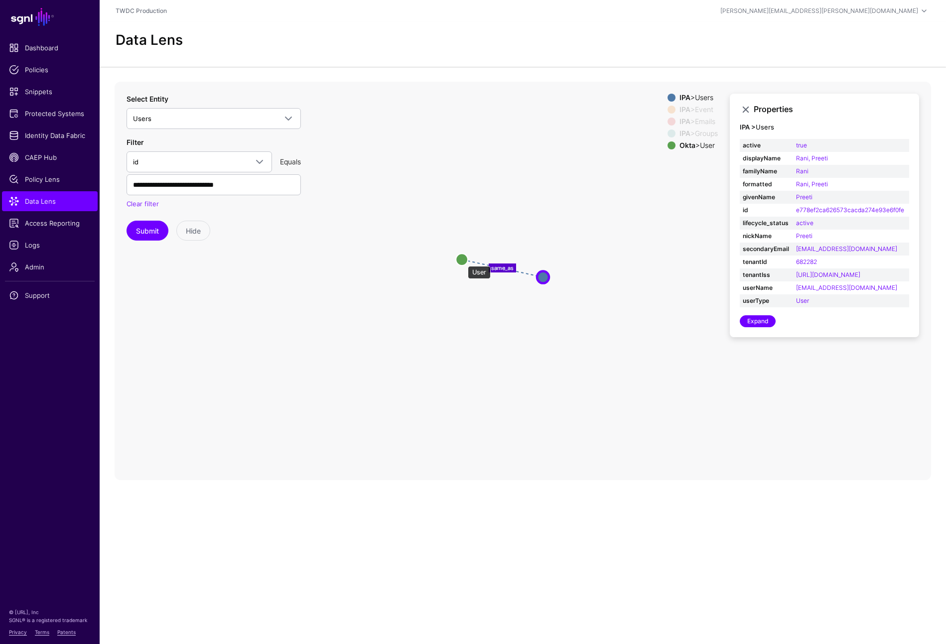
click at [463, 261] on circle at bounding box center [462, 260] width 12 height 12
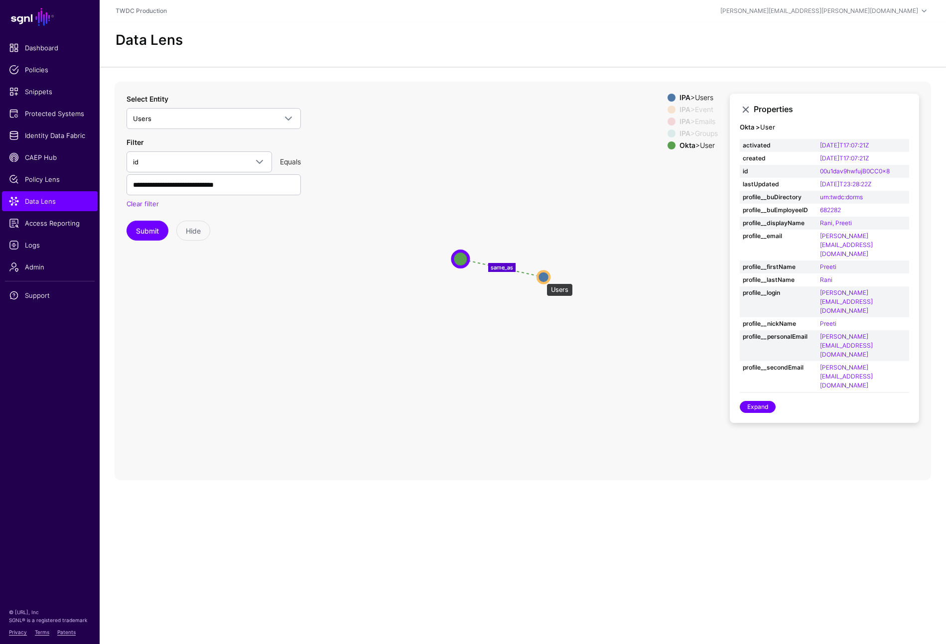
click at [542, 279] on circle at bounding box center [544, 277] width 12 height 12
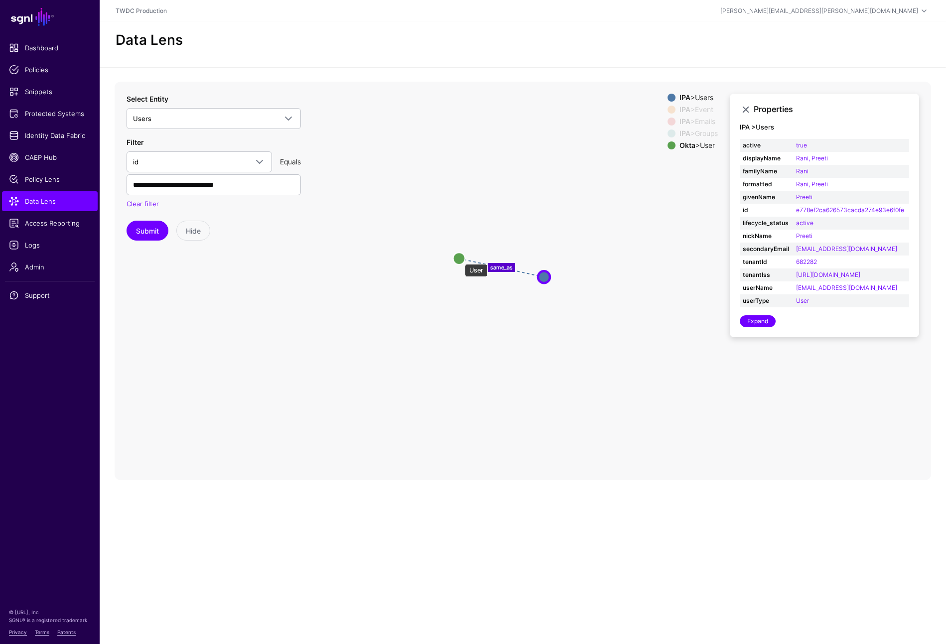
click at [460, 259] on circle at bounding box center [460, 259] width 12 height 12
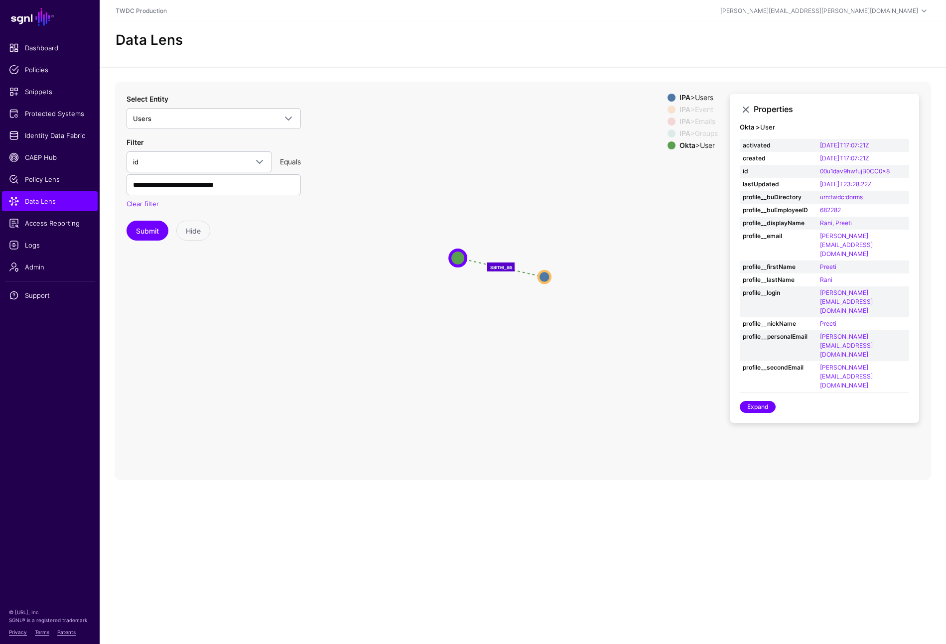
click at [590, 379] on icon "changed parent parent changed parent same_as Event Event Emails Emails Groups G…" at bounding box center [523, 281] width 817 height 399
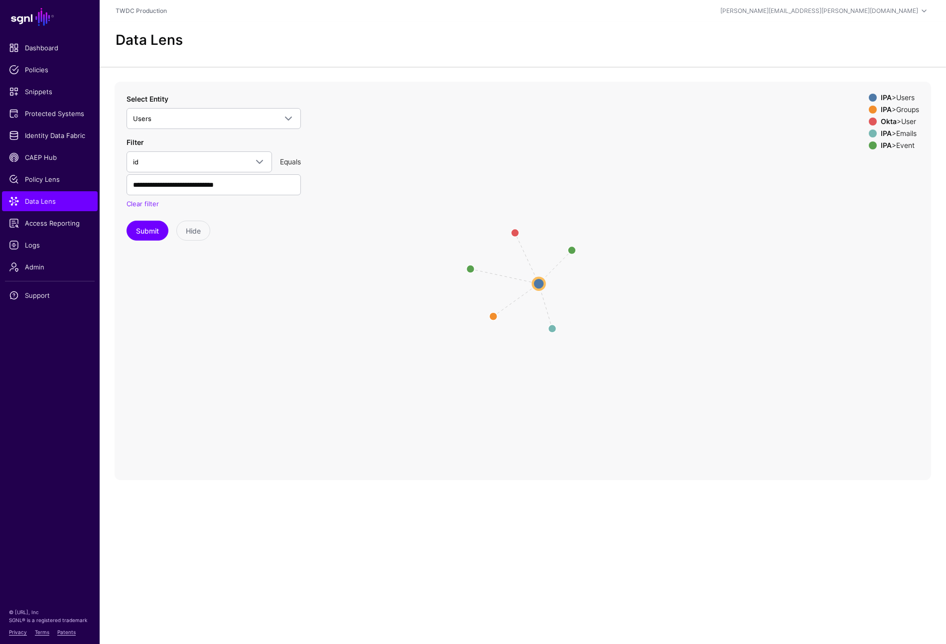
click at [909, 111] on div "IPA > Groups" at bounding box center [900, 110] width 42 height 8
click at [907, 121] on div "Okta > User" at bounding box center [900, 122] width 42 height 8
click at [908, 124] on div "Okta > User" at bounding box center [900, 122] width 42 height 8
click at [906, 133] on div "IPA > Emails" at bounding box center [900, 134] width 42 height 8
click at [903, 142] on div "IPA > Event" at bounding box center [900, 146] width 42 height 8
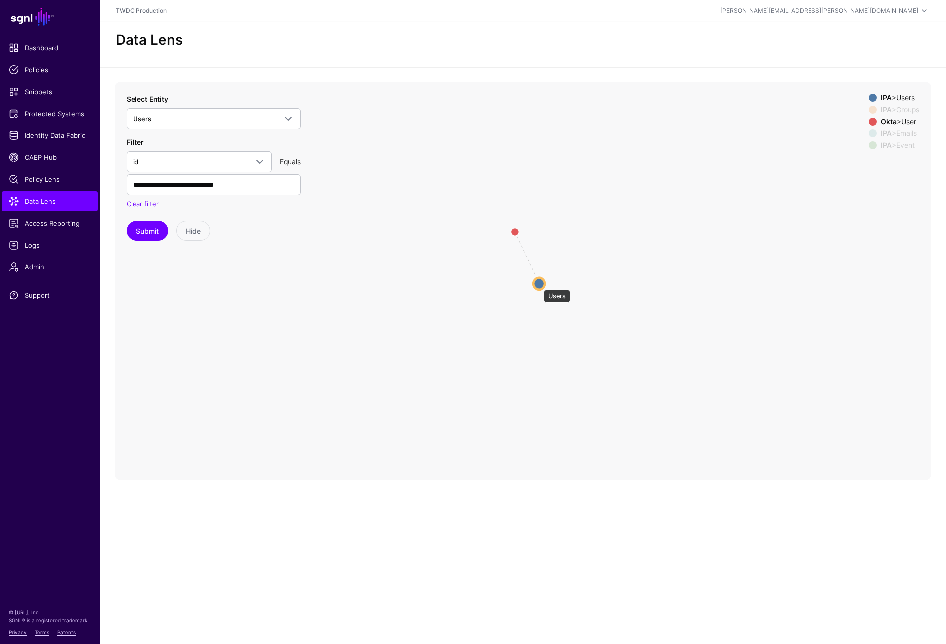
click at [539, 285] on circle at bounding box center [539, 284] width 12 height 12
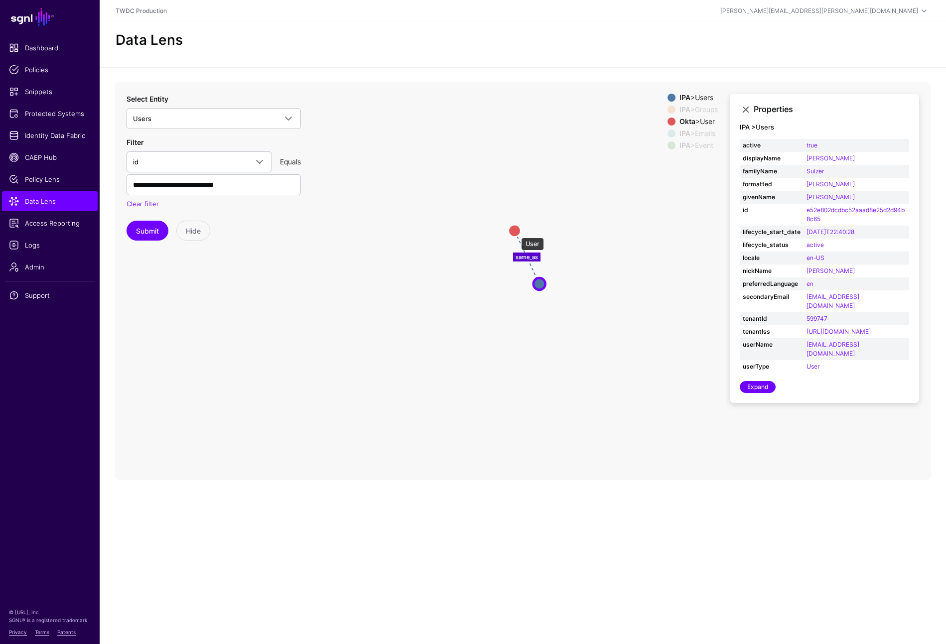
click at [516, 233] on circle at bounding box center [515, 231] width 12 height 12
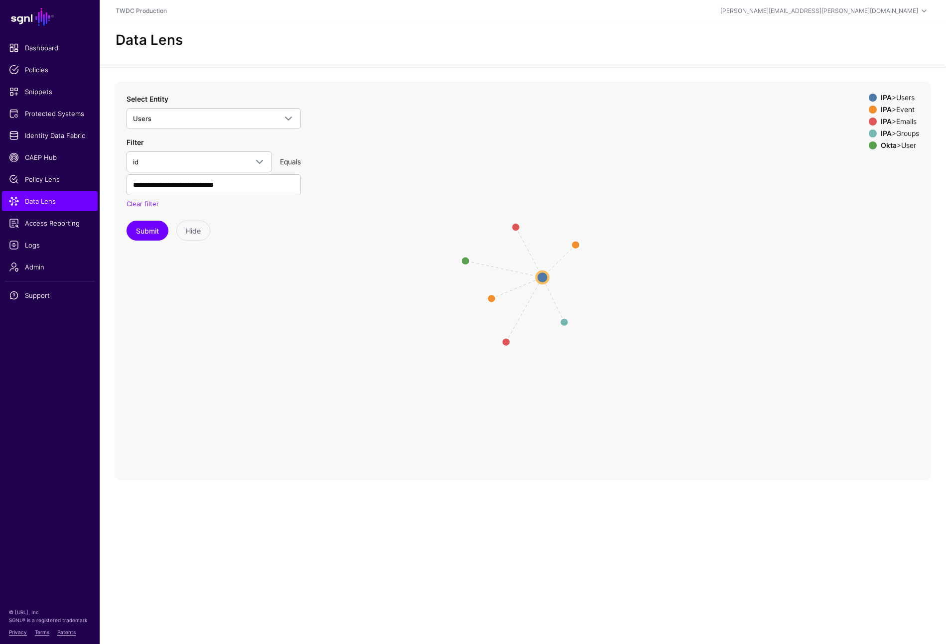
click at [908, 108] on div "IPA > Event" at bounding box center [900, 110] width 42 height 8
click at [908, 120] on div "IPA > Emails" at bounding box center [900, 122] width 42 height 8
click at [908, 130] on div "IPA > Groups" at bounding box center [900, 134] width 42 height 8
click at [539, 278] on circle at bounding box center [543, 277] width 12 height 12
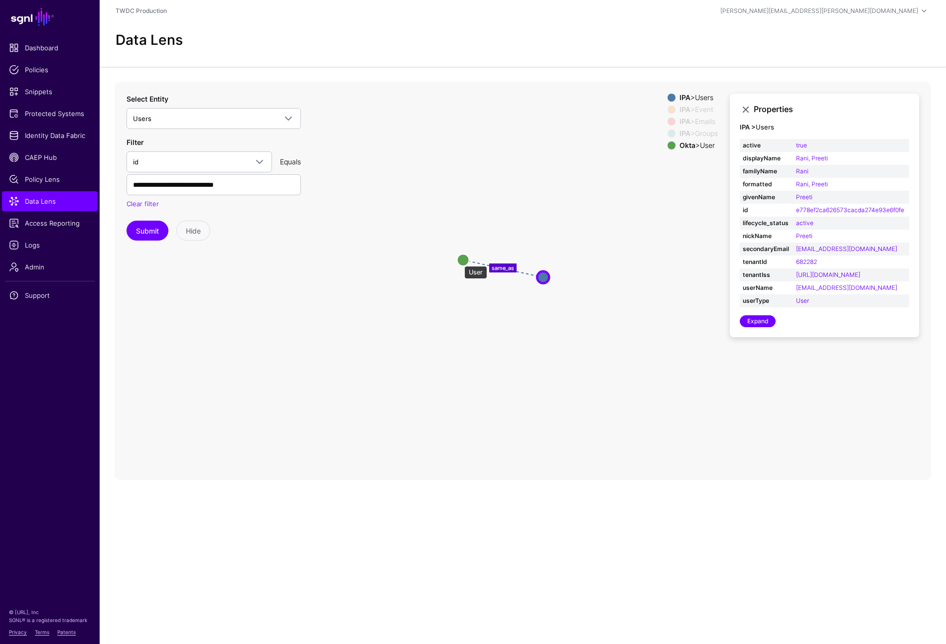
click at [459, 261] on circle at bounding box center [463, 260] width 12 height 12
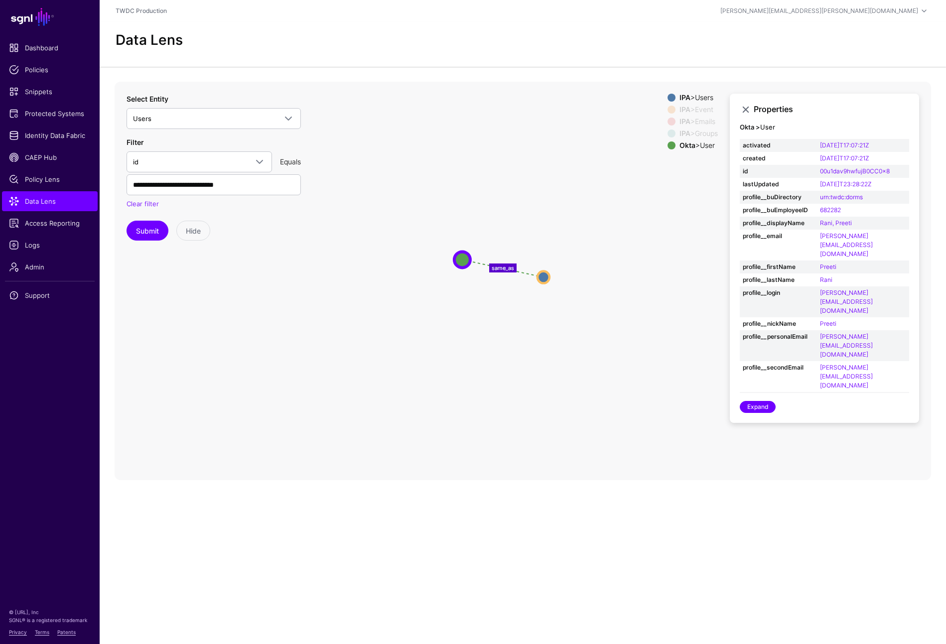
click at [648, 370] on icon "changed parent parent changed parent same_as Event Event Emails Emails Groups G…" at bounding box center [523, 281] width 817 height 399
